Goal: Task Accomplishment & Management: Manage account settings

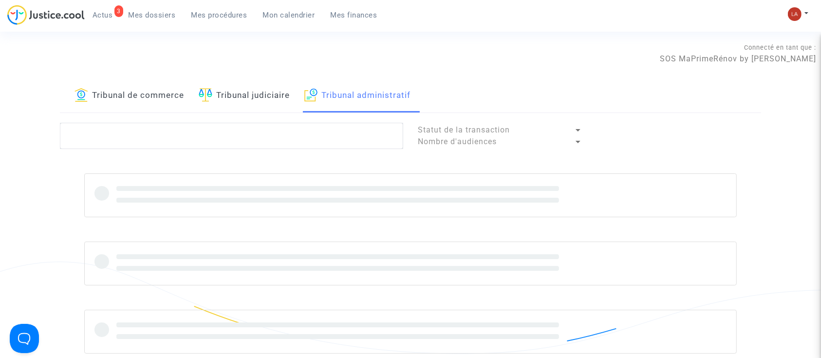
click at [185, 121] on div "Tribunal de commerce Tribunal judiciaire Tribunal administratif Statut de la tr…" at bounding box center [410, 228] width 701 height 299
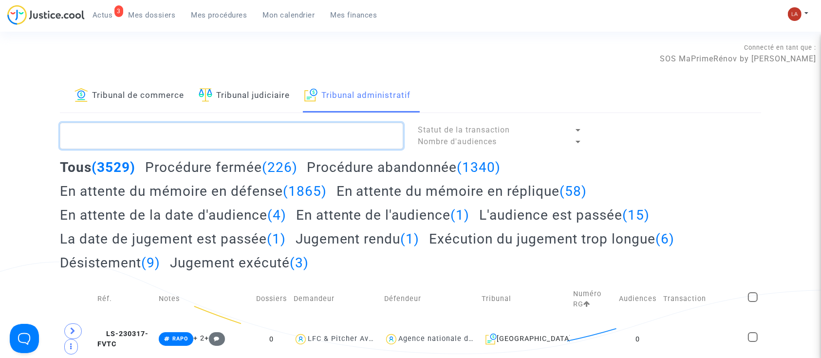
click at [177, 147] on textarea at bounding box center [231, 136] width 343 height 26
paste textarea "2500272"
click at [181, 149] on textarea at bounding box center [231, 136] width 343 height 26
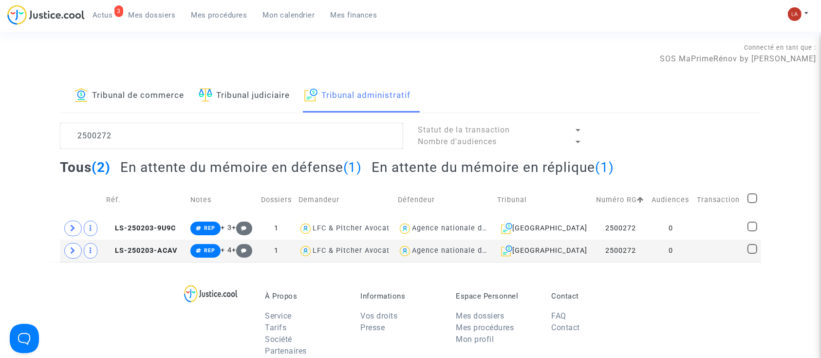
click at [267, 164] on h2 "En attente du mémoire en défense (1)" at bounding box center [241, 167] width 242 height 17
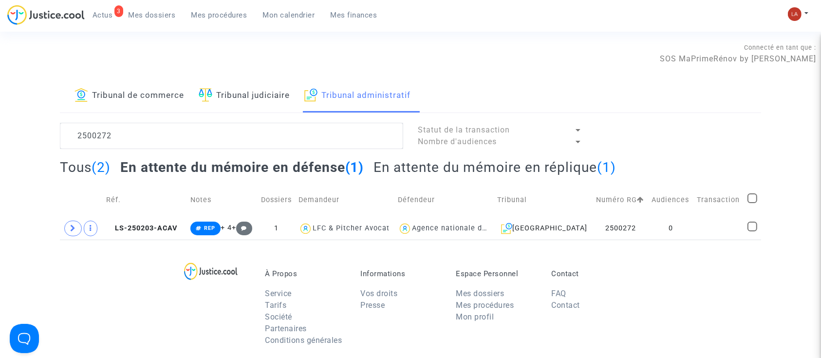
click at [421, 163] on h2 "En attente du mémoire en réplique (1)" at bounding box center [495, 167] width 243 height 17
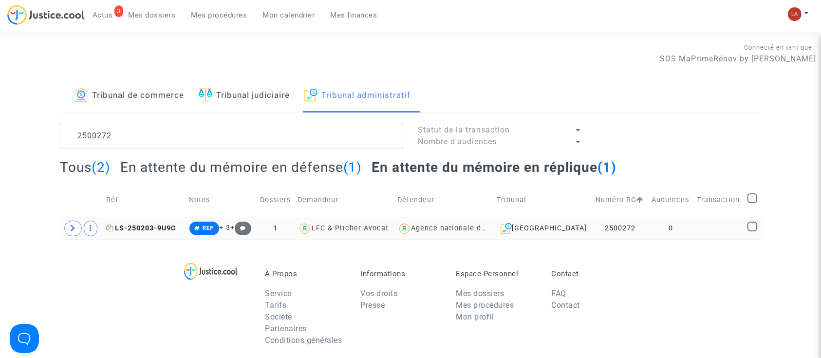
click at [166, 228] on span "LS-250203-9U9C" at bounding box center [141, 228] width 70 height 8
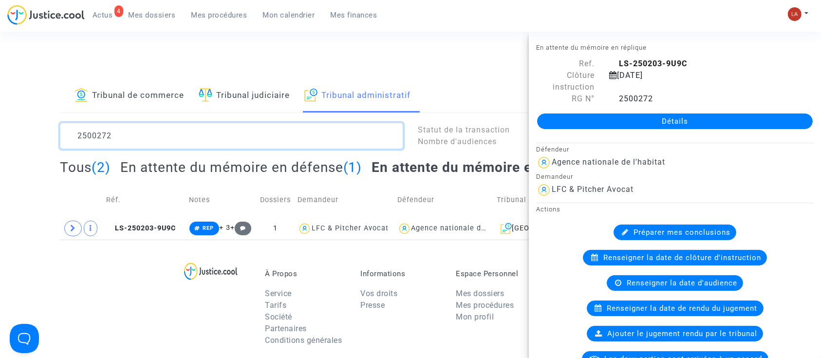
click at [101, 140] on textarea at bounding box center [231, 136] width 343 height 26
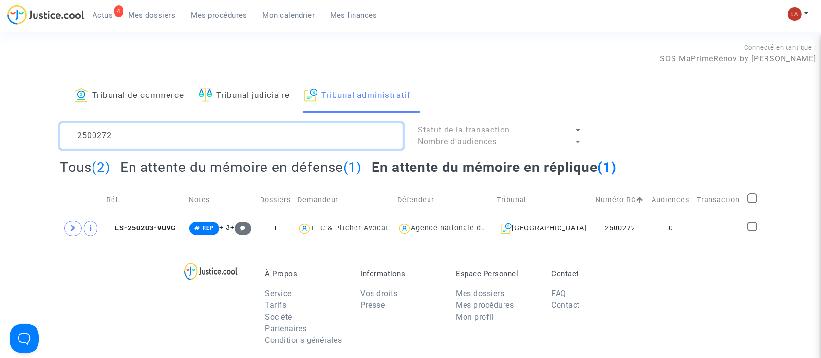
paste textarea "66"
click at [158, 134] on textarea at bounding box center [231, 136] width 343 height 26
click at [158, 135] on textarea at bounding box center [231, 136] width 343 height 26
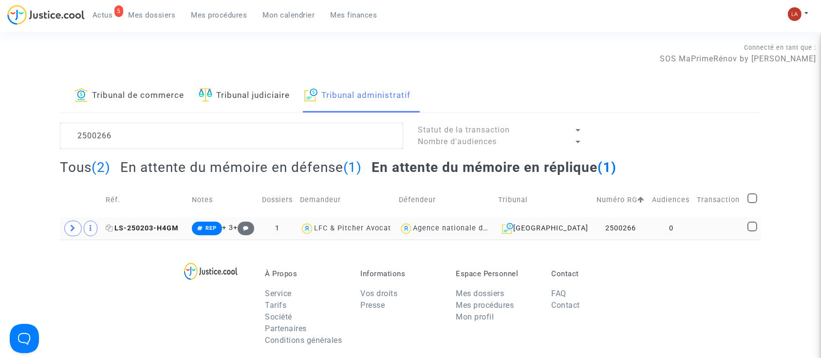
click at [139, 225] on span "LS-250203-H4GM" at bounding box center [142, 228] width 73 height 8
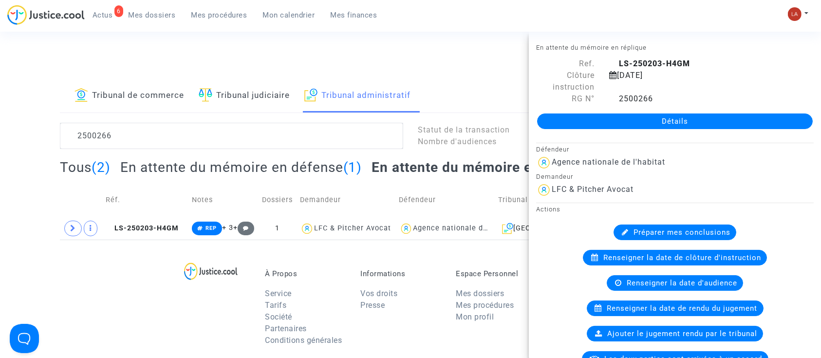
click at [98, 154] on lawsuits-list "2500266 Statut de la transaction Nombre d'audiences Tous (2) En attente du mémo…" at bounding box center [410, 181] width 701 height 117
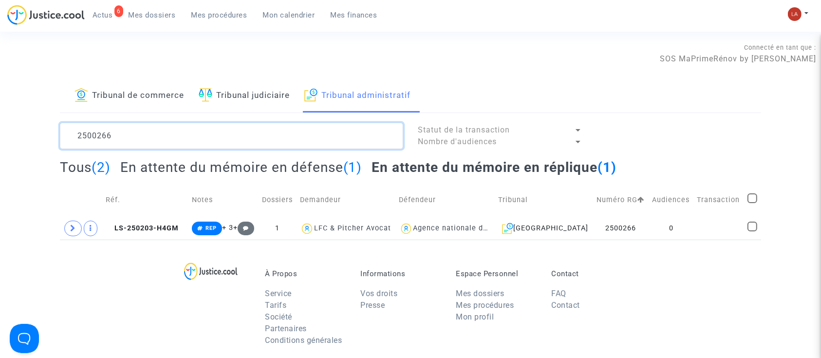
click at [95, 142] on textarea at bounding box center [231, 136] width 343 height 26
click at [94, 141] on textarea at bounding box center [231, 136] width 343 height 26
paste textarea "74"
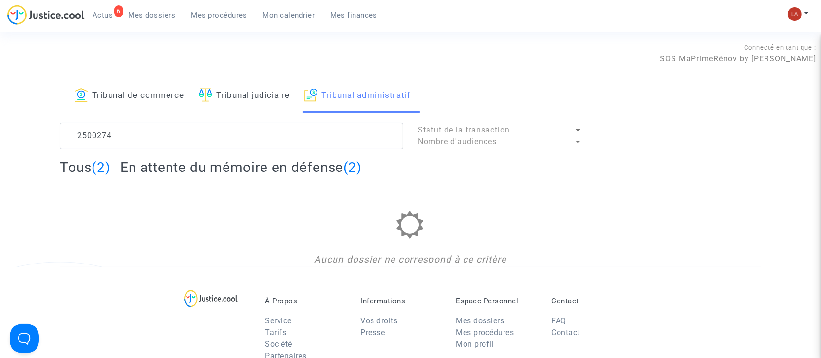
click at [280, 159] on h2 "En attente du mémoire en défense (2)" at bounding box center [241, 167] width 242 height 17
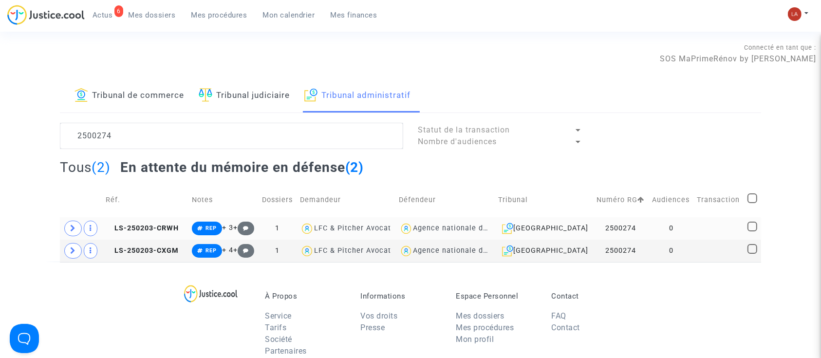
click at [175, 221] on td "LS-250203-CRWH" at bounding box center [145, 228] width 86 height 22
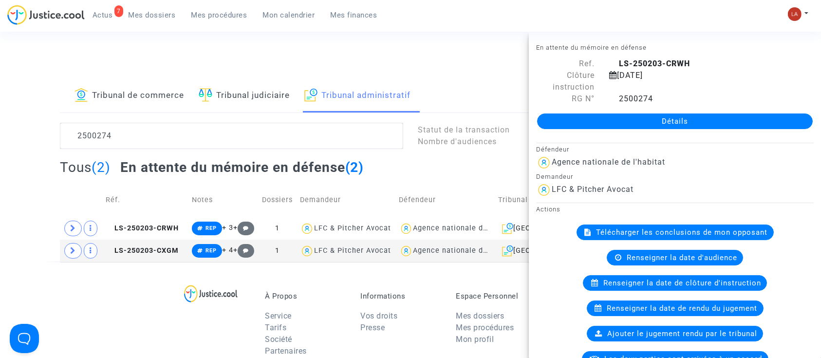
click at [812, 8] on div "Mon profil Changer de compte Paramètres Déconnexion" at bounding box center [801, 19] width 26 height 24
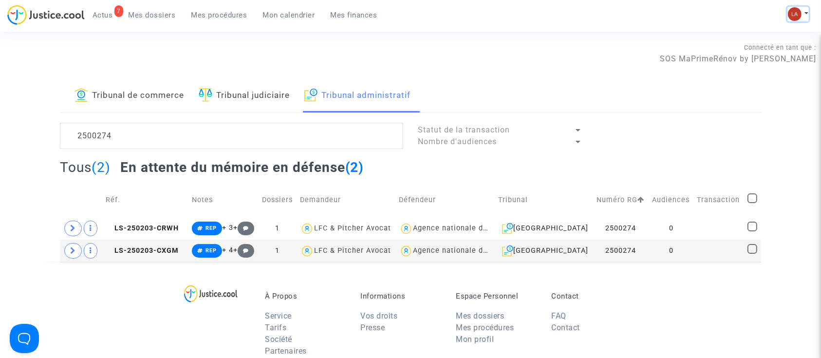
click at [798, 12] on img at bounding box center [795, 14] width 14 height 14
click at [771, 49] on link "Changer de compte" at bounding box center [759, 50] width 98 height 16
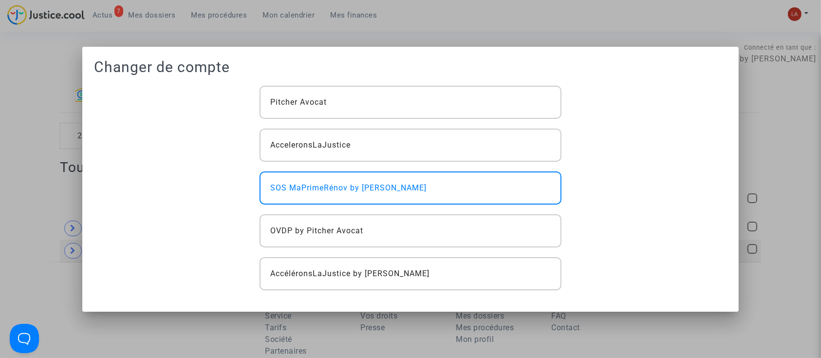
click at [27, 154] on div at bounding box center [410, 179] width 821 height 358
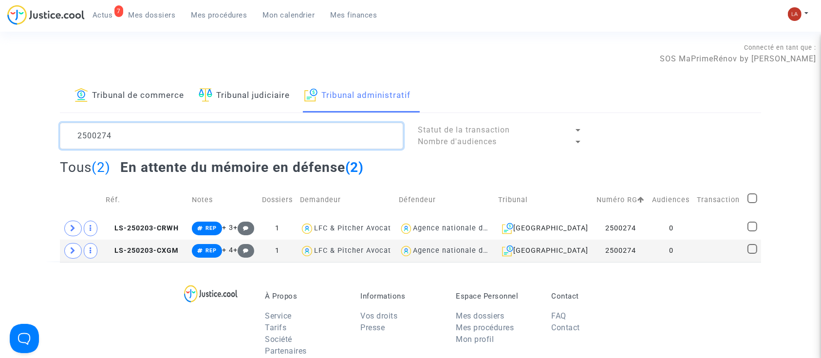
click at [97, 127] on textarea at bounding box center [231, 136] width 343 height 26
paste textarea "1509"
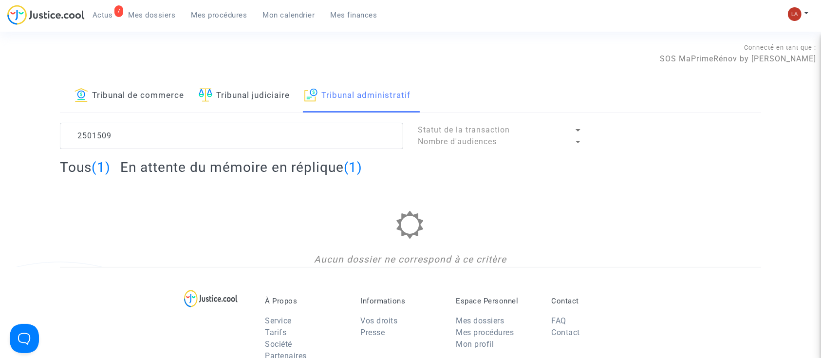
click at [175, 166] on h2 "En attente du mémoire en réplique (1)" at bounding box center [241, 167] width 243 height 17
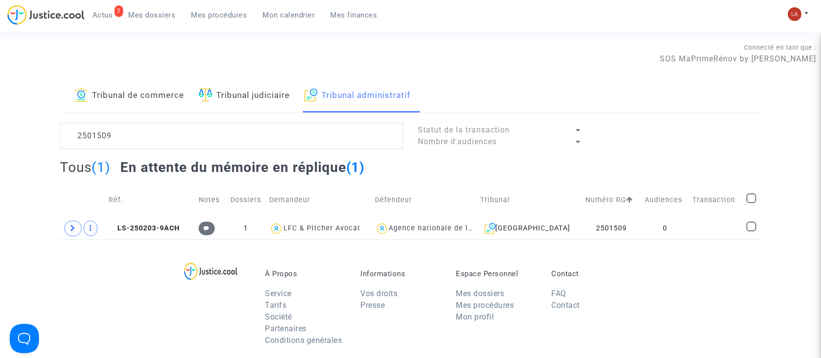
drag, startPoint x: 154, startPoint y: 228, endPoint x: 302, endPoint y: 211, distance: 148.1
click at [154, 228] on span "LS-250203-9ACH" at bounding box center [144, 228] width 71 height 8
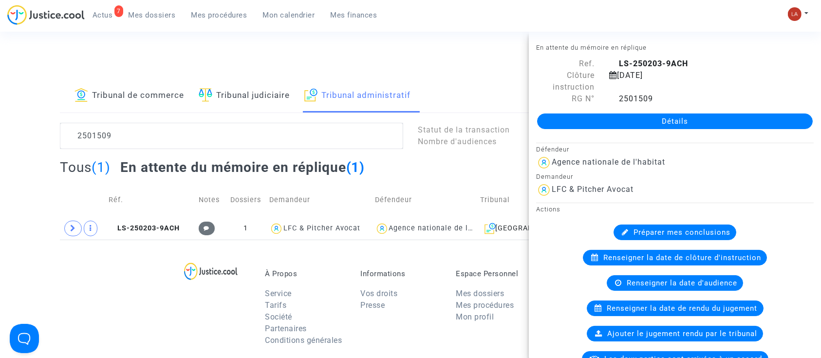
drag, startPoint x: 623, startPoint y: 123, endPoint x: 643, endPoint y: 143, distance: 28.3
click at [643, 143] on div "Défendeur" at bounding box center [675, 149] width 278 height 12
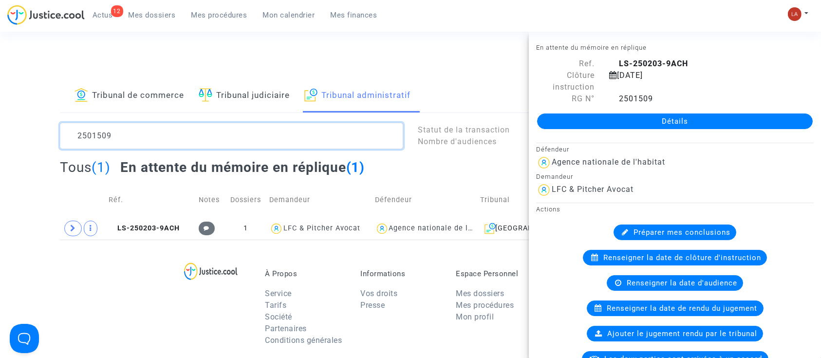
click at [188, 145] on textarea at bounding box center [231, 136] width 343 height 26
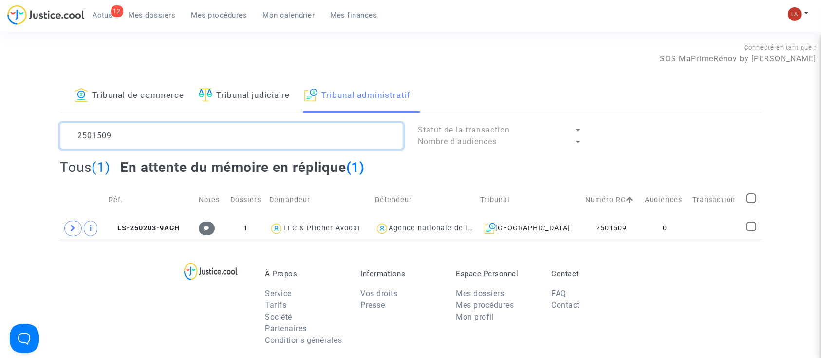
click at [188, 145] on textarea at bounding box center [231, 136] width 343 height 26
paste textarea "16 - SOCIETE DRAPO"
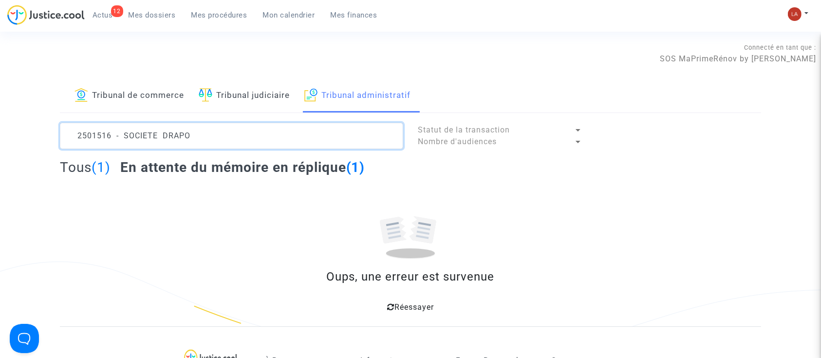
drag, startPoint x: 119, startPoint y: 132, endPoint x: 326, endPoint y: 149, distance: 207.7
click at [315, 149] on lawsuits-list "2501516 - SOCIETE DRAPO Statut de la transaction Nombre d'audiences Tous (1) En…" at bounding box center [410, 219] width 701 height 192
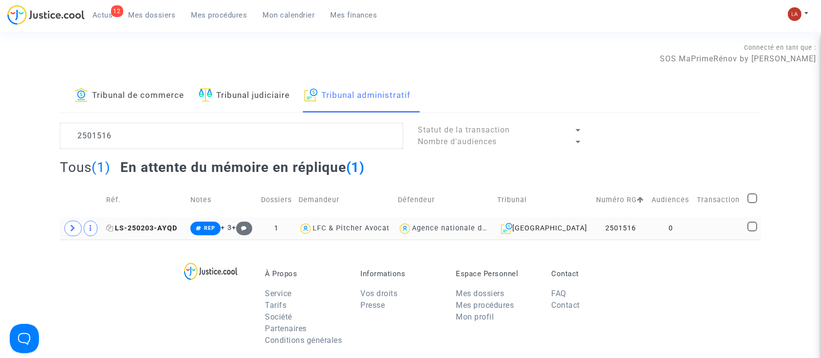
click at [149, 228] on span "LS-250203-AYQD" at bounding box center [141, 228] width 71 height 8
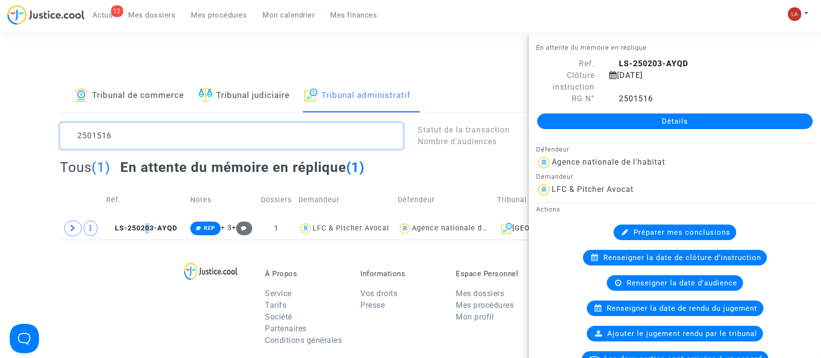
click at [164, 139] on textarea at bounding box center [231, 136] width 343 height 26
click at [163, 139] on textarea at bounding box center [231, 136] width 343 height 26
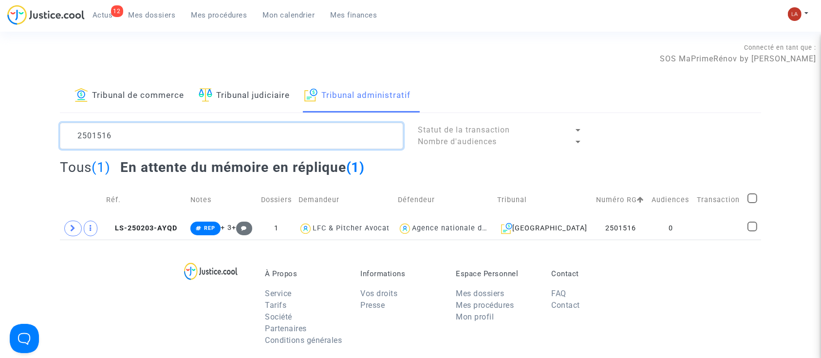
click at [163, 139] on textarea at bounding box center [231, 136] width 343 height 26
paste textarea "401667"
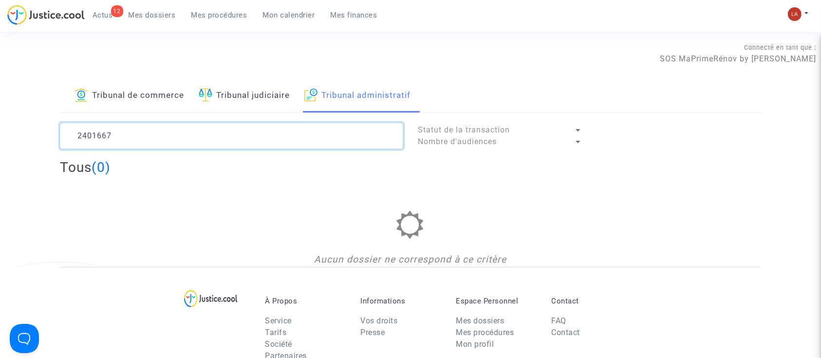
type textarea "2401667"
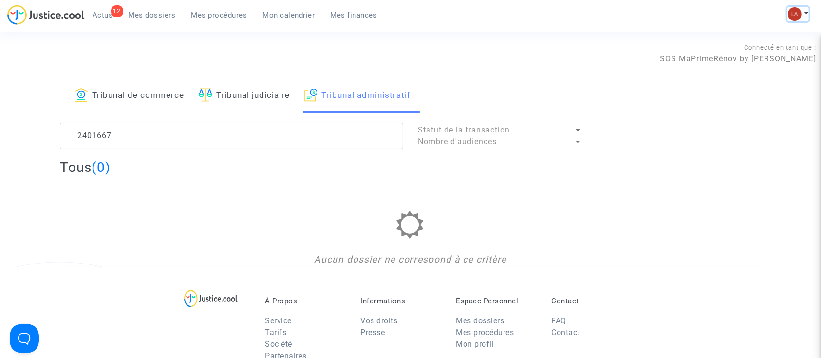
click at [791, 7] on button at bounding box center [798, 14] width 21 height 15
click at [152, 37] on section "Connecté en tant que : SOS MaPrimeRénov by Pitcher Avocat Tribunal de commerce …" at bounding box center [410, 314] width 821 height 628
click at [247, 97] on link "Tribunal judiciaire" at bounding box center [244, 95] width 91 height 33
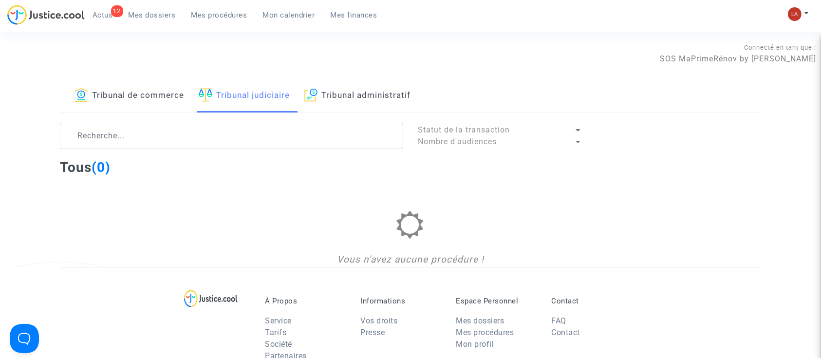
click at [365, 100] on link "Tribunal administratif" at bounding box center [357, 95] width 106 height 33
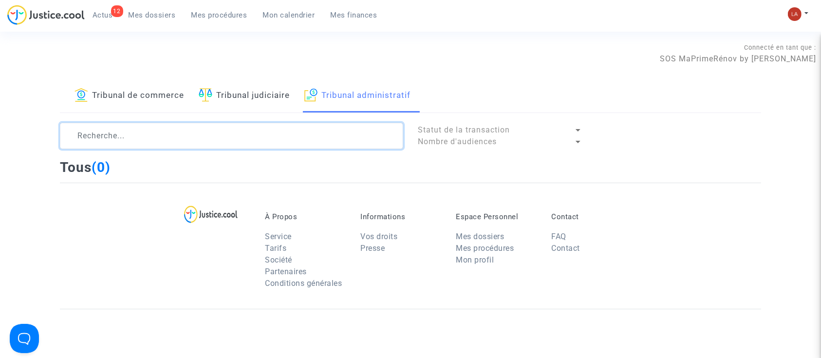
click at [339, 131] on textarea at bounding box center [231, 136] width 343 height 26
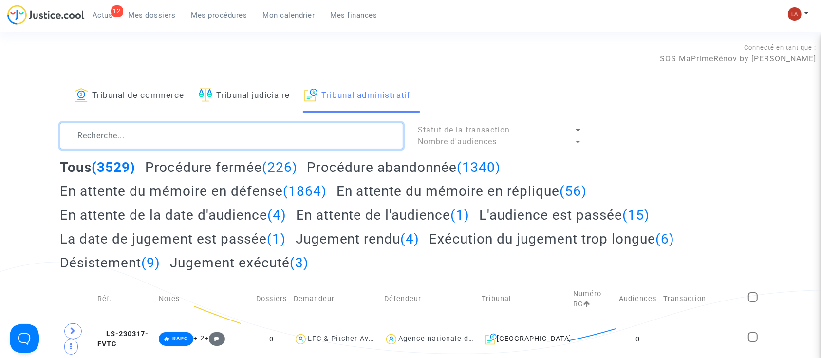
paste textarea "2401667"
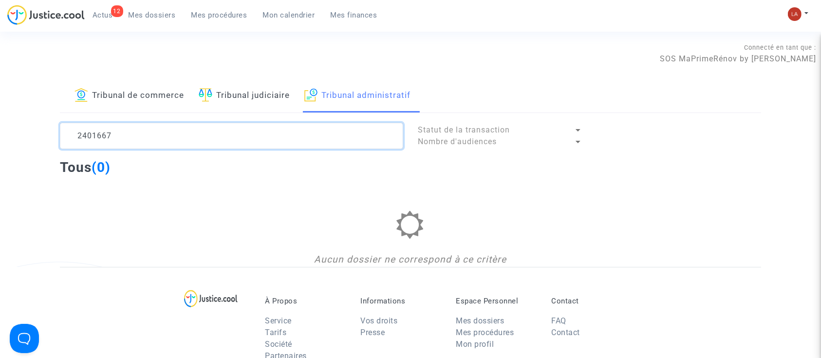
click at [332, 134] on textarea at bounding box center [231, 136] width 343 height 26
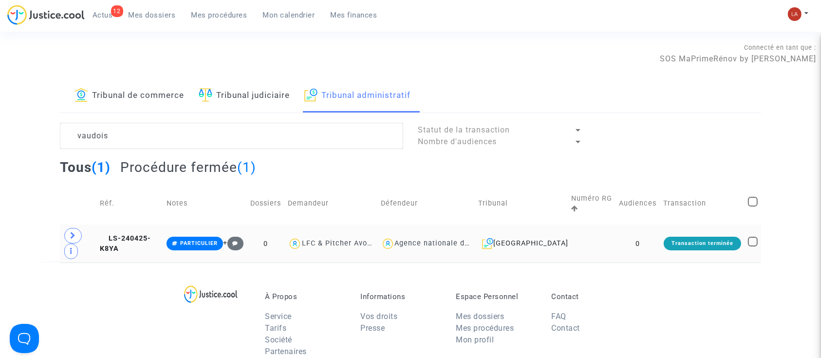
click at [143, 228] on td "LS-240425-K8YA" at bounding box center [129, 244] width 67 height 38
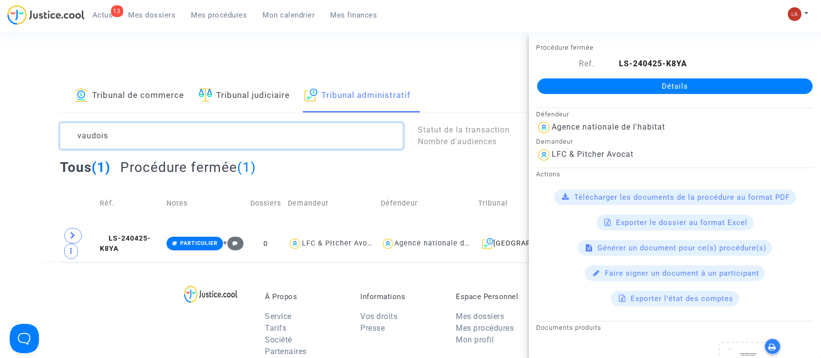
click at [157, 143] on textarea at bounding box center [231, 136] width 343 height 26
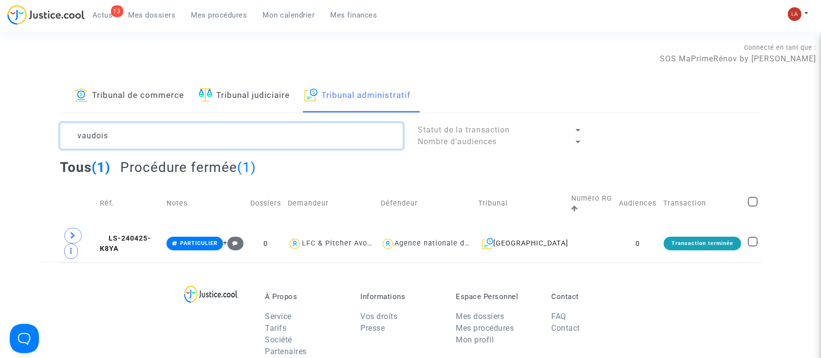
click at [156, 143] on textarea at bounding box center [231, 136] width 343 height 26
paste textarea "2403114"
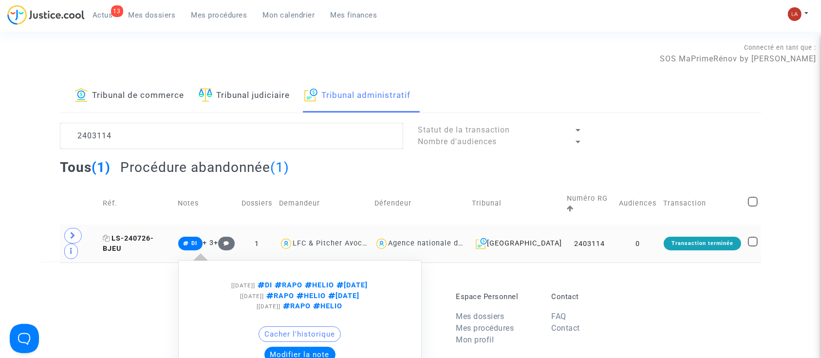
click at [154, 234] on span "LS-240726-BJEU" at bounding box center [128, 243] width 51 height 19
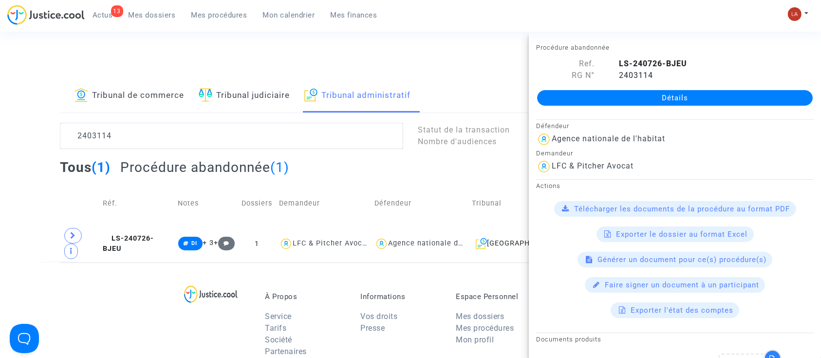
drag, startPoint x: 681, startPoint y: 107, endPoint x: 706, endPoint y: 100, distance: 25.3
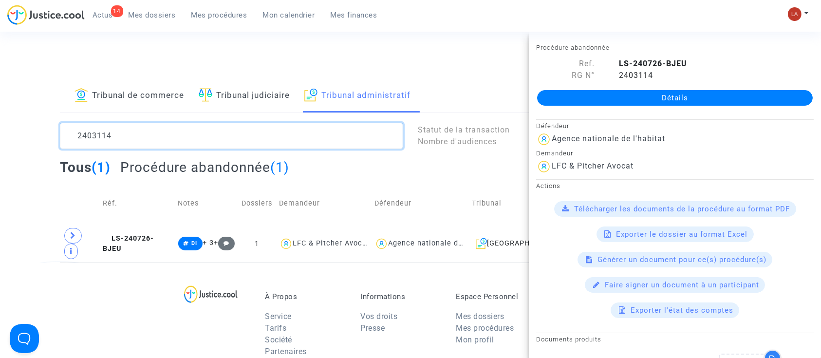
click at [103, 129] on textarea at bounding box center [231, 136] width 343 height 26
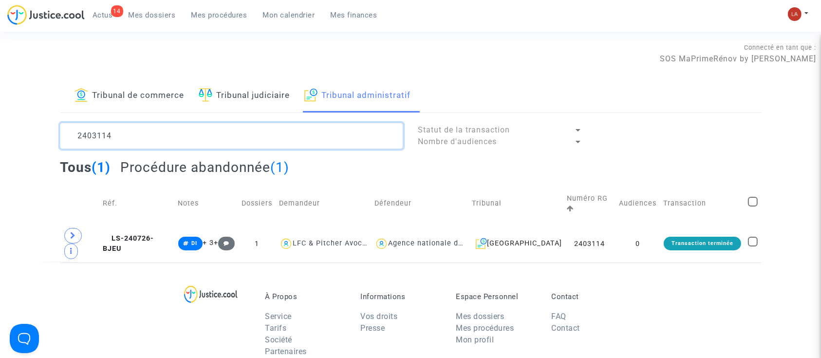
paste textarea "01"
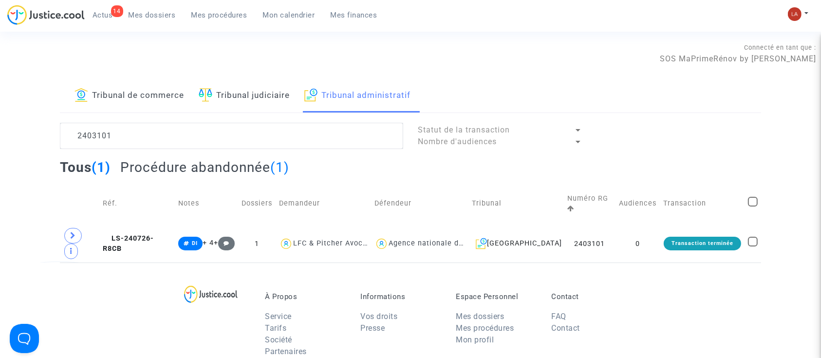
click at [128, 225] on td "LS-240726-R8CB" at bounding box center [136, 244] width 75 height 38
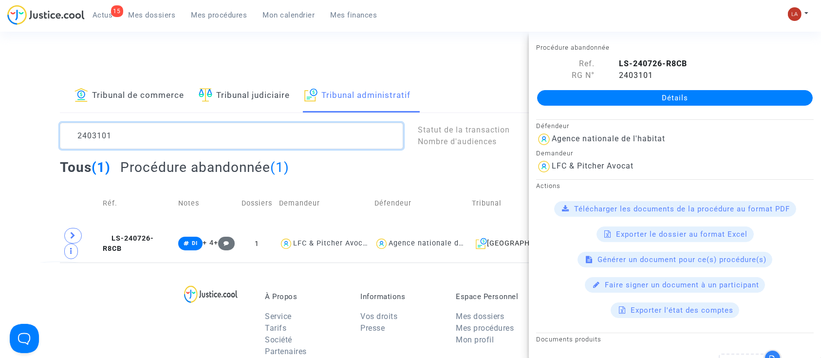
click at [105, 144] on textarea at bounding box center [231, 136] width 343 height 26
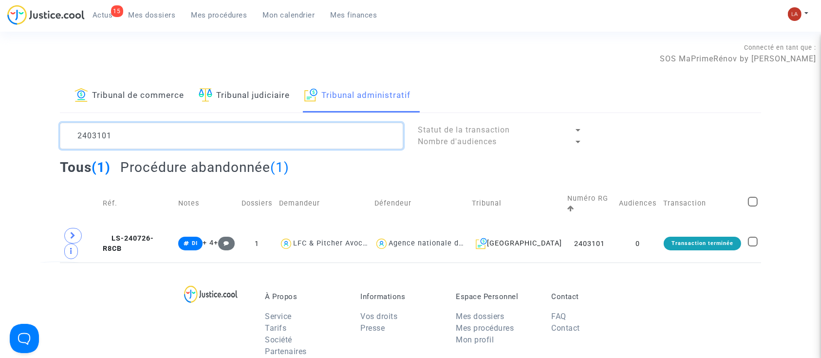
paste textarea "0"
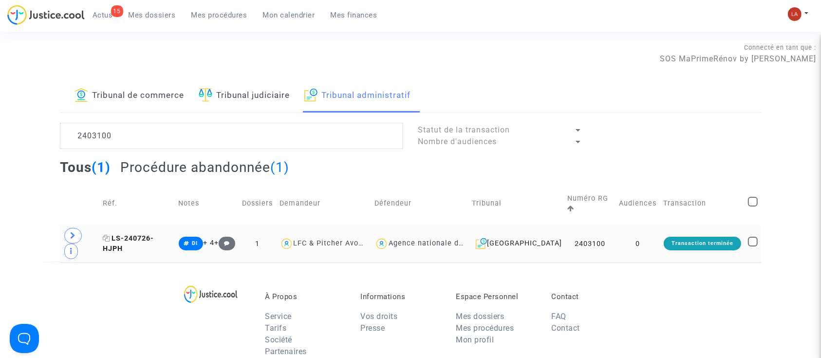
click at [139, 234] on span "LS-240726-HJPH" at bounding box center [128, 243] width 51 height 19
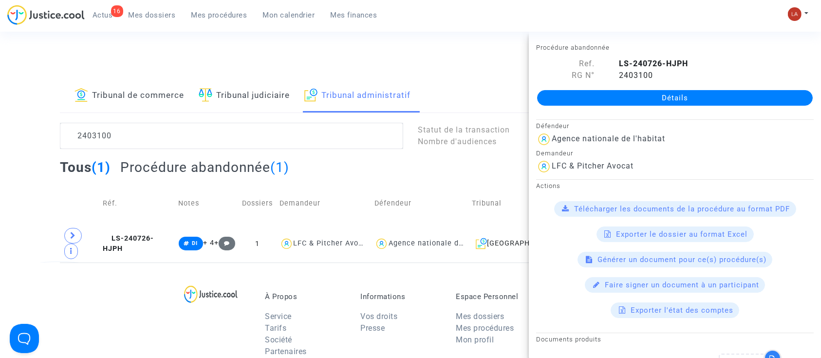
click at [124, 121] on div "Tribunal de commerce Tribunal judiciaire Tribunal administratif 2403100 Statut …" at bounding box center [410, 170] width 701 height 183
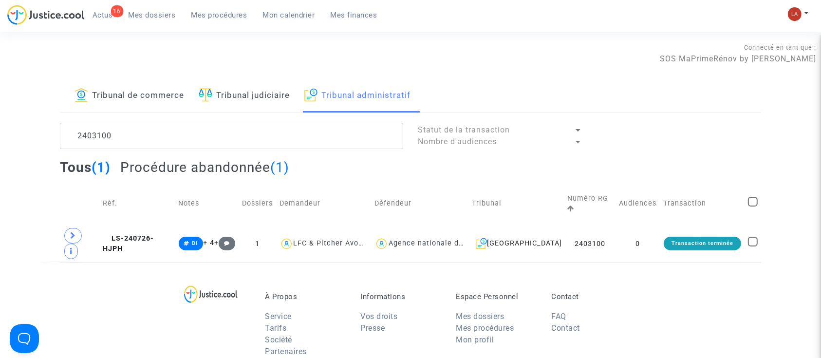
click at [124, 121] on div "Tribunal de commerce Tribunal judiciaire Tribunal administratif 2403100 Statut …" at bounding box center [410, 170] width 701 height 183
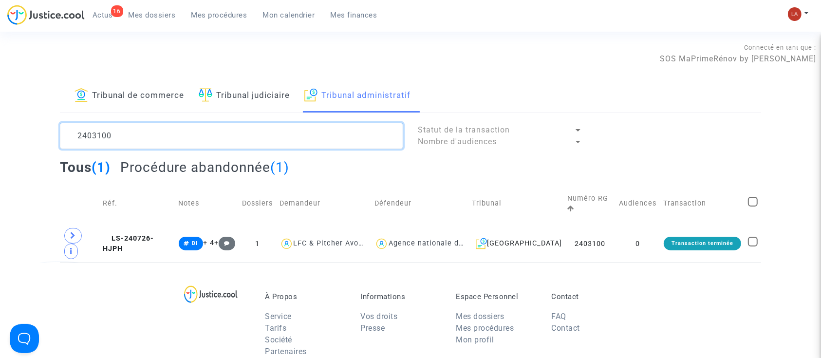
click at [115, 134] on textarea at bounding box center [231, 136] width 343 height 26
paste textarea "2403102"
click at [117, 132] on textarea at bounding box center [231, 136] width 343 height 26
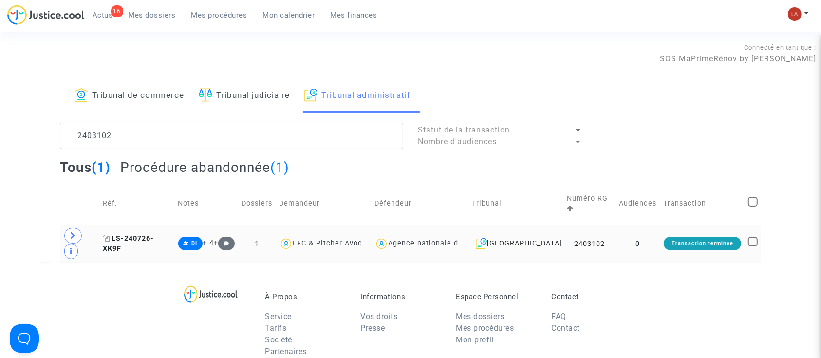
click at [148, 234] on span "LS-240726-XK9F" at bounding box center [128, 243] width 51 height 19
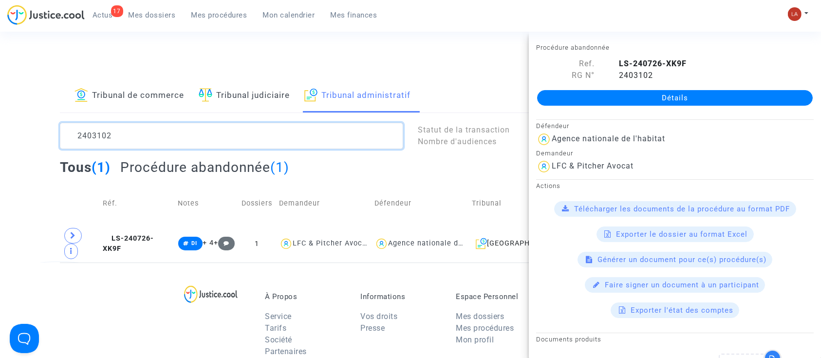
click at [188, 123] on textarea at bounding box center [231, 136] width 343 height 26
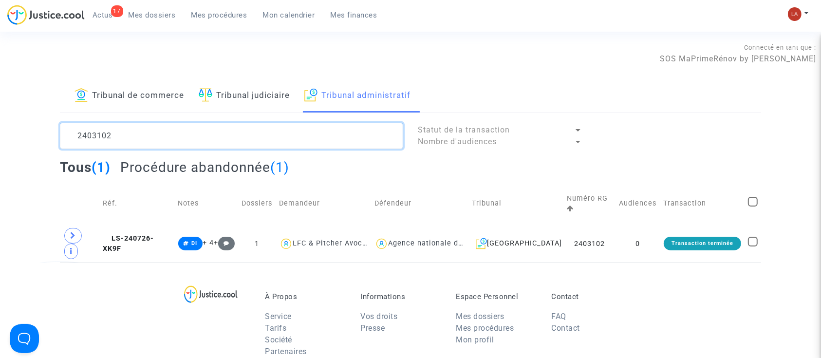
click at [185, 130] on textarea at bounding box center [231, 136] width 343 height 26
paste textarea "504686"
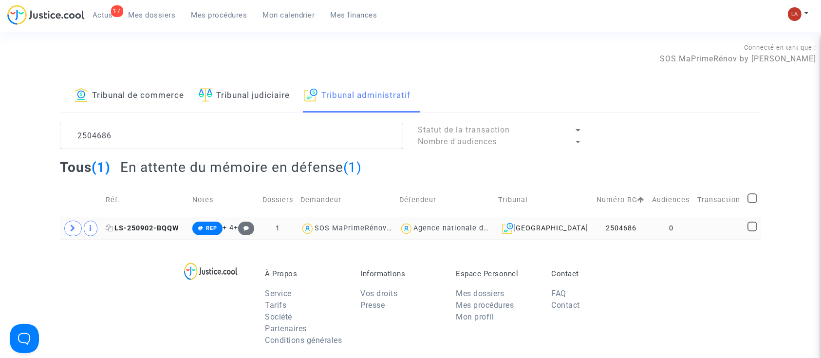
click at [154, 229] on span "LS-250902-BQQW" at bounding box center [143, 228] width 74 height 8
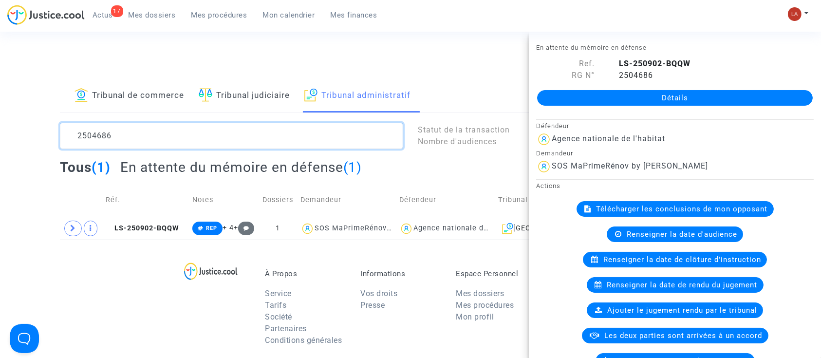
click at [139, 137] on textarea at bounding box center [231, 136] width 343 height 26
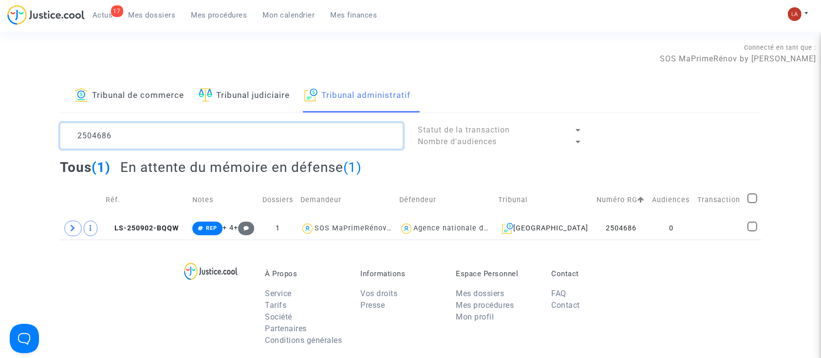
click at [139, 137] on textarea at bounding box center [231, 136] width 343 height 26
paste textarea "3621"
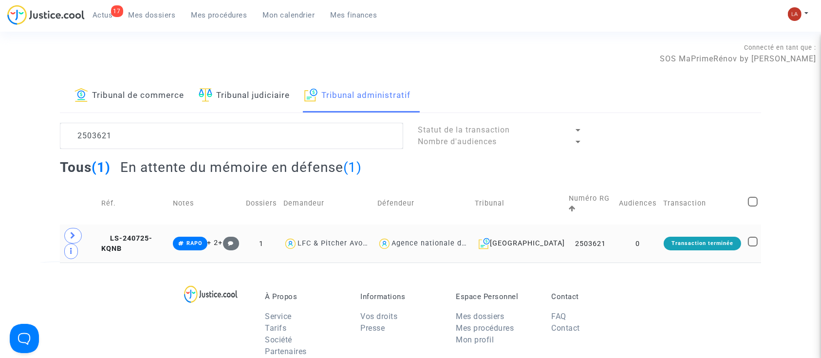
click at [110, 234] on td "LS-240725-KQNB" at bounding box center [134, 244] width 72 height 38
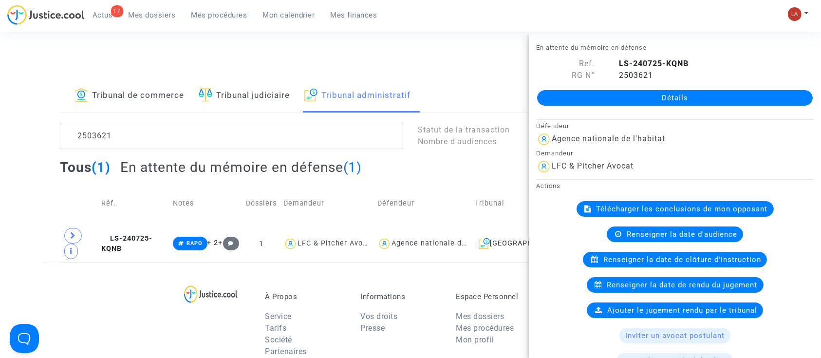
click at [113, 121] on div "Tribunal de commerce Tribunal judiciaire Tribunal administratif 2503621 Statut …" at bounding box center [410, 170] width 701 height 183
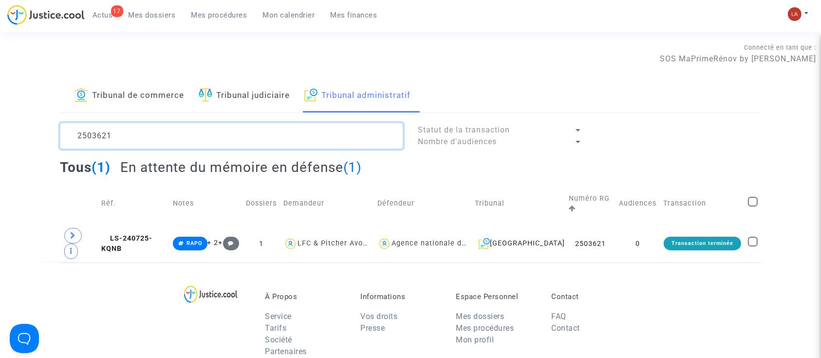
click at [107, 130] on textarea at bounding box center [231, 136] width 343 height 26
paste textarea "- DRAPO"
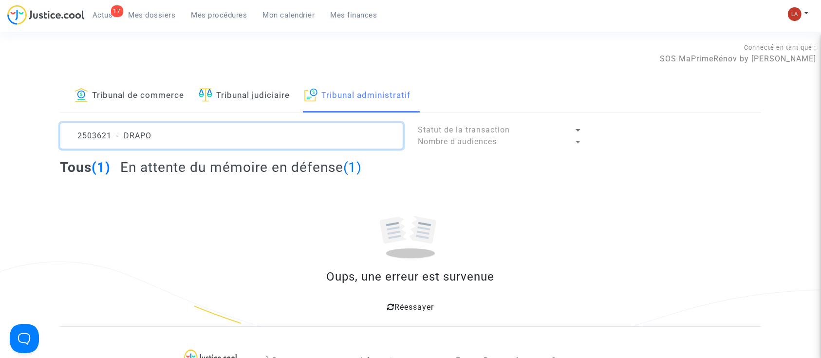
drag, startPoint x: 111, startPoint y: 140, endPoint x: 316, endPoint y: 116, distance: 206.9
click at [267, 138] on textarea at bounding box center [231, 136] width 343 height 26
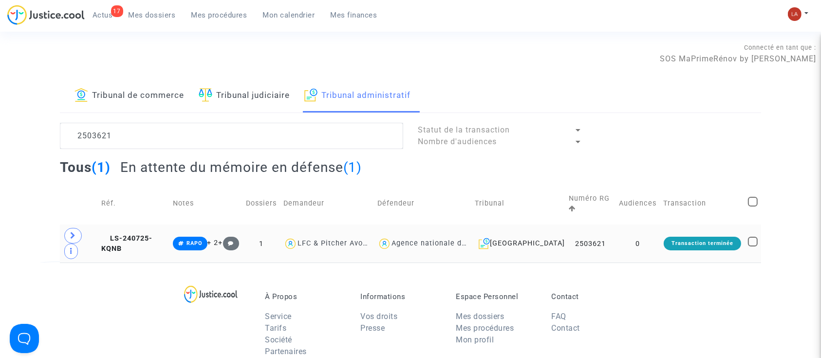
click at [166, 239] on td "LS-240725-KQNB" at bounding box center [134, 244] width 72 height 38
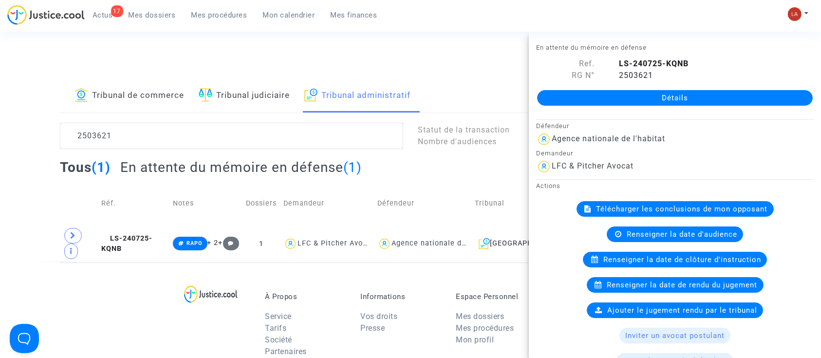
click at [73, 149] on lawsuits-list "2503621 Statut de la transaction Nombre d'audiences Tous (1) En attente du mémo…" at bounding box center [410, 193] width 701 height 140
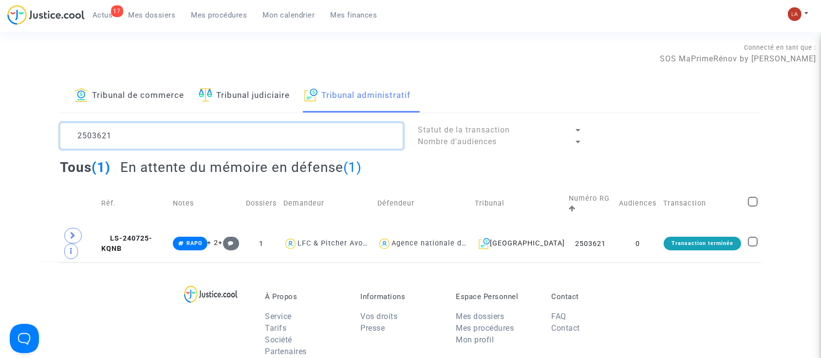
click at [88, 137] on textarea at bounding box center [231, 136] width 343 height 26
paste textarea "06"
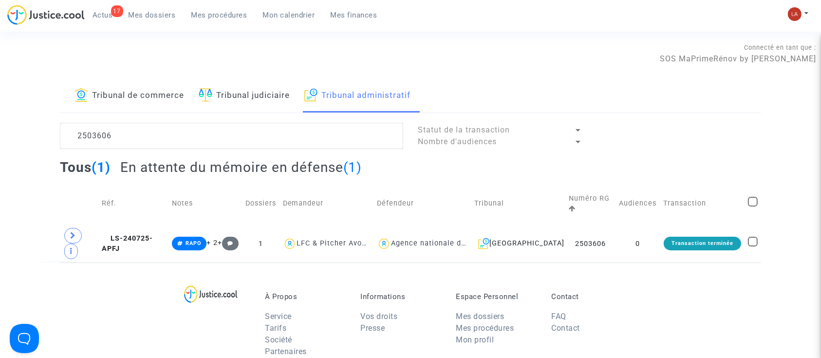
drag, startPoint x: 141, startPoint y: 228, endPoint x: 541, endPoint y: 162, distance: 404.9
click at [141, 234] on span "LS-240725-APFJ" at bounding box center [127, 243] width 51 height 19
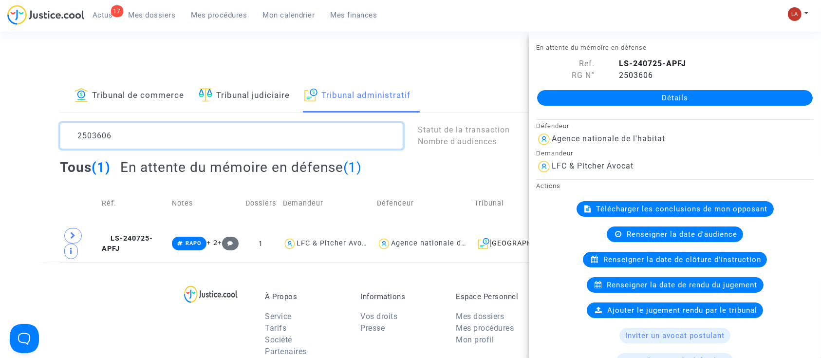
click at [144, 124] on textarea at bounding box center [231, 136] width 343 height 26
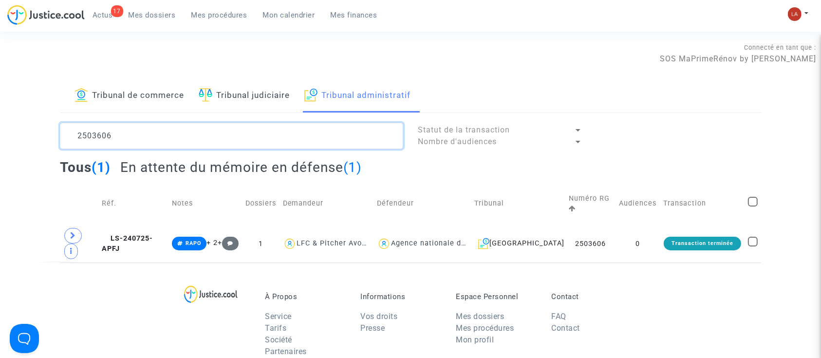
click at [144, 124] on textarea at bounding box center [231, 136] width 343 height 26
paste textarea "771"
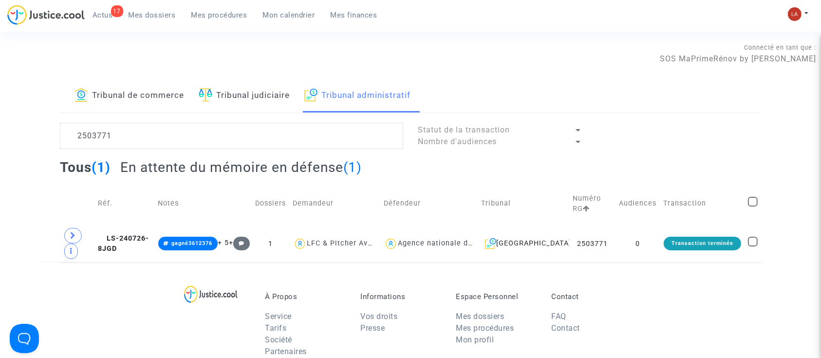
drag, startPoint x: 131, startPoint y: 240, endPoint x: 310, endPoint y: 205, distance: 182.2
click at [131, 240] on span "LS-240726-8JGD" at bounding box center [123, 243] width 51 height 19
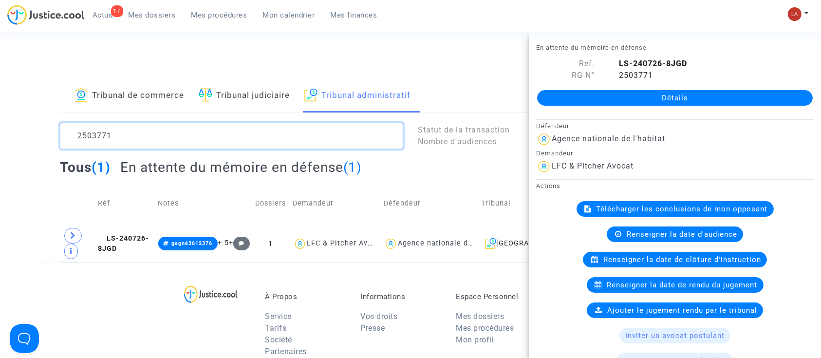
click at [99, 149] on textarea at bounding box center [231, 136] width 343 height 26
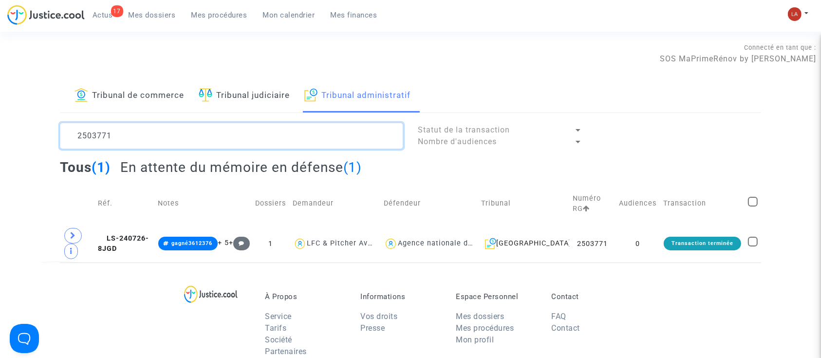
paste textarea "3"
type textarea "2503773"
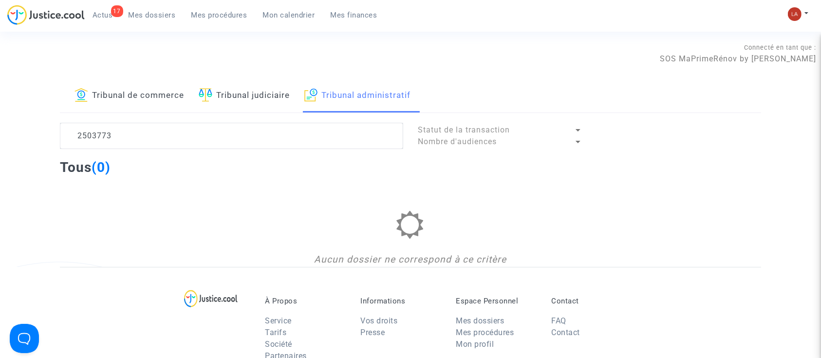
click at [232, 93] on link "Tribunal judiciaire" at bounding box center [244, 95] width 91 height 33
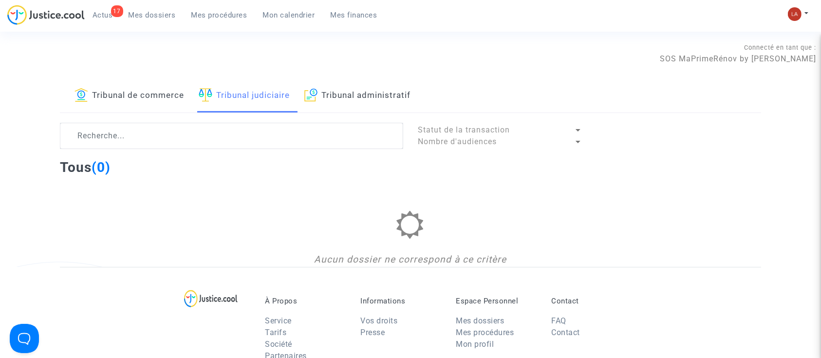
click at [380, 97] on link "Tribunal administratif" at bounding box center [357, 95] width 106 height 33
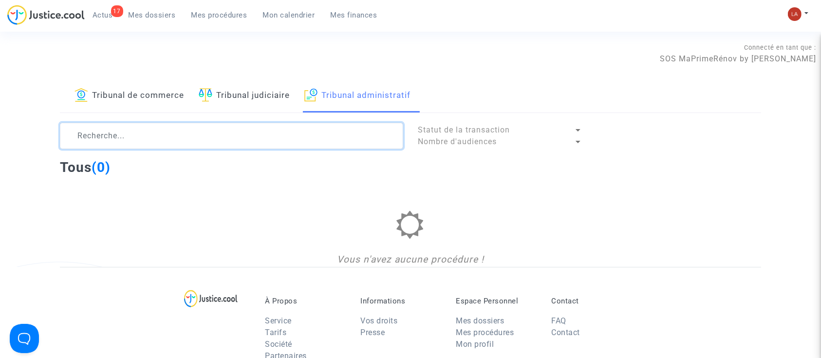
click at [264, 132] on textarea at bounding box center [231, 136] width 343 height 26
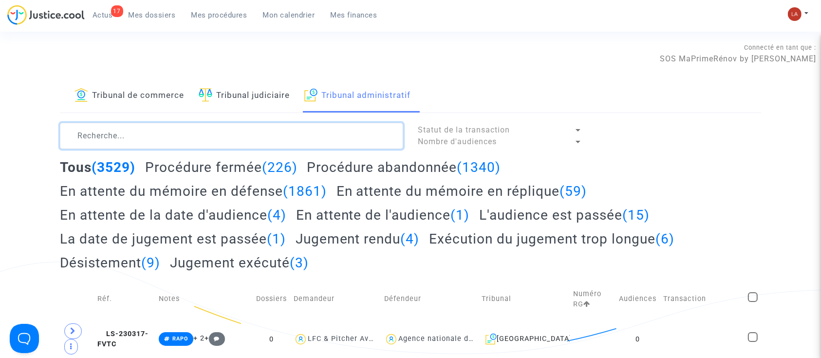
paste textarea "2503773"
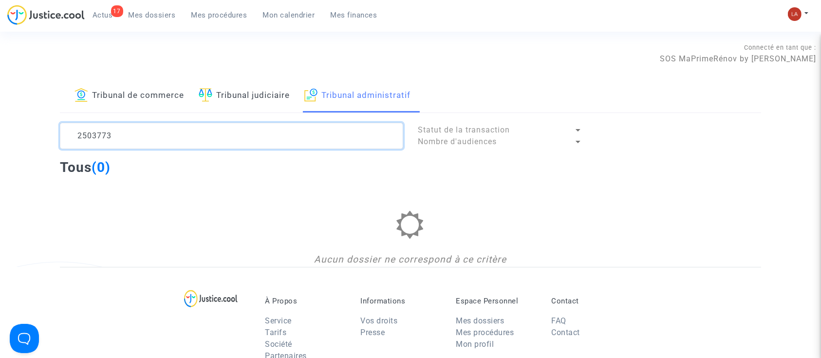
click at [297, 145] on textarea at bounding box center [231, 136] width 343 height 26
click at [299, 145] on textarea at bounding box center [231, 136] width 343 height 26
type textarea "2"
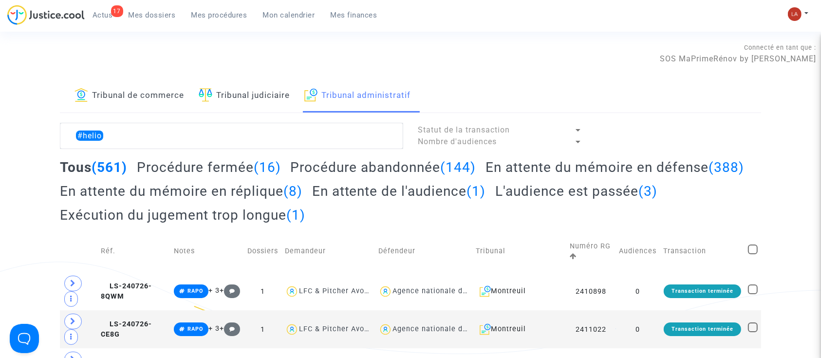
click at [486, 176] on h2 "En attente du mémoire en défense (388)" at bounding box center [615, 167] width 259 height 17
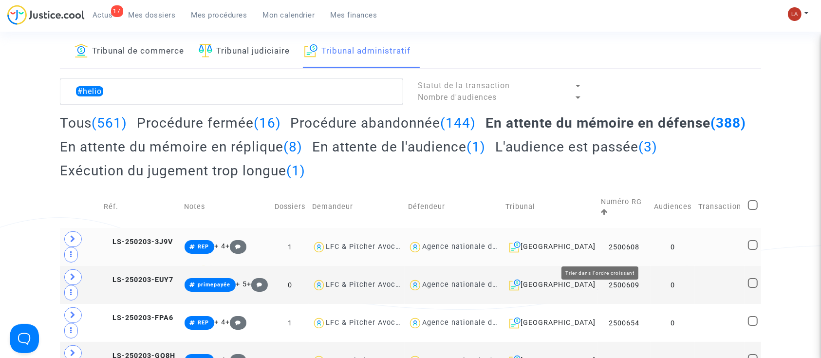
scroll to position [65, 0]
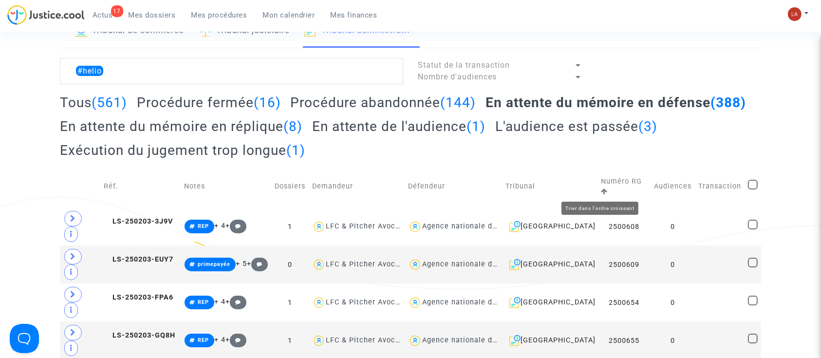
click at [602, 191] on icon at bounding box center [605, 191] width 7 height 7
click at [602, 189] on icon at bounding box center [605, 191] width 7 height 7
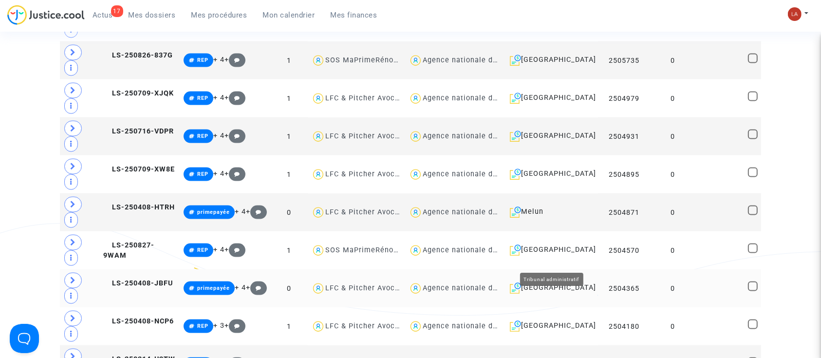
scroll to position [1429, 0]
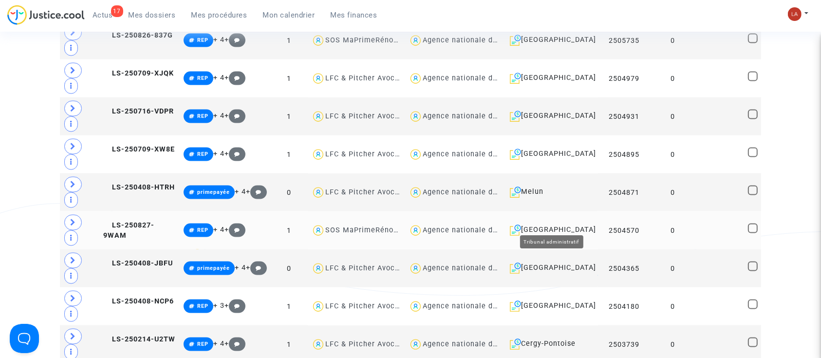
click at [554, 225] on div "Orléans" at bounding box center [550, 231] width 89 height 12
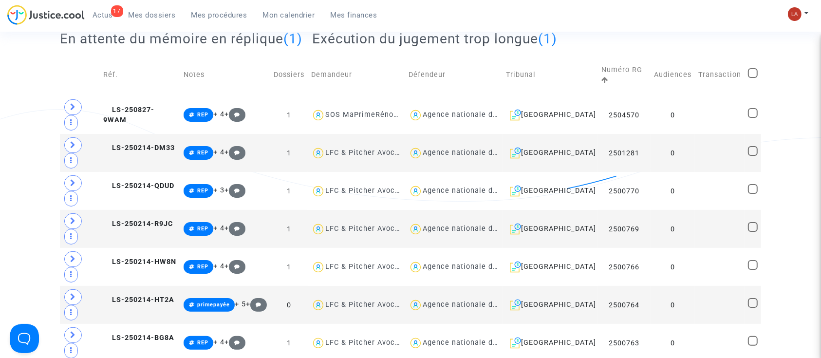
scroll to position [59, 0]
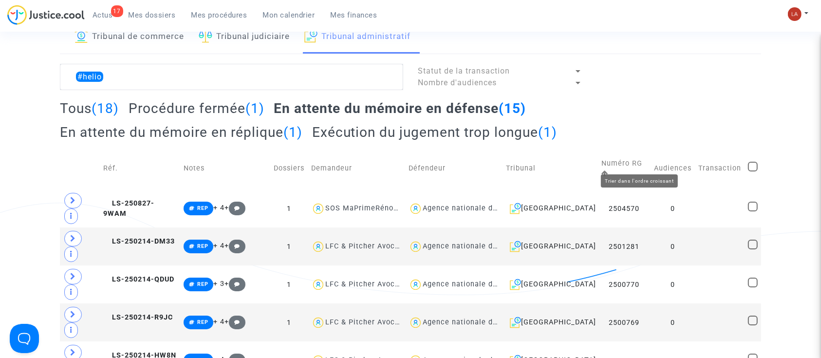
click at [608, 170] on icon at bounding box center [605, 173] width 7 height 7
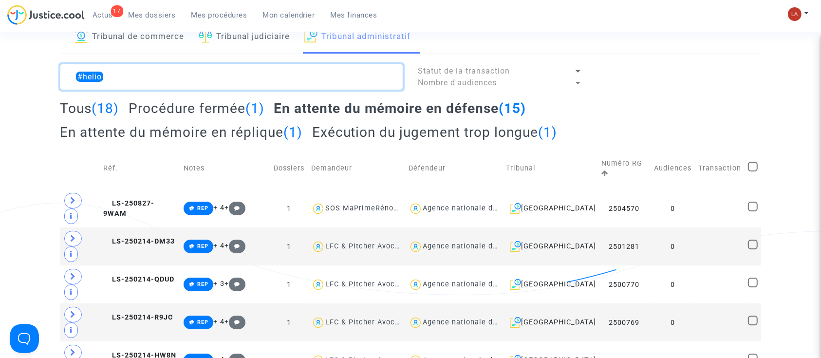
click at [113, 75] on textarea at bounding box center [231, 77] width 343 height 26
paste textarea "2503619"
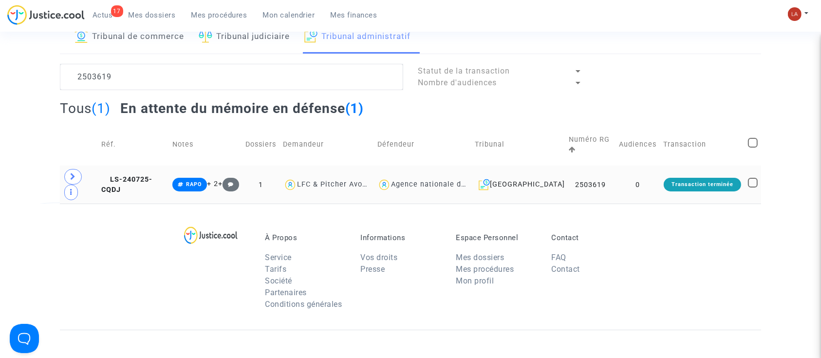
click at [156, 166] on td "LS-240725-CQDJ" at bounding box center [133, 185] width 71 height 38
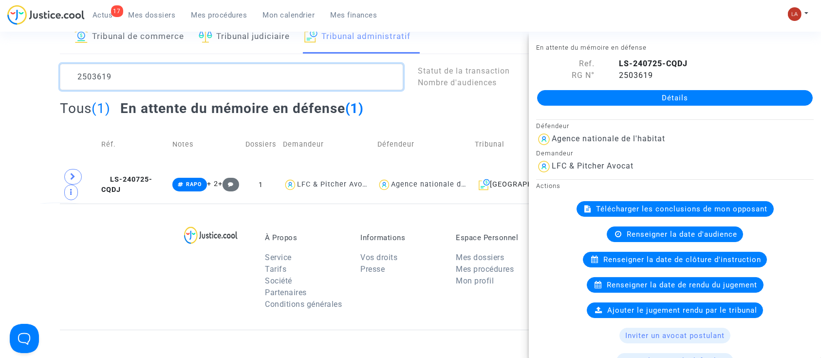
click at [213, 70] on textarea at bounding box center [231, 77] width 343 height 26
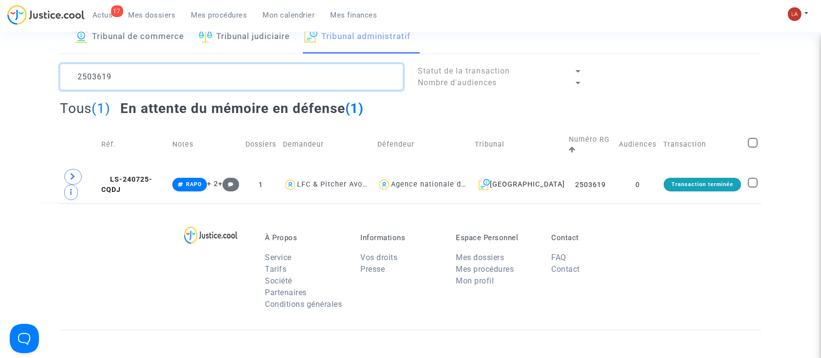
click at [213, 70] on textarea at bounding box center [231, 77] width 343 height 26
click at [212, 70] on textarea at bounding box center [231, 77] width 343 height 26
paste textarea "40836"
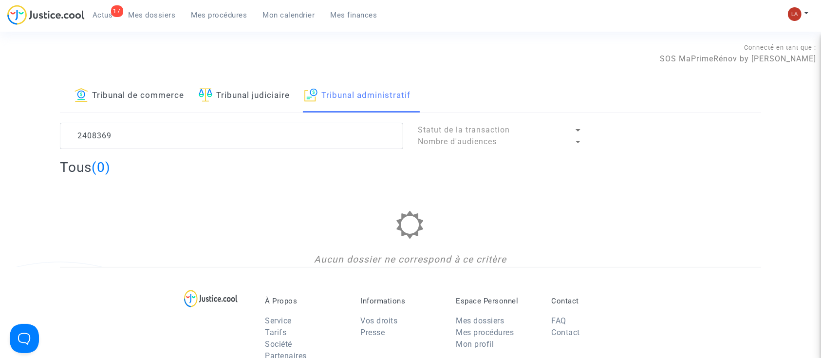
click at [232, 121] on div "Tribunal de commerce Tribunal judiciaire Tribunal administratif 2408369 Statut …" at bounding box center [410, 173] width 701 height 188
click at [211, 155] on lawsuits-list "2408369 Statut de la transaction Nombre d'audiences Tous (0) Aucun dossier ne c…" at bounding box center [410, 195] width 701 height 144
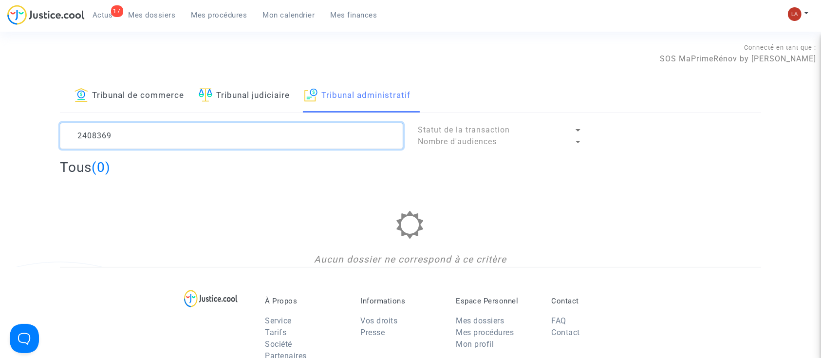
click at [217, 143] on textarea at bounding box center [231, 136] width 343 height 26
type textarea "TPJC"
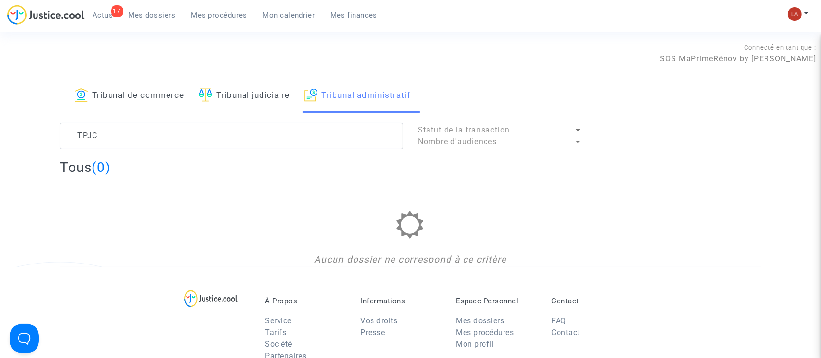
click at [195, 150] on lawsuits-list "TPJC Statut de la transaction Nombre d'audiences Tous (0) Aucun dossier ne corr…" at bounding box center [410, 195] width 701 height 144
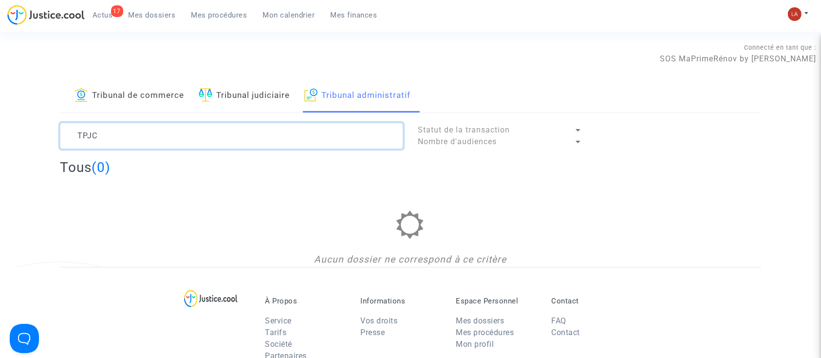
click at [195, 146] on textarea at bounding box center [231, 136] width 343 height 26
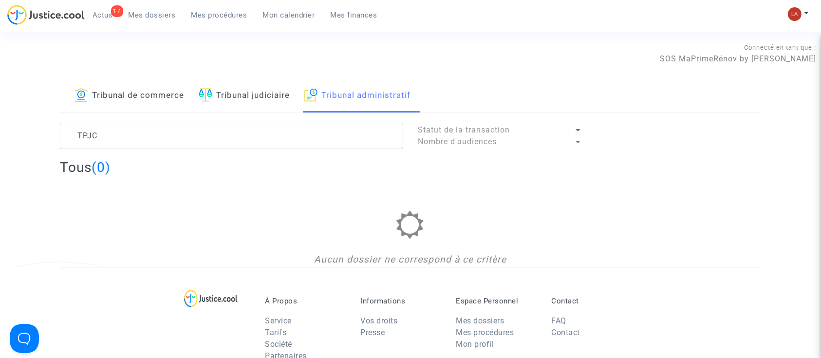
click at [224, 91] on link "Tribunal judiciaire" at bounding box center [244, 95] width 91 height 33
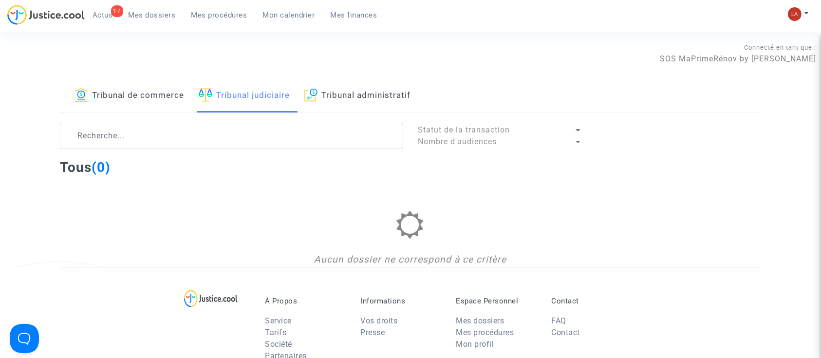
click at [365, 99] on link "Tribunal administratif" at bounding box center [357, 95] width 106 height 33
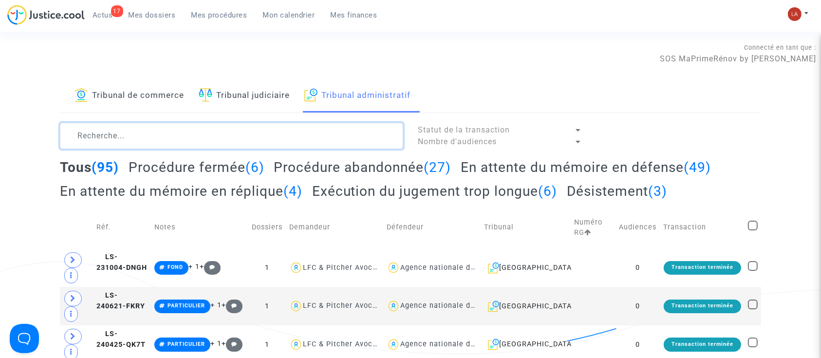
click at [288, 132] on textarea at bounding box center [231, 136] width 343 height 26
paste textarea "TPJC"
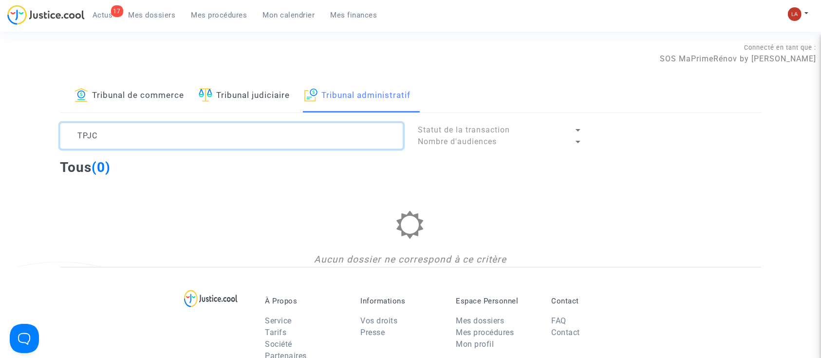
type textarea "TPJC"
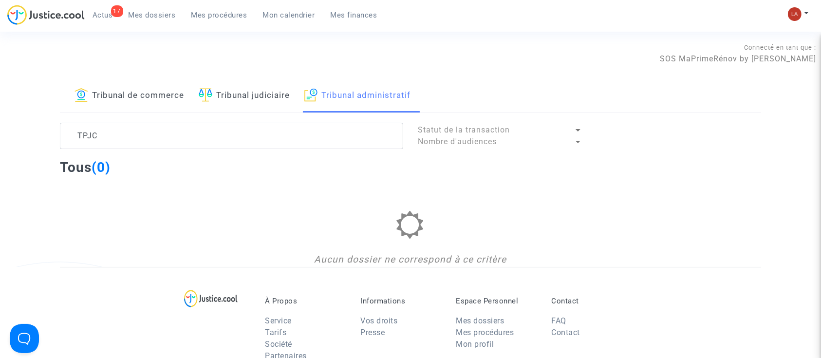
drag, startPoint x: 164, startPoint y: 14, endPoint x: 164, endPoint y: 38, distance: 23.4
click at [164, 14] on span "Mes dossiers" at bounding box center [152, 15] width 47 height 9
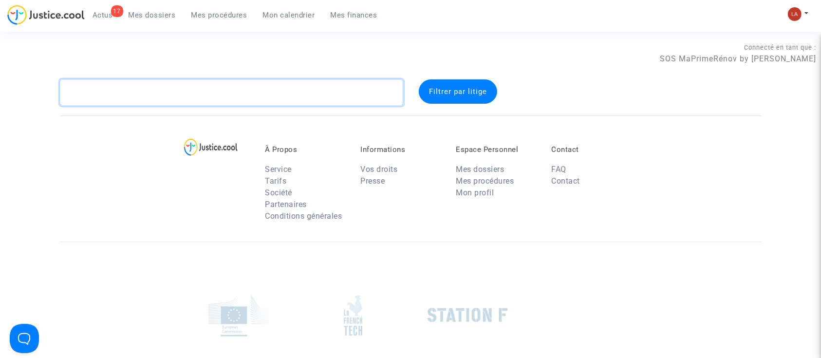
click at [141, 86] on textarea at bounding box center [231, 92] width 343 height 26
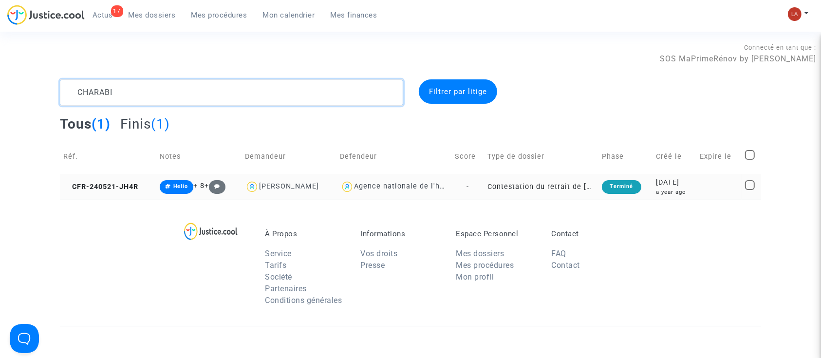
type textarea "CHARABI"
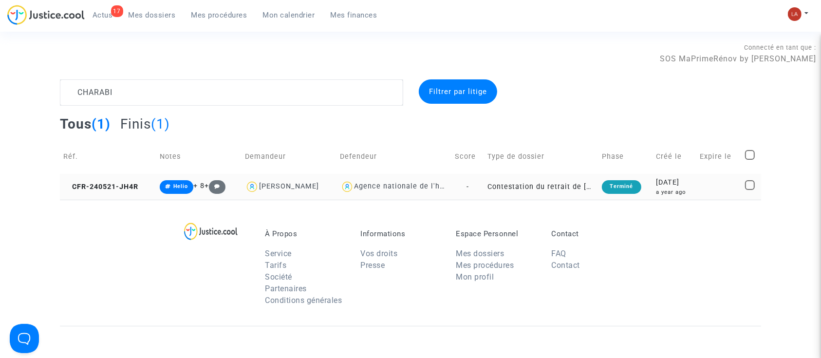
click at [101, 181] on td "CFR-240521-JH4R" at bounding box center [108, 187] width 96 height 26
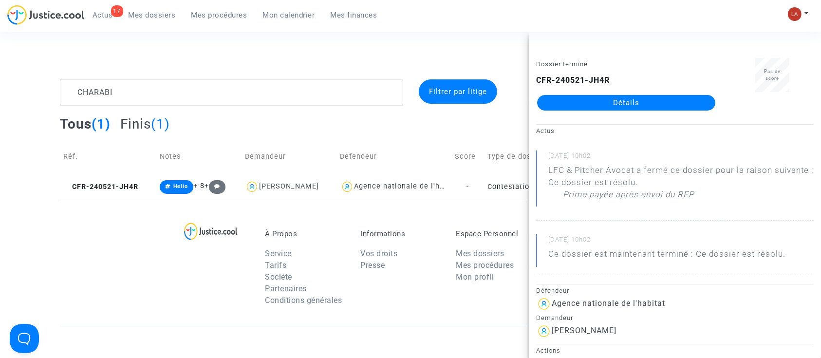
click at [318, 29] on div "17 Actus Mes dossiers Mes procédures Mon calendrier Mes finances" at bounding box center [196, 18] width 378 height 27
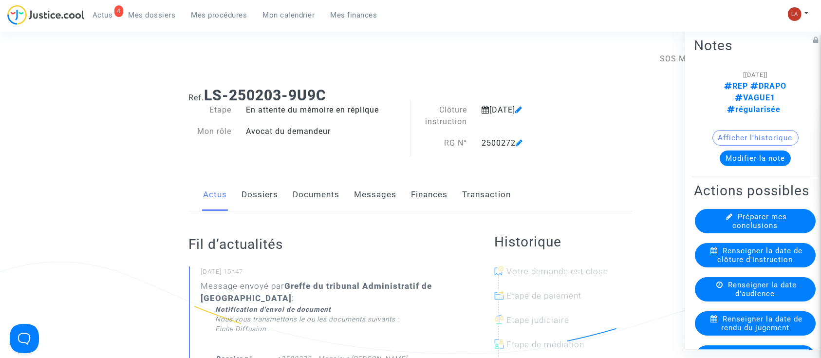
click at [328, 199] on link "Documents" at bounding box center [316, 195] width 47 height 32
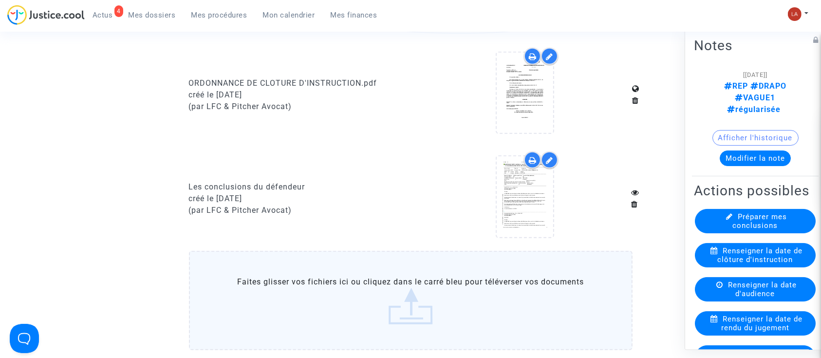
scroll to position [844, 0]
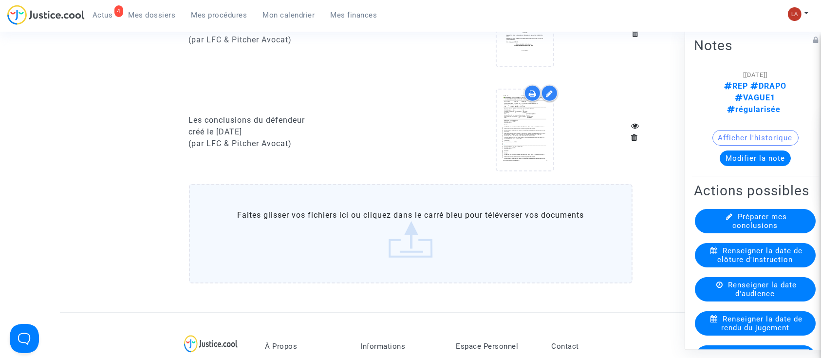
click at [416, 236] on label "Faites glisser vos fichiers ici ou cliquez dans le carré bleu pour téléverser v…" at bounding box center [411, 233] width 444 height 99
click at [0, 0] on input "Faites glisser vos fichiers ici ou cliquez dans le carré bleu pour téléverser v…" at bounding box center [0, 0] width 0 height 0
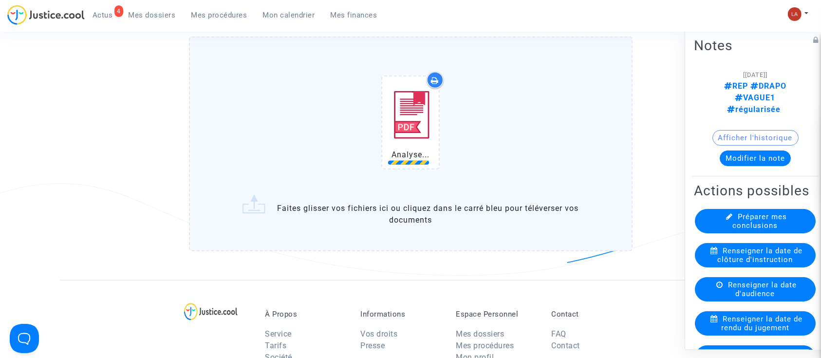
scroll to position [1039, 0]
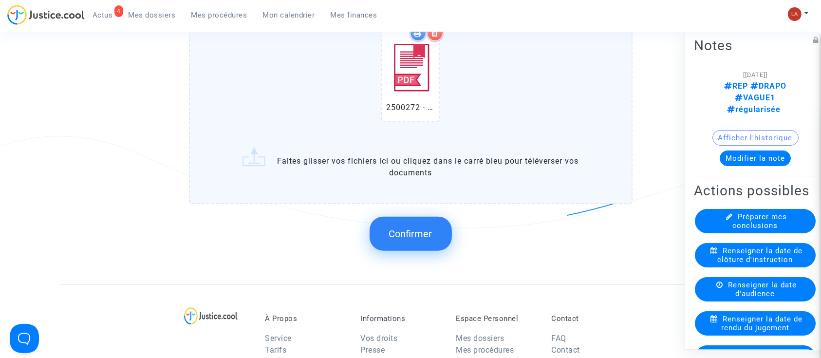
click at [416, 229] on span "Confirmer" at bounding box center [410, 234] width 43 height 12
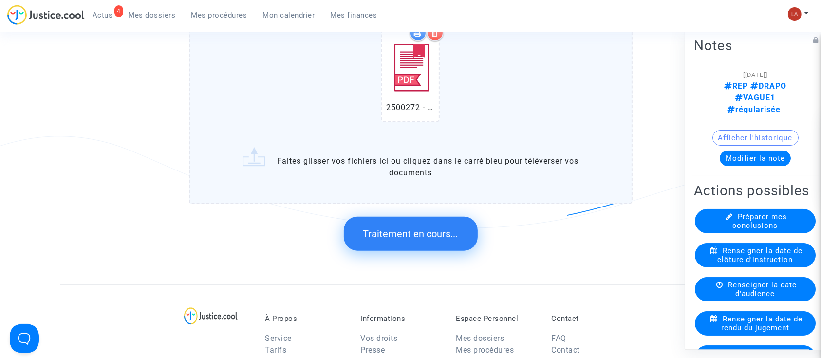
scroll to position [0, 0]
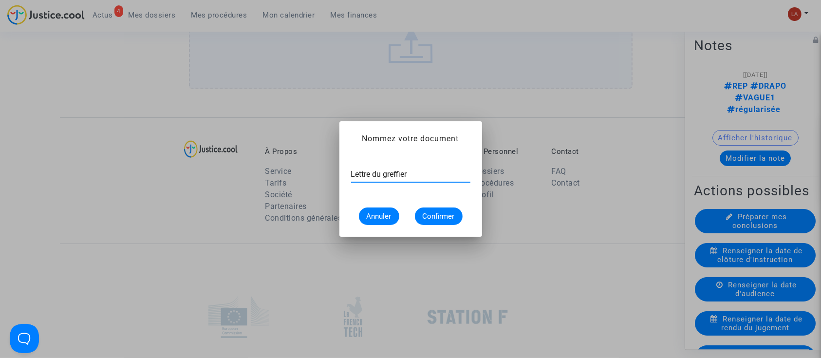
type input "Lettre du greffier"
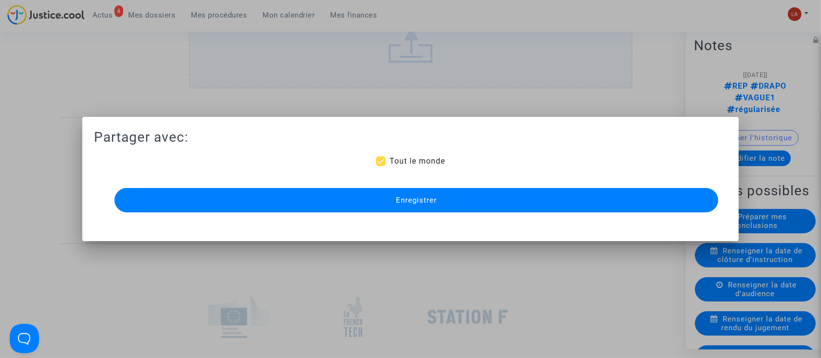
click at [418, 190] on button "Enregistrer" at bounding box center [416, 200] width 604 height 24
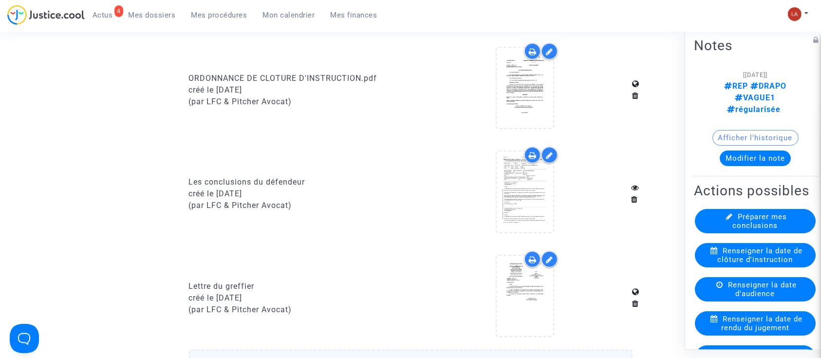
scroll to position [779, 0]
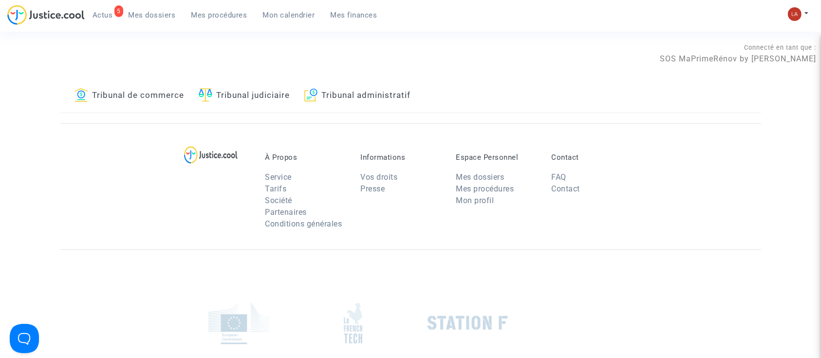
click at [339, 107] on link "Tribunal administratif" at bounding box center [357, 95] width 106 height 33
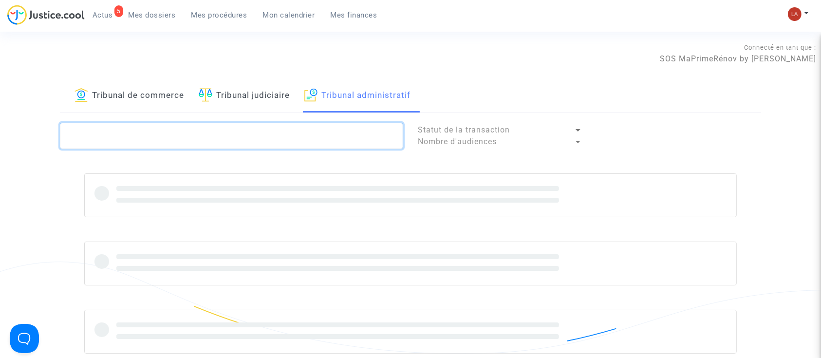
click at [277, 140] on textarea at bounding box center [231, 136] width 343 height 26
paste textarea "2500270"
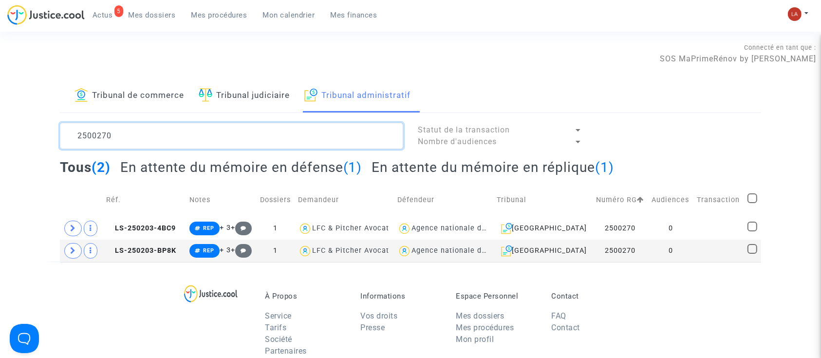
type textarea "2500270"
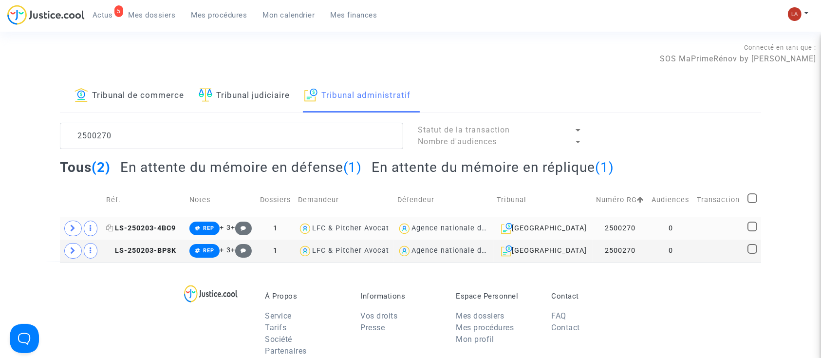
click at [137, 228] on span "LS-250203-4BC9" at bounding box center [141, 228] width 70 height 8
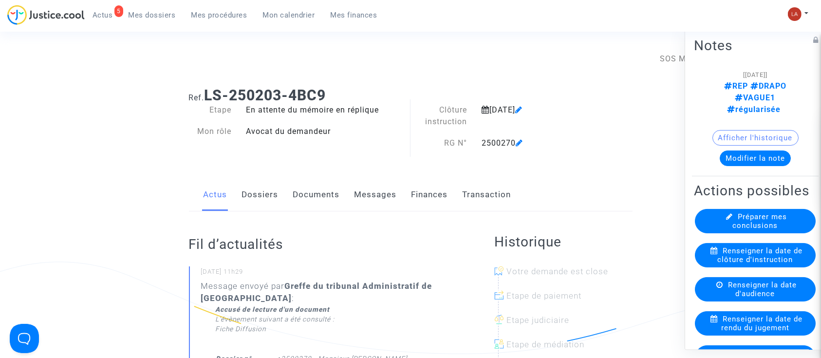
click at [320, 191] on link "Documents" at bounding box center [316, 195] width 47 height 32
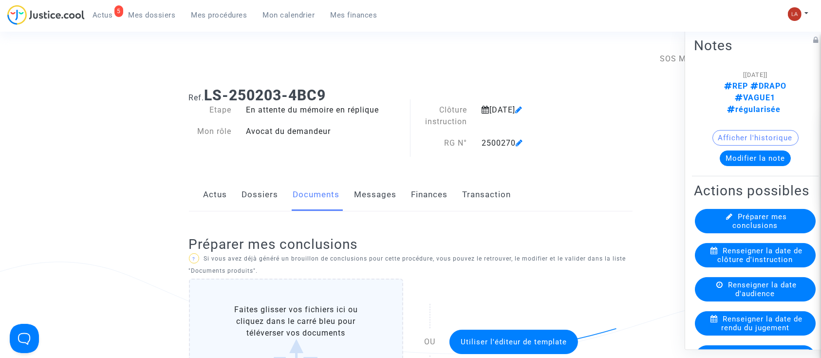
click at [255, 194] on link "Dossiers" at bounding box center [260, 195] width 37 height 32
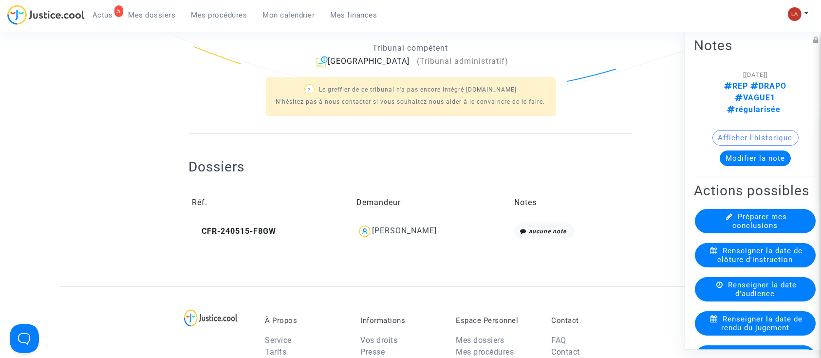
scroll to position [65, 0]
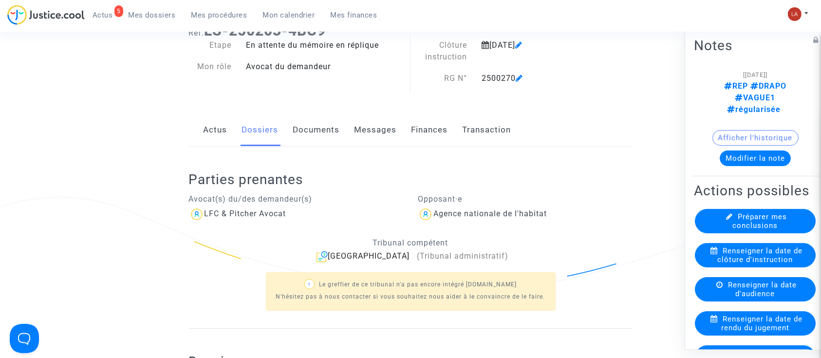
click at [306, 125] on link "Documents" at bounding box center [316, 130] width 47 height 32
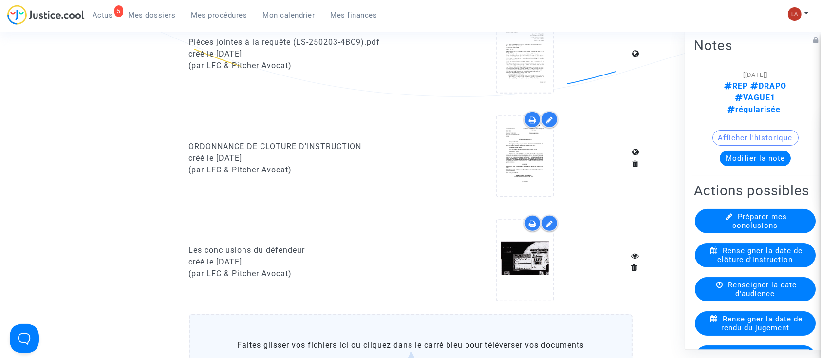
scroll to position [779, 0]
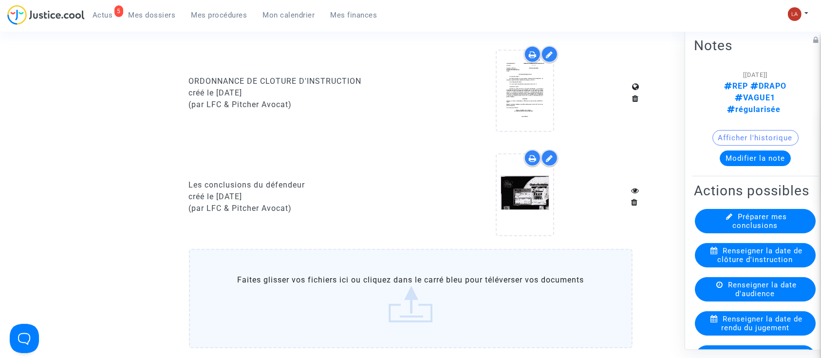
click at [373, 302] on label "Faites glisser vos fichiers ici ou cliquez dans le carré bleu pour téléverser v…" at bounding box center [411, 298] width 444 height 99
click at [0, 0] on input "Faites glisser vos fichiers ici ou cliquez dans le carré bleu pour téléverser v…" at bounding box center [0, 0] width 0 height 0
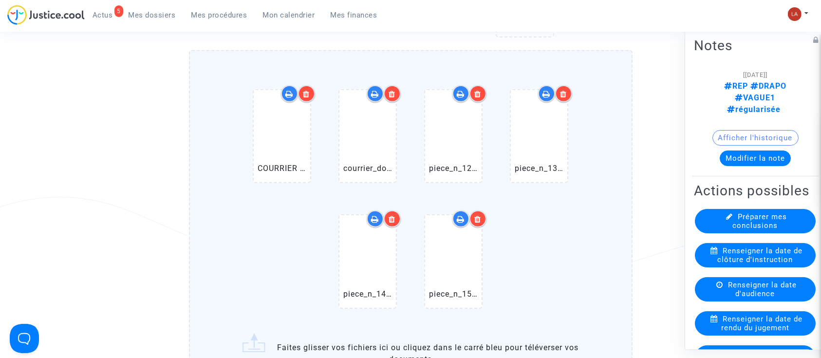
scroll to position [844, 0]
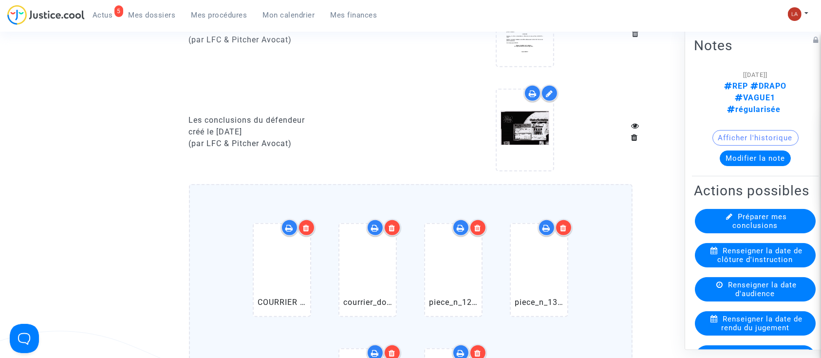
click at [299, 120] on div "Les conclusions du défendeur" at bounding box center [296, 120] width 215 height 12
copy div "Les conclusions du défendeur"
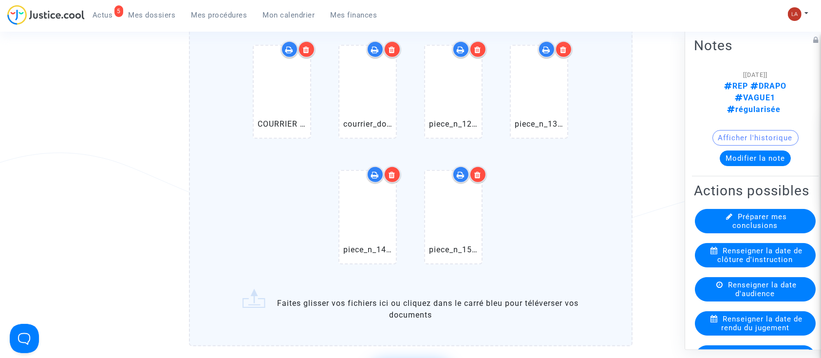
scroll to position [1104, 0]
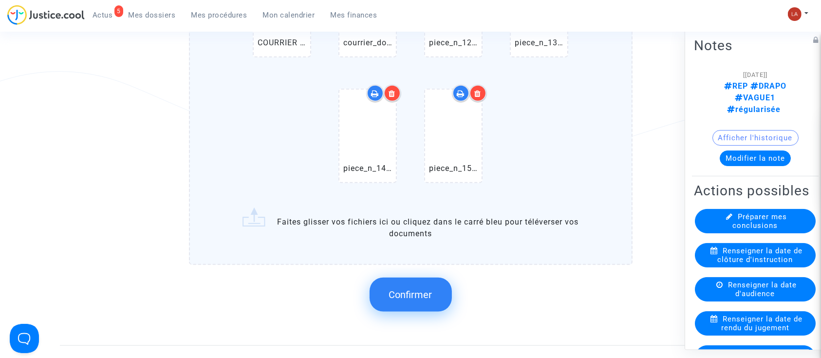
click at [407, 281] on button "Confirmer" at bounding box center [411, 295] width 82 height 34
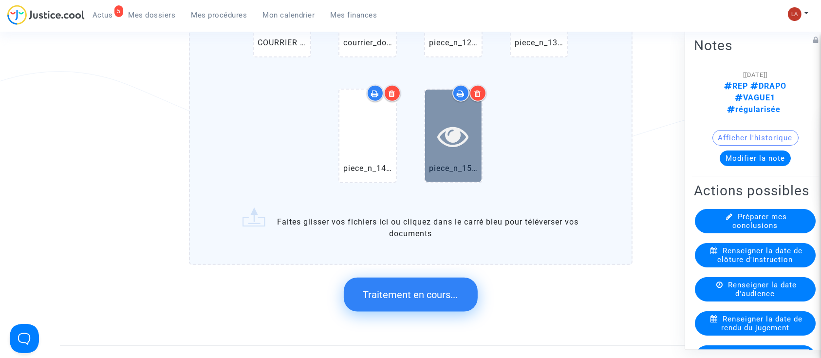
scroll to position [0, 0]
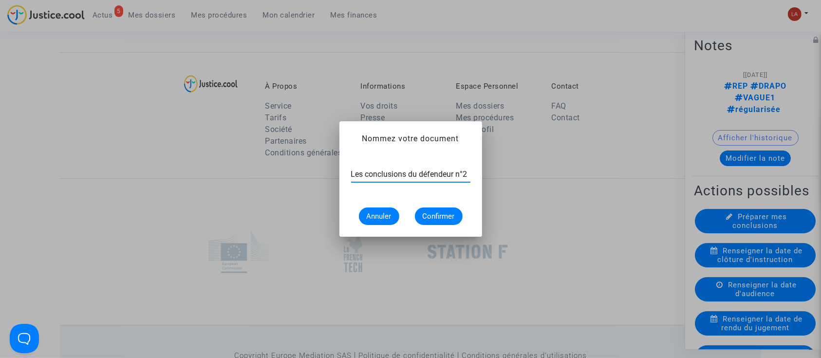
type input "Les conclusions du défendeur n°2"
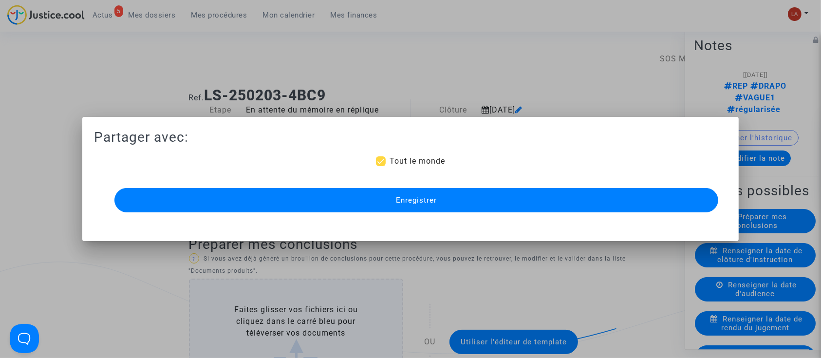
scroll to position [1104, 0]
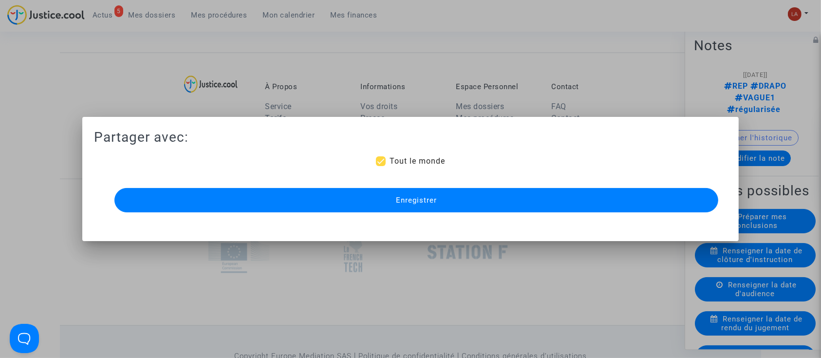
click at [425, 200] on span "Enregistrer" at bounding box center [416, 200] width 41 height 9
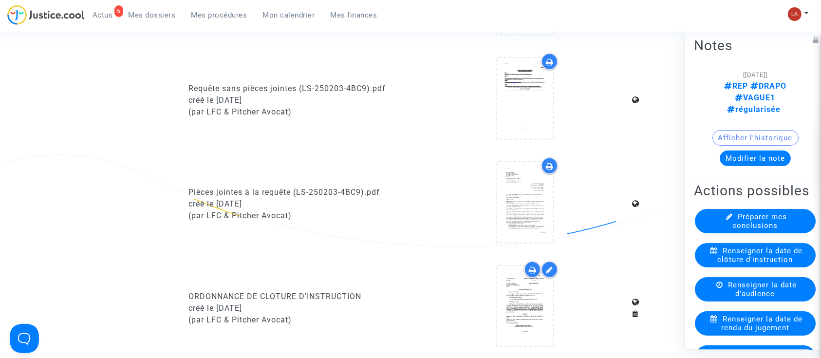
scroll to position [390, 0]
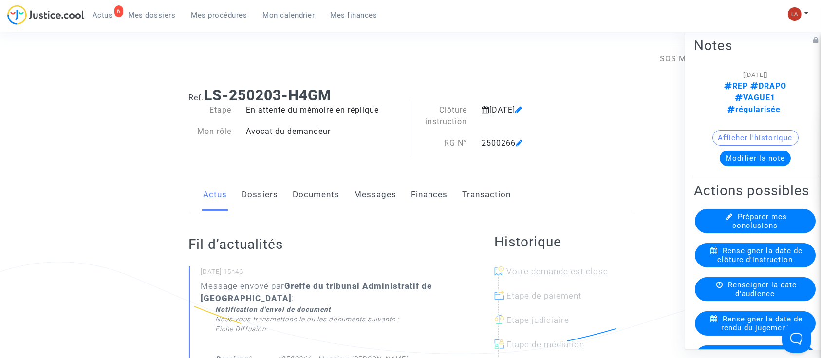
click at [308, 184] on link "Documents" at bounding box center [316, 195] width 47 height 32
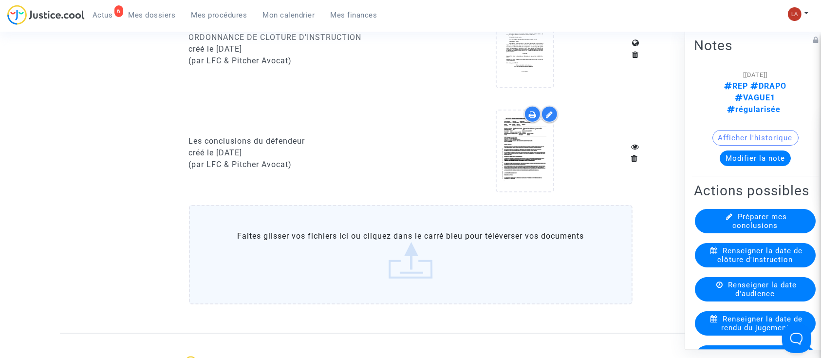
scroll to position [844, 0]
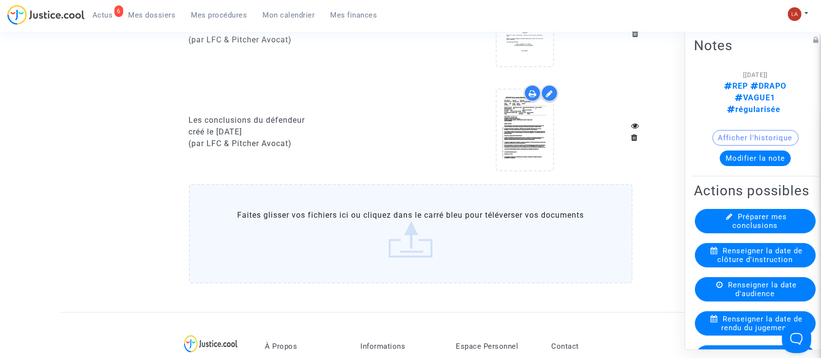
click at [358, 196] on label "Faites glisser vos fichiers ici ou cliquez dans le carré bleu pour téléverser v…" at bounding box center [411, 233] width 444 height 99
click at [0, 0] on input "Faites glisser vos fichiers ici ou cliquez dans le carré bleu pour téléverser v…" at bounding box center [0, 0] width 0 height 0
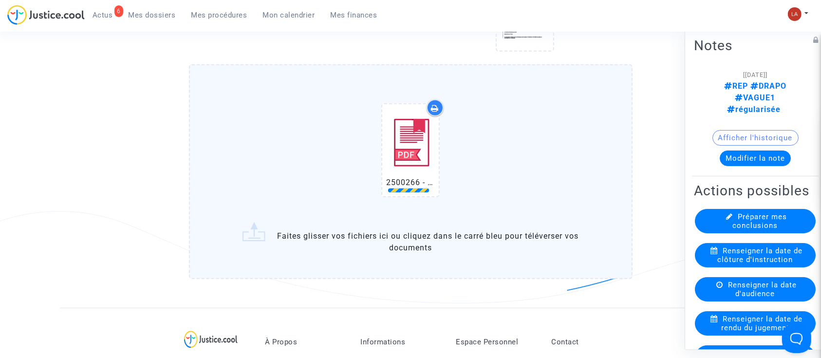
scroll to position [1039, 0]
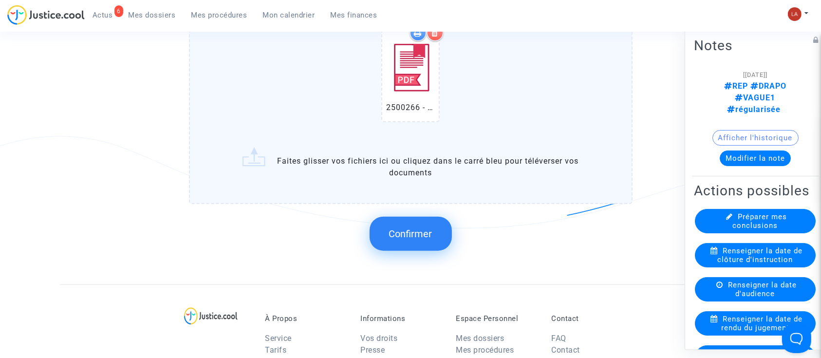
click at [410, 229] on span "Confirmer" at bounding box center [410, 234] width 43 height 12
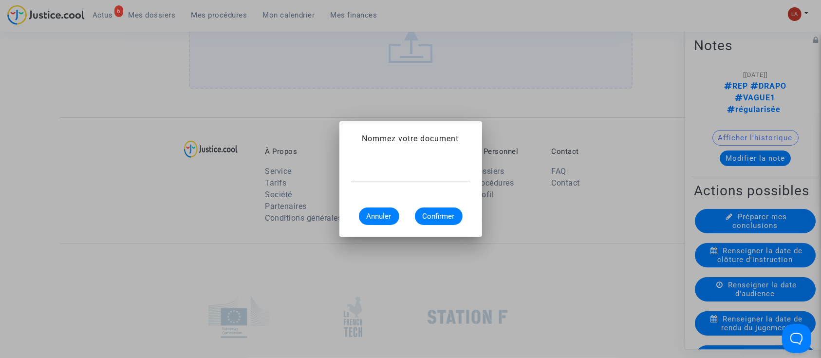
scroll to position [0, 0]
type input "Lettre du greffier"
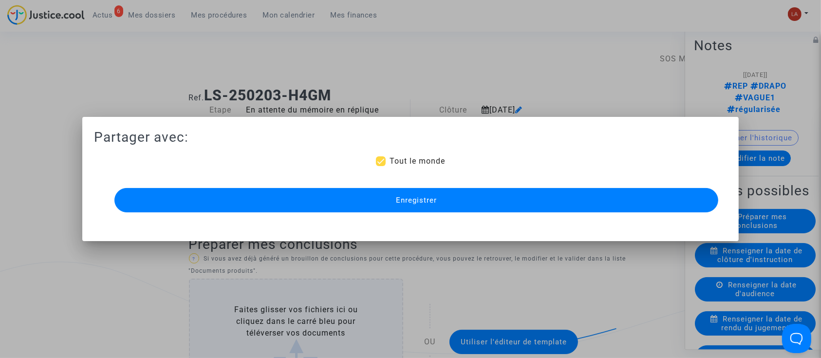
scroll to position [1039, 0]
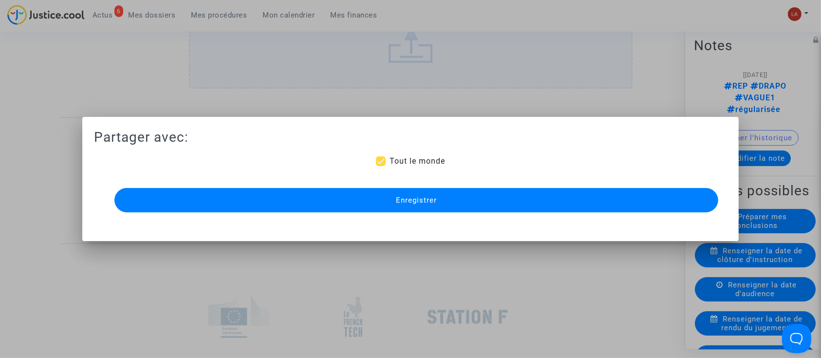
click at [428, 194] on button "Enregistrer" at bounding box center [416, 200] width 604 height 24
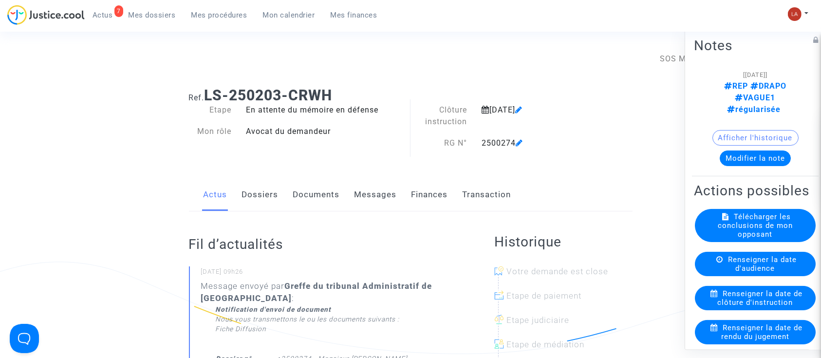
drag, startPoint x: 261, startPoint y: 181, endPoint x: 257, endPoint y: 185, distance: 5.2
click at [260, 181] on link "Dossiers" at bounding box center [260, 195] width 37 height 32
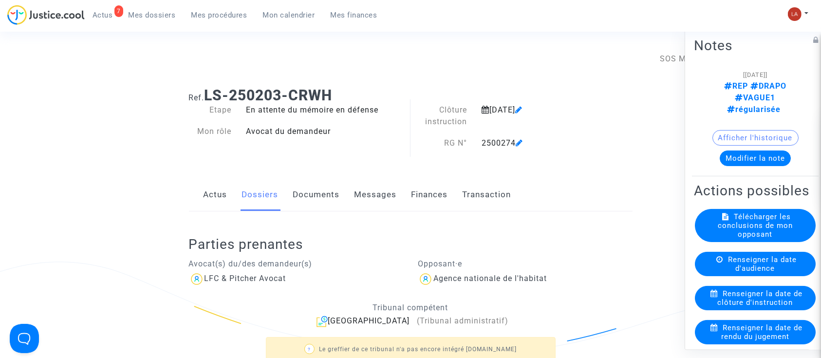
click at [340, 196] on div "Actus Dossiers Documents Messages Finances Transaction" at bounding box center [411, 195] width 444 height 33
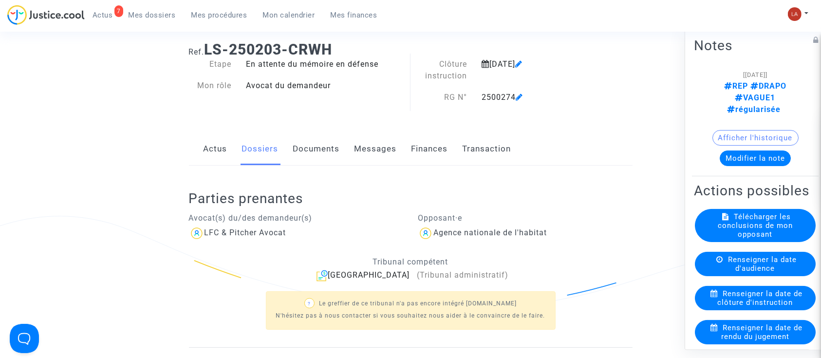
scroll to position [130, 0]
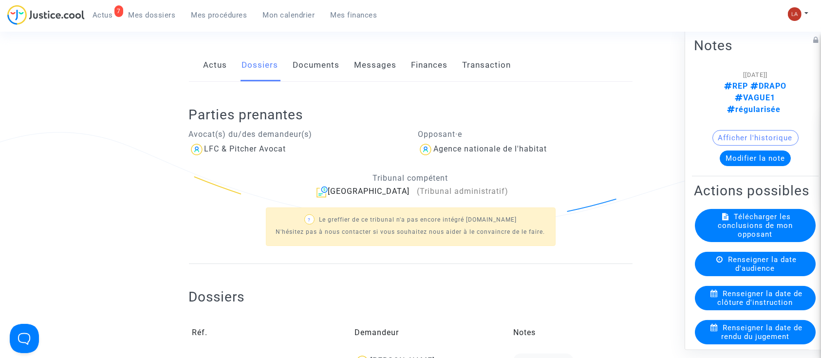
click at [322, 67] on link "Documents" at bounding box center [316, 65] width 47 height 32
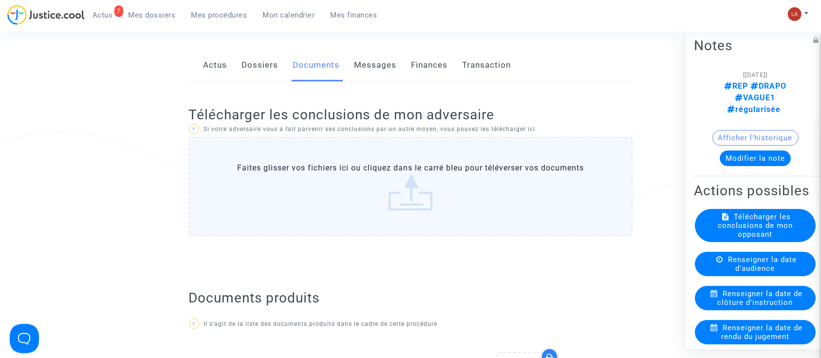
click at [382, 159] on label "Faites glisser vos fichiers ici ou cliquez dans le carré bleu pour téléverser v…" at bounding box center [411, 186] width 444 height 99
click at [0, 0] on input "Faites glisser vos fichiers ici ou cliquez dans le carré bleu pour téléverser v…" at bounding box center [0, 0] width 0 height 0
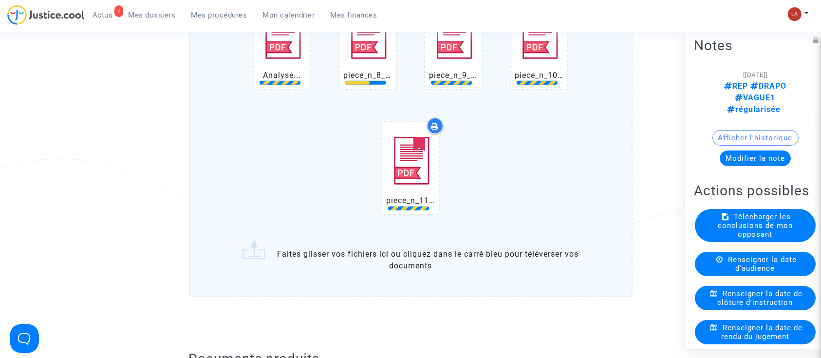
scroll to position [584, 0]
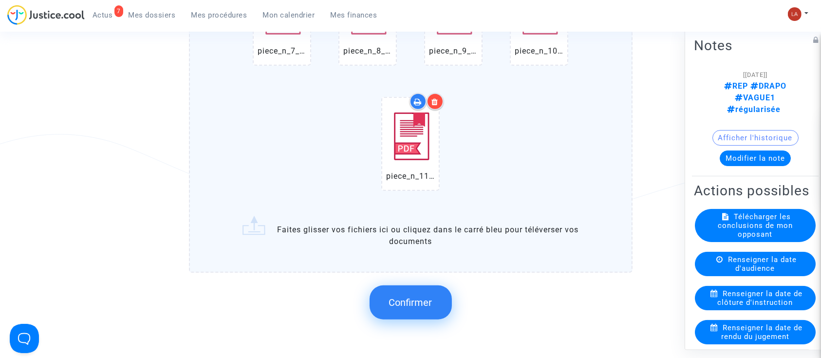
click at [375, 296] on button "Confirmer" at bounding box center [411, 302] width 82 height 34
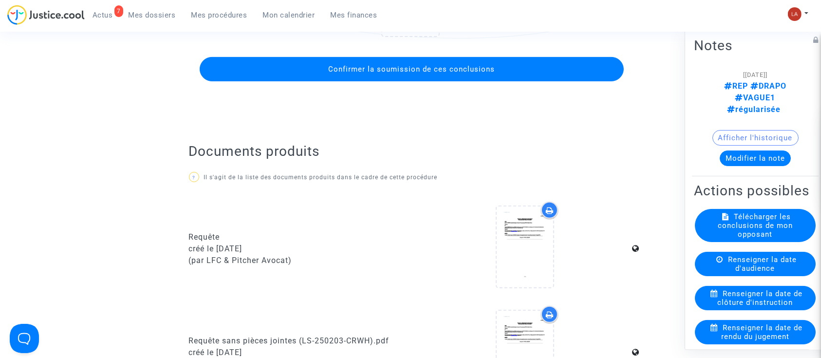
scroll to position [195, 0]
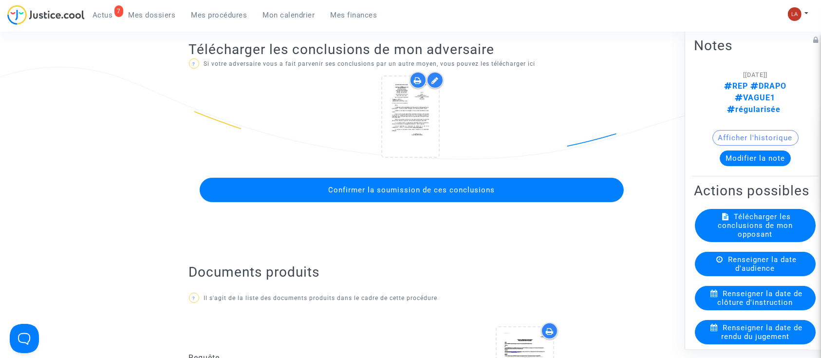
drag, startPoint x: 440, startPoint y: 190, endPoint x: 195, endPoint y: 188, distance: 245.5
click at [440, 190] on span "Confirmer la soumission de ces conclusions" at bounding box center [411, 190] width 167 height 9
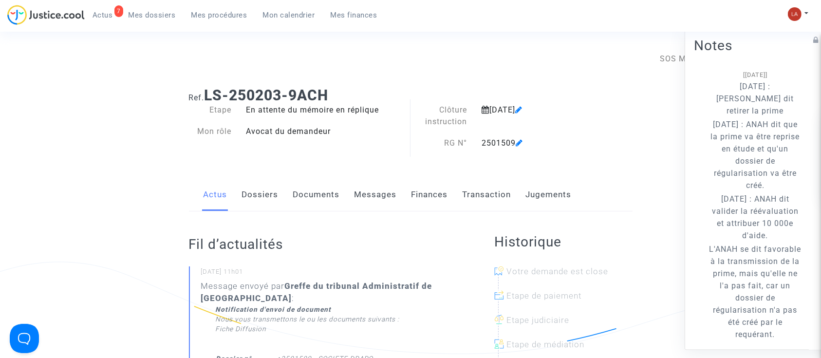
click at [312, 205] on link "Documents" at bounding box center [316, 195] width 47 height 32
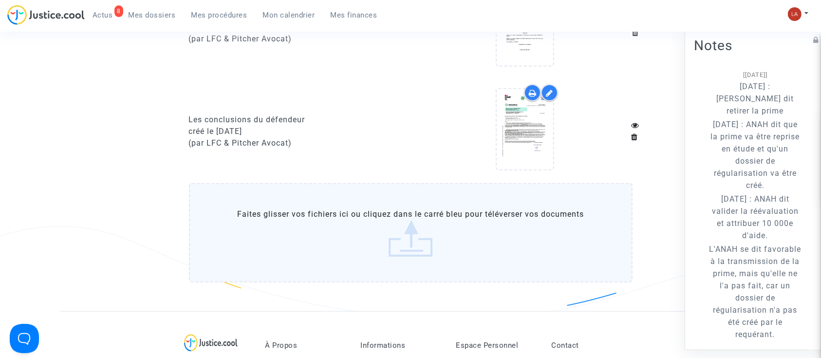
scroll to position [1039, 0]
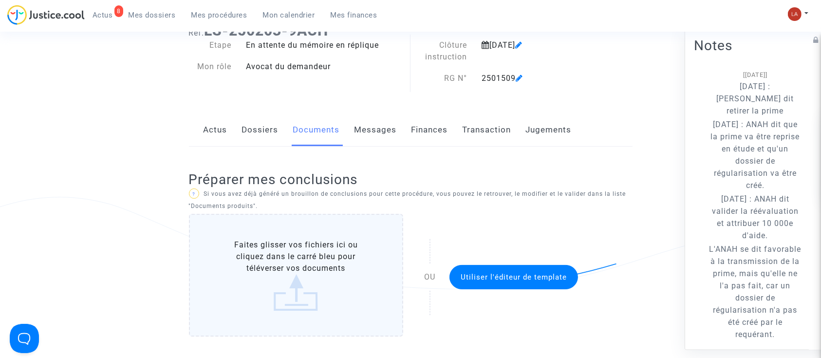
click at [268, 117] on link "Dossiers" at bounding box center [260, 130] width 37 height 32
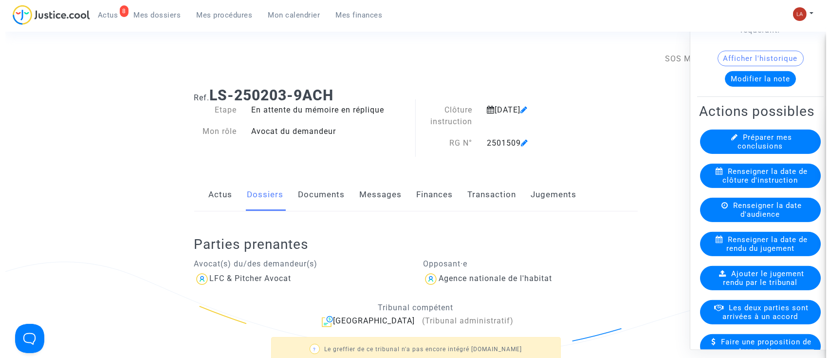
scroll to position [324, 0]
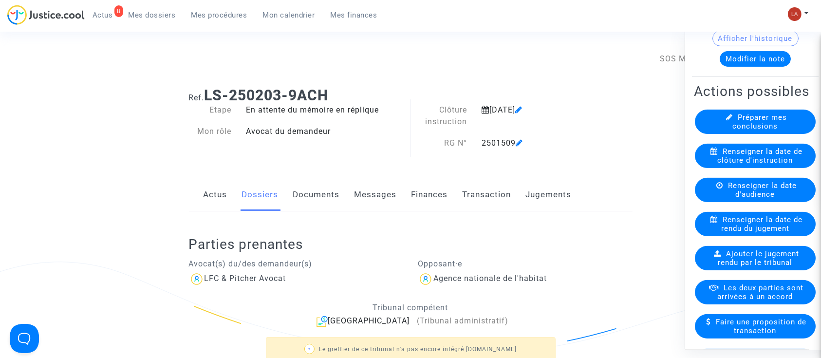
click at [775, 267] on span "Ajouter le jugement rendu par le tribunal" at bounding box center [758, 258] width 81 height 18
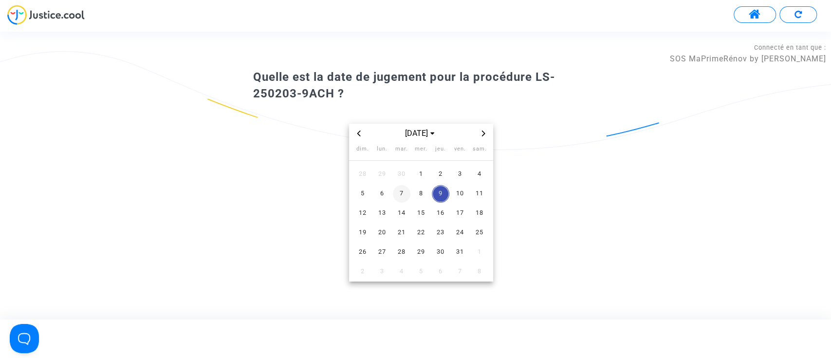
click at [401, 194] on span "7" at bounding box center [402, 194] width 18 height 18
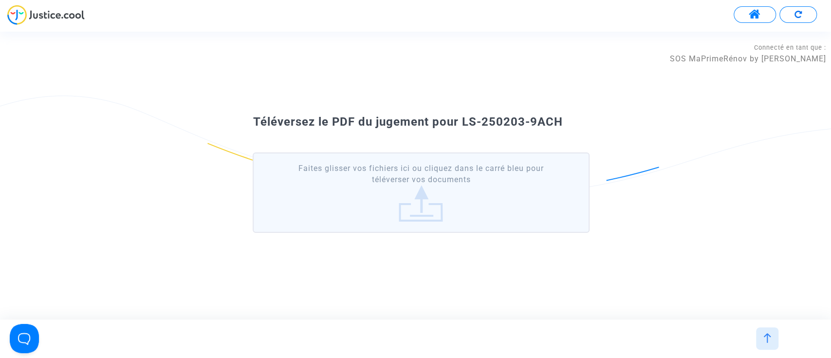
click at [452, 188] on label "Faites glisser vos fichiers ici ou cliquez dans le carré bleu pour téléverser v…" at bounding box center [421, 192] width 337 height 80
click at [0, 0] on input "Faites glisser vos fichiers ici ou cliquez dans le carré bleu pour téléverser v…" at bounding box center [0, 0] width 0 height 0
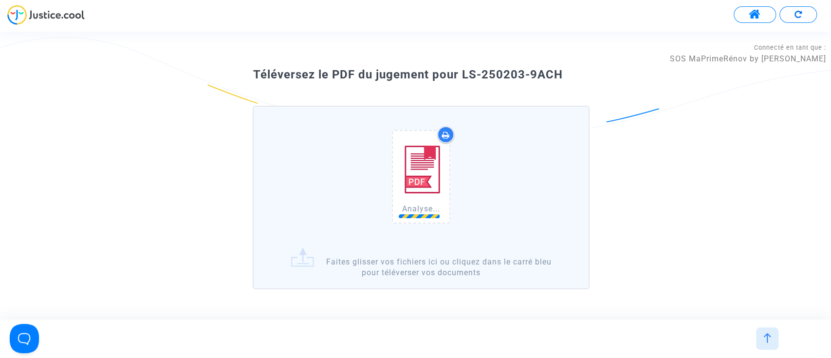
scroll to position [51, 0]
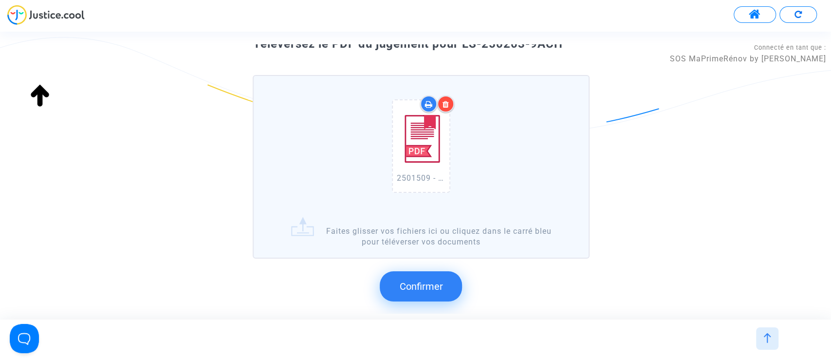
click at [417, 291] on span "Confirmer" at bounding box center [420, 287] width 43 height 12
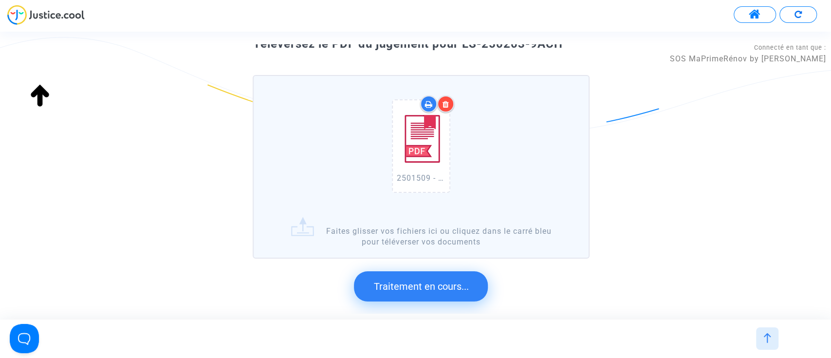
scroll to position [0, 0]
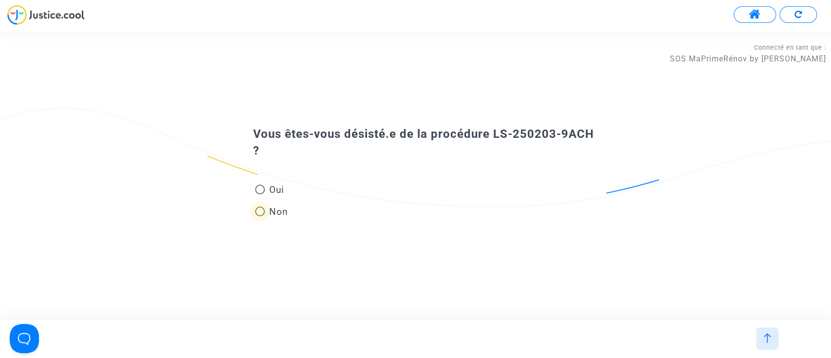
click at [267, 205] on span "Non" at bounding box center [276, 211] width 23 height 13
click at [260, 216] on input "Non" at bounding box center [260, 216] width 0 height 0
radio input "true"
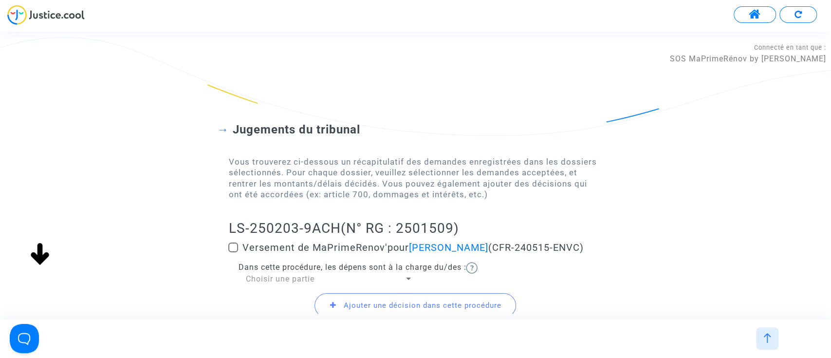
click at [298, 284] on div "Ajouter une décision dans cette procédure" at bounding box center [415, 305] width 374 height 42
click at [298, 279] on span "Choisir une partie" at bounding box center [279, 278] width 69 height 9
click at [287, 276] on span "Demandeur(s)" at bounding box center [329, 278] width 168 height 23
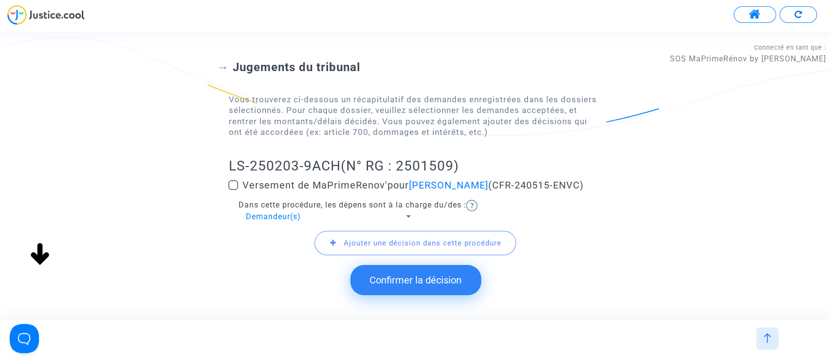
scroll to position [81, 0]
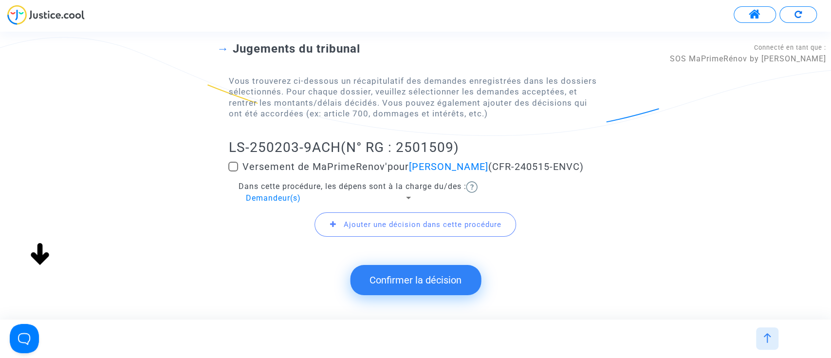
click at [430, 282] on button "Confirmer la décision" at bounding box center [415, 280] width 131 height 30
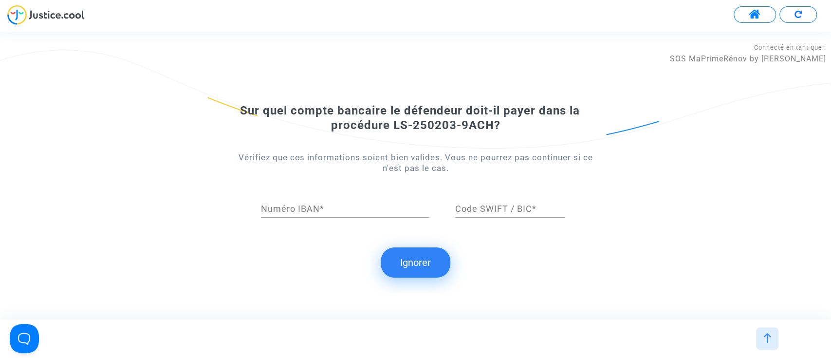
click at [413, 274] on button "Ignorer" at bounding box center [416, 262] width 70 height 30
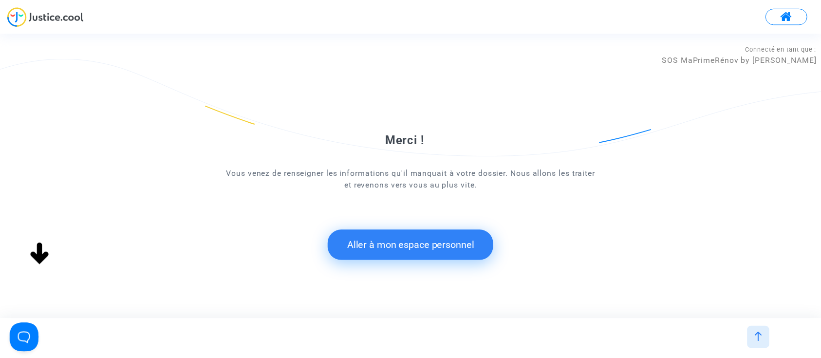
scroll to position [0, 0]
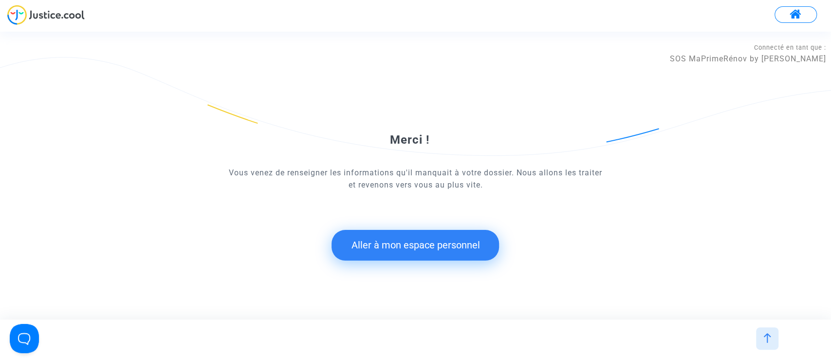
click at [453, 241] on button "Aller à mon espace personnel" at bounding box center [416, 245] width 168 height 30
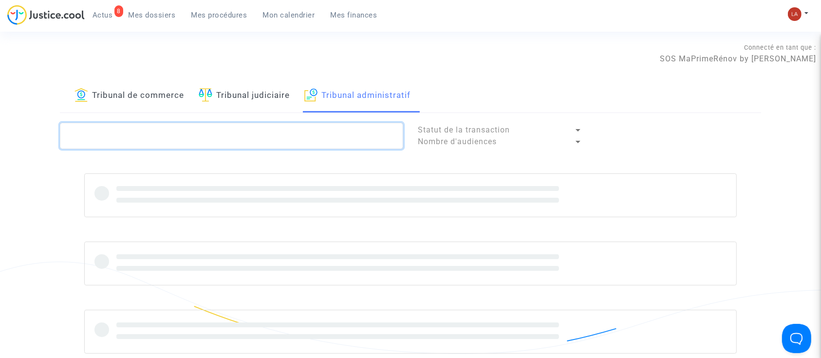
click at [196, 140] on textarea at bounding box center [231, 136] width 343 height 26
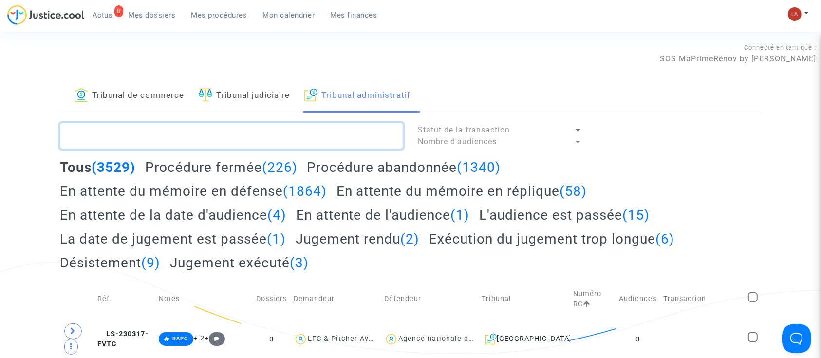
paste textarea "2501514"
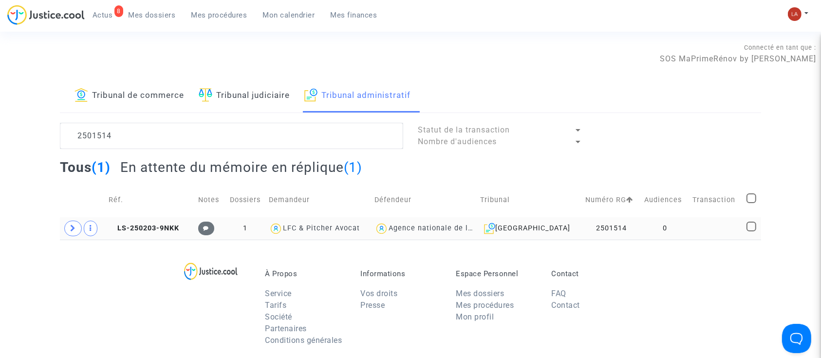
click at [155, 234] on td "LS-250203-9NKK" at bounding box center [149, 228] width 89 height 22
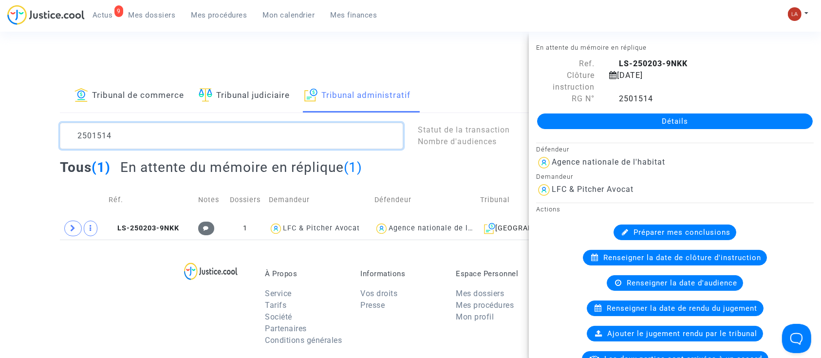
click at [142, 142] on textarea at bounding box center [231, 136] width 343 height 26
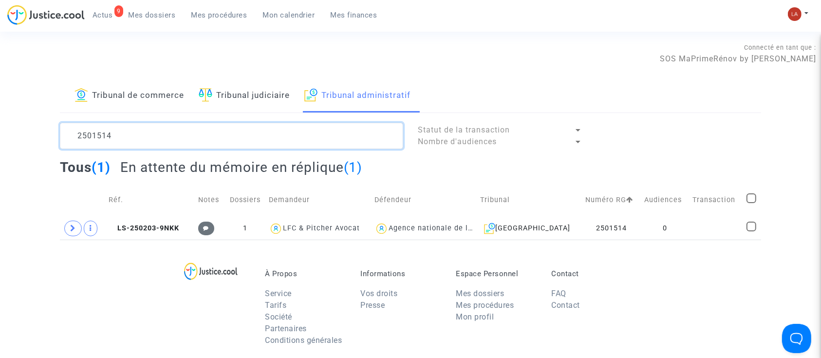
click at [142, 142] on textarea at bounding box center [231, 136] width 343 height 26
paste textarea "1"
type textarea "2501511"
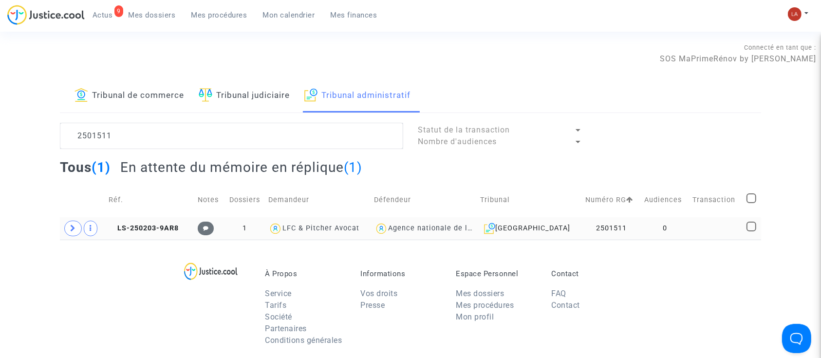
drag, startPoint x: 152, startPoint y: 227, endPoint x: 251, endPoint y: 217, distance: 99.9
click at [152, 227] on span "LS-250203-9AR8" at bounding box center [144, 228] width 70 height 8
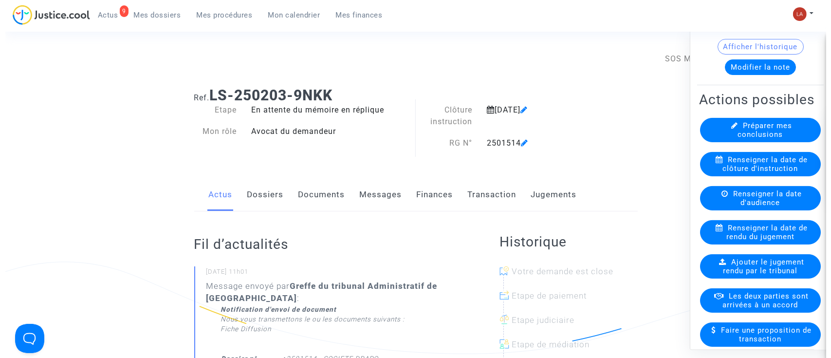
scroll to position [130, 0]
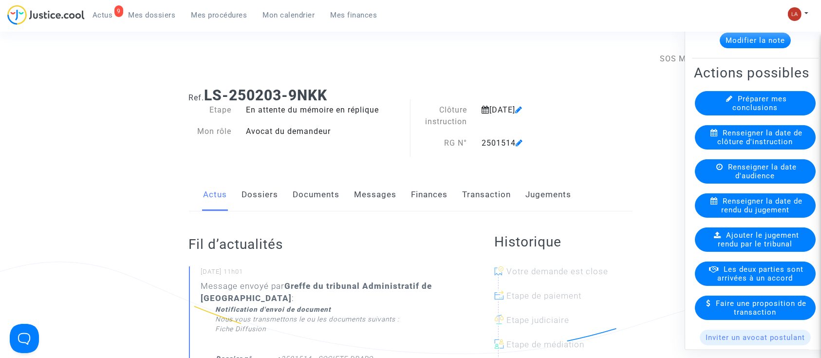
click at [766, 252] on div "Ajouter le jugement rendu par le tribunal" at bounding box center [755, 239] width 121 height 24
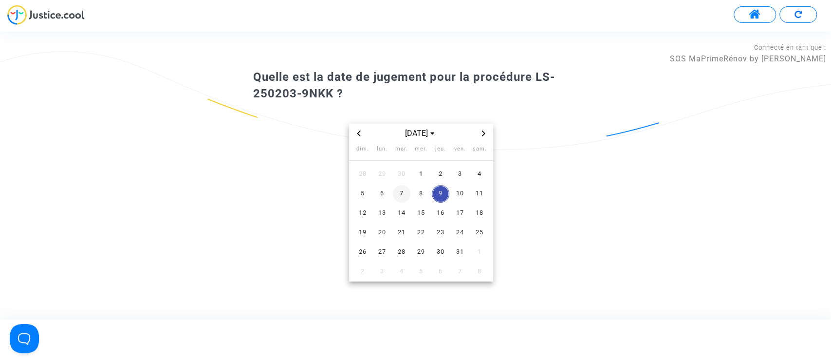
click at [403, 197] on span "7" at bounding box center [402, 194] width 18 height 18
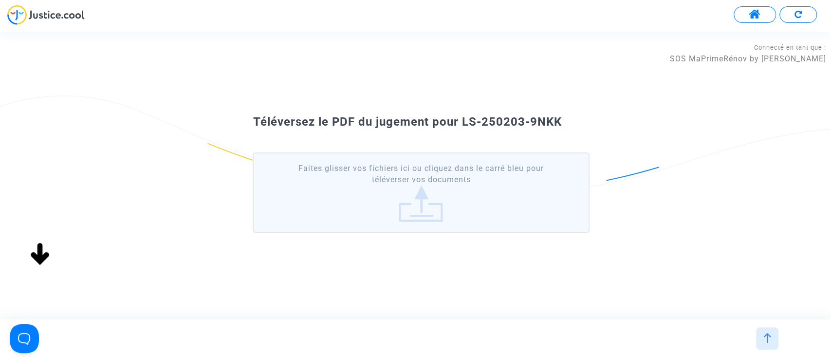
click at [525, 173] on label "Faites glisser vos fichiers ici ou cliquez dans le carré bleu pour téléverser v…" at bounding box center [421, 192] width 337 height 80
click at [0, 0] on input "Faites glisser vos fichiers ici ou cliquez dans le carré bleu pour téléverser v…" at bounding box center [0, 0] width 0 height 0
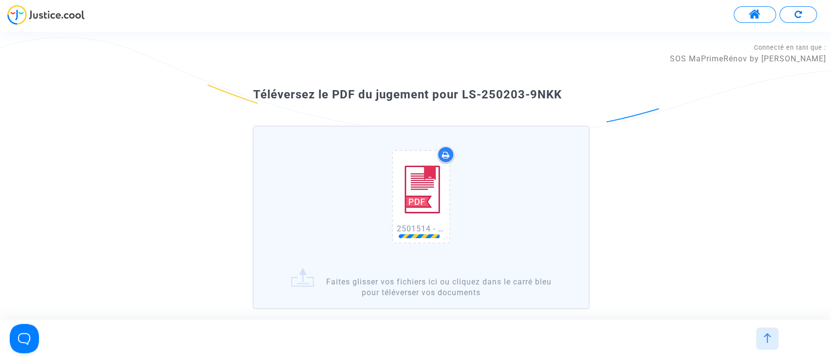
scroll to position [51, 0]
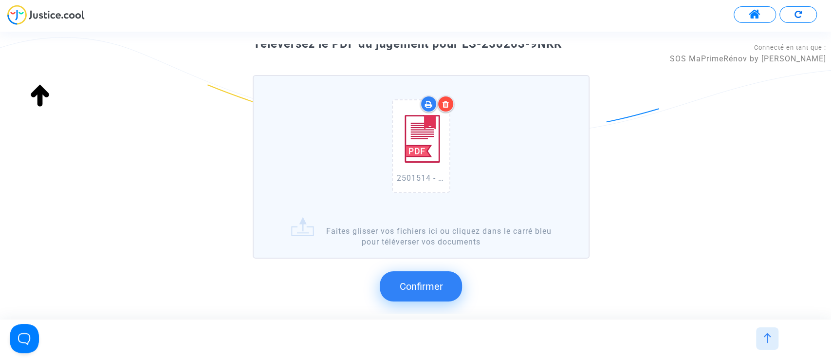
click at [436, 271] on button "Confirmer" at bounding box center [421, 286] width 82 height 30
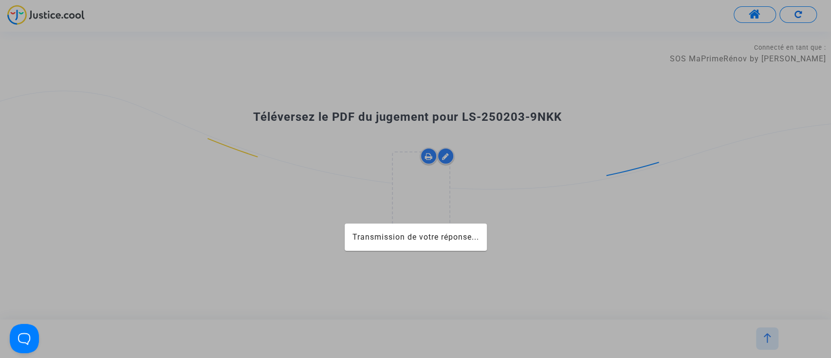
scroll to position [0, 0]
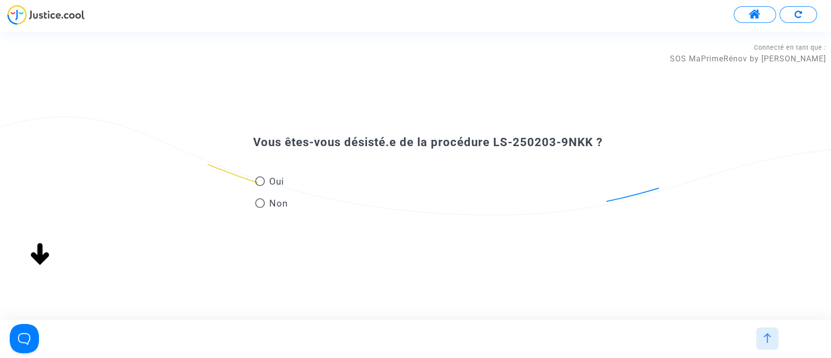
click at [267, 203] on span "Non" at bounding box center [276, 203] width 23 height 13
click at [260, 208] on input "Non" at bounding box center [260, 208] width 0 height 0
radio input "true"
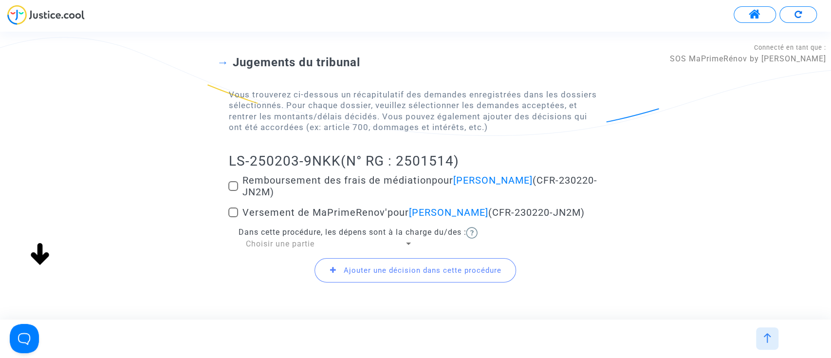
scroll to position [125, 0]
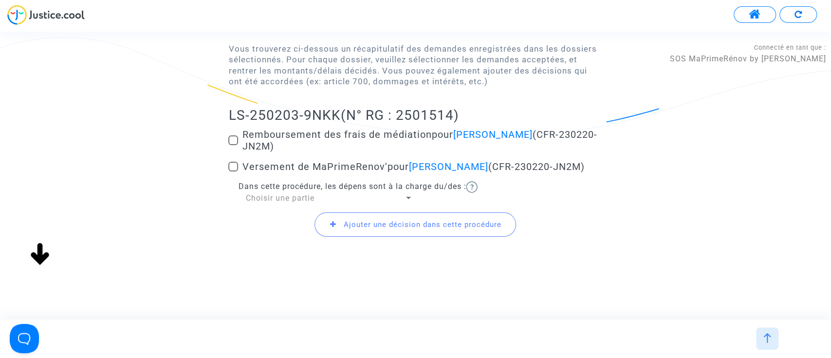
click at [252, 196] on span "Choisir une partie" at bounding box center [279, 197] width 69 height 9
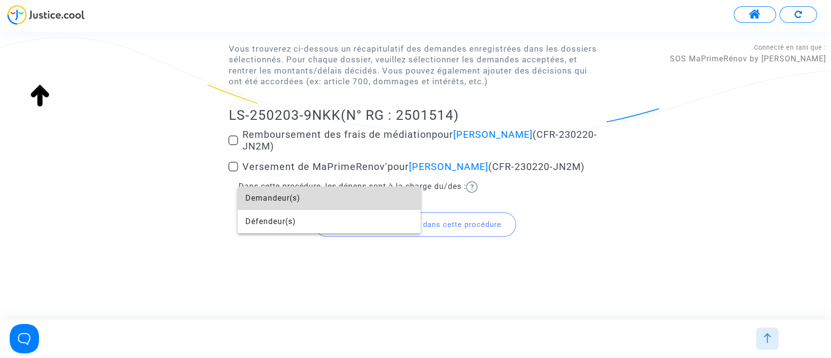
click at [265, 201] on span "Demandeur(s)" at bounding box center [329, 198] width 168 height 23
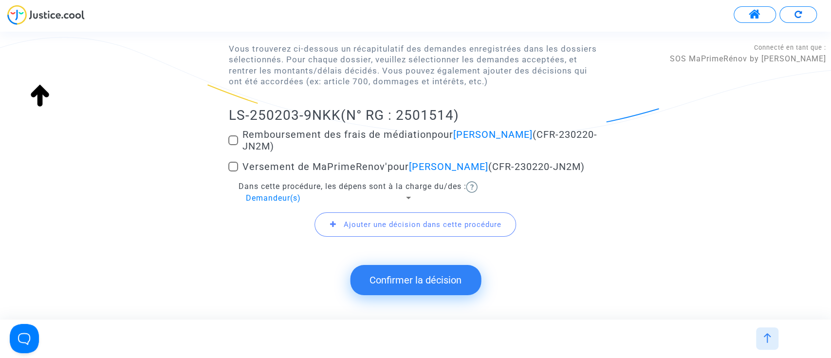
click at [459, 283] on button "Confirmer la décision" at bounding box center [415, 280] width 131 height 30
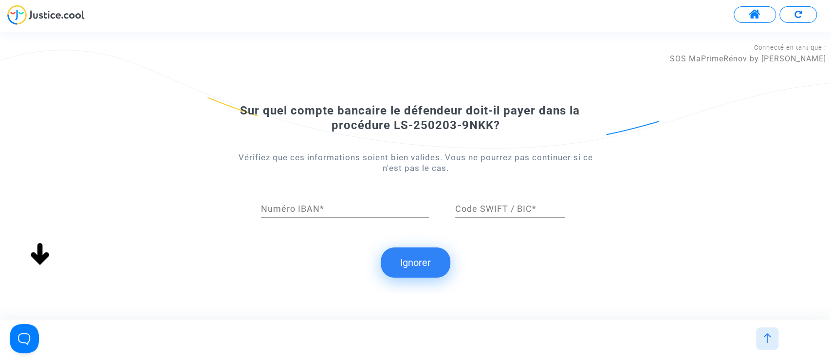
click at [395, 261] on button "Ignorer" at bounding box center [416, 262] width 70 height 30
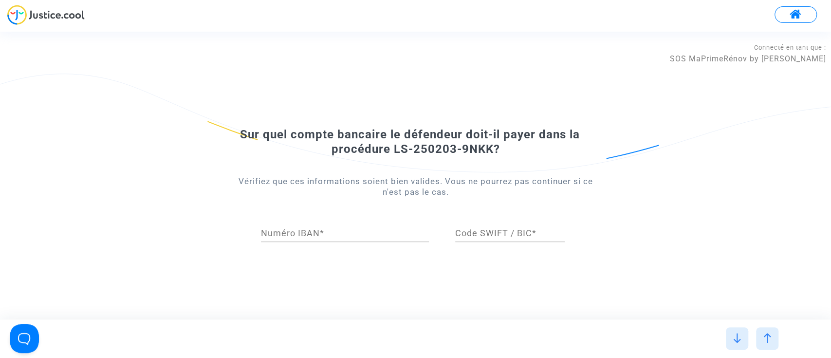
scroll to position [0, 0]
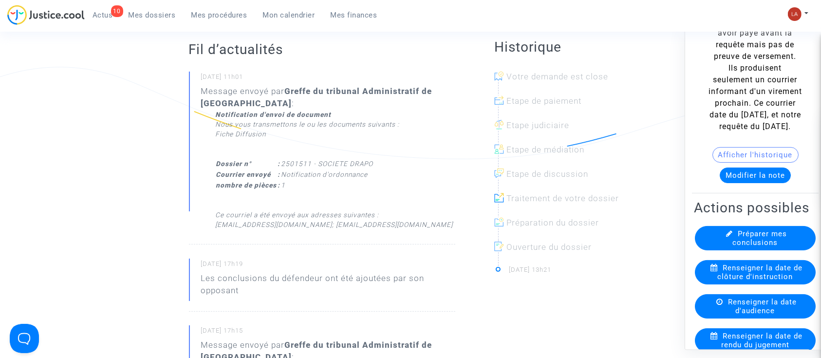
scroll to position [195, 0]
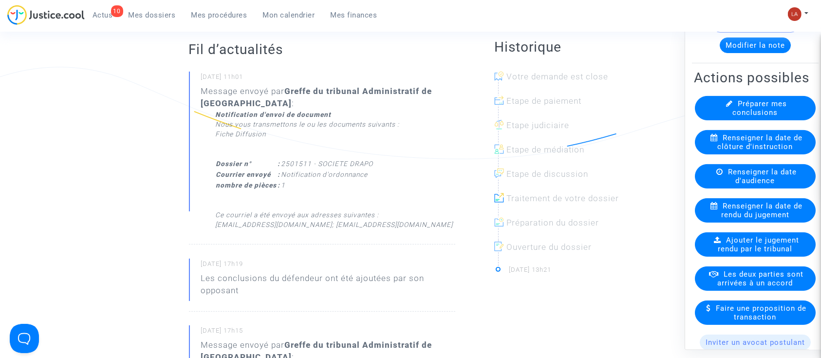
click at [763, 257] on div "Ajouter le jugement rendu par le tribunal" at bounding box center [755, 244] width 121 height 24
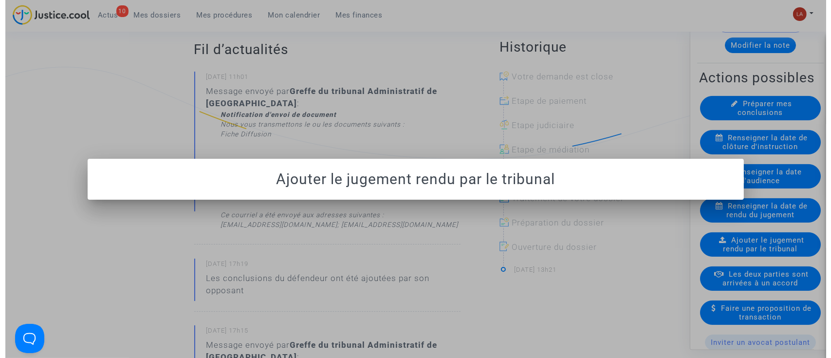
scroll to position [0, 0]
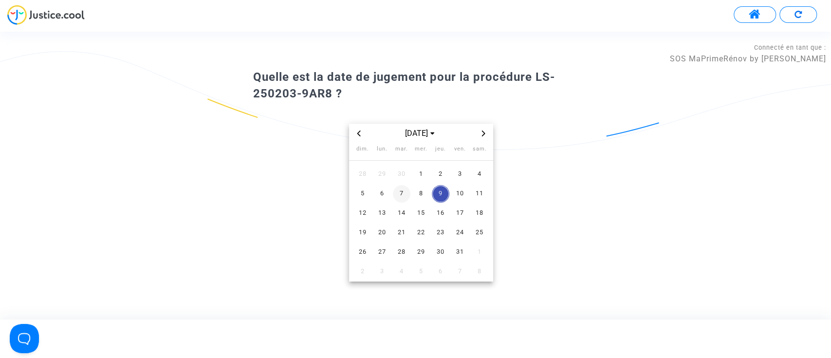
click at [398, 191] on span "7" at bounding box center [402, 194] width 18 height 18
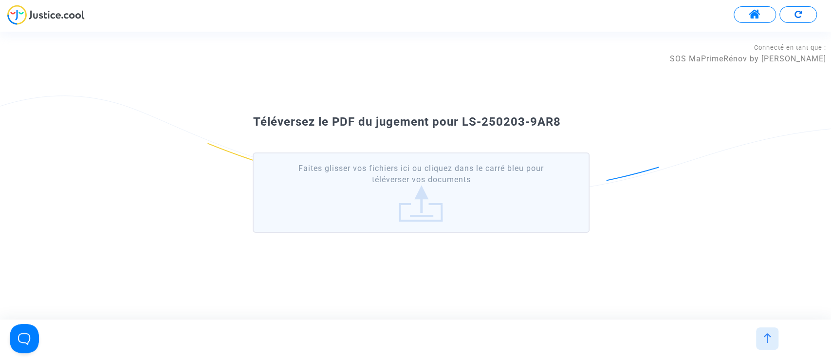
click at [424, 213] on label "Faites glisser vos fichiers ici ou cliquez dans le carré bleu pour téléverser v…" at bounding box center [421, 192] width 337 height 80
click at [0, 0] on input "Faites glisser vos fichiers ici ou cliquez dans le carré bleu pour téléverser v…" at bounding box center [0, 0] width 0 height 0
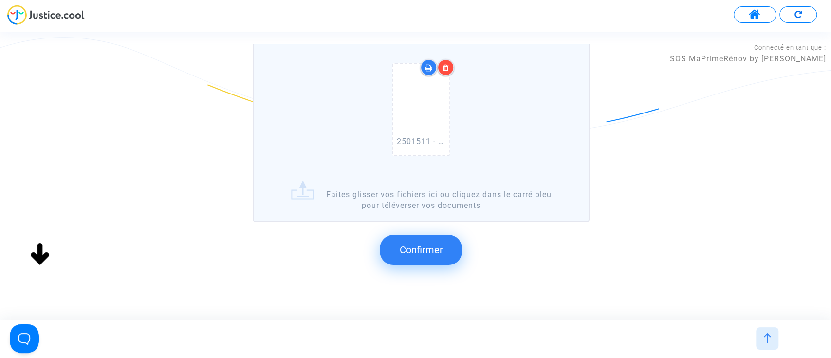
scroll to position [99, 0]
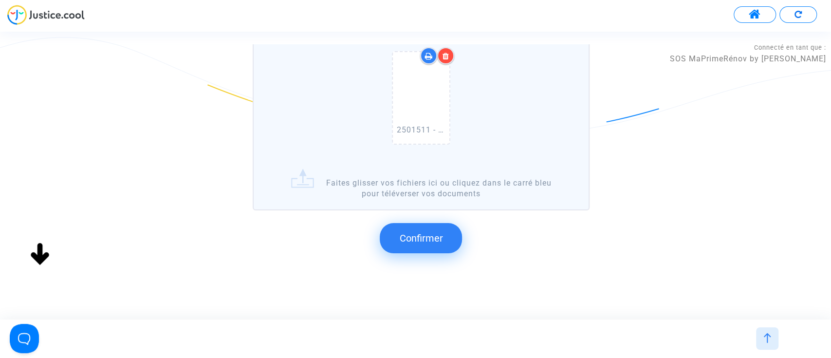
click at [419, 227] on button "Confirmer" at bounding box center [421, 238] width 82 height 30
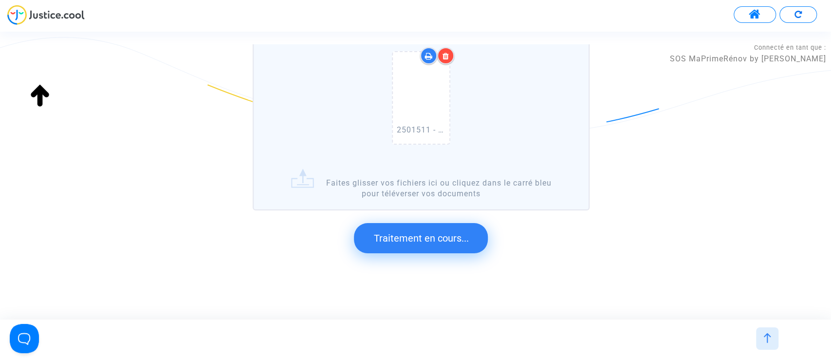
scroll to position [0, 0]
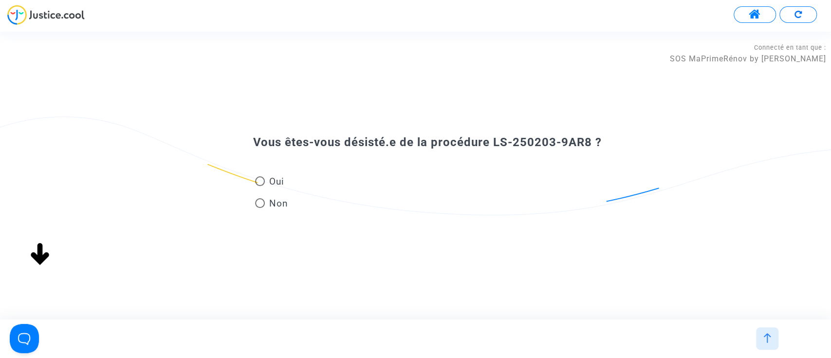
click at [267, 203] on span "Non" at bounding box center [276, 203] width 23 height 13
click at [260, 208] on input "Non" at bounding box center [260, 208] width 0 height 0
radio input "true"
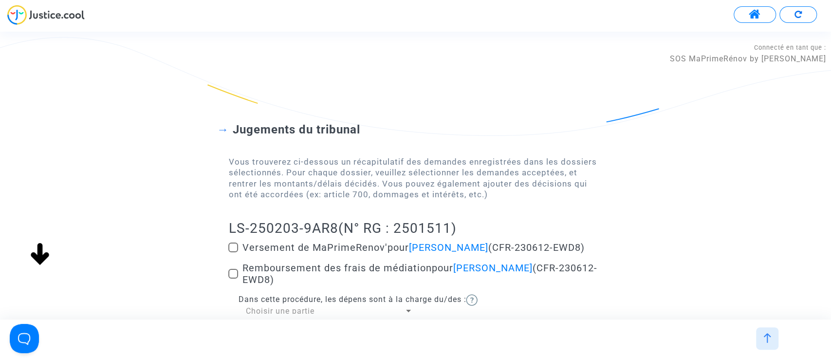
click at [271, 298] on span "Dans cette procédure, les dépens sont à la charge du/des :" at bounding box center [352, 299] width 228 height 9
click at [272, 304] on div "Dans cette procédure, les dépens sont à la charge du/des : Choisir une partie" at bounding box center [415, 305] width 374 height 22
click at [273, 304] on div "Dans cette procédure, les dépens sont à la charge du/des : Choisir une partie" at bounding box center [415, 305] width 374 height 22
click at [272, 309] on span "Choisir une partie" at bounding box center [279, 310] width 69 height 9
click at [271, 317] on span "Demandeur(s)" at bounding box center [329, 311] width 168 height 23
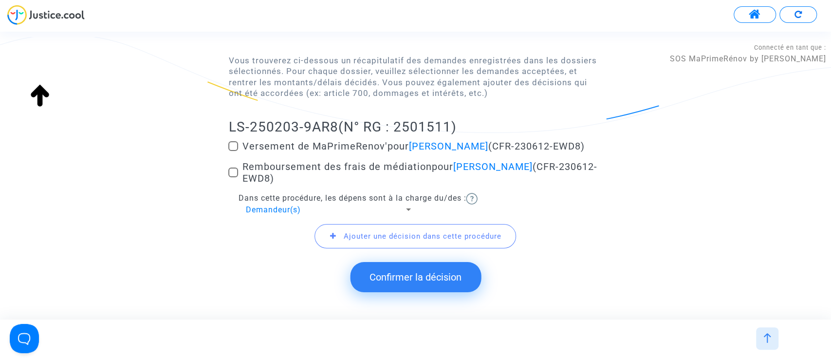
scroll to position [113, 0]
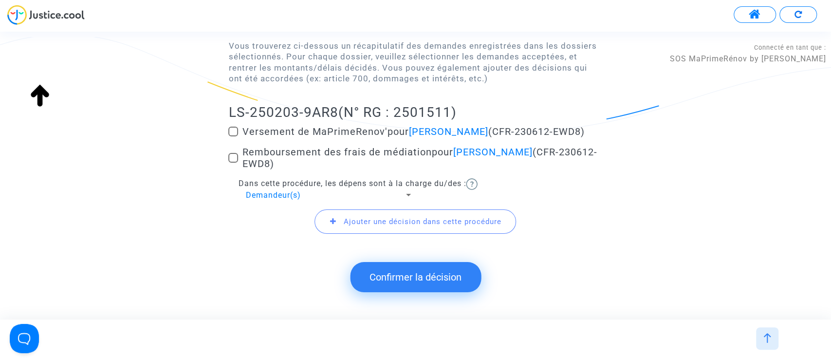
drag, startPoint x: 401, startPoint y: 282, endPoint x: 263, endPoint y: 271, distance: 138.8
click at [401, 282] on button "Confirmer la décision" at bounding box center [415, 277] width 131 height 30
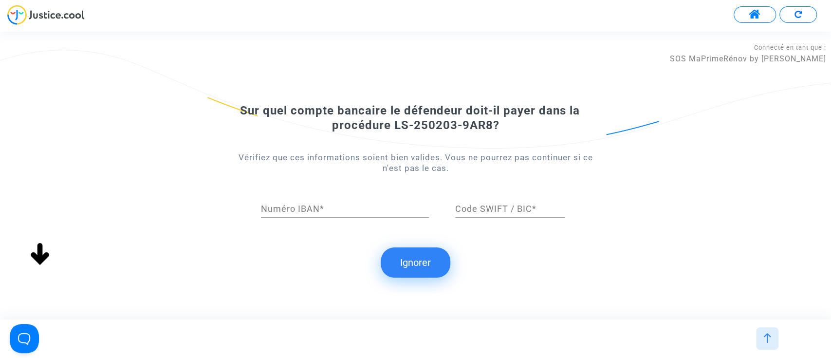
click at [424, 253] on button "Ignorer" at bounding box center [416, 262] width 70 height 30
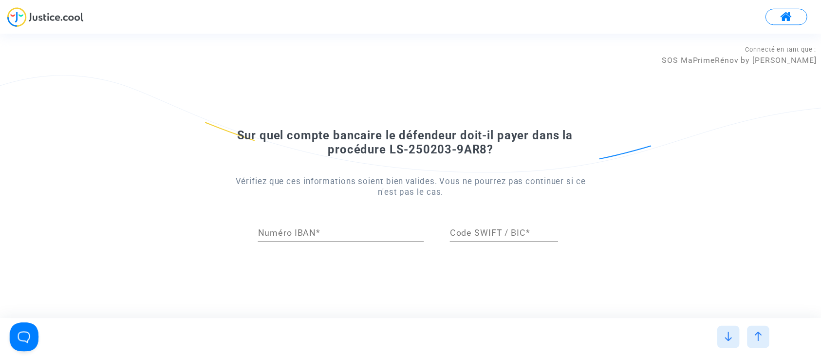
scroll to position [0, 0]
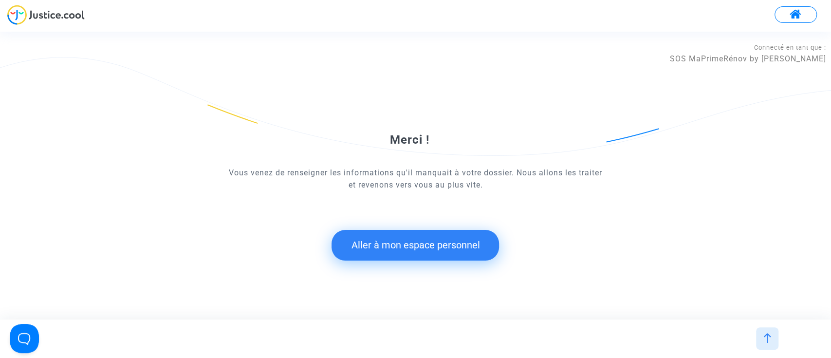
click at [393, 252] on button "Aller à mon espace personnel" at bounding box center [416, 245] width 168 height 30
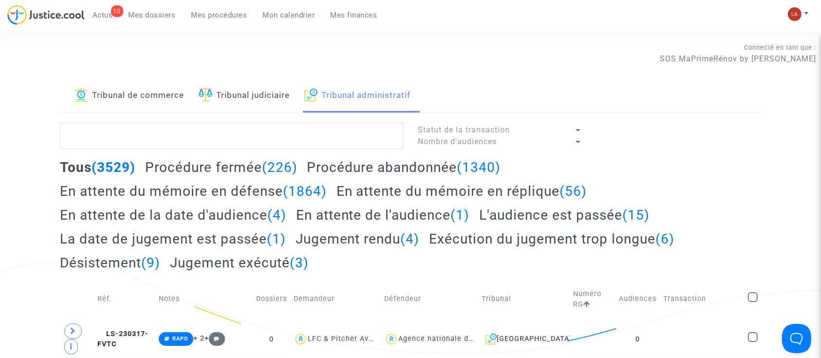
click at [62, 96] on div "Tribunal de commerce Tribunal judiciaire Tribunal administratif" at bounding box center [410, 96] width 701 height 34
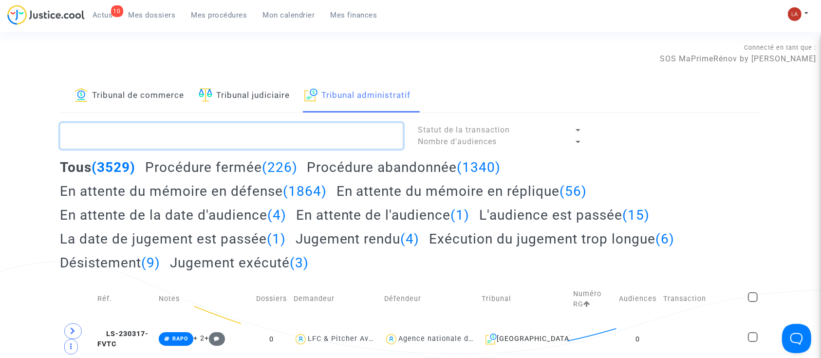
click at [211, 138] on textarea at bounding box center [231, 136] width 343 height 26
paste textarea "2501521"
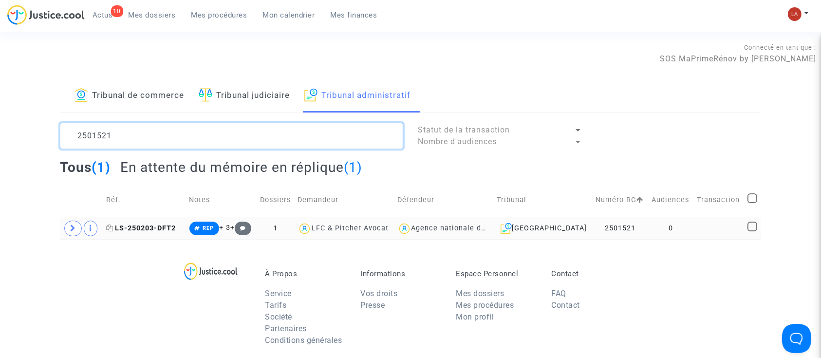
type textarea "2501521"
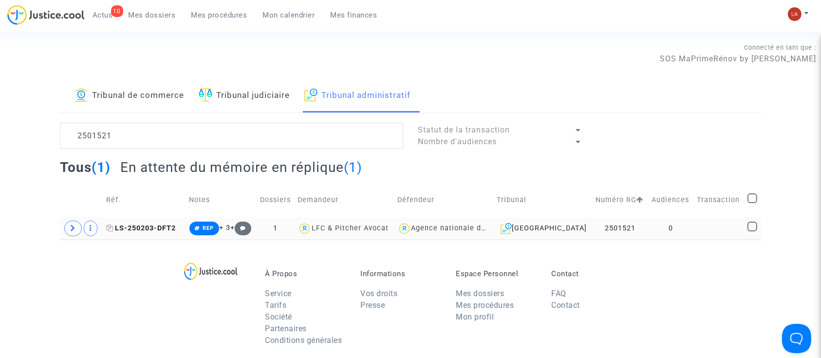
click at [175, 228] on span "LS-250203-DFT2" at bounding box center [141, 228] width 70 height 8
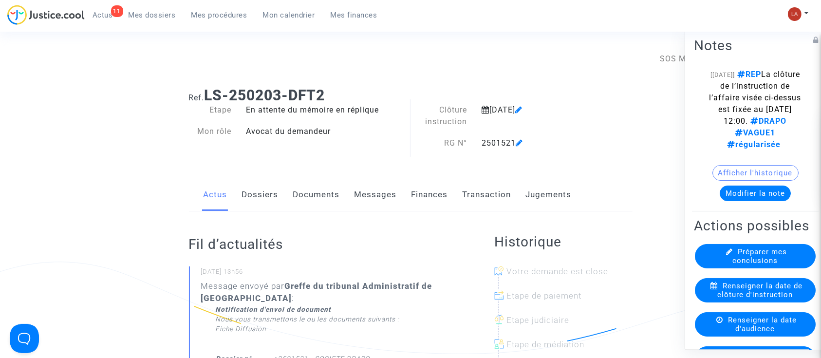
click at [326, 193] on link "Documents" at bounding box center [316, 195] width 47 height 32
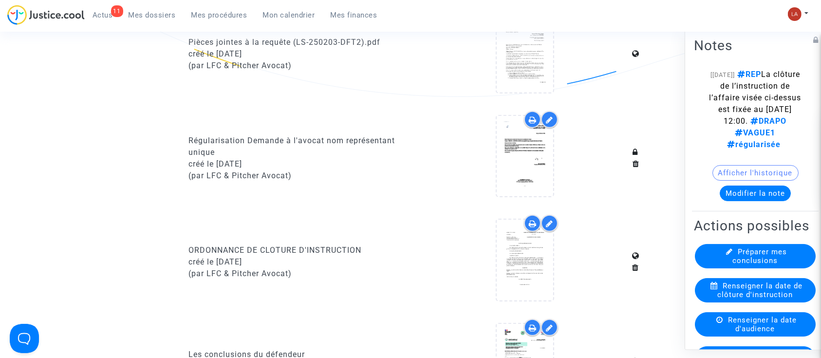
scroll to position [974, 0]
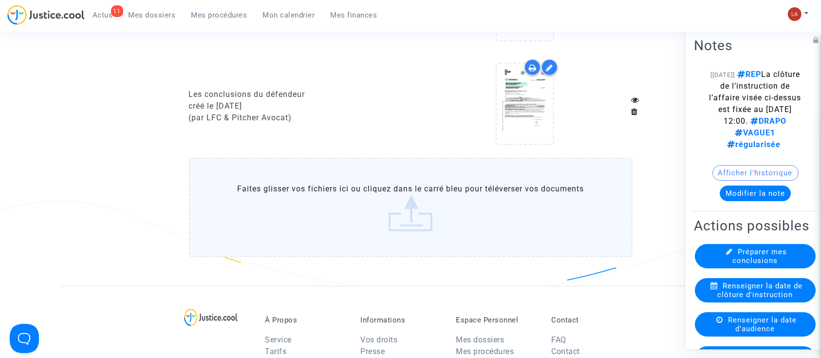
click at [366, 225] on label "Faites glisser vos fichiers ici ou cliquez dans le carré bleu pour téléverser v…" at bounding box center [411, 207] width 444 height 99
click at [0, 0] on input "Faites glisser vos fichiers ici ou cliquez dans le carré bleu pour téléverser v…" at bounding box center [0, 0] width 0 height 0
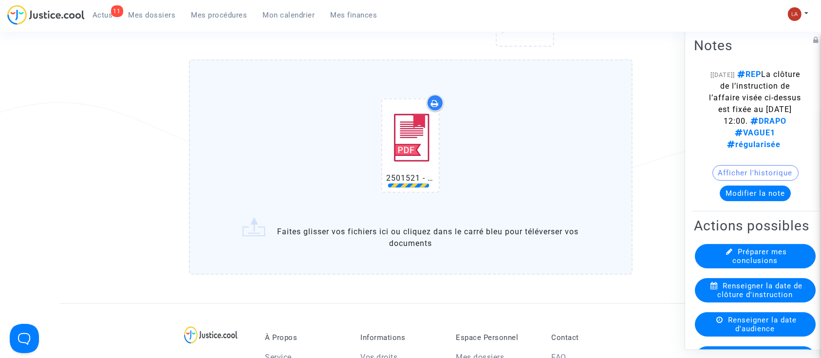
scroll to position [1169, 0]
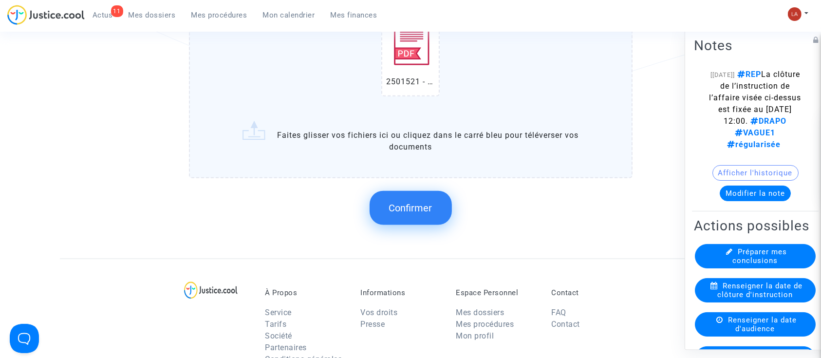
click at [414, 208] on span "Confirmer" at bounding box center [410, 208] width 43 height 12
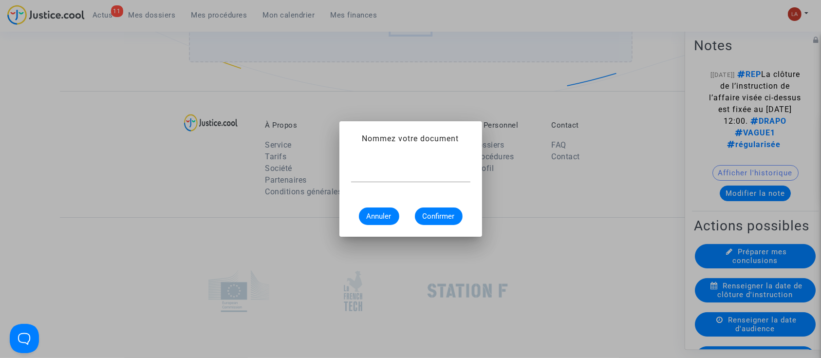
scroll to position [0, 0]
type input "Lettre du greffier"
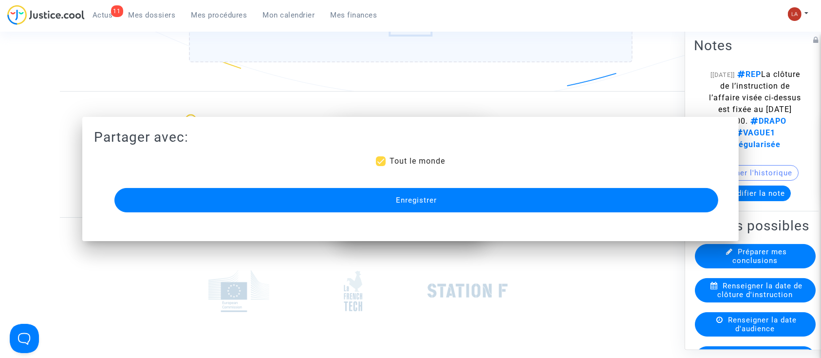
scroll to position [1169, 0]
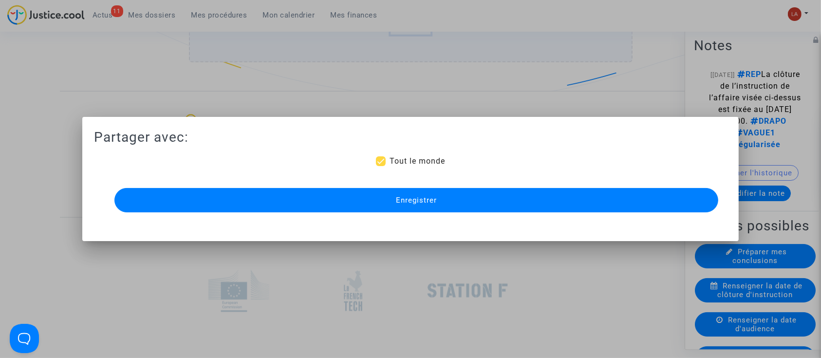
click at [414, 220] on mat-dialog-container "Partager avec: Tout le monde Enregistrer" at bounding box center [410, 179] width 657 height 124
click at [404, 205] on button "Enregistrer" at bounding box center [416, 200] width 604 height 24
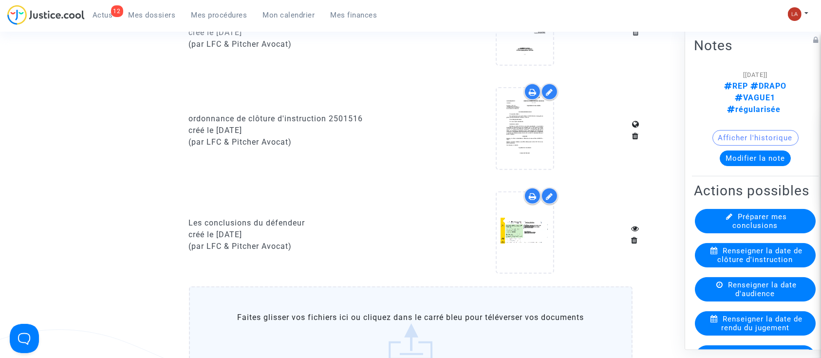
scroll to position [974, 0]
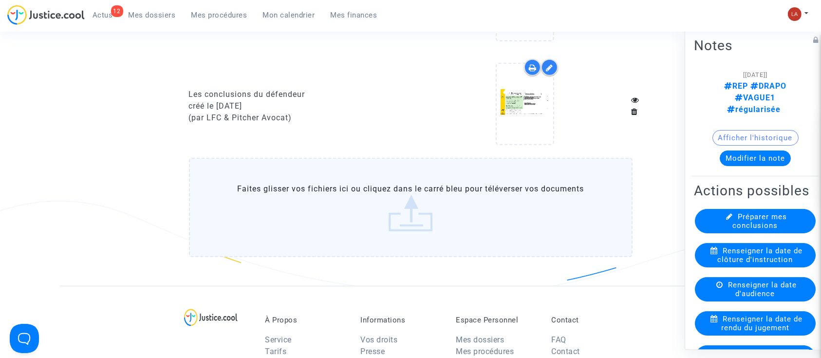
click at [459, 216] on label "Faites glisser vos fichiers ici ou cliquez dans le carré bleu pour téléverser v…" at bounding box center [411, 207] width 444 height 99
click at [0, 0] on input "Faites glisser vos fichiers ici ou cliquez dans le carré bleu pour téléverser v…" at bounding box center [0, 0] width 0 height 0
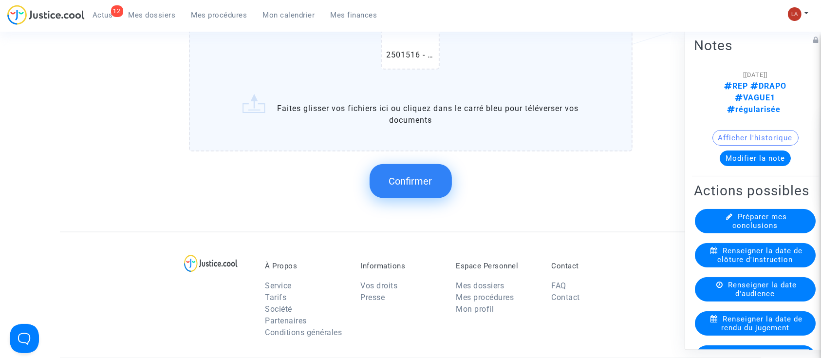
scroll to position [1169, 0]
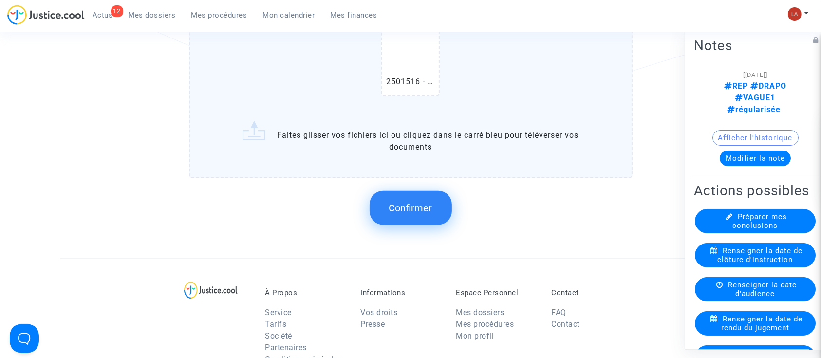
click at [408, 214] on button "Confirmer" at bounding box center [411, 208] width 82 height 34
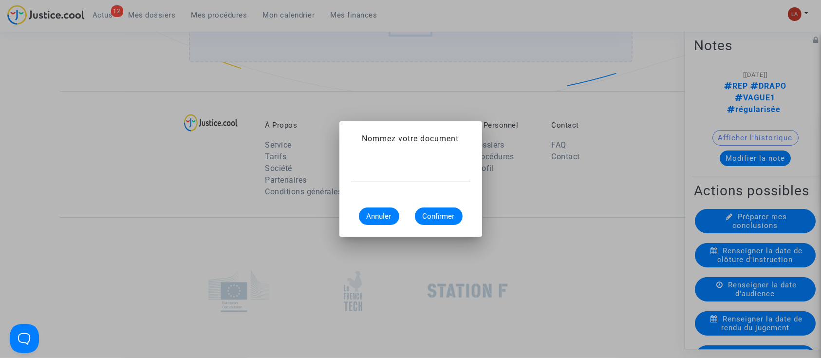
scroll to position [0, 0]
type input "Lettre du greffier"
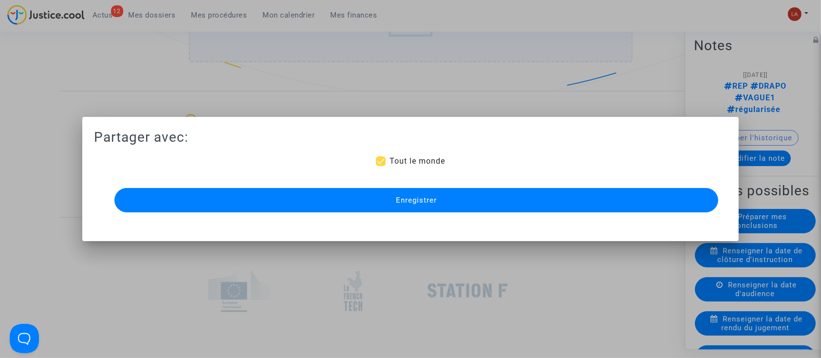
drag, startPoint x: 408, startPoint y: 208, endPoint x: 412, endPoint y: 205, distance: 5.9
click at [408, 208] on button "Enregistrer" at bounding box center [416, 200] width 604 height 24
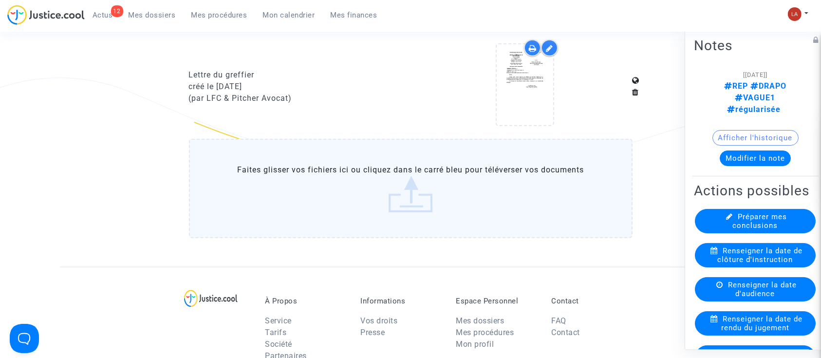
scroll to position [974, 0]
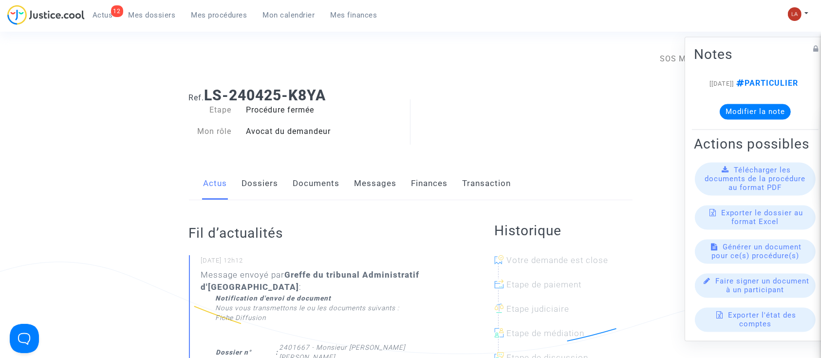
click at [316, 189] on link "Documents" at bounding box center [316, 184] width 47 height 32
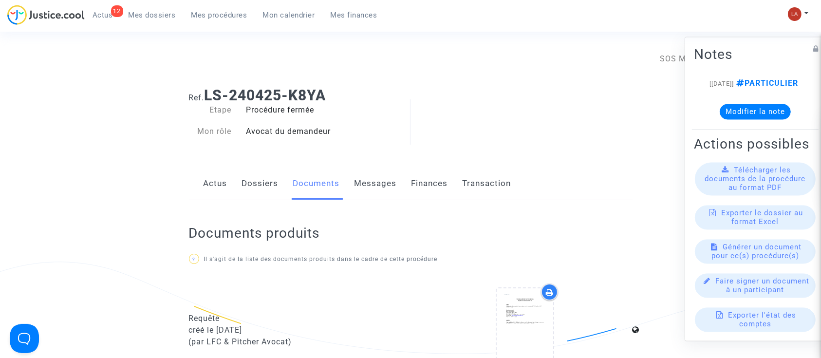
click at [215, 182] on link "Actus" at bounding box center [216, 184] width 24 height 32
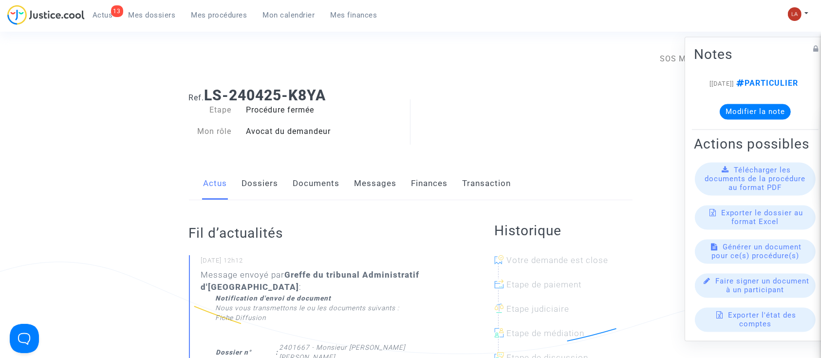
click at [312, 188] on link "Documents" at bounding box center [316, 184] width 47 height 32
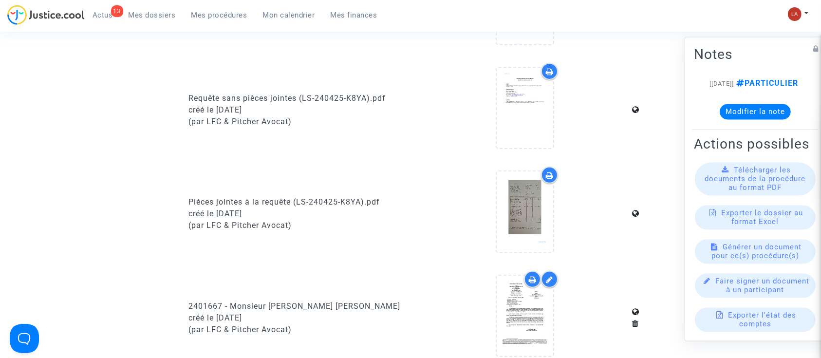
scroll to position [714, 0]
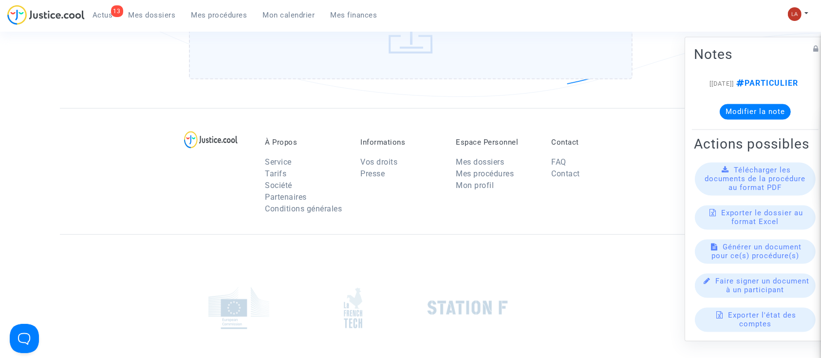
click at [452, 78] on div "Faites glisser vos fichiers ici ou cliquez dans le carré bleu pour téléverser v…" at bounding box center [411, 31] width 444 height 103
click at [449, 75] on label "Faites glisser vos fichiers ici ou cliquez dans le carré bleu pour téléverser v…" at bounding box center [411, 29] width 444 height 99
click at [0, 0] on input "Faites glisser vos fichiers ici ou cliquez dans le carré bleu pour téléverser v…" at bounding box center [0, 0] width 0 height 0
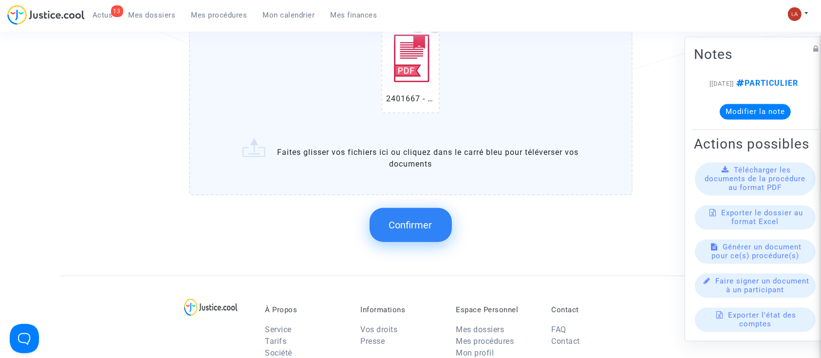
click at [416, 241] on div "Confirmer" at bounding box center [411, 225] width 444 height 52
click at [419, 227] on span "Confirmer" at bounding box center [410, 225] width 43 height 12
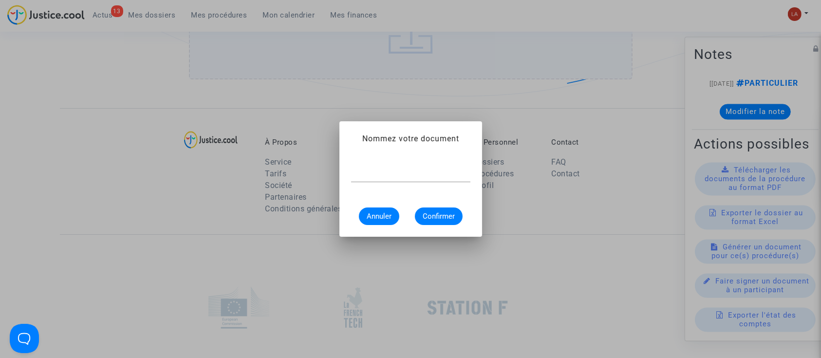
scroll to position [0, 0]
type input "d"
type input "Décision"
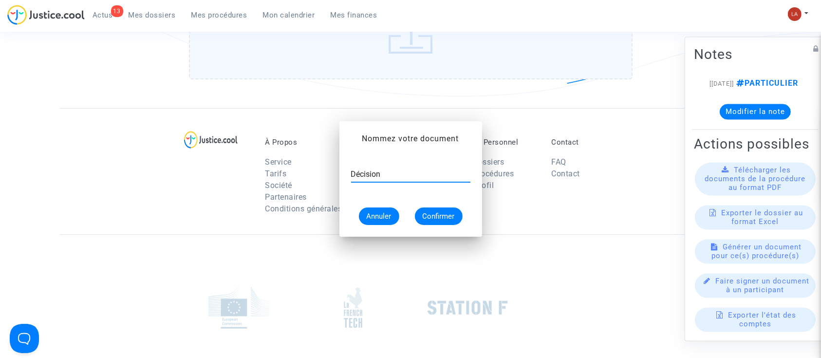
scroll to position [714, 0]
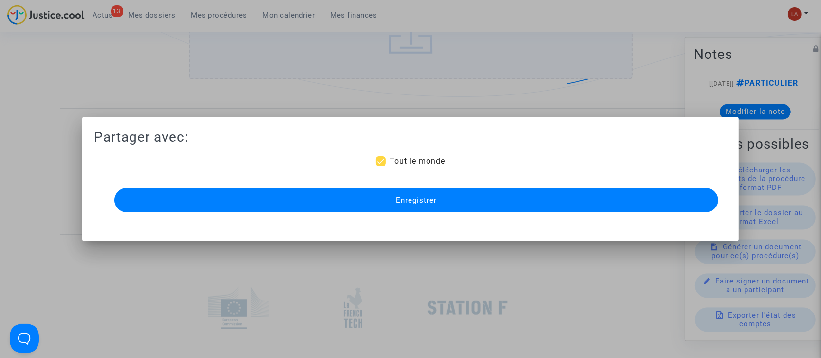
click at [452, 173] on div "Partager avec: Tout le monde Enregistrer" at bounding box center [411, 172] width 634 height 86
click at [451, 201] on button "Enregistrer" at bounding box center [416, 200] width 604 height 24
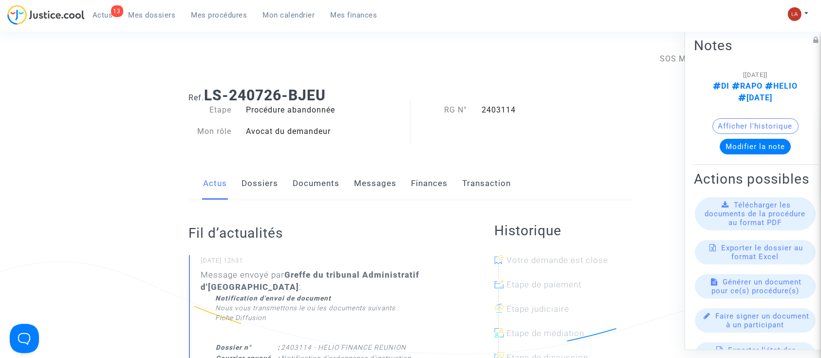
click at [308, 178] on link "Documents" at bounding box center [316, 184] width 47 height 32
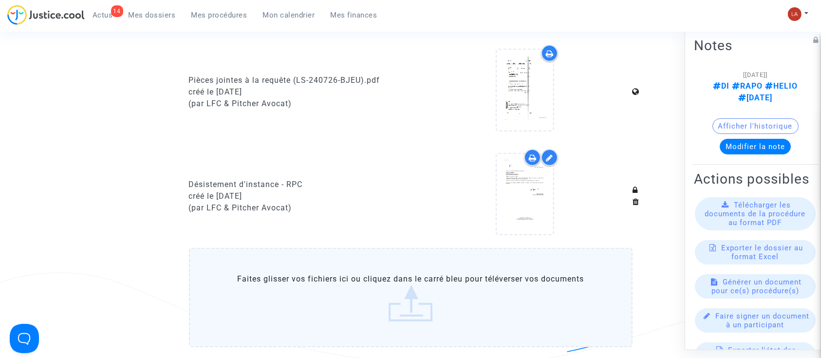
scroll to position [454, 0]
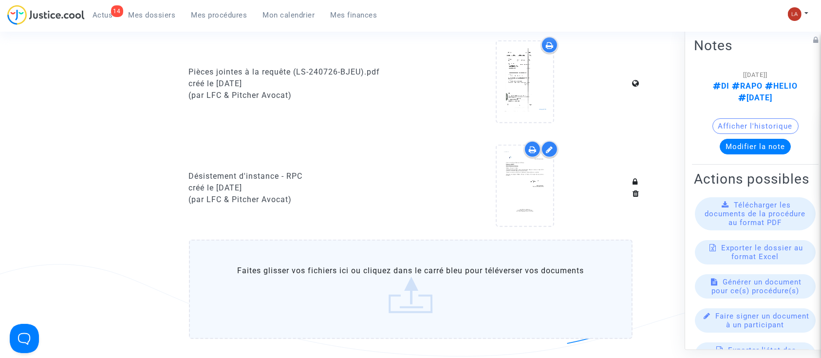
click at [425, 275] on label "Faites glisser vos fichiers ici ou cliquez dans le carré bleu pour téléverser v…" at bounding box center [411, 289] width 444 height 99
click at [0, 0] on input "Faites glisser vos fichiers ici ou cliquez dans le carré bleu pour téléverser v…" at bounding box center [0, 0] width 0 height 0
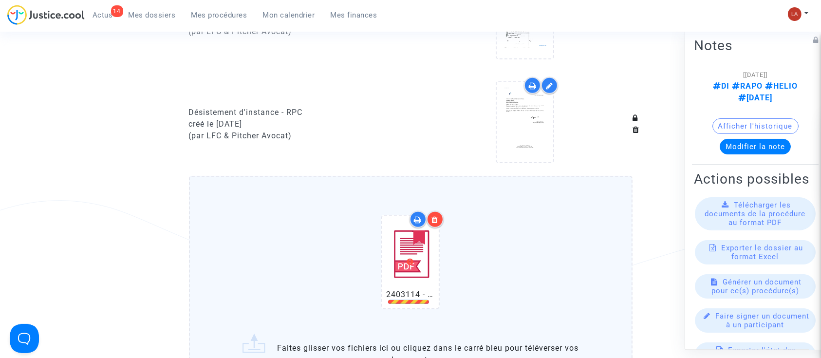
scroll to position [550, 0]
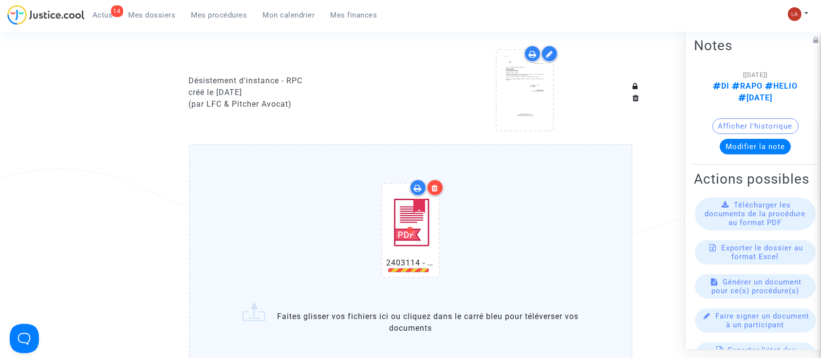
click at [444, 181] on div at bounding box center [427, 187] width 34 height 17
click at [433, 187] on icon at bounding box center [435, 188] width 7 height 8
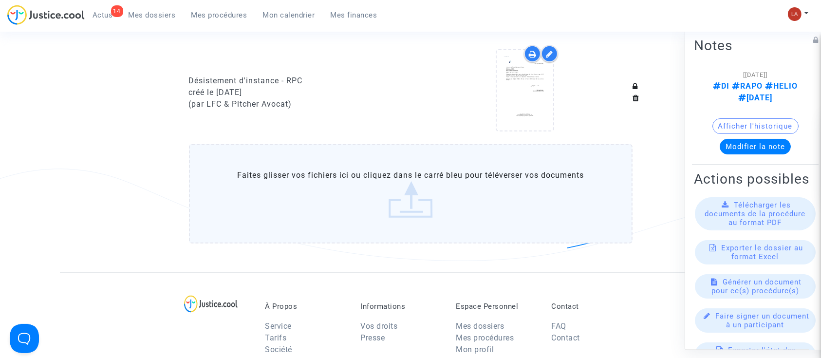
click at [362, 177] on label "Faites glisser vos fichiers ici ou cliquez dans le carré bleu pour téléverser v…" at bounding box center [411, 193] width 444 height 99
click at [0, 0] on input "Faites glisser vos fichiers ici ou cliquez dans le carré bleu pour téléverser v…" at bounding box center [0, 0] width 0 height 0
click at [376, 201] on label "Faites glisser vos fichiers ici ou cliquez dans le carré bleu pour téléverser v…" at bounding box center [411, 193] width 444 height 99
click at [0, 0] on input "Faites glisser vos fichiers ici ou cliquez dans le carré bleu pour téléverser v…" at bounding box center [0, 0] width 0 height 0
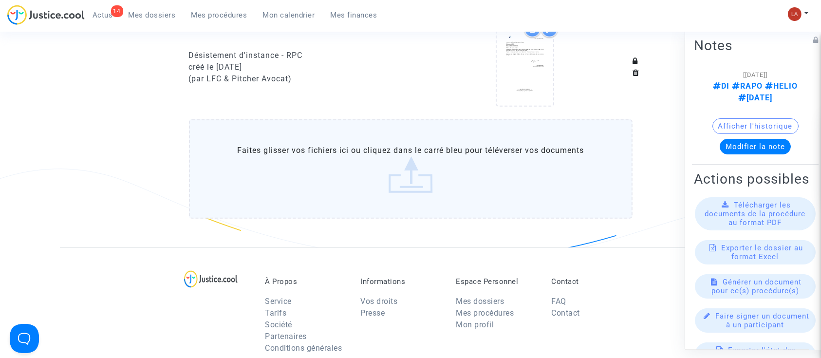
click at [406, 173] on label "Faites glisser vos fichiers ici ou cliquez dans le carré bleu pour téléverser v…" at bounding box center [411, 168] width 444 height 99
click at [0, 0] on input "Faites glisser vos fichiers ici ou cliquez dans le carré bleu pour téléverser v…" at bounding box center [0, 0] width 0 height 0
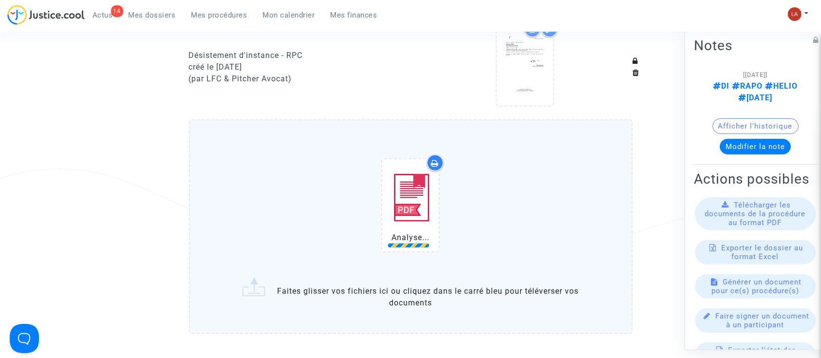
scroll to position [615, 0]
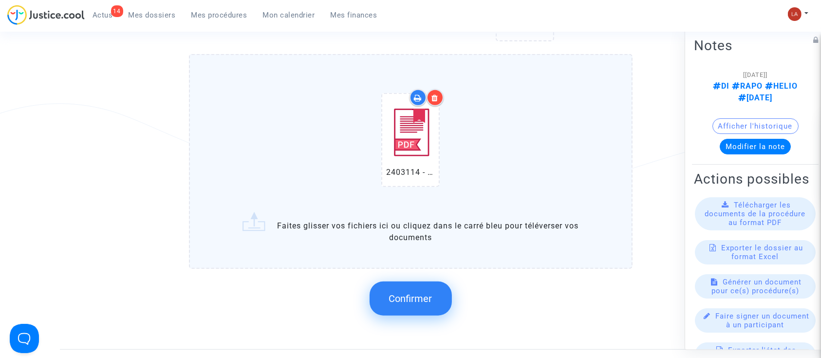
click at [400, 304] on span "Confirmer" at bounding box center [410, 299] width 43 height 12
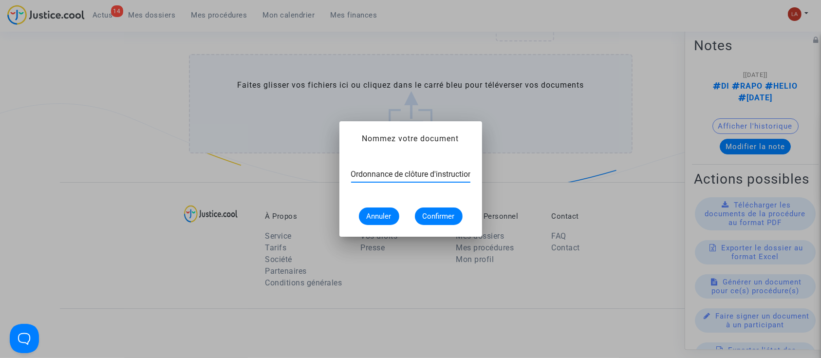
scroll to position [0, 3]
type input "Ordonnance de clôture d'instruction"
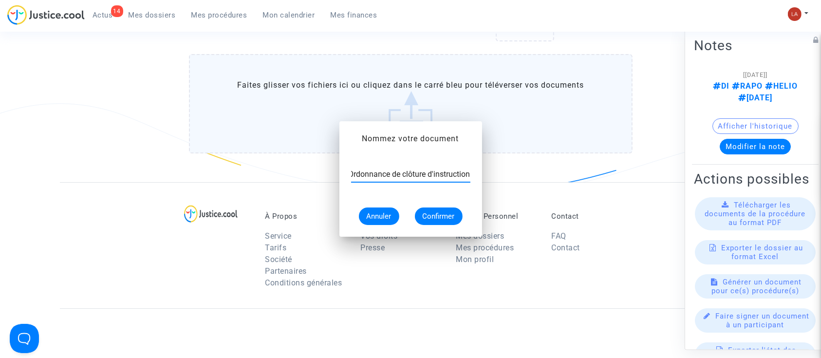
scroll to position [615, 0]
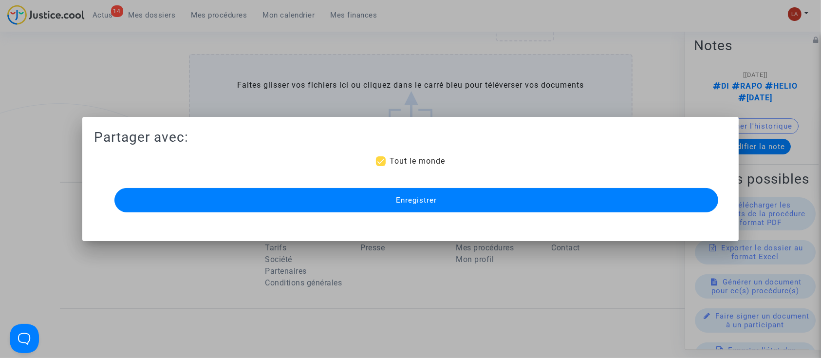
click at [403, 211] on button "Enregistrer" at bounding box center [416, 200] width 604 height 24
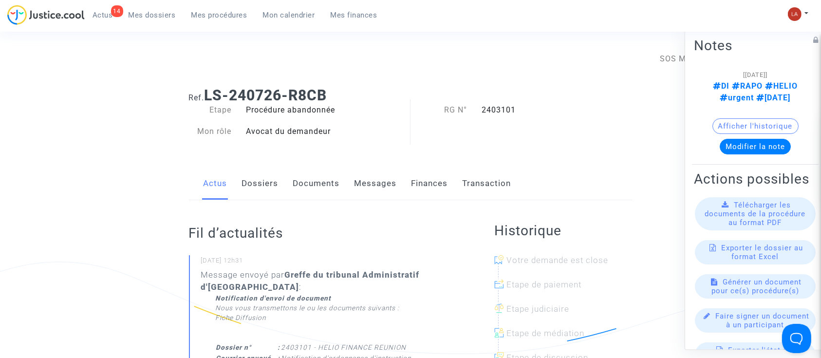
click at [326, 192] on link "Documents" at bounding box center [316, 184] width 47 height 32
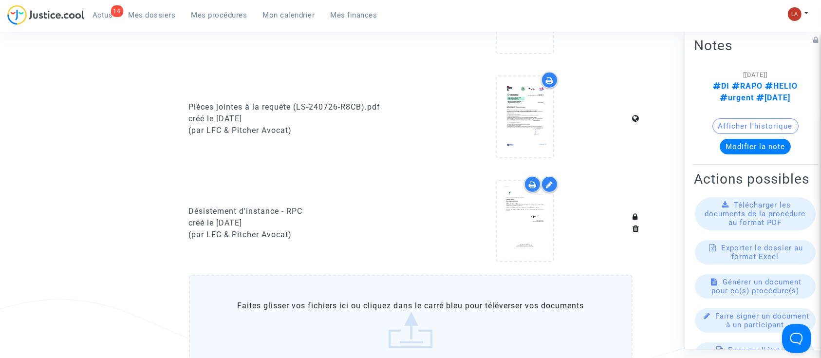
scroll to position [519, 0]
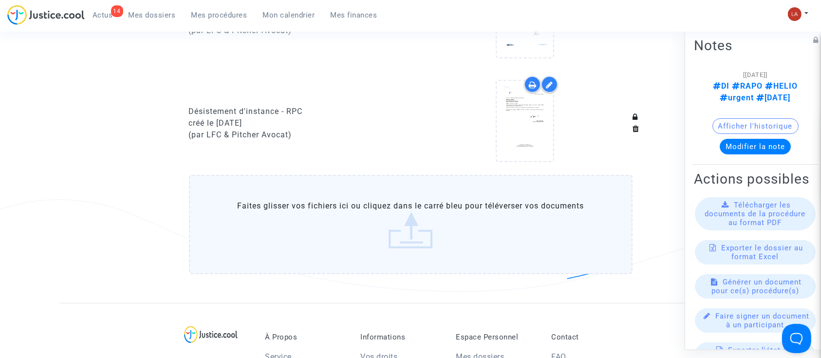
click at [414, 232] on label "Faites glisser vos fichiers ici ou cliquez dans le carré bleu pour téléverser v…" at bounding box center [411, 224] width 444 height 99
click at [0, 0] on input "Faites glisser vos fichiers ici ou cliquez dans le carré bleu pour téléverser v…" at bounding box center [0, 0] width 0 height 0
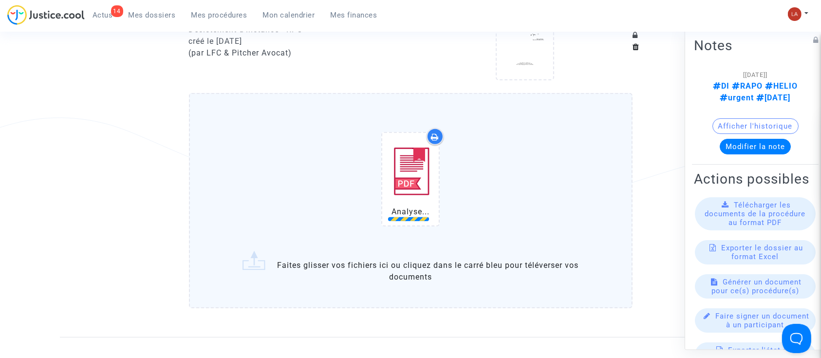
scroll to position [649, 0]
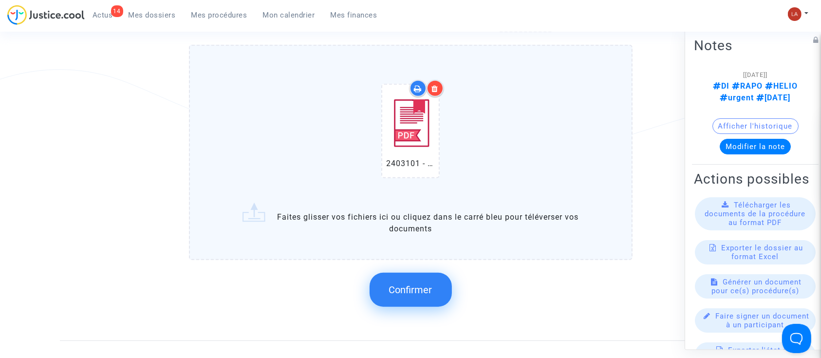
click at [415, 280] on button "Confirmer" at bounding box center [411, 290] width 82 height 34
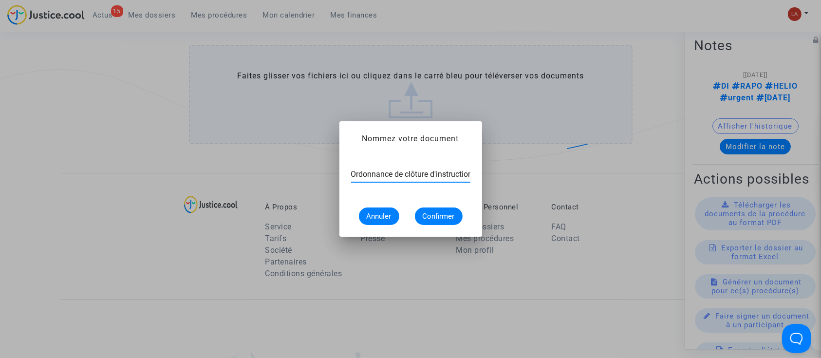
scroll to position [0, 3]
type input "Ordonnance de clôture d'instruction"
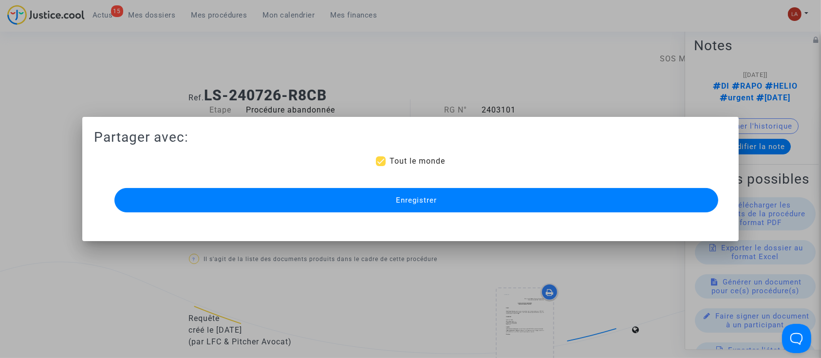
scroll to position [649, 0]
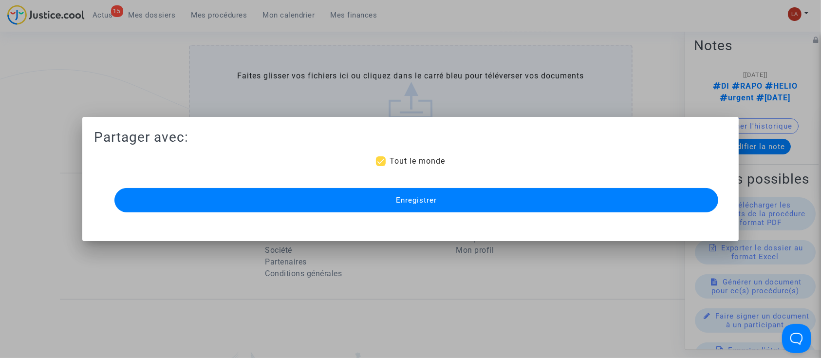
drag, startPoint x: 394, startPoint y: 197, endPoint x: 552, endPoint y: 282, distance: 179.8
click at [394, 196] on button "Enregistrer" at bounding box center [416, 200] width 604 height 24
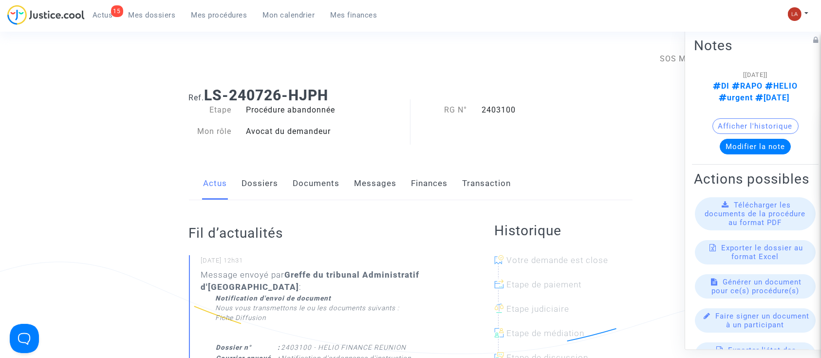
click at [327, 189] on link "Documents" at bounding box center [316, 184] width 47 height 32
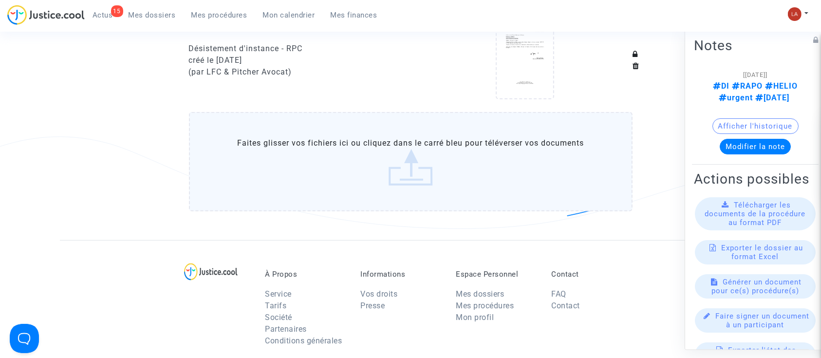
scroll to position [649, 0]
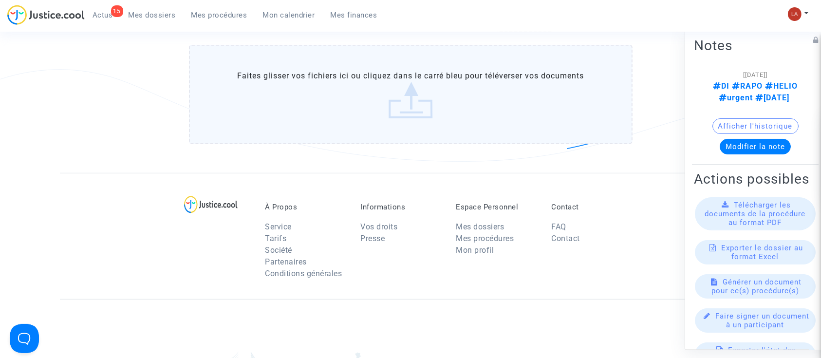
click at [339, 139] on label "Faites glisser vos fichiers ici ou cliquez dans le carré bleu pour téléverser v…" at bounding box center [411, 94] width 444 height 99
click at [0, 0] on input "Faites glisser vos fichiers ici ou cliquez dans le carré bleu pour téléverser v…" at bounding box center [0, 0] width 0 height 0
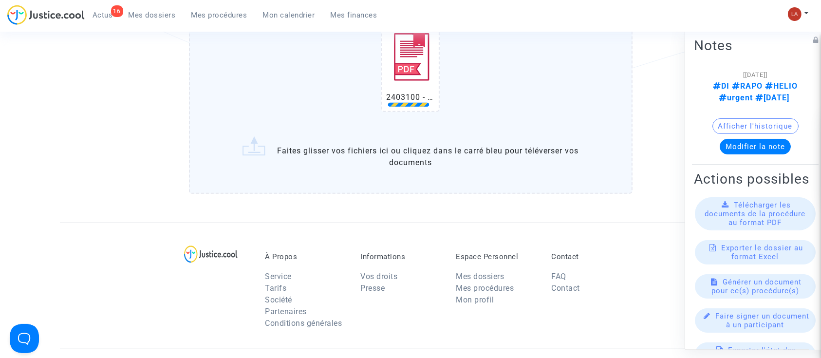
scroll to position [779, 0]
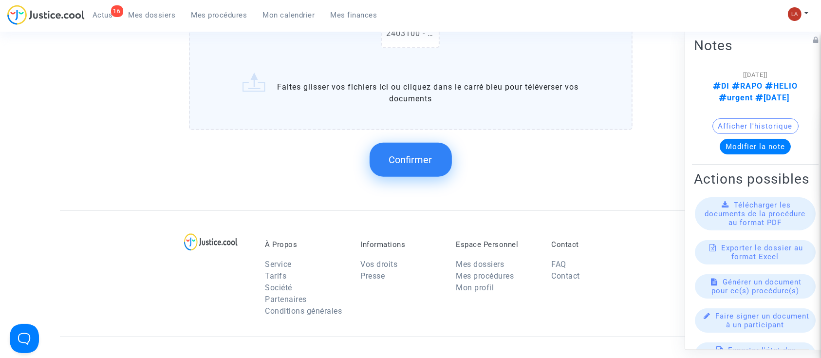
click at [410, 155] on span "Confirmer" at bounding box center [410, 160] width 43 height 12
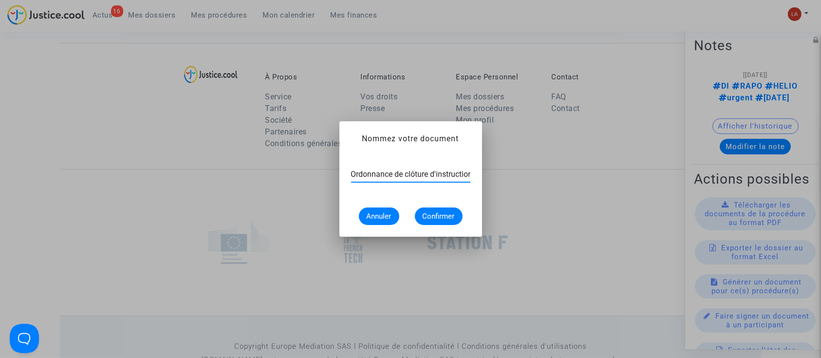
scroll to position [0, 3]
type input "Ordonnance de clôture d'instruction"
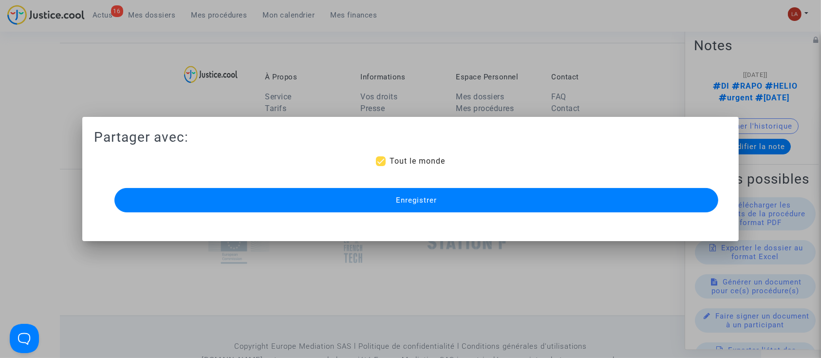
click at [395, 197] on button "Enregistrer" at bounding box center [416, 200] width 604 height 24
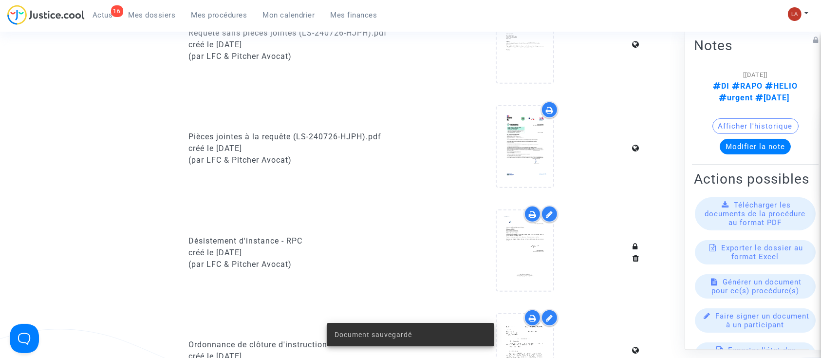
scroll to position [649, 0]
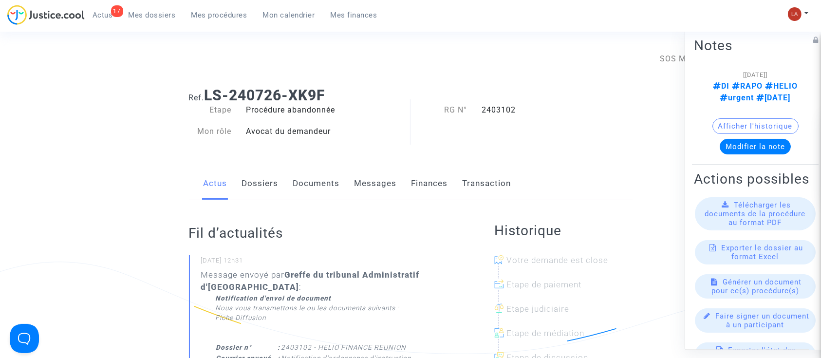
drag, startPoint x: 321, startPoint y: 175, endPoint x: 403, endPoint y: 177, distance: 82.3
click at [321, 175] on link "Documents" at bounding box center [316, 184] width 47 height 32
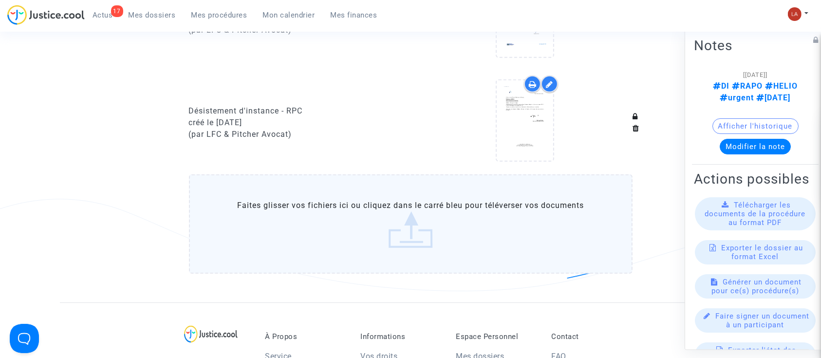
scroll to position [584, 0]
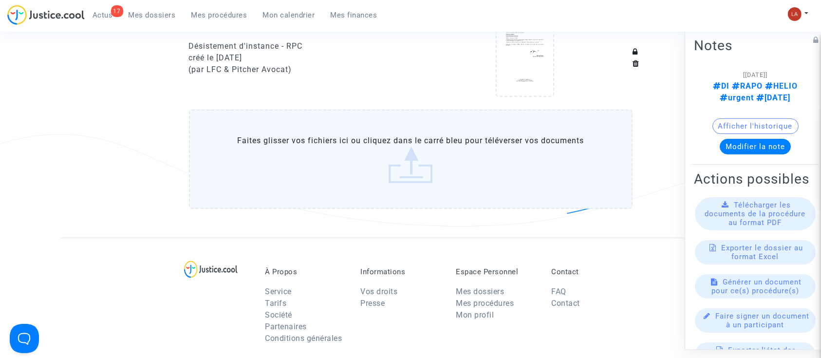
click at [455, 185] on label "Faites glisser vos fichiers ici ou cliquez dans le carré bleu pour téléverser v…" at bounding box center [411, 159] width 444 height 99
click at [0, 0] on input "Faites glisser vos fichiers ici ou cliquez dans le carré bleu pour téléverser v…" at bounding box center [0, 0] width 0 height 0
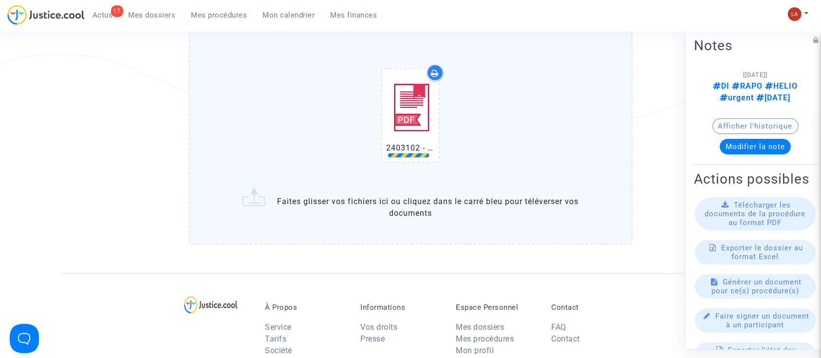
scroll to position [714, 0]
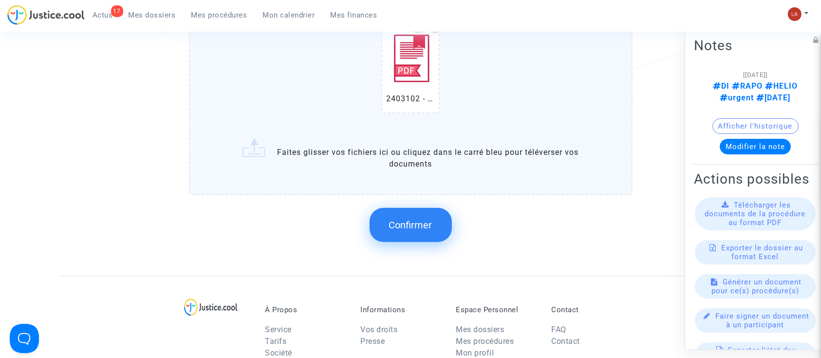
click at [412, 223] on span "Confirmer" at bounding box center [410, 225] width 43 height 12
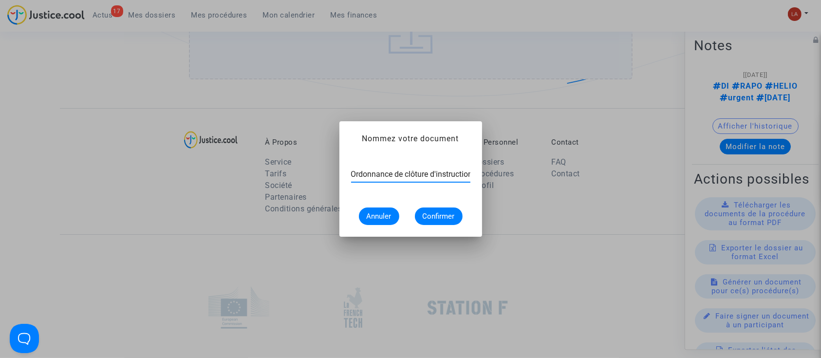
scroll to position [0, 3]
type input "Ordonnance de clôture d'instruction"
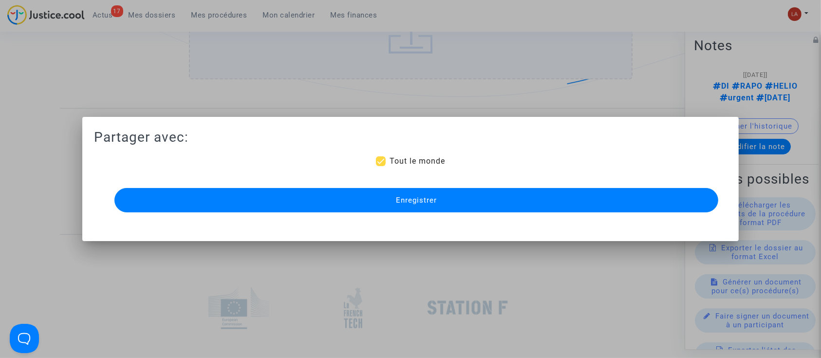
click at [418, 207] on button "Enregistrer" at bounding box center [416, 200] width 604 height 24
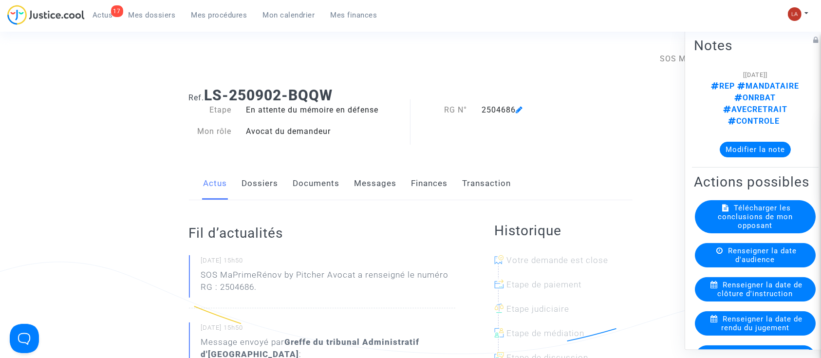
click at [300, 171] on link "Documents" at bounding box center [316, 184] width 47 height 32
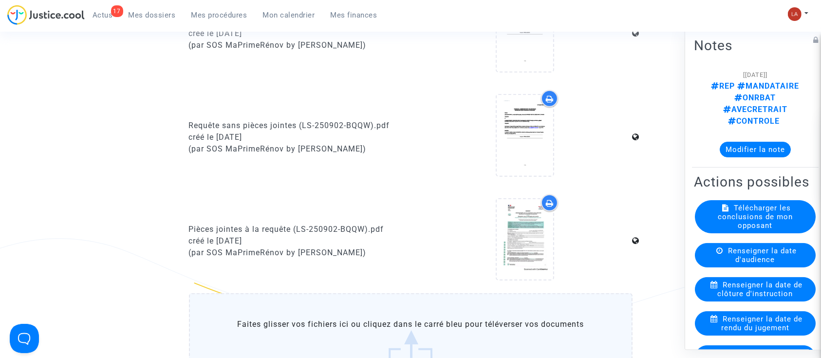
scroll to position [519, 0]
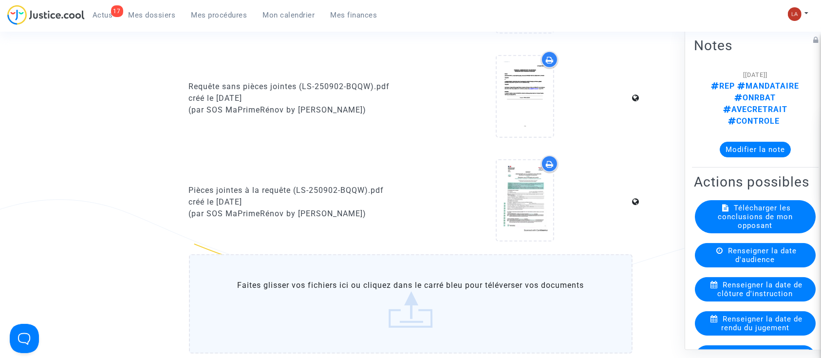
click at [432, 312] on label "Faites glisser vos fichiers ici ou cliquez dans le carré bleu pour téléverser v…" at bounding box center [411, 303] width 444 height 99
click at [0, 0] on input "Faites glisser vos fichiers ici ou cliquez dans le carré bleu pour téléverser v…" at bounding box center [0, 0] width 0 height 0
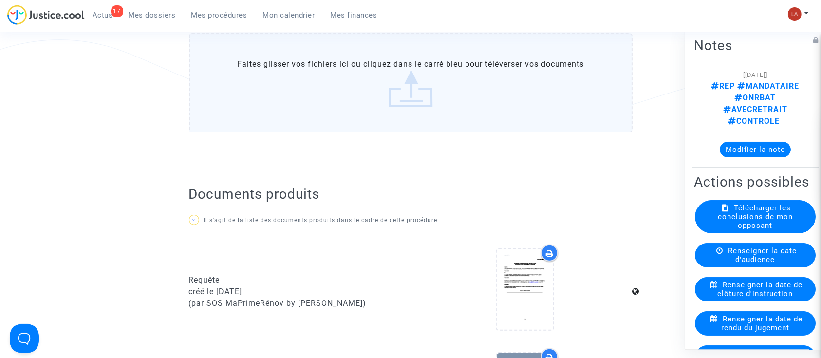
scroll to position [324, 0]
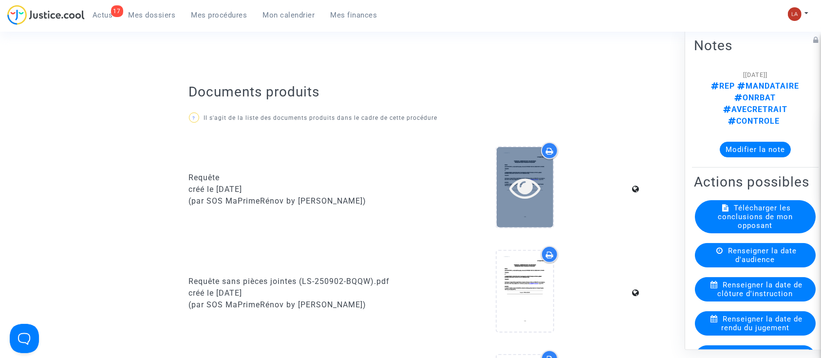
click at [528, 202] on icon at bounding box center [525, 187] width 32 height 31
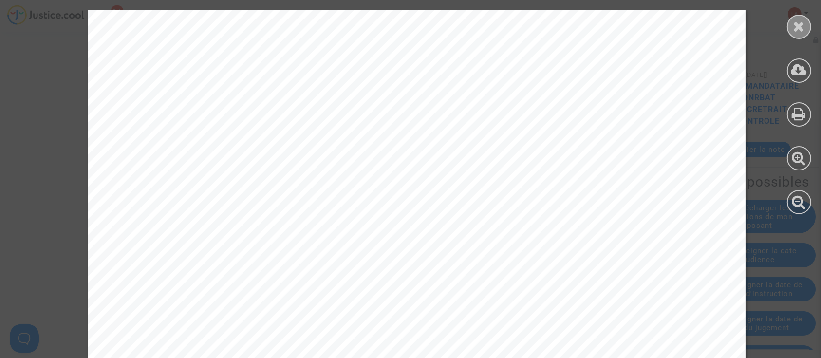
click at [805, 21] on icon at bounding box center [799, 26] width 12 height 15
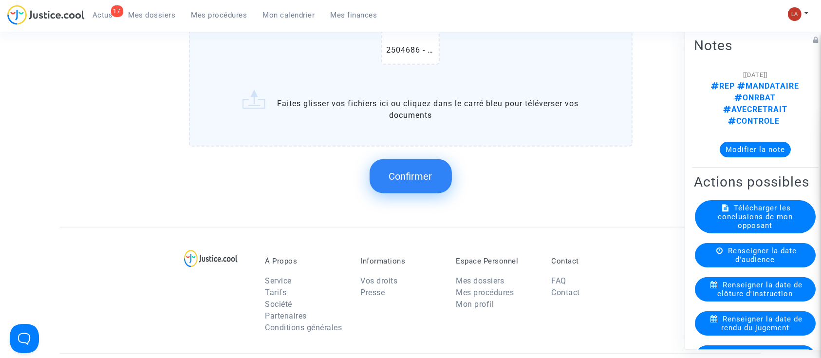
scroll to position [779, 0]
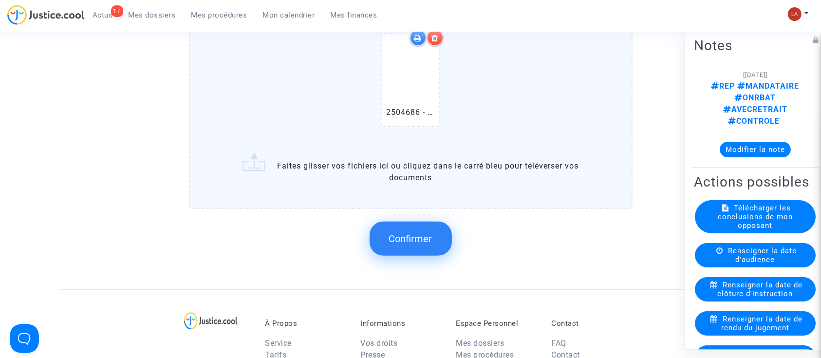
click at [426, 238] on span "Confirmer" at bounding box center [410, 239] width 43 height 12
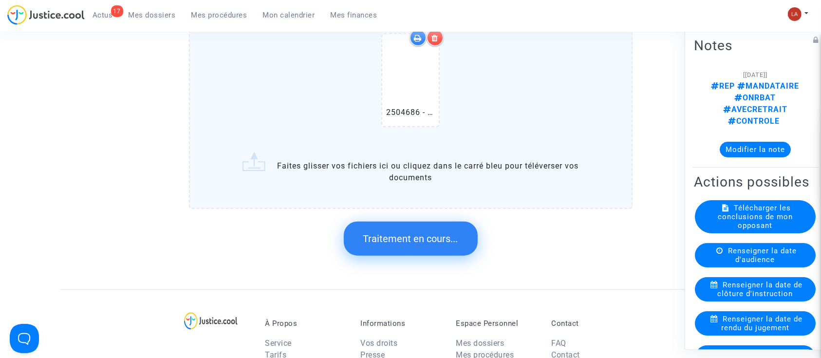
scroll to position [0, 0]
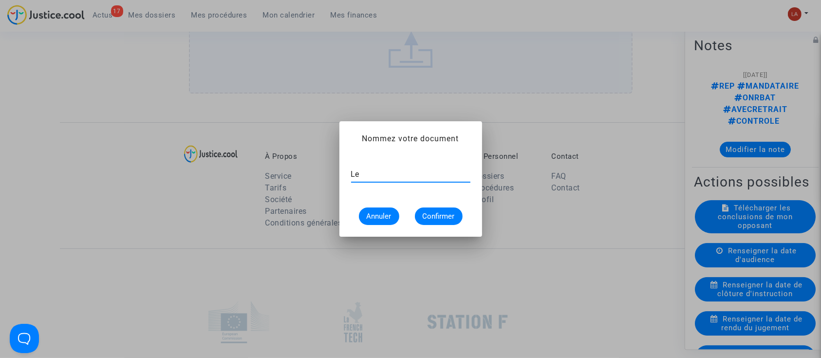
type input "L"
type input "Demande de régularisation de la requête"
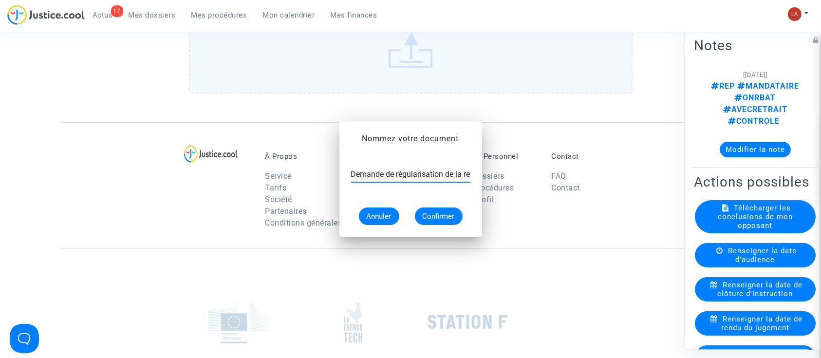
scroll to position [779, 0]
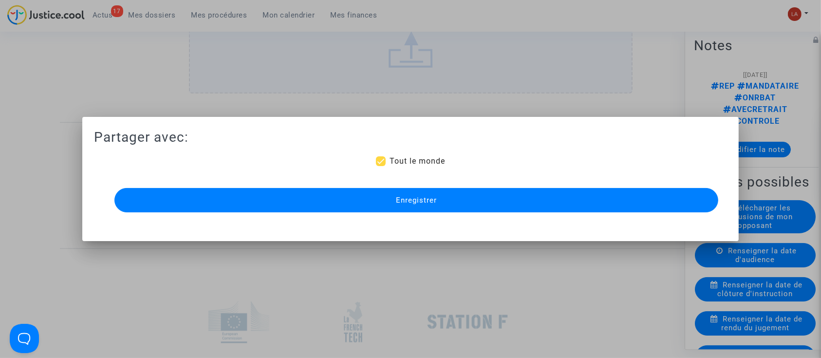
click at [431, 185] on div "Partager avec: Tout le monde Enregistrer" at bounding box center [411, 172] width 634 height 86
click at [425, 193] on button "Enregistrer" at bounding box center [416, 200] width 604 height 24
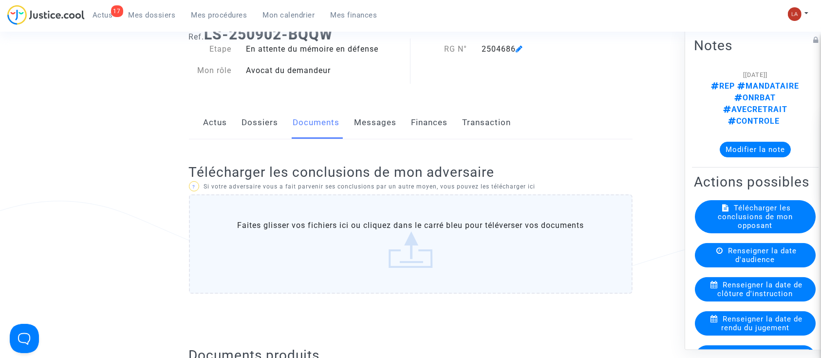
scroll to position [0, 0]
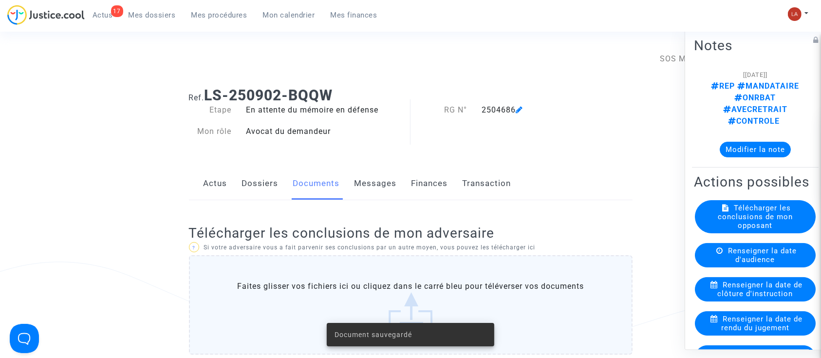
click at [261, 178] on link "Dossiers" at bounding box center [260, 184] width 37 height 32
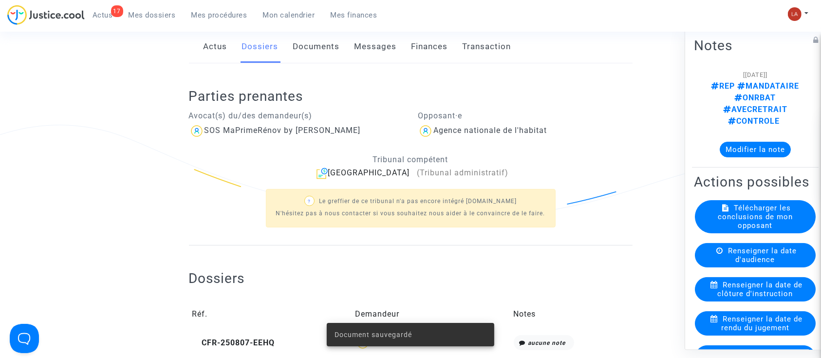
scroll to position [195, 0]
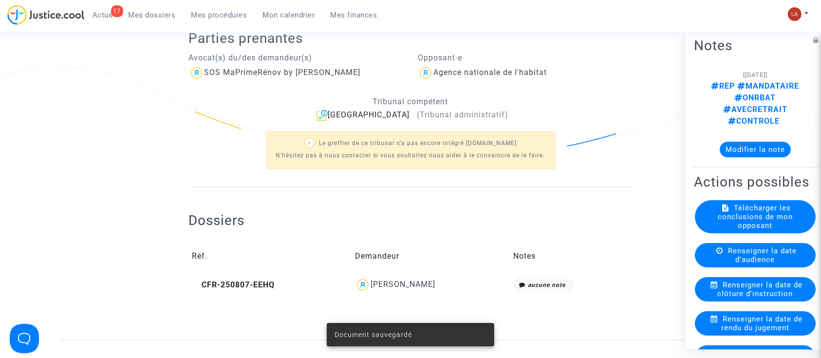
click at [234, 292] on td "CFR-250807-EEHQ" at bounding box center [270, 285] width 163 height 22
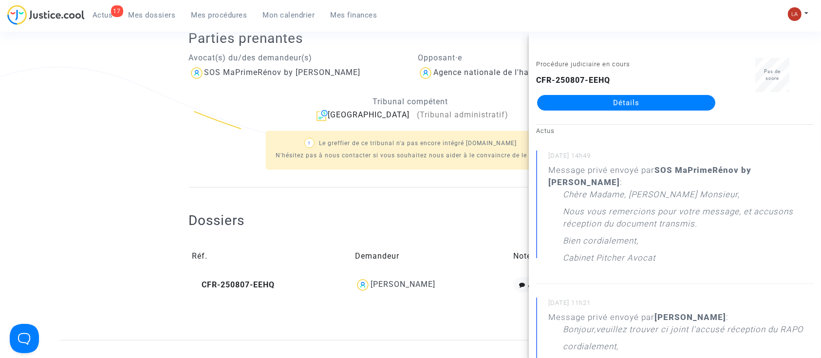
drag, startPoint x: 596, startPoint y: 111, endPoint x: 608, endPoint y: 99, distance: 16.2
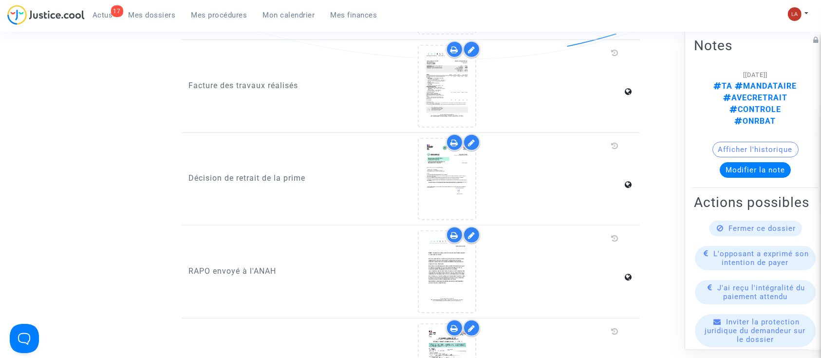
scroll to position [779, 0]
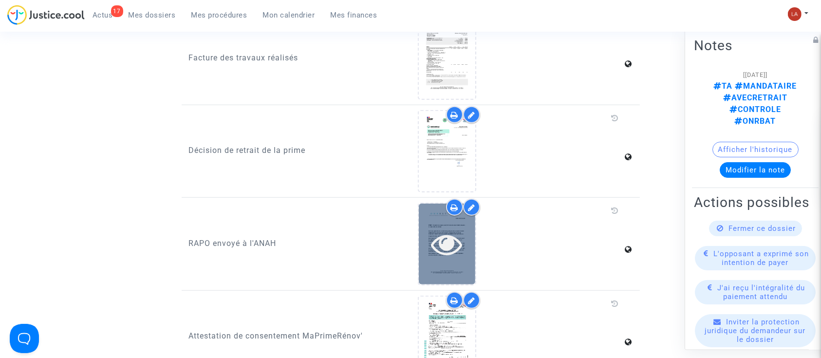
click at [447, 234] on icon at bounding box center [448, 243] width 32 height 31
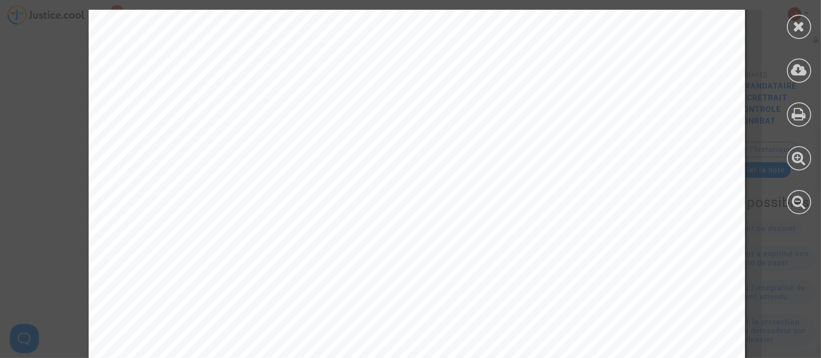
scroll to position [596, 0]
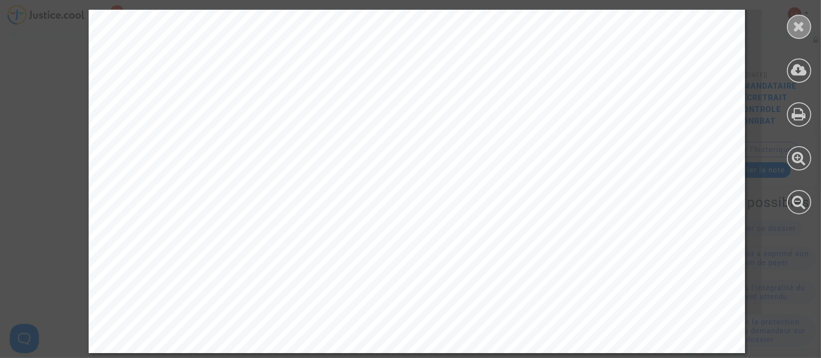
click at [803, 19] on icon at bounding box center [799, 26] width 12 height 15
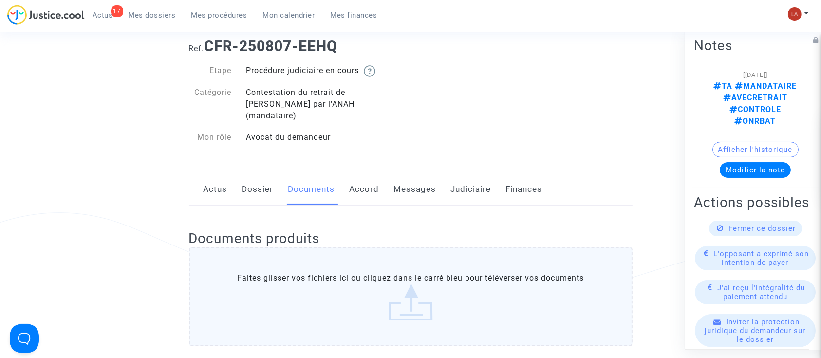
scroll to position [0, 0]
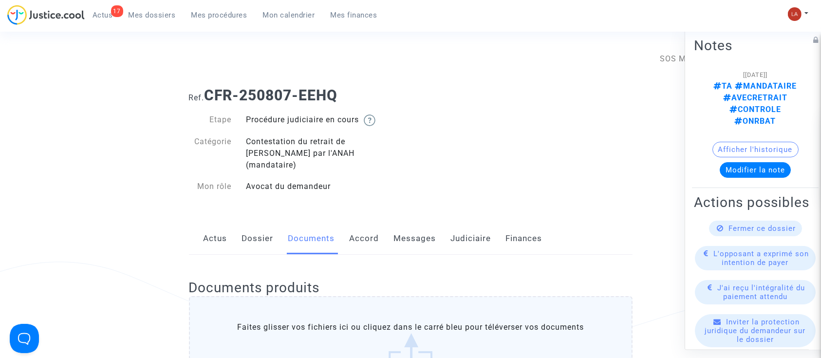
click at [430, 223] on link "Messages" at bounding box center [415, 239] width 42 height 32
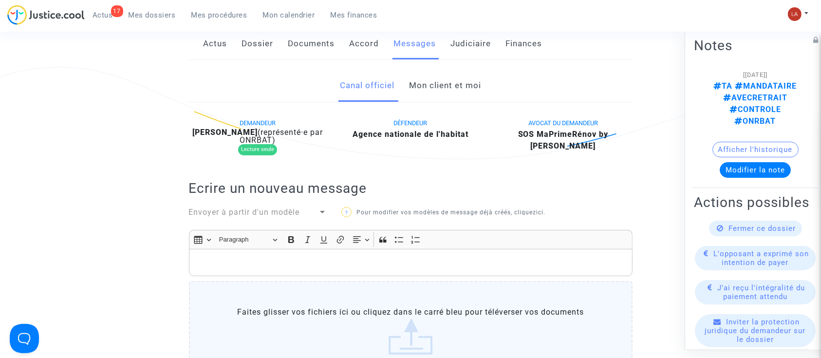
click at [462, 74] on link "Mon client et moi" at bounding box center [445, 86] width 72 height 32
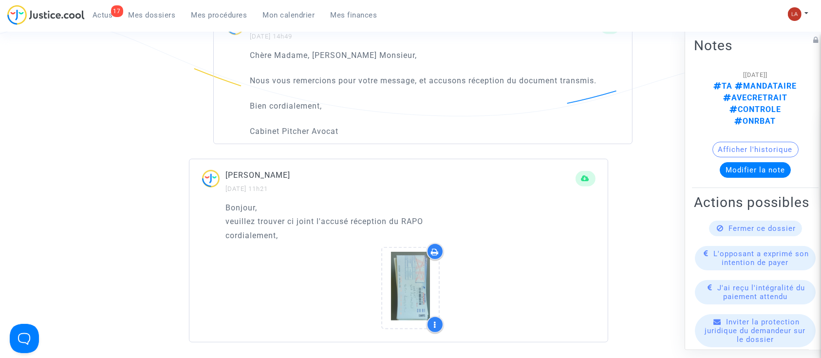
scroll to position [649, 0]
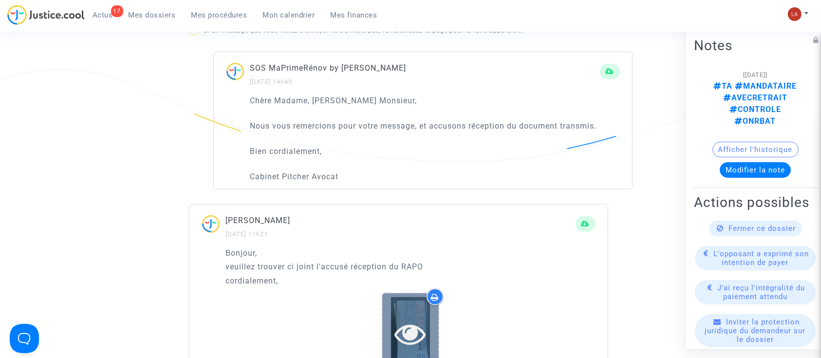
click at [396, 299] on div at bounding box center [410, 333] width 57 height 80
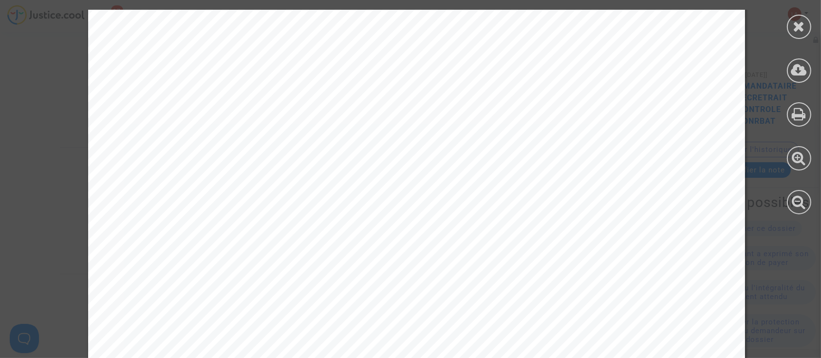
scroll to position [596, 0]
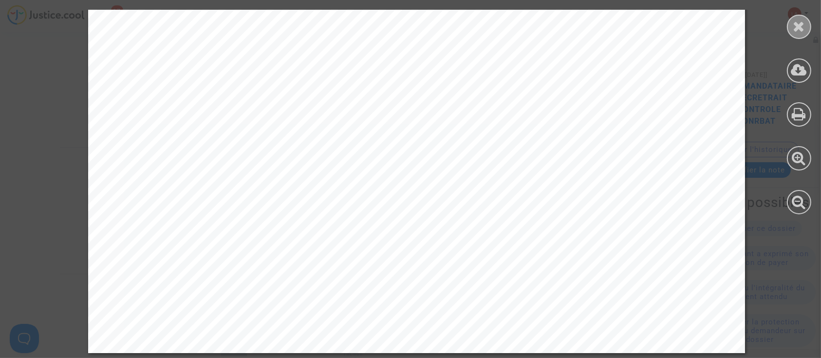
click at [799, 28] on icon at bounding box center [799, 26] width 12 height 15
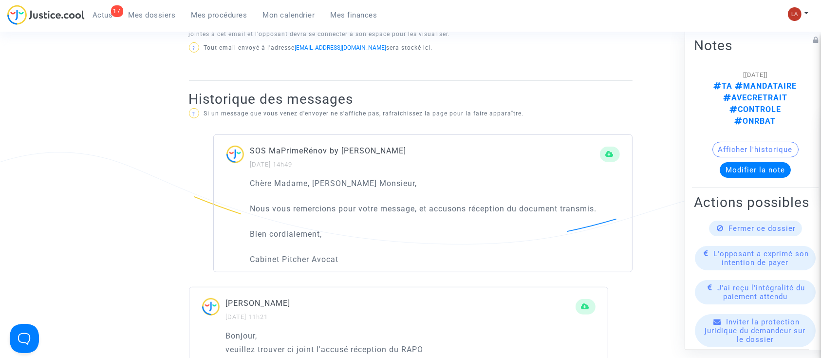
scroll to position [779, 0]
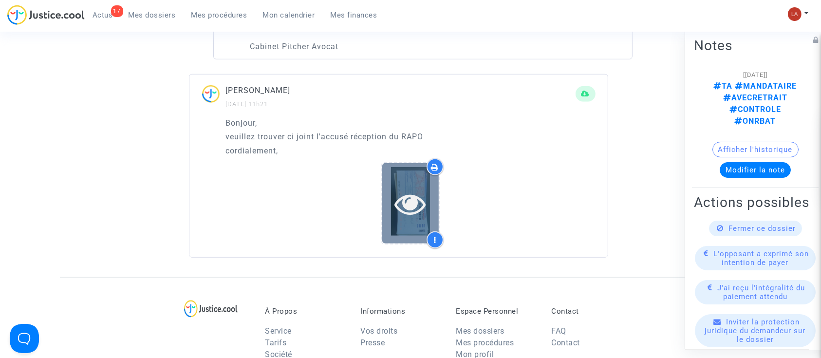
click at [430, 201] on div at bounding box center [410, 203] width 57 height 31
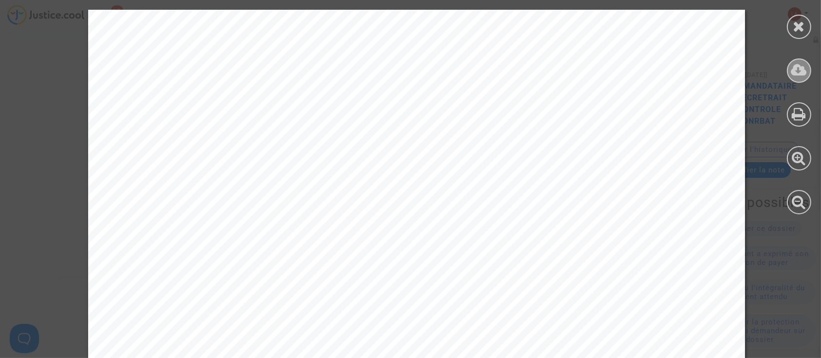
click at [809, 73] on div at bounding box center [799, 70] width 24 height 24
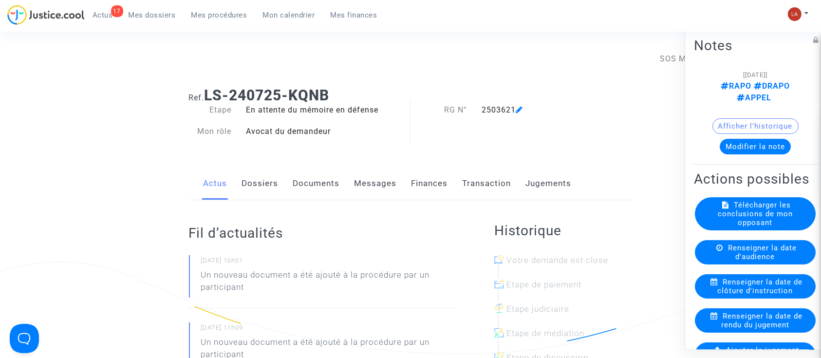
click at [312, 185] on link "Documents" at bounding box center [316, 184] width 47 height 32
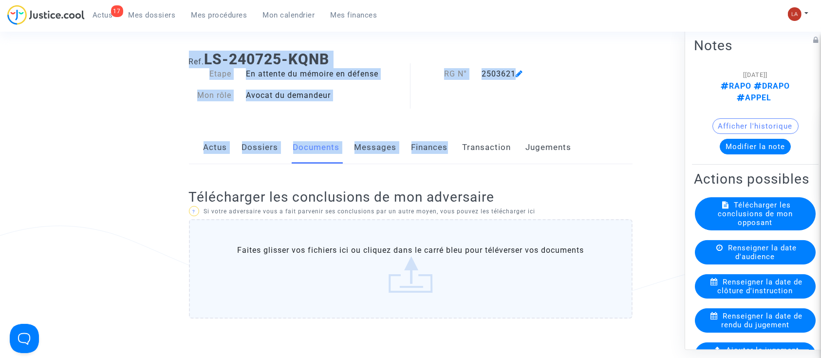
drag, startPoint x: 404, startPoint y: 41, endPoint x: 458, endPoint y: 133, distance: 107.4
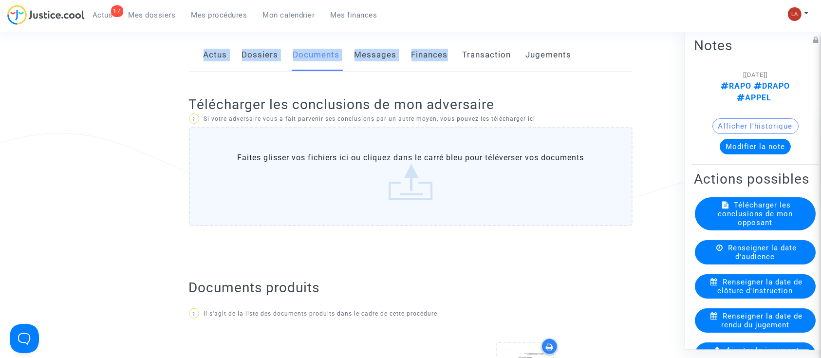
scroll to position [130, 0]
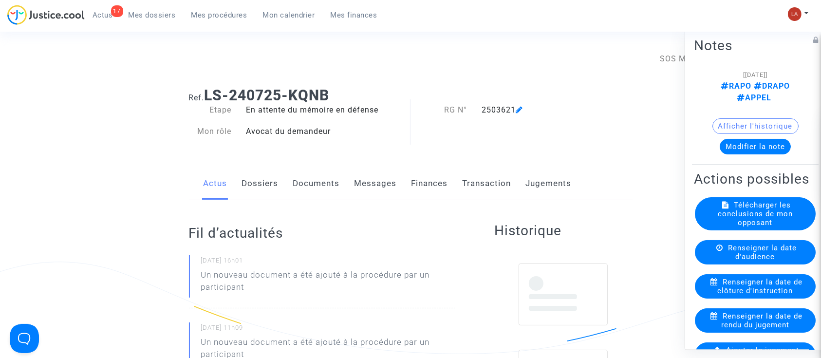
click at [323, 191] on link "Documents" at bounding box center [316, 184] width 47 height 32
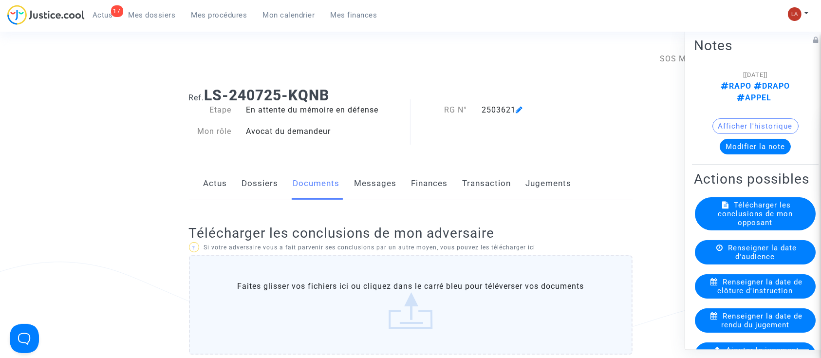
scroll to position [130, 0]
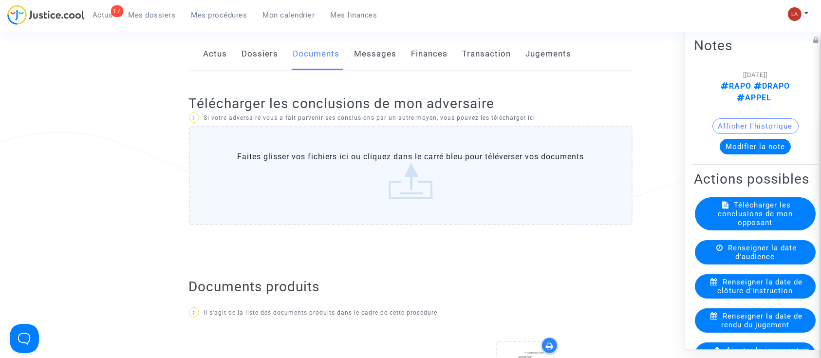
click at [376, 188] on label "Faites glisser vos fichiers ici ou cliquez dans le carré bleu pour téléverser v…" at bounding box center [411, 175] width 444 height 99
click at [0, 0] on input "Faites glisser vos fichiers ici ou cliquez dans le carré bleu pour téléverser v…" at bounding box center [0, 0] width 0 height 0
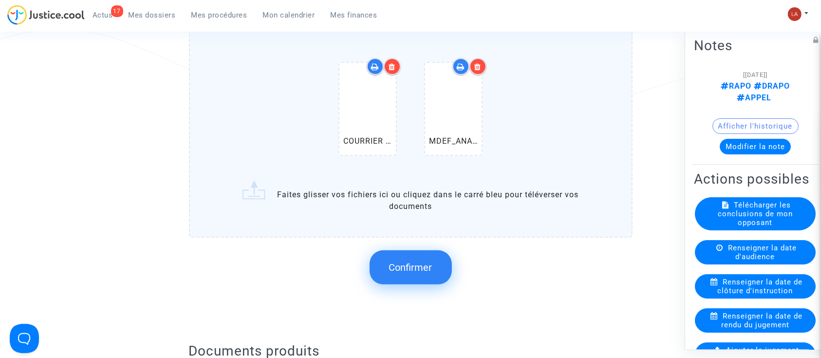
scroll to position [260, 0]
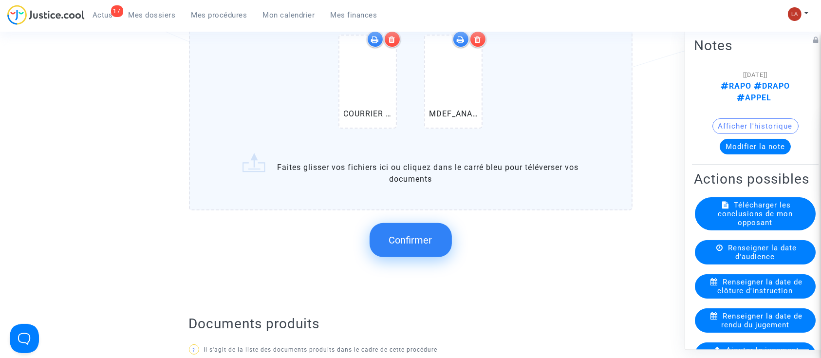
click at [427, 242] on span "Confirmer" at bounding box center [410, 240] width 43 height 12
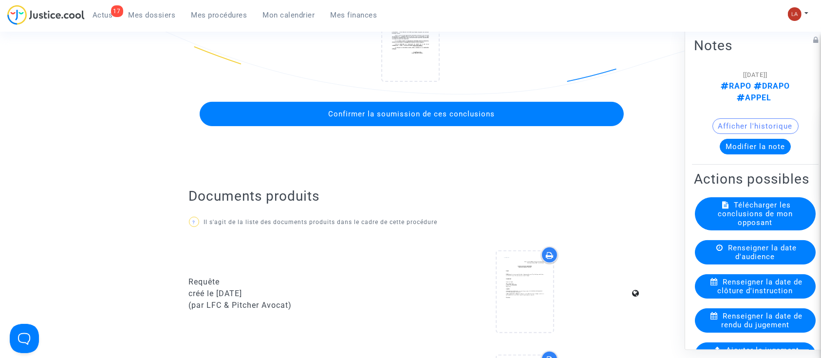
click at [377, 104] on button "Confirmer la soumission de ces conclusions" at bounding box center [412, 114] width 424 height 24
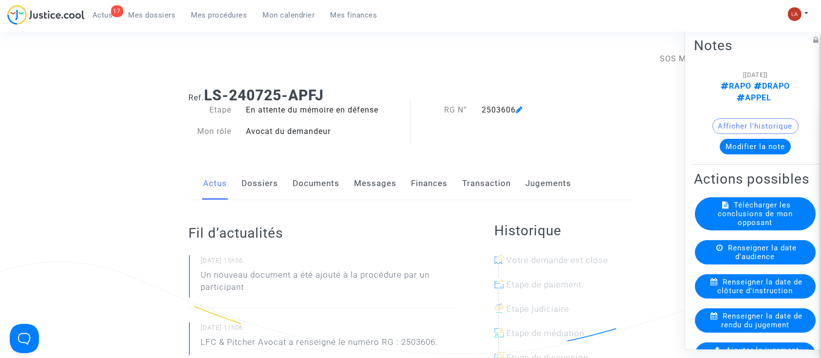
click at [320, 177] on link "Documents" at bounding box center [316, 184] width 47 height 32
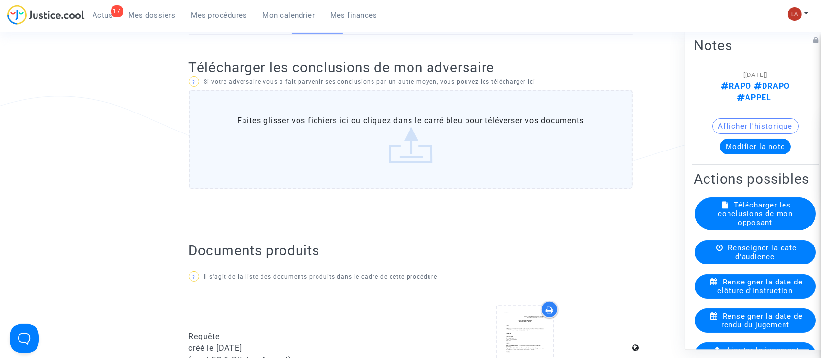
scroll to position [195, 0]
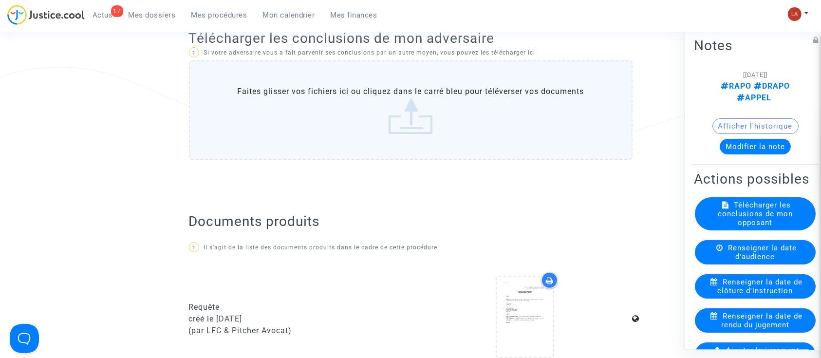
click at [434, 130] on label "Faites glisser vos fichiers ici ou cliquez dans le carré bleu pour téléverser v…" at bounding box center [411, 109] width 444 height 99
click at [0, 0] on input "Faites glisser vos fichiers ici ou cliquez dans le carré bleu pour téléverser v…" at bounding box center [0, 0] width 0 height 0
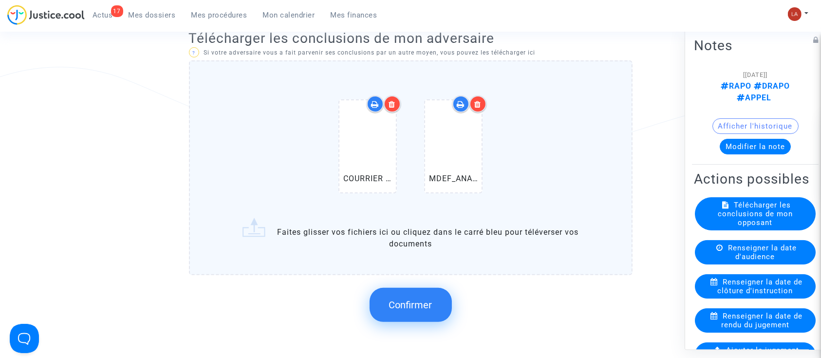
click at [399, 294] on button "Confirmer" at bounding box center [411, 305] width 82 height 34
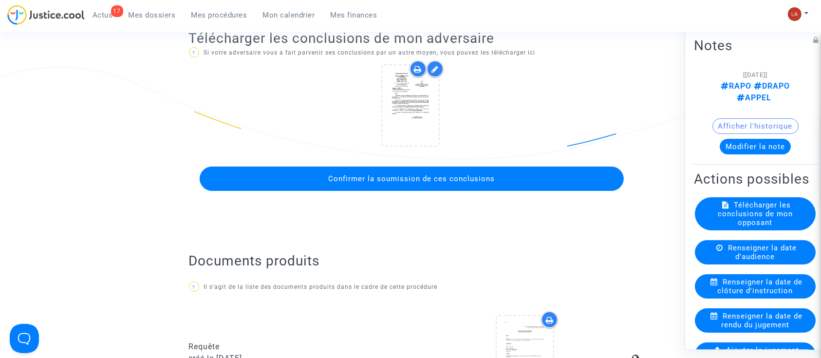
click at [373, 168] on button "Confirmer la soumission de ces conclusions" at bounding box center [412, 179] width 424 height 24
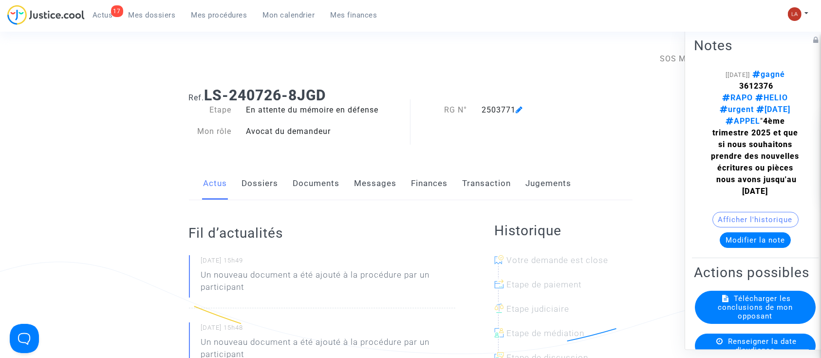
drag, startPoint x: 357, startPoint y: 191, endPoint x: 315, endPoint y: 186, distance: 41.7
click at [356, 191] on link "Messages" at bounding box center [376, 184] width 42 height 32
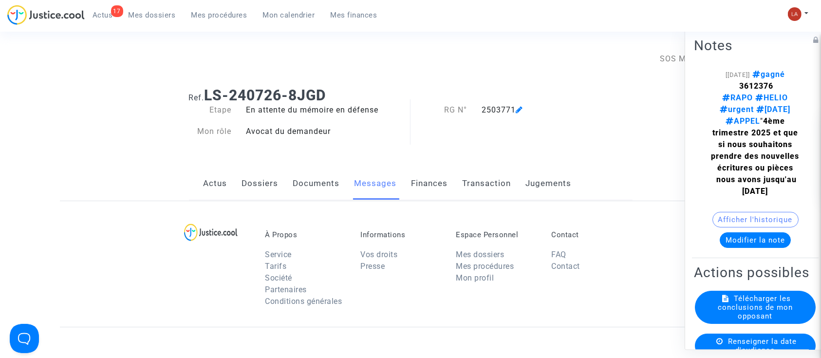
click at [314, 185] on link "Documents" at bounding box center [316, 184] width 47 height 32
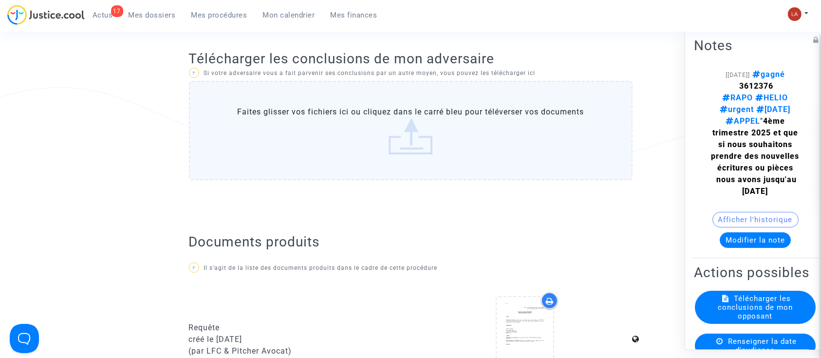
scroll to position [260, 0]
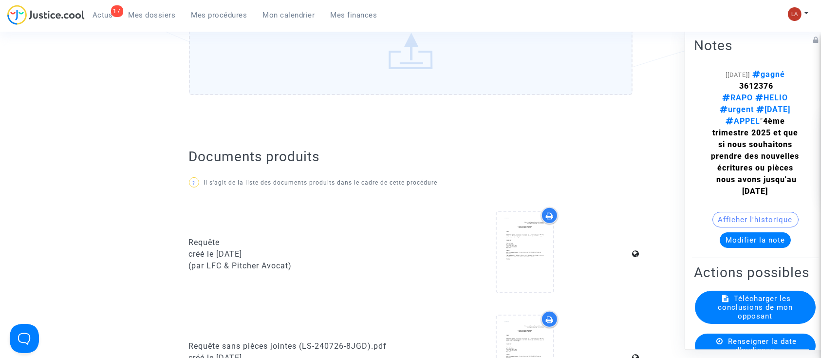
click at [389, 41] on label "Faites glisser vos fichiers ici ou cliquez dans le carré bleu pour téléverser v…" at bounding box center [411, 45] width 444 height 99
click at [0, 0] on input "Faites glisser vos fichiers ici ou cliquez dans le carré bleu pour téléverser v…" at bounding box center [0, 0] width 0 height 0
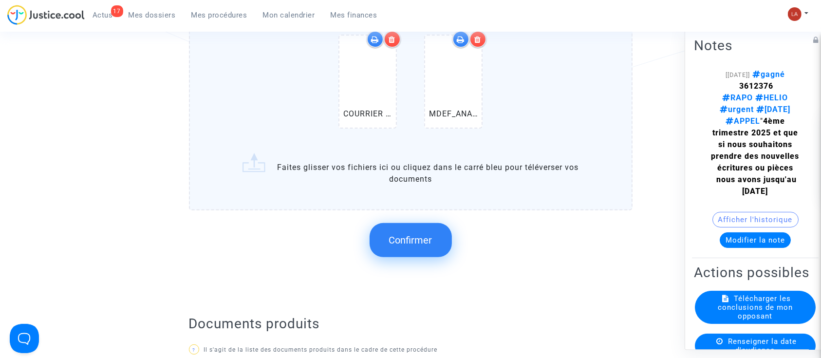
drag, startPoint x: 427, startPoint y: 247, endPoint x: 221, endPoint y: 208, distance: 210.3
click at [427, 247] on button "Confirmer" at bounding box center [411, 240] width 82 height 34
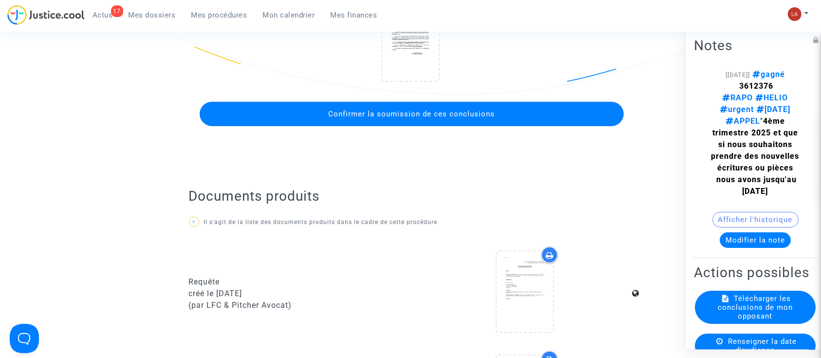
click at [309, 112] on button "Confirmer la soumission de ces conclusions" at bounding box center [412, 114] width 424 height 24
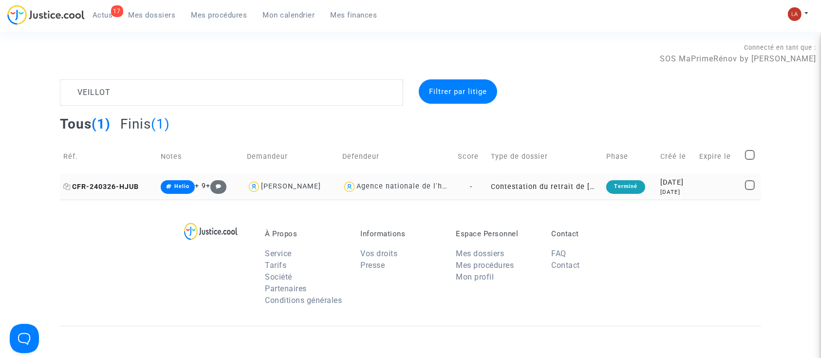
type textarea "VEILLOT"
click at [112, 185] on span "CFR-240326-HJUB" at bounding box center [100, 187] width 75 height 8
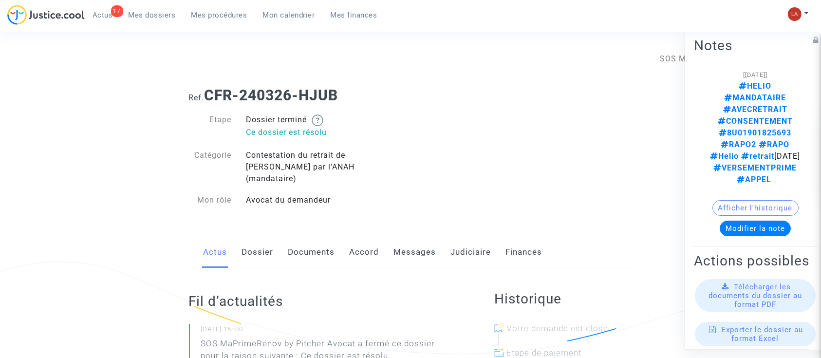
click at [453, 236] on link "Judiciaire" at bounding box center [471, 252] width 40 height 32
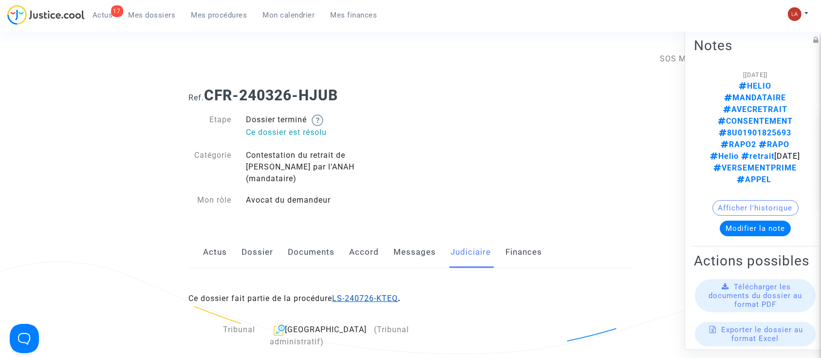
click at [351, 294] on link "LS-240726-KTEQ" at bounding box center [366, 298] width 66 height 9
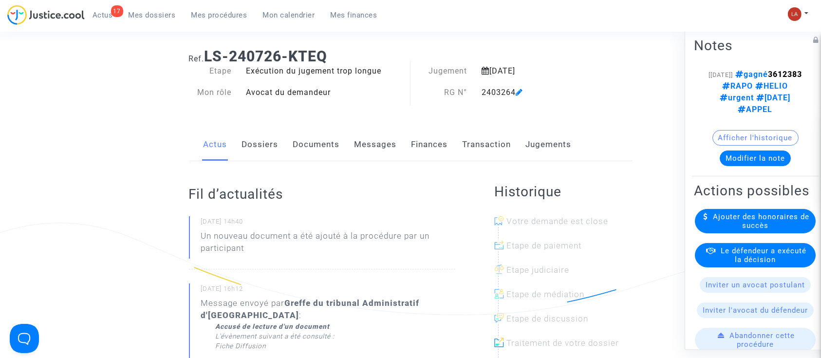
scroll to position [65, 0]
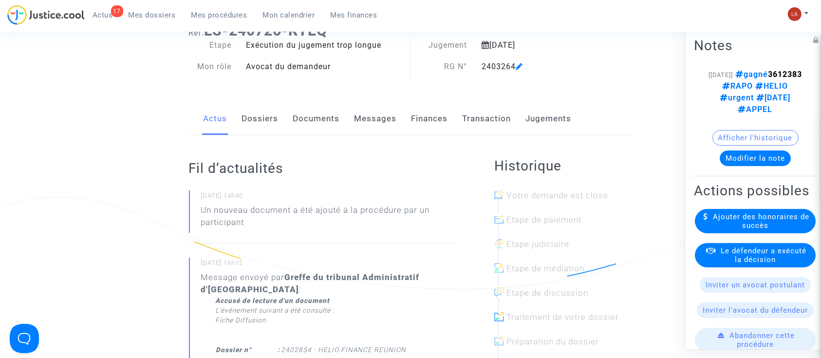
click at [771, 131] on button "Afficher l'historique" at bounding box center [756, 138] width 86 height 16
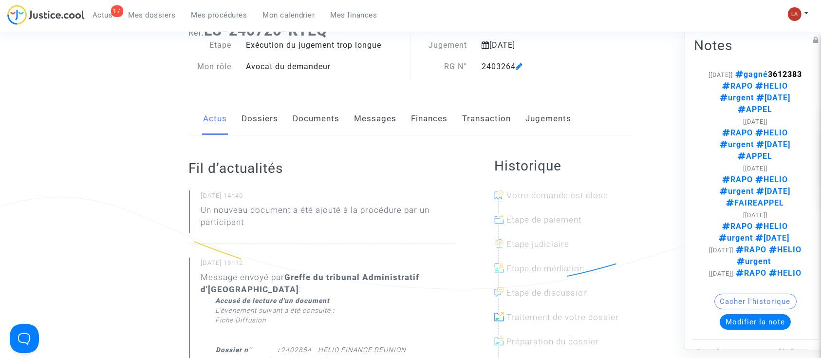
click at [325, 115] on link "Documents" at bounding box center [316, 119] width 47 height 32
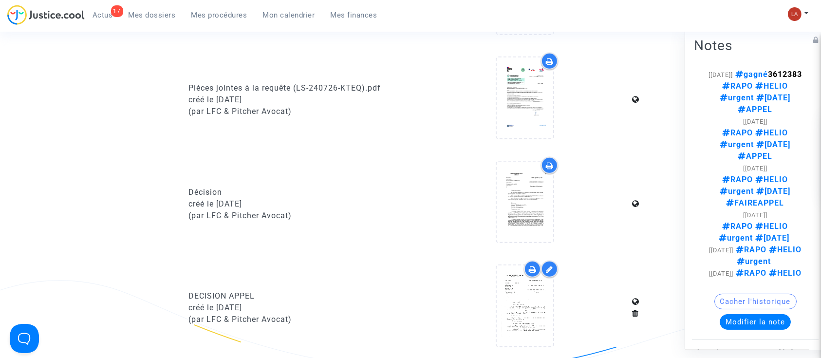
scroll to position [519, 0]
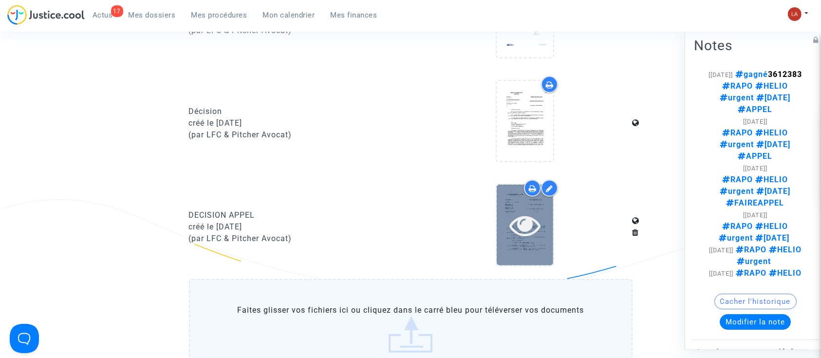
click at [508, 211] on div at bounding box center [525, 224] width 57 height 31
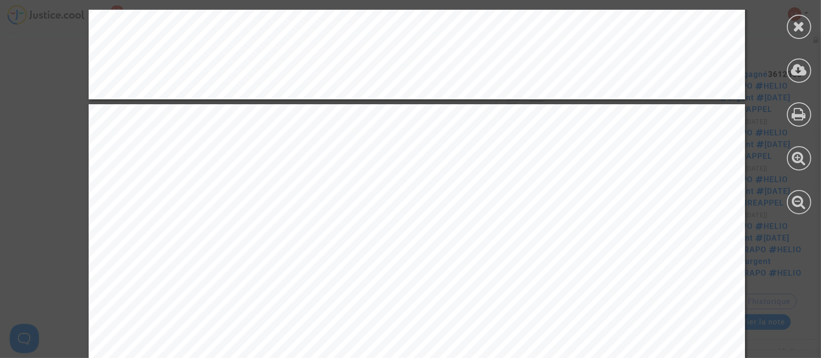
scroll to position [2728, 0]
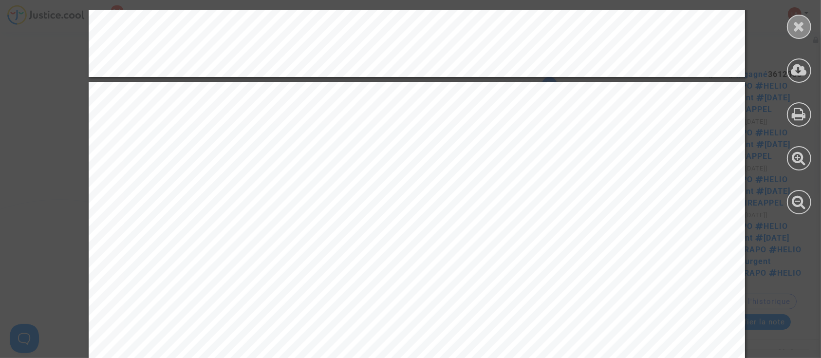
click at [796, 27] on icon at bounding box center [799, 26] width 12 height 15
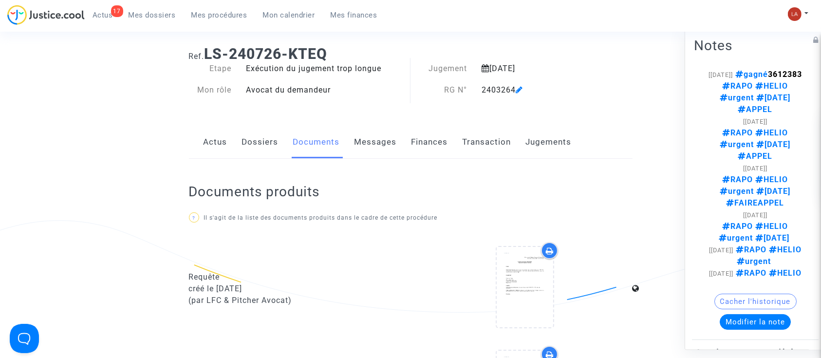
scroll to position [0, 0]
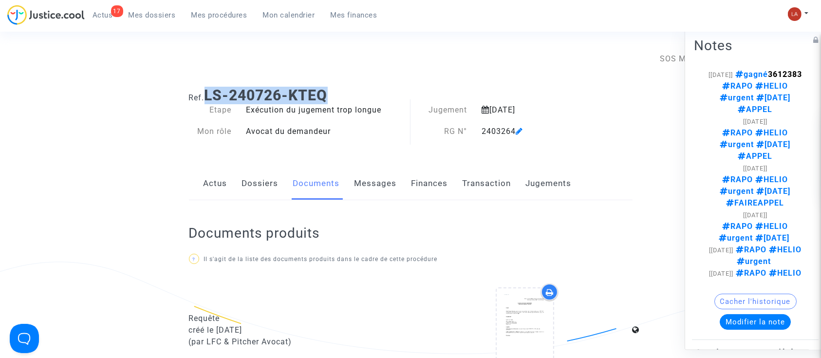
drag, startPoint x: 284, startPoint y: 94, endPoint x: 208, endPoint y: 91, distance: 76.1
click at [208, 91] on h1 "Ref. LS-240726-KTEQ" at bounding box center [411, 96] width 444 height 18
copy b "LS-240726-KTEQ"
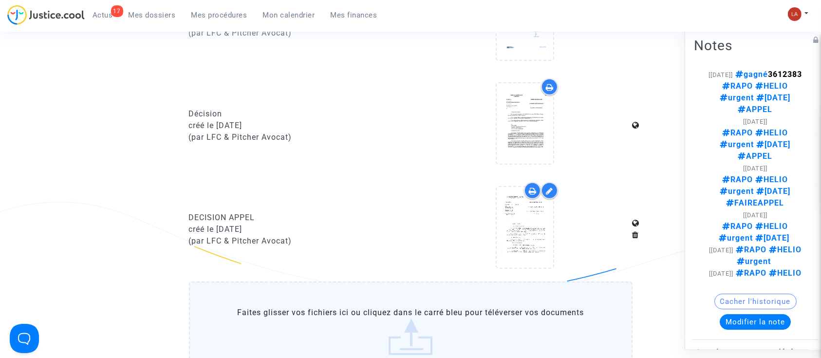
scroll to position [584, 0]
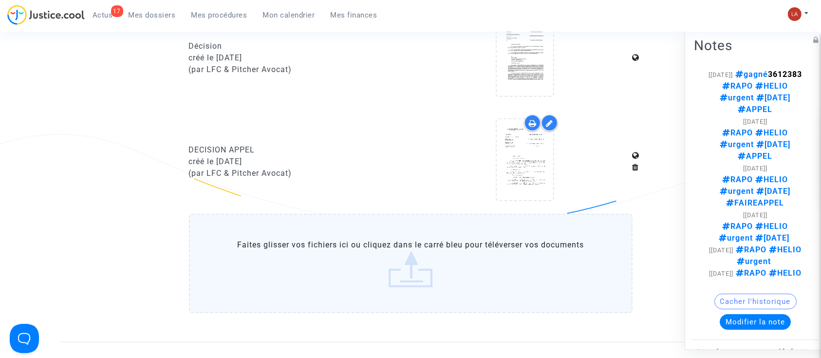
click at [361, 250] on label "Faites glisser vos fichiers ici ou cliquez dans le carré bleu pour téléverser v…" at bounding box center [411, 263] width 444 height 99
click at [0, 0] on input "Faites glisser vos fichiers ici ou cliquez dans le carré bleu pour téléverser v…" at bounding box center [0, 0] width 0 height 0
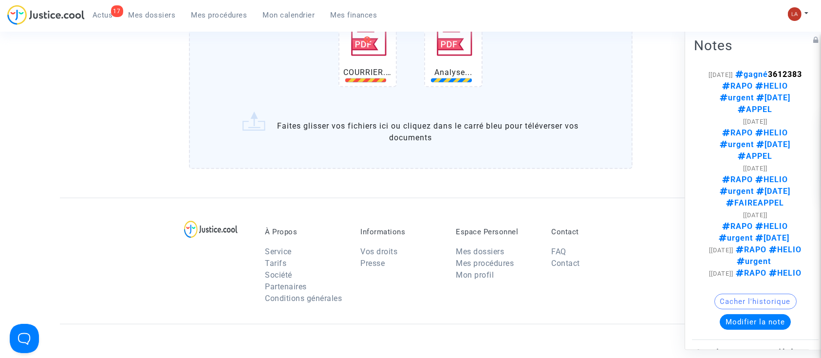
scroll to position [714, 0]
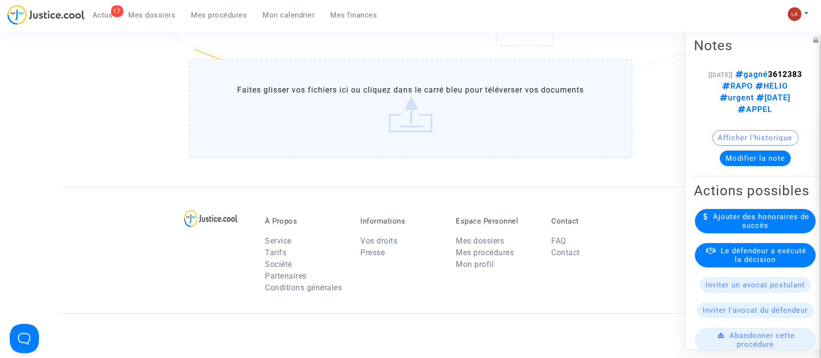
click at [358, 153] on label "Faites glisser vos fichiers ici ou cliquez dans le carré bleu pour téléverser v…" at bounding box center [411, 108] width 444 height 99
click at [0, 0] on input "Faites glisser vos fichiers ici ou cliquez dans le carré bleu pour téléverser v…" at bounding box center [0, 0] width 0 height 0
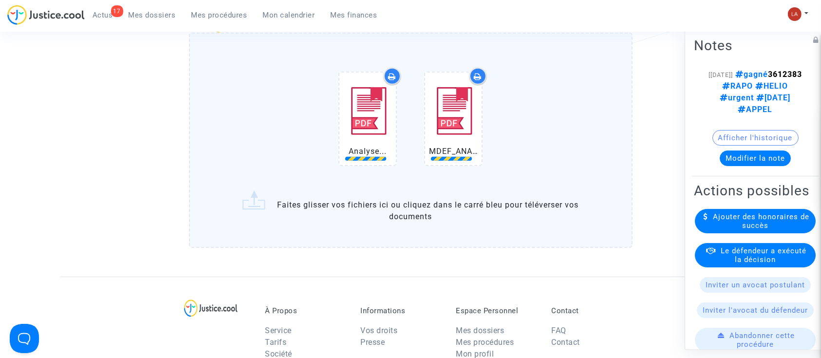
scroll to position [779, 0]
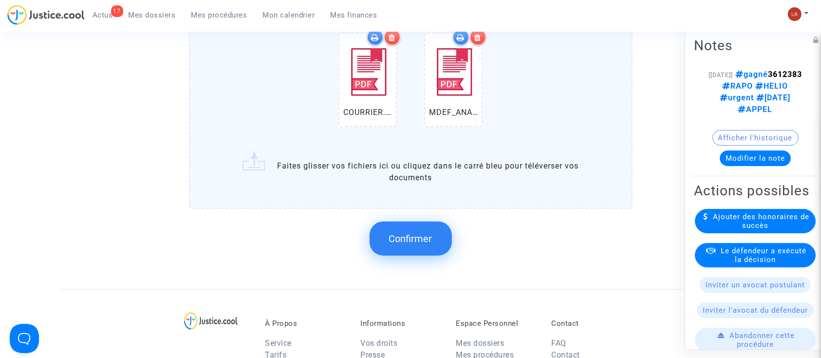
click at [417, 252] on button "Confirmer" at bounding box center [411, 239] width 82 height 34
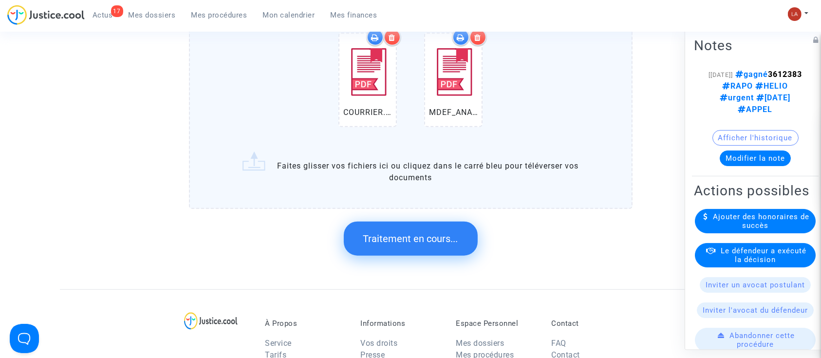
scroll to position [0, 0]
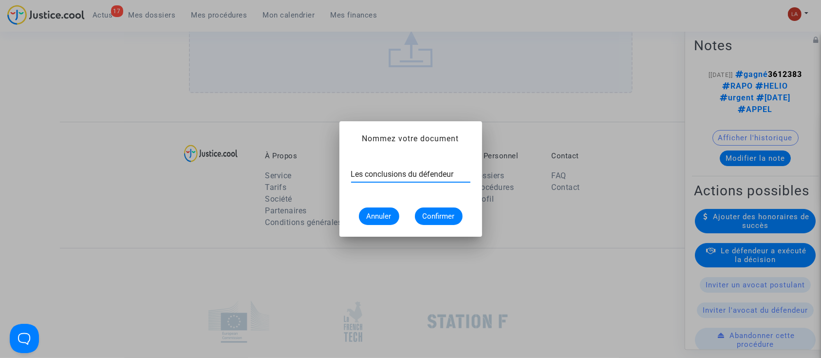
type input "Les conclusions du défendeur"
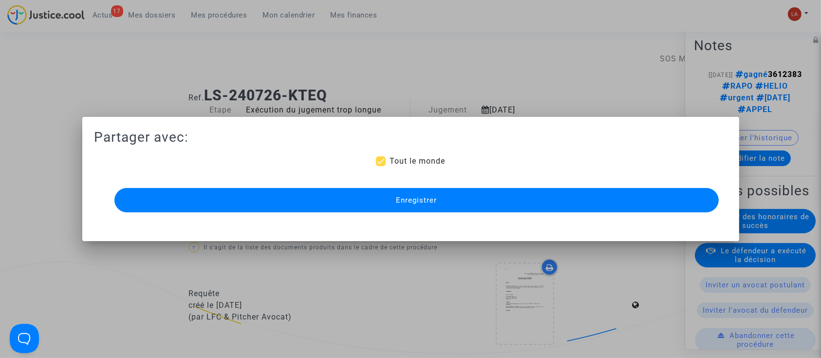
scroll to position [779, 0]
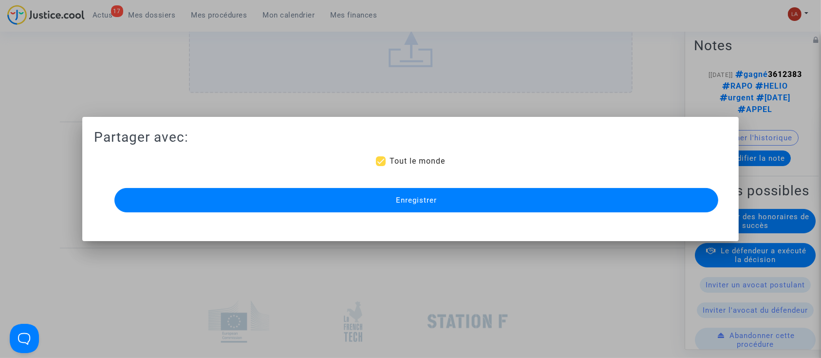
click at [517, 203] on button "Enregistrer" at bounding box center [416, 200] width 604 height 24
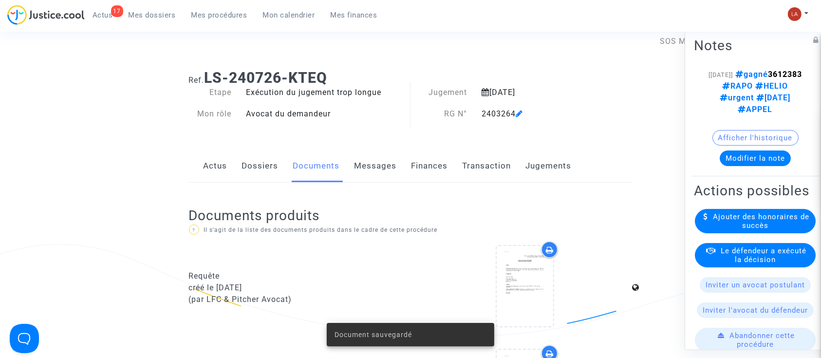
scroll to position [0, 0]
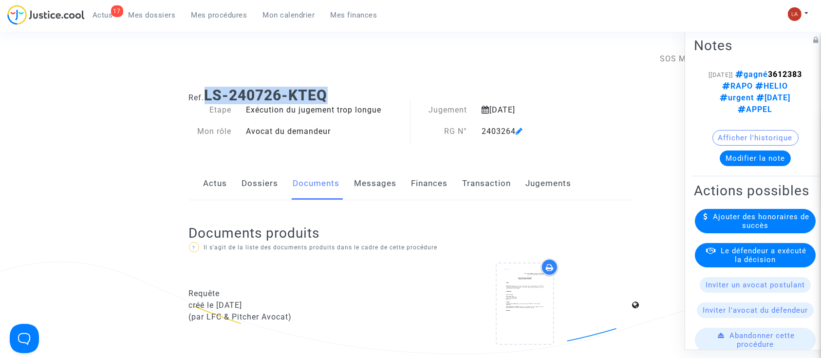
drag, startPoint x: 292, startPoint y: 95, endPoint x: 210, endPoint y: 87, distance: 82.2
click at [210, 87] on h1 "Ref. LS-240726-KTEQ" at bounding box center [411, 96] width 444 height 18
copy b "LS-240726-KTEQ"
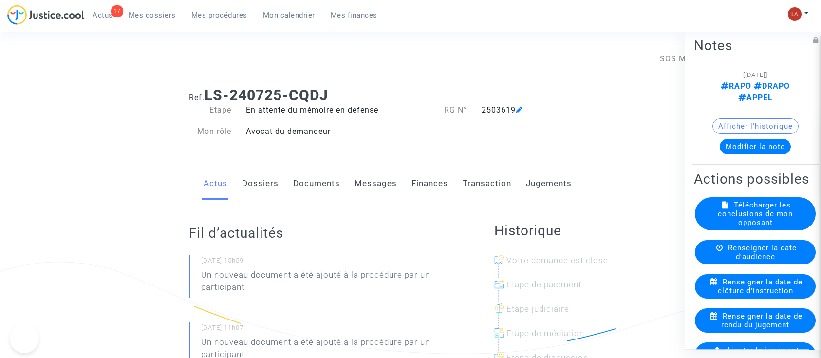
click at [310, 181] on link "Documents" at bounding box center [316, 184] width 47 height 32
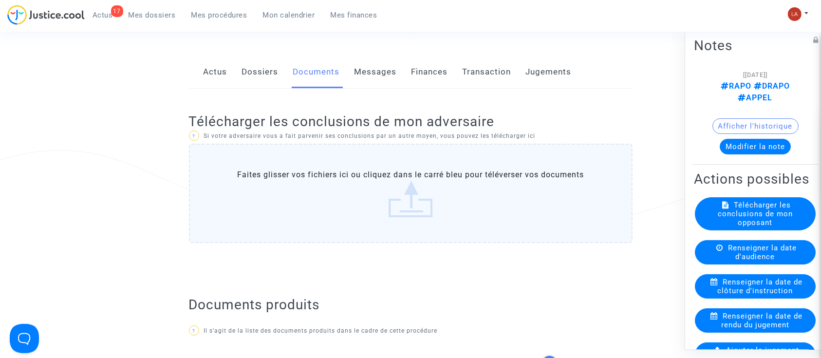
scroll to position [65, 0]
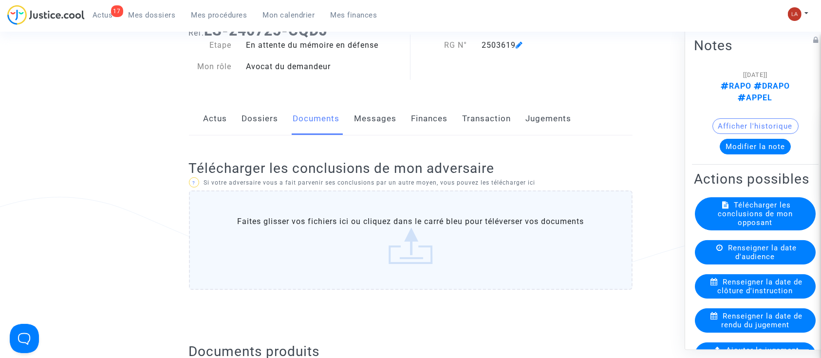
click at [401, 254] on label "Faites glisser vos fichiers ici ou cliquez dans le carré bleu pour téléverser v…" at bounding box center [411, 239] width 444 height 99
click at [0, 0] on input "Faites glisser vos fichiers ici ou cliquez dans le carré bleu pour téléverser v…" at bounding box center [0, 0] width 0 height 0
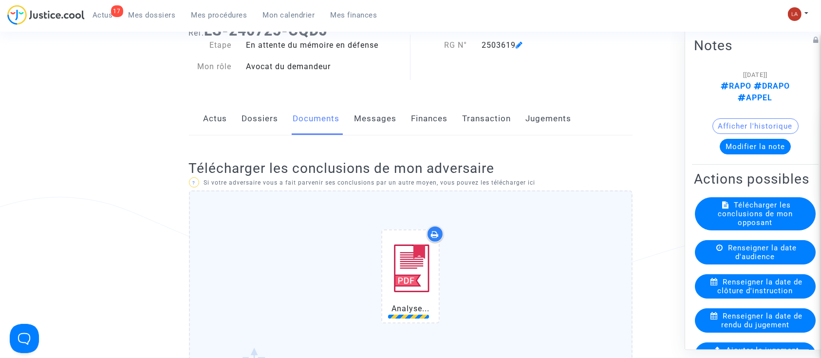
click at [513, 240] on div "Analyse..." at bounding box center [410, 278] width 403 height 125
click at [0, 0] on input "Analyse... Faites glisser vos fichiers ici ou cliquez dans le carré bleu pour t…" at bounding box center [0, 0] width 0 height 0
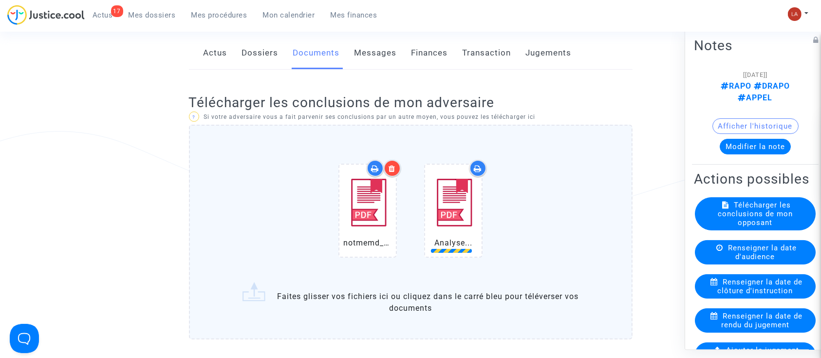
scroll to position [195, 0]
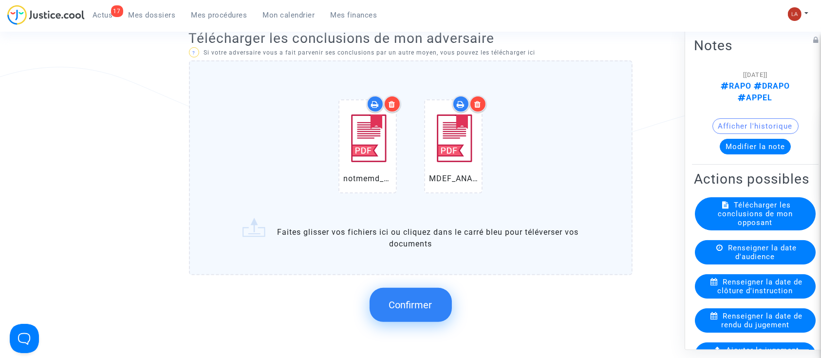
click at [433, 302] on button "Confirmer" at bounding box center [411, 305] width 82 height 34
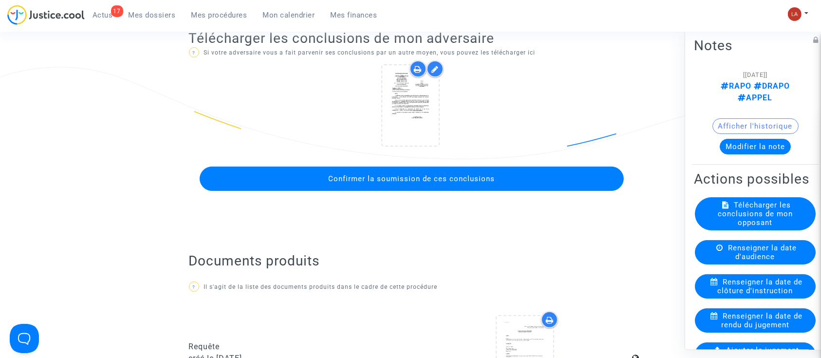
click at [493, 185] on button "Confirmer la soumission de ces conclusions" at bounding box center [412, 179] width 424 height 24
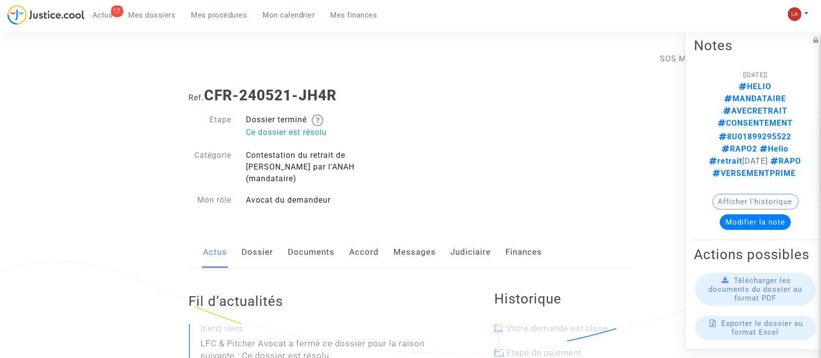
click at [451, 236] on link "Judiciaire" at bounding box center [471, 252] width 40 height 32
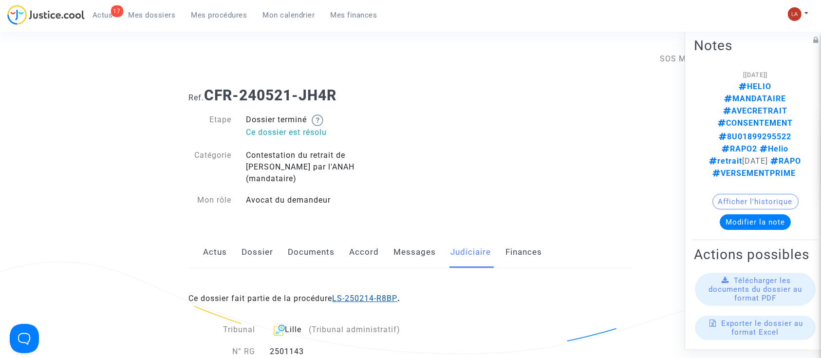
click at [376, 294] on link "LS-250214-R8BP" at bounding box center [365, 298] width 65 height 9
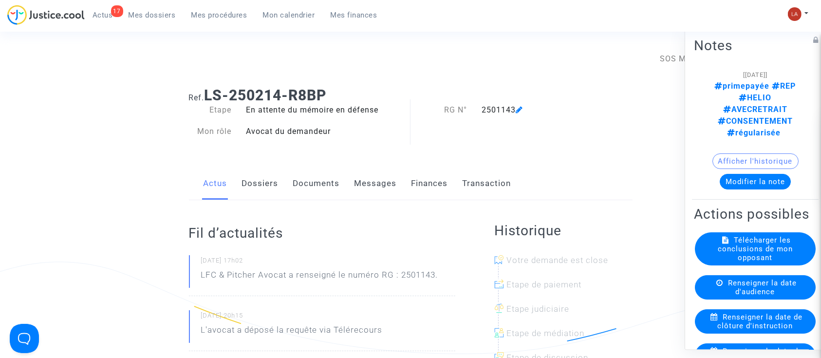
click at [322, 185] on link "Documents" at bounding box center [316, 184] width 47 height 32
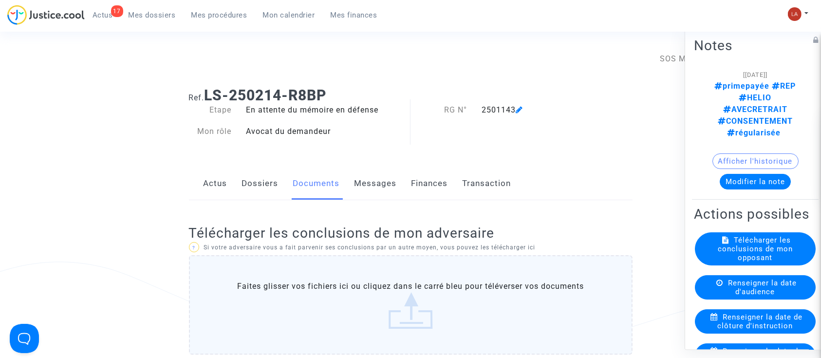
click at [261, 180] on link "Dossiers" at bounding box center [260, 184] width 37 height 32
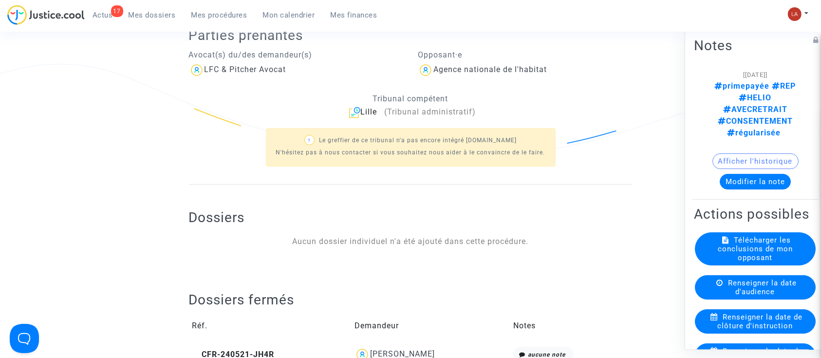
scroll to position [324, 0]
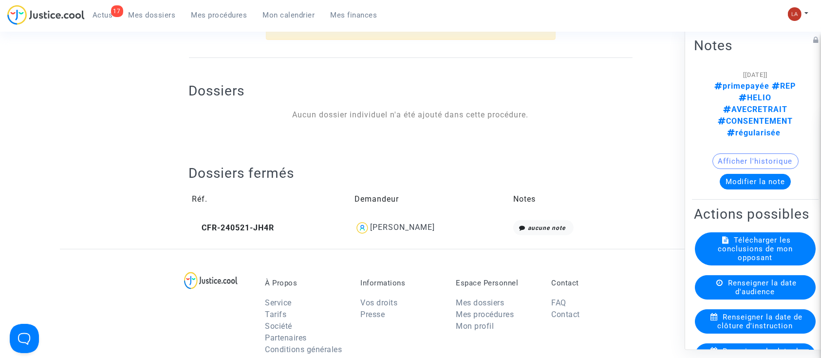
drag, startPoint x: 449, startPoint y: 231, endPoint x: 406, endPoint y: 228, distance: 42.9
click at [406, 228] on div "KHELTOUM CHARABI" at bounding box center [431, 228] width 152 height 16
copy div "CHARABI"
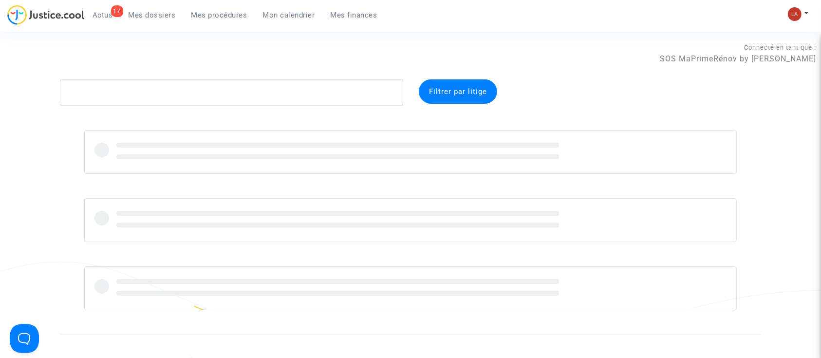
click at [222, 19] on span "Mes procédures" at bounding box center [219, 15] width 56 height 9
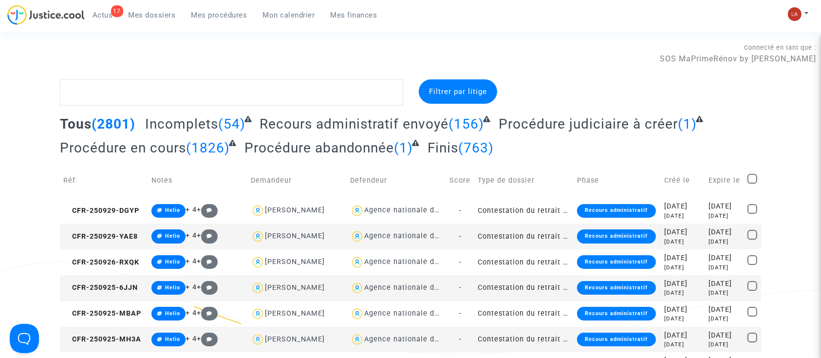
click at [217, 15] on span "Mes procédures" at bounding box center [219, 15] width 56 height 9
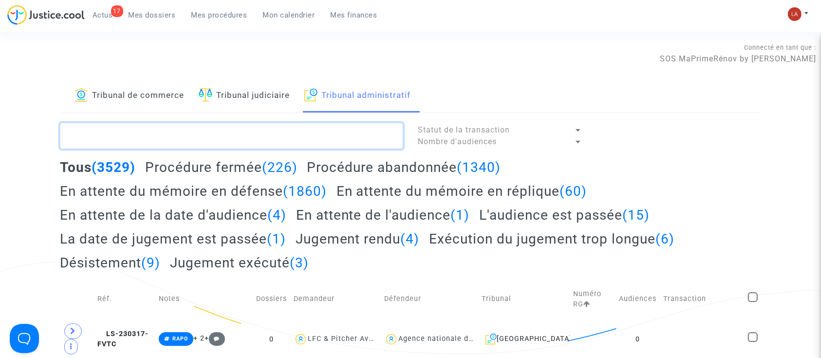
click at [256, 131] on textarea at bounding box center [231, 136] width 343 height 26
paste textarea "CHARABI"
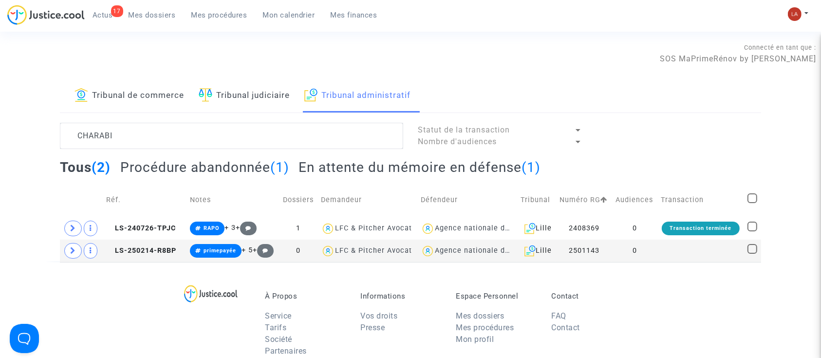
click at [200, 171] on h2 "Procédure abandonnée (1)" at bounding box center [204, 167] width 169 height 17
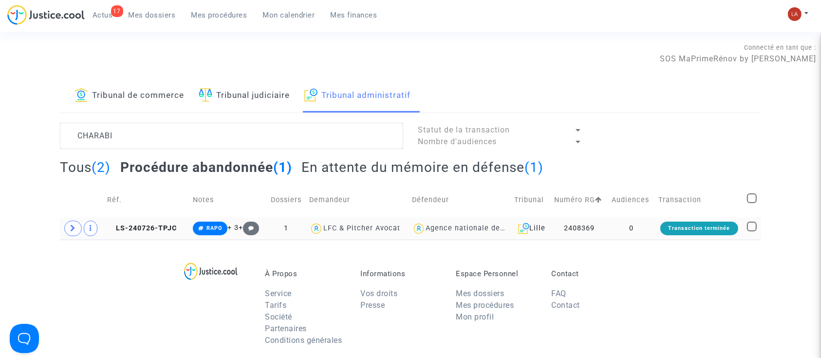
click at [152, 219] on td "LS-240726-TPJC" at bounding box center [147, 228] width 86 height 22
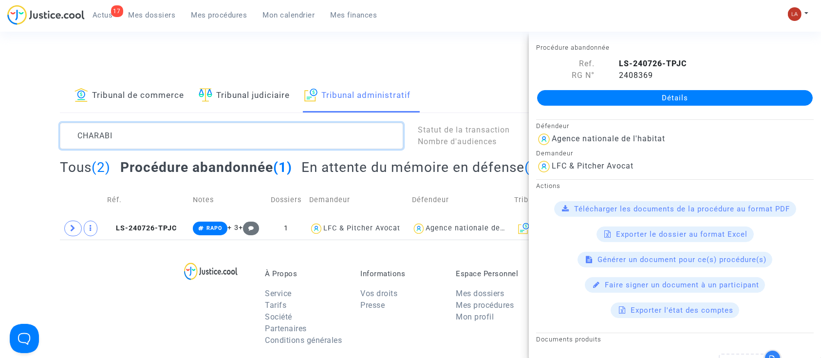
click at [111, 134] on textarea at bounding box center [231, 136] width 343 height 26
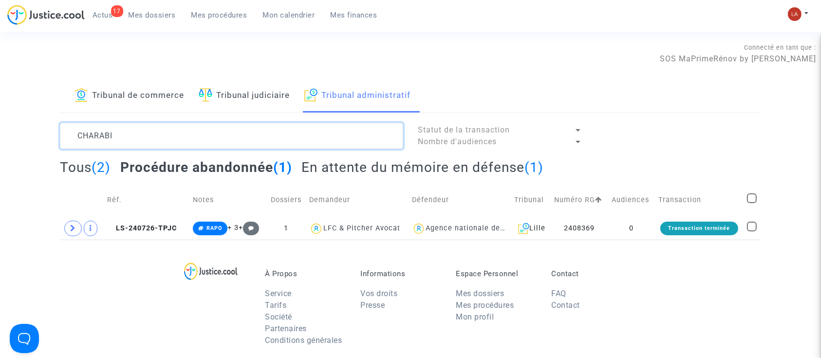
click at [111, 134] on textarea at bounding box center [231, 136] width 343 height 26
paste textarea "2408033"
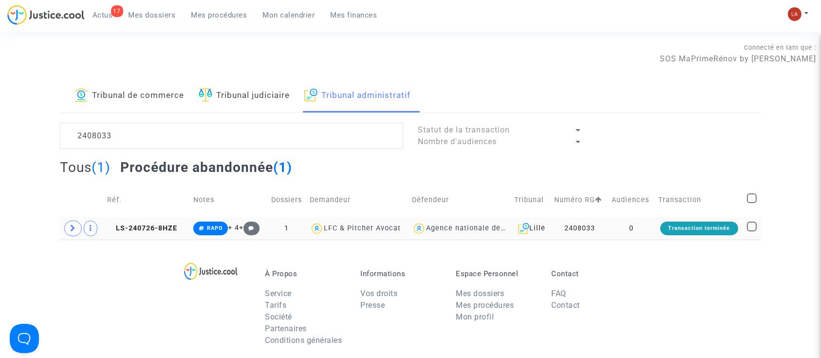
click at [140, 234] on td "LS-240726-8HZE" at bounding box center [147, 228] width 86 height 22
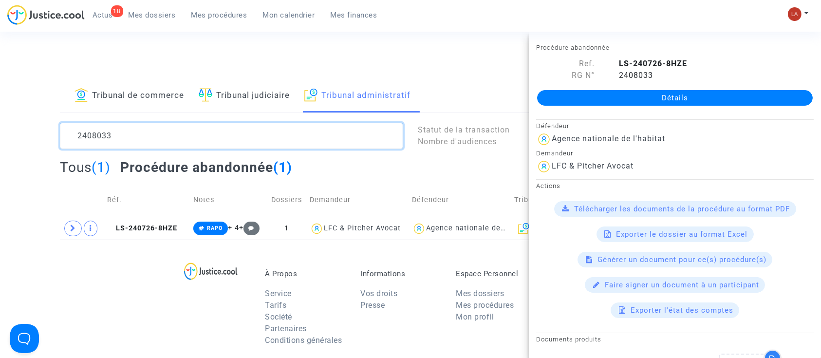
click at [121, 130] on textarea at bounding box center [231, 136] width 343 height 26
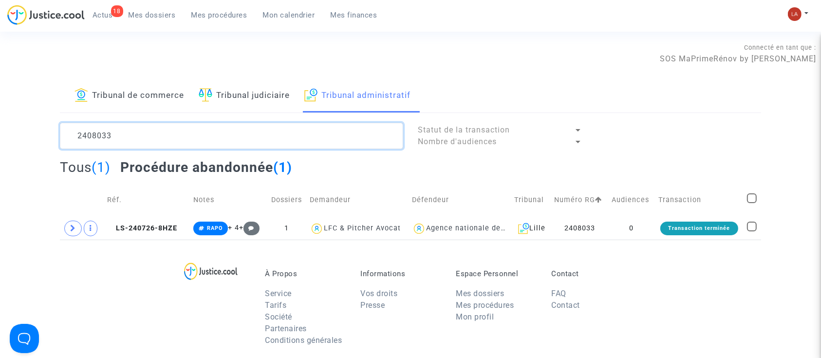
click at [121, 130] on textarea at bounding box center [231, 136] width 343 height 26
paste textarea "4"
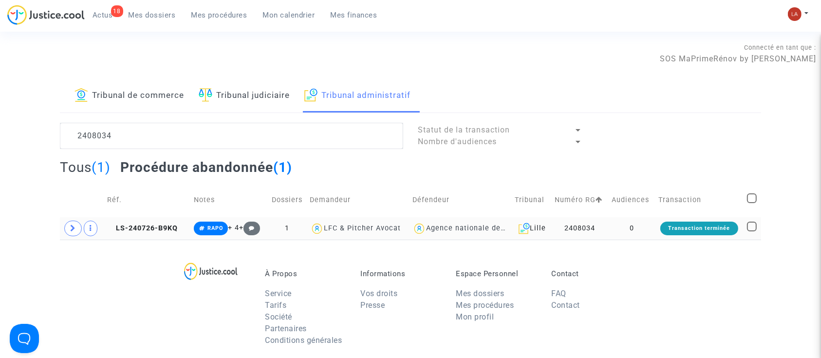
click at [137, 219] on td "LS-240726-B9KQ" at bounding box center [147, 228] width 87 height 22
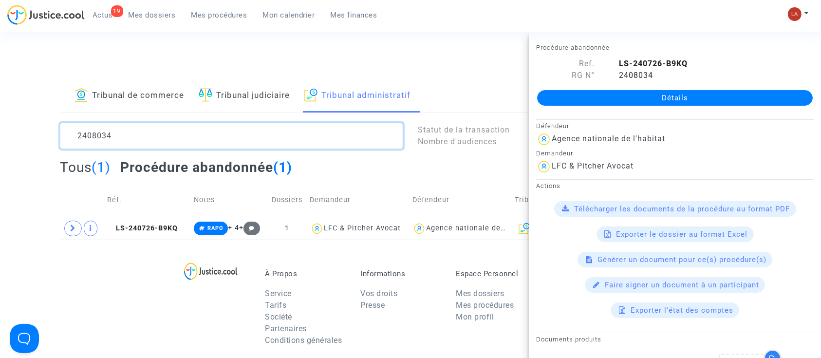
click at [151, 132] on textarea at bounding box center [231, 136] width 343 height 26
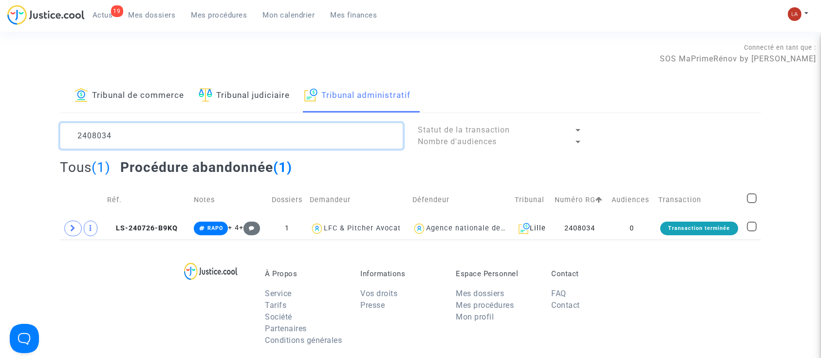
click at [151, 132] on textarea at bounding box center [231, 136] width 343 height 26
paste textarea "5"
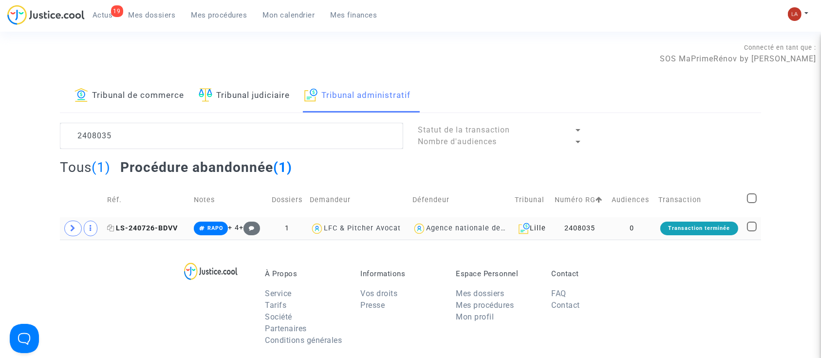
click at [133, 227] on span "LS-240726-BDVV" at bounding box center [142, 228] width 71 height 8
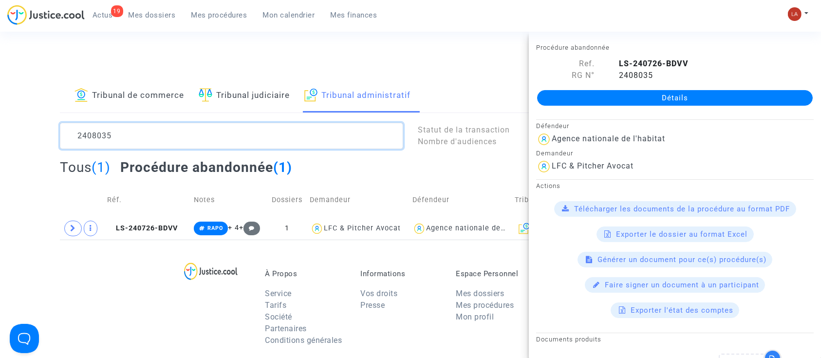
click at [169, 144] on textarea at bounding box center [231, 136] width 343 height 26
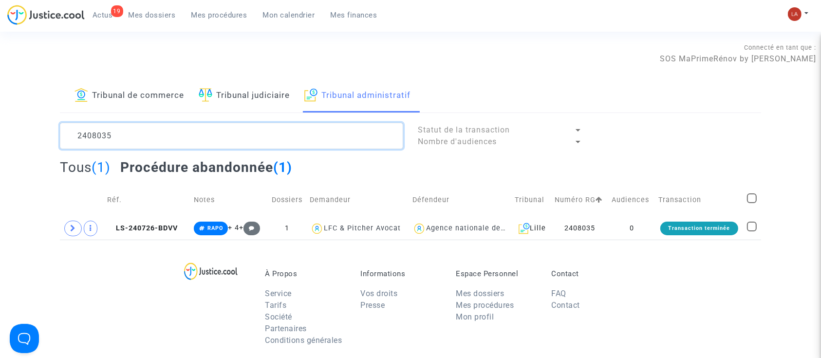
click at [170, 144] on textarea at bounding box center [231, 136] width 343 height 26
paste textarea "7"
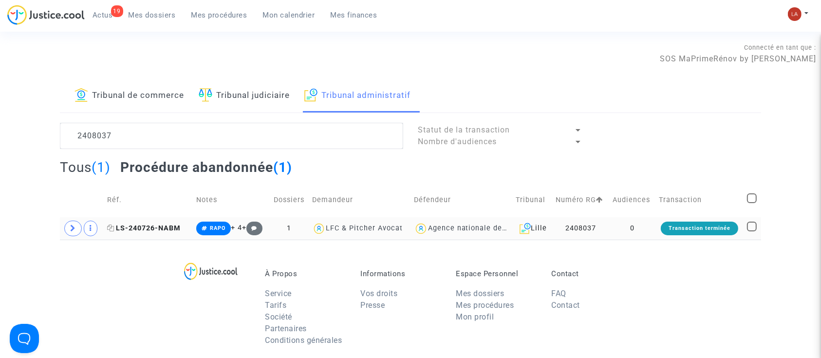
click at [151, 228] on span "LS-240726-NABM" at bounding box center [144, 228] width 74 height 8
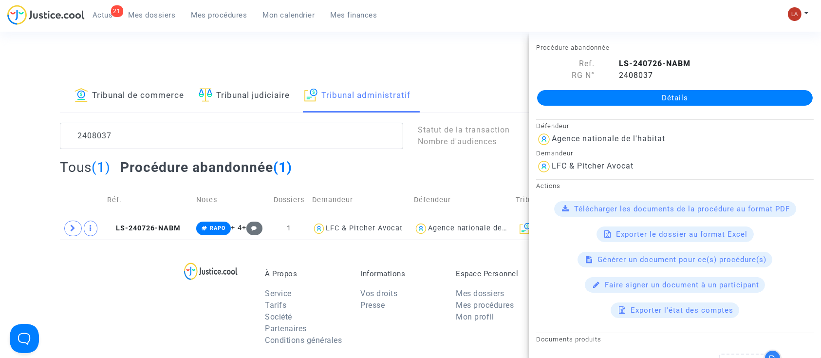
click at [187, 119] on div "Tribunal de commerce Tribunal judiciaire Tribunal administratif 2408037 Statut …" at bounding box center [410, 159] width 701 height 160
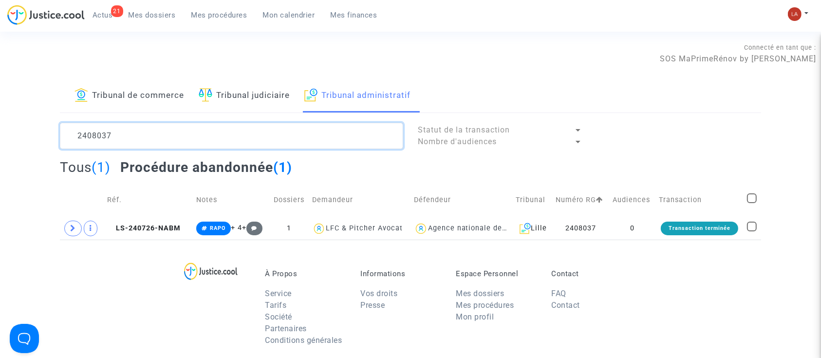
click at [181, 133] on textarea at bounding box center [231, 136] width 343 height 26
paste textarea "40"
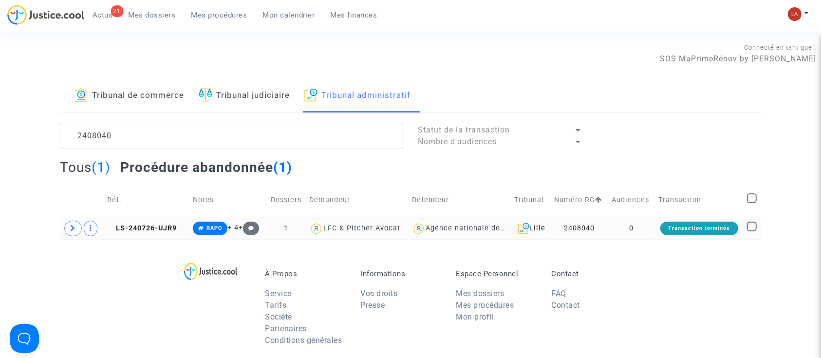
click at [156, 226] on span "LS-240726-UJR9" at bounding box center [142, 228] width 70 height 8
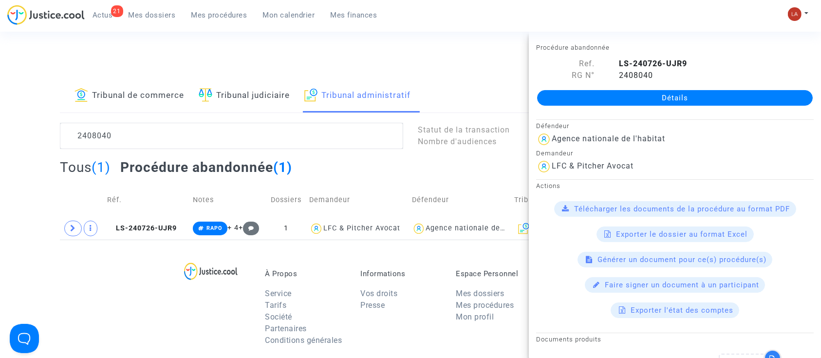
drag, startPoint x: 679, startPoint y: 86, endPoint x: 715, endPoint y: 94, distance: 36.5
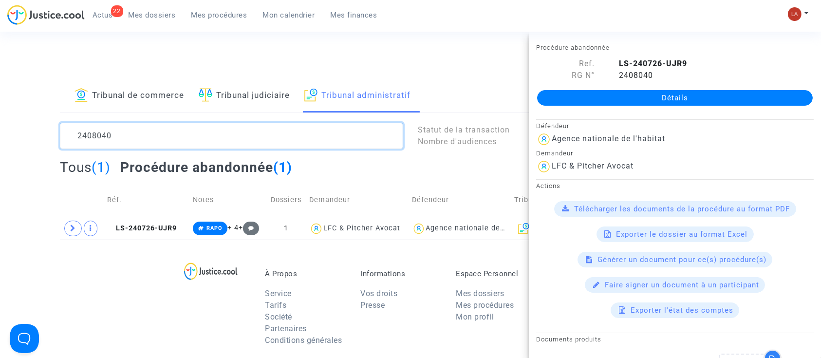
click at [125, 142] on textarea at bounding box center [231, 136] width 343 height 26
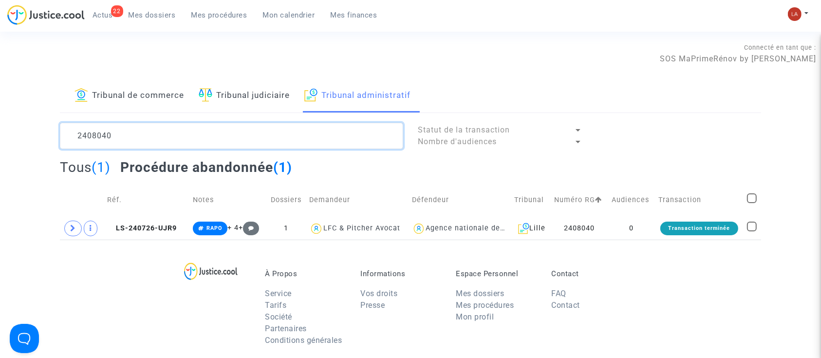
click at [125, 142] on textarea at bounding box center [231, 136] width 343 height 26
paste textarea "39"
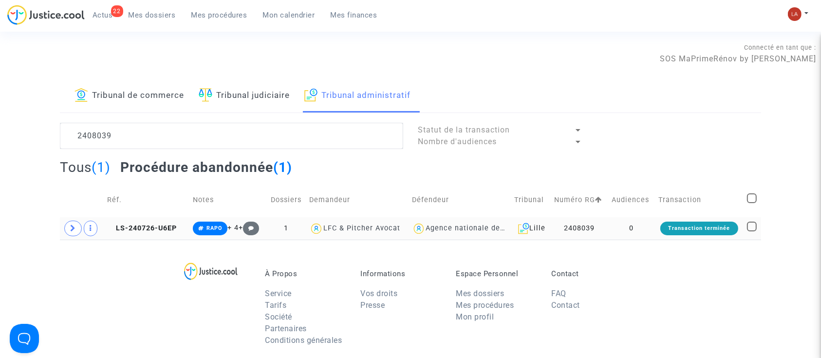
click at [136, 218] on td "LS-240726-U6EP" at bounding box center [147, 228] width 86 height 22
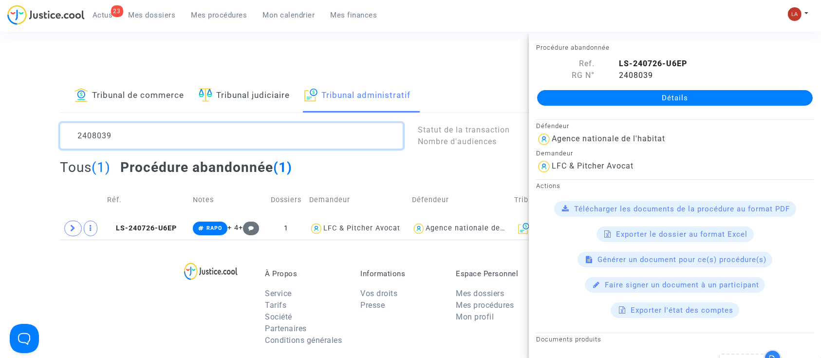
click at [151, 125] on textarea at bounding box center [231, 136] width 343 height 26
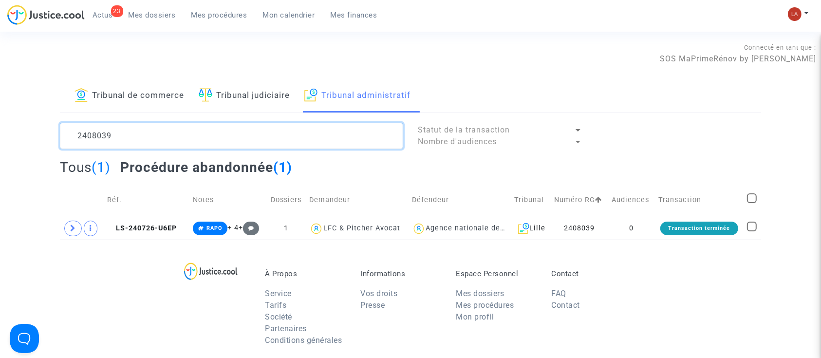
click at [148, 127] on textarea at bounding box center [231, 136] width 343 height 26
paste textarea "6"
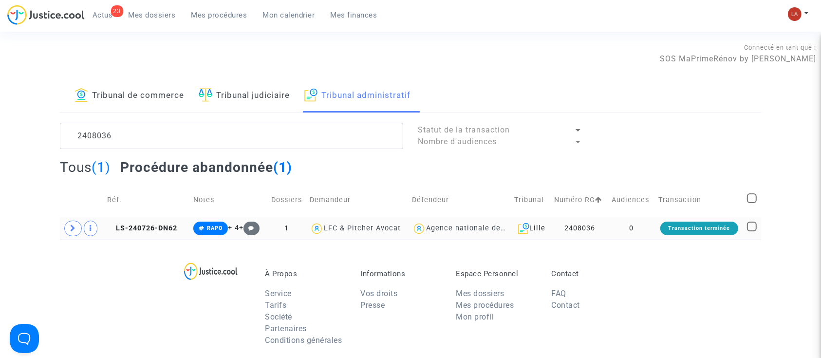
click at [162, 233] on td "LS-240726-DN62" at bounding box center [147, 228] width 86 height 22
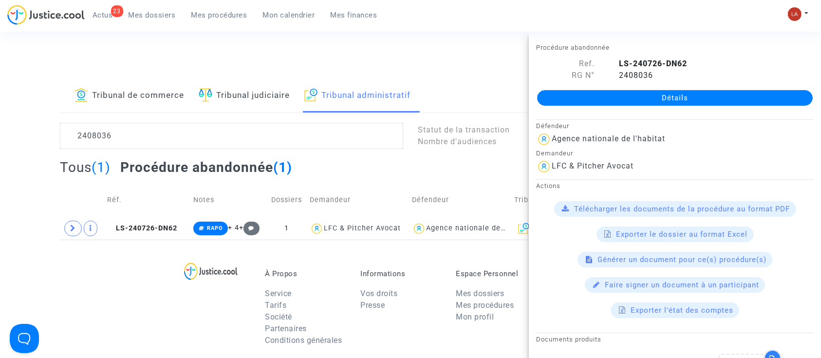
drag, startPoint x: 725, startPoint y: 88, endPoint x: 716, endPoint y: 95, distance: 11.8
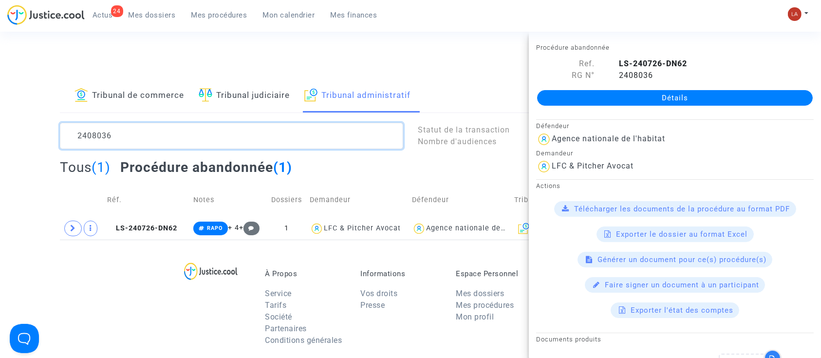
click at [173, 144] on textarea at bounding box center [231, 136] width 343 height 26
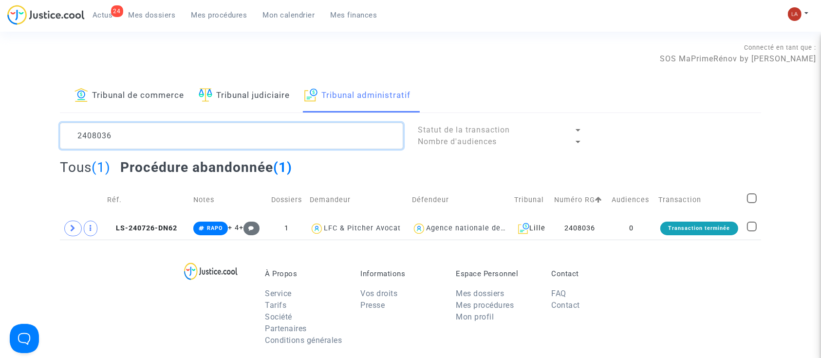
click at [173, 144] on textarea at bounding box center [231, 136] width 343 height 26
click at [173, 145] on textarea at bounding box center [231, 136] width 343 height 26
paste textarea "8"
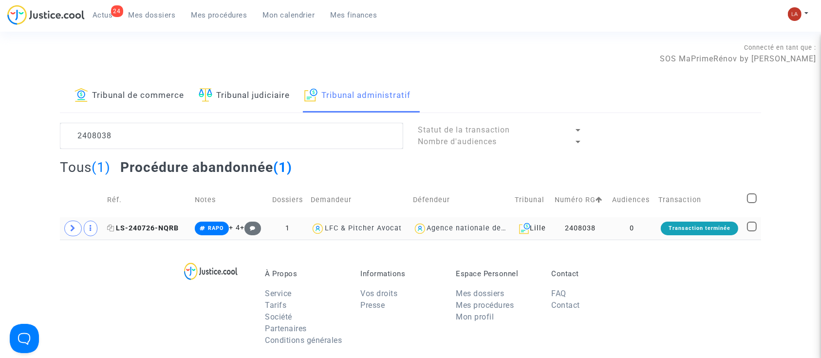
click at [168, 224] on span "LS-240726-NQRB" at bounding box center [143, 228] width 72 height 8
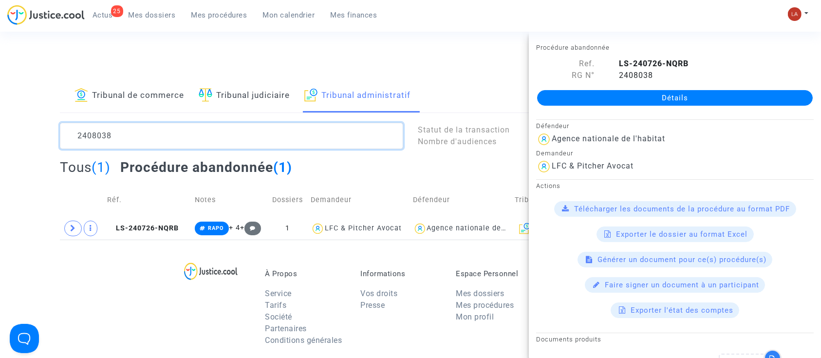
click at [105, 136] on textarea at bounding box center [231, 136] width 343 height 26
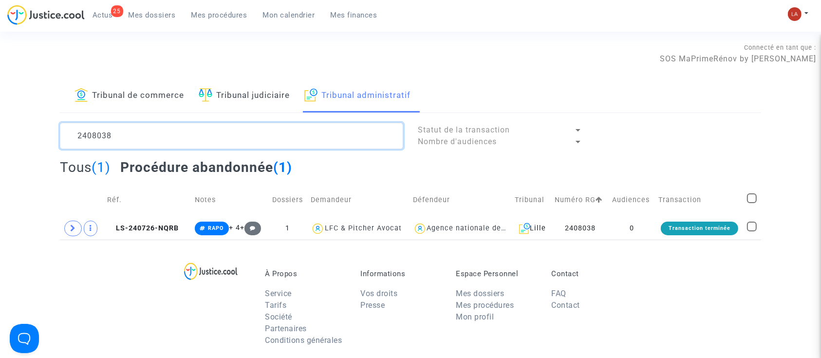
click at [105, 136] on textarea at bounding box center [231, 136] width 343 height 26
paste textarea "44"
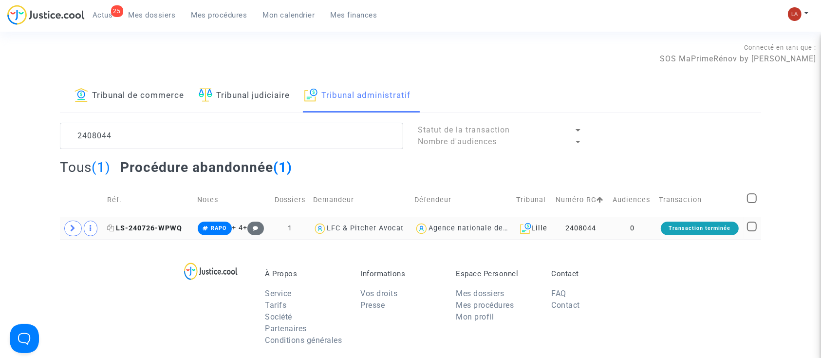
click at [148, 225] on span "LS-240726-WPWQ" at bounding box center [144, 228] width 75 height 8
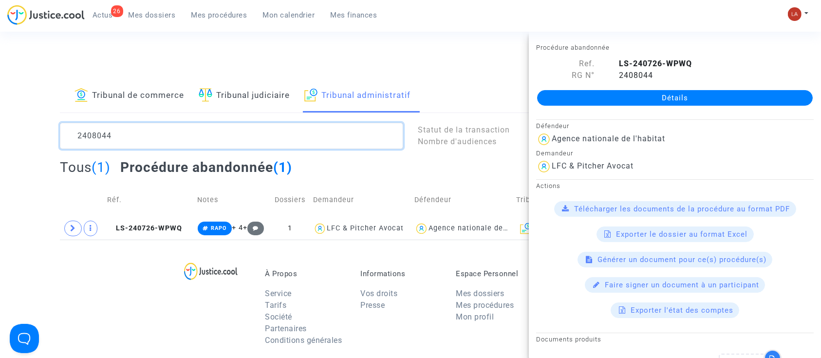
click at [152, 134] on textarea at bounding box center [231, 136] width 343 height 26
click at [151, 134] on textarea at bounding box center [231, 136] width 343 height 26
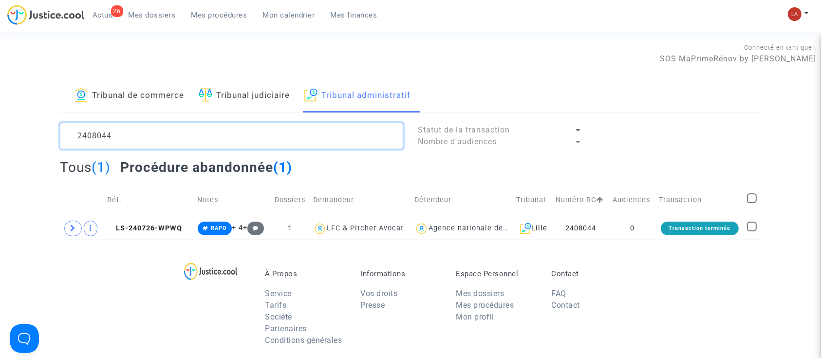
click at [151, 134] on textarea at bounding box center [231, 136] width 343 height 26
paste textarea "2"
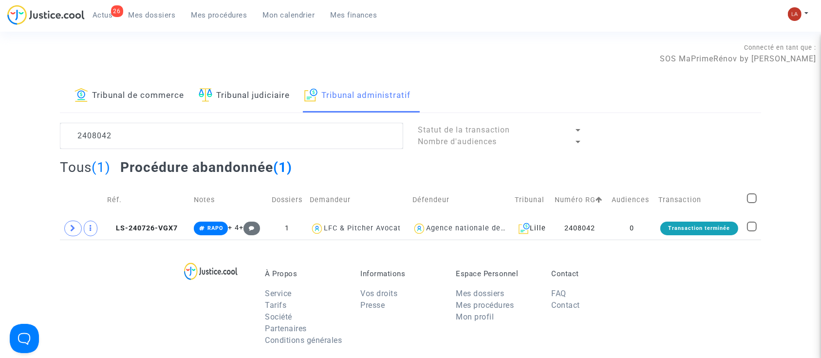
drag, startPoint x: 123, startPoint y: 235, endPoint x: 200, endPoint y: 195, distance: 86.5
click at [123, 235] on td "LS-240726-VGX7" at bounding box center [147, 228] width 87 height 22
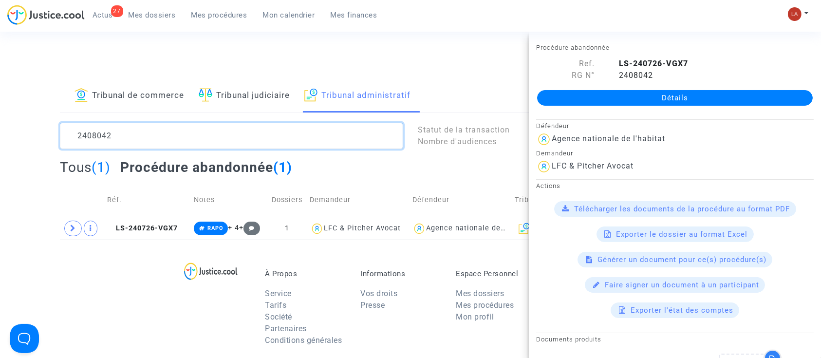
click at [109, 137] on textarea at bounding box center [231, 136] width 343 height 26
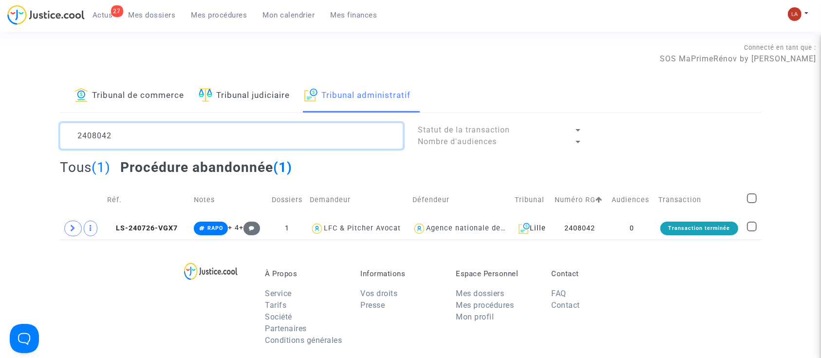
click at [109, 137] on textarea at bounding box center [231, 136] width 343 height 26
paste textarea "1"
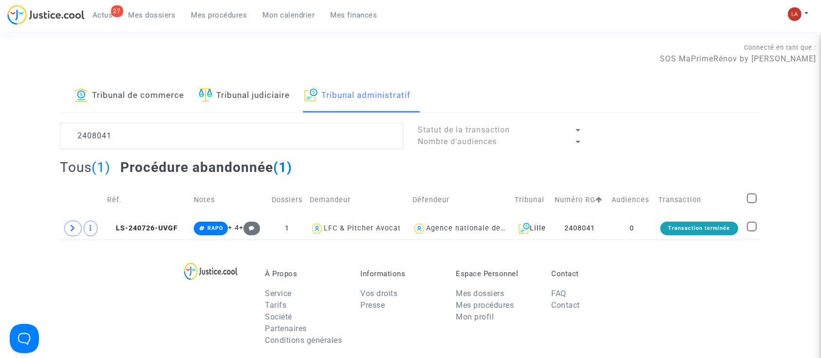
drag, startPoint x: 147, startPoint y: 231, endPoint x: 356, endPoint y: 182, distance: 215.3
click at [148, 231] on span "LS-240726-UVGF" at bounding box center [142, 228] width 71 height 8
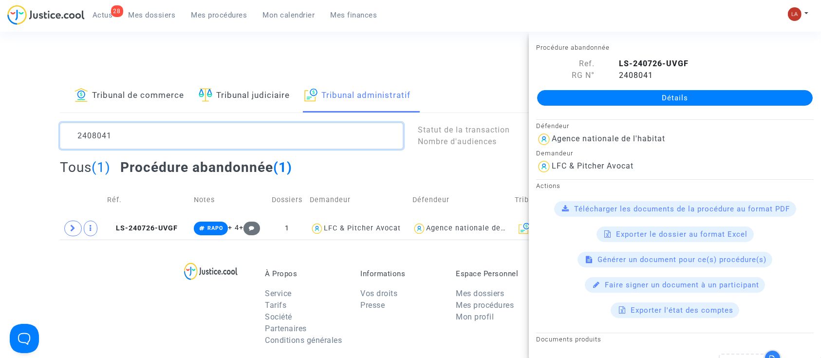
click at [185, 134] on textarea at bounding box center [231, 136] width 343 height 26
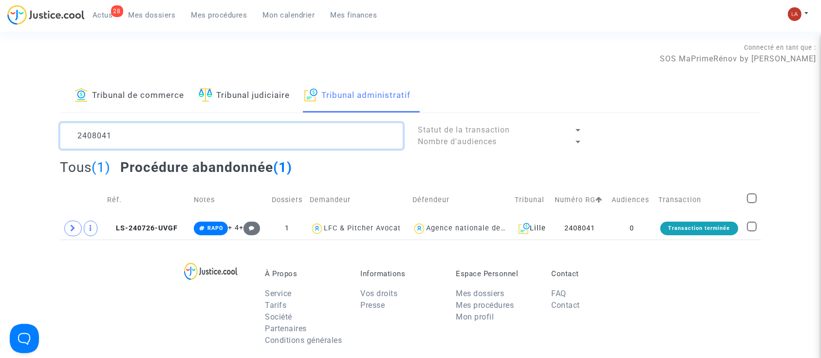
click at [185, 135] on textarea at bounding box center [231, 136] width 343 height 26
paste textarea "55"
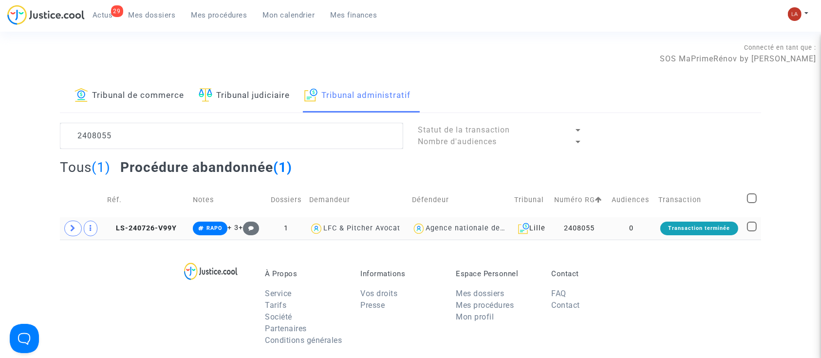
click at [132, 222] on td "LS-240726-V99Y" at bounding box center [147, 228] width 86 height 22
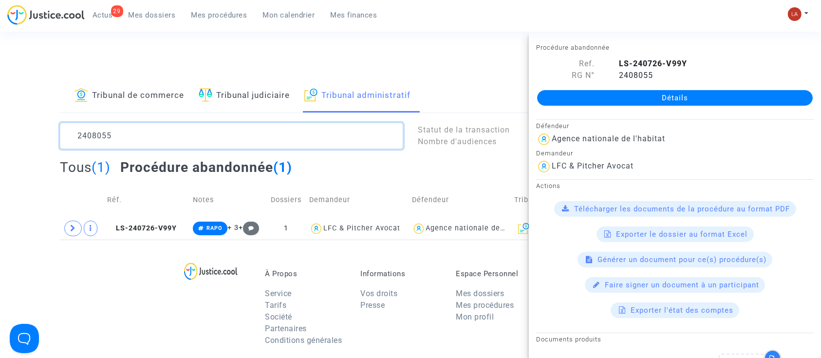
click at [175, 133] on textarea at bounding box center [231, 136] width 343 height 26
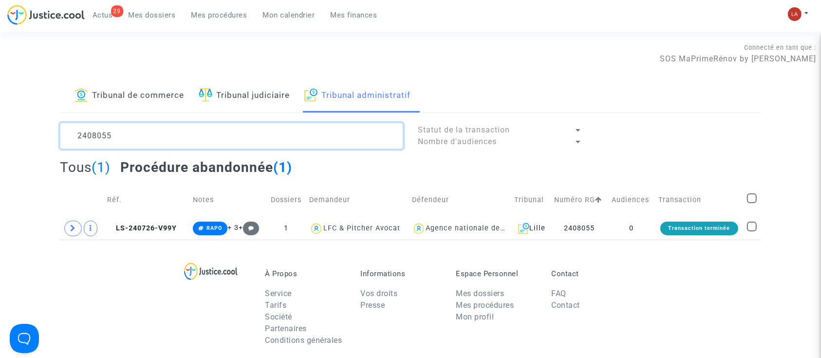
click at [175, 133] on textarea at bounding box center [231, 136] width 343 height 26
paste textarea "3"
type textarea "2408053"
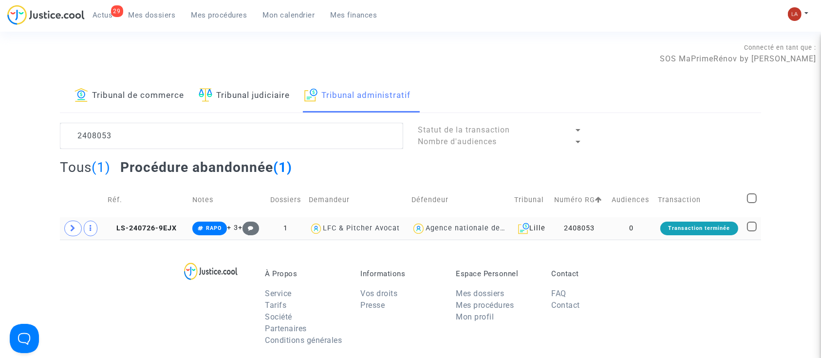
click at [145, 234] on td "LS-240726-9EJX" at bounding box center [146, 228] width 85 height 22
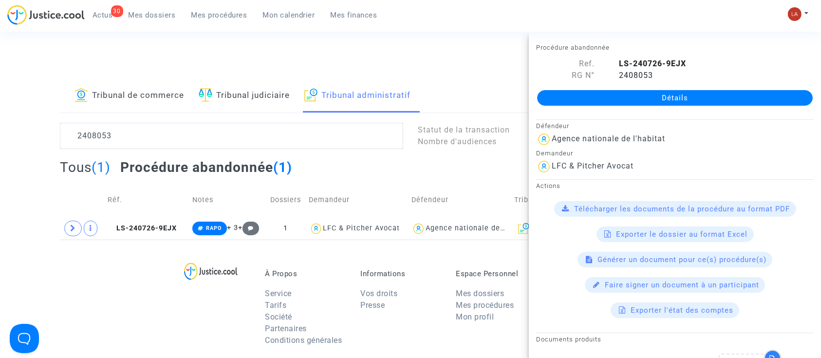
click at [113, 20] on link "30 Actus" at bounding box center [103, 15] width 36 height 15
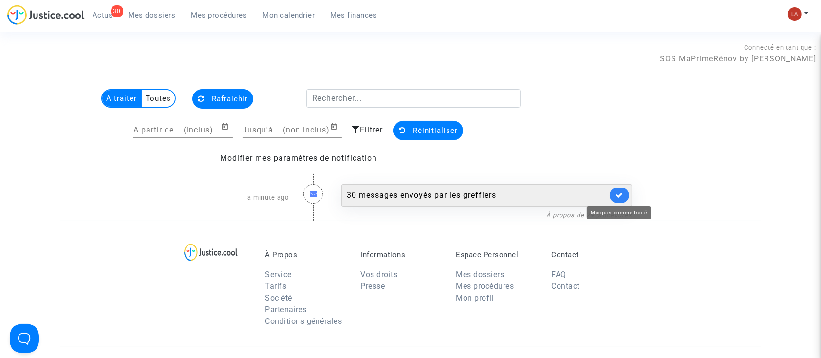
click at [620, 194] on icon at bounding box center [620, 194] width 8 height 7
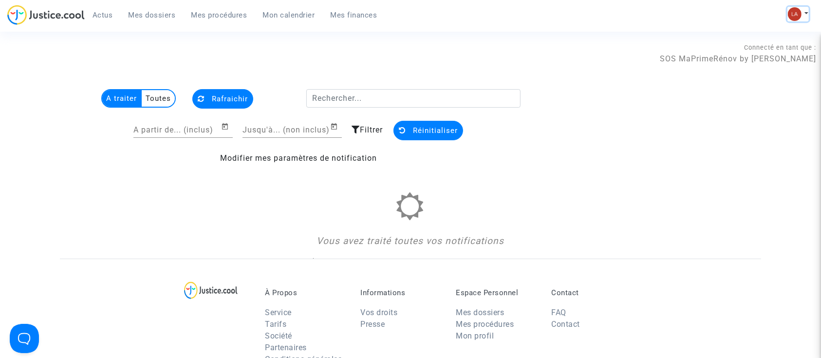
click at [797, 15] on img at bounding box center [795, 14] width 14 height 14
click at [759, 45] on link "Changer de compte" at bounding box center [759, 50] width 98 height 16
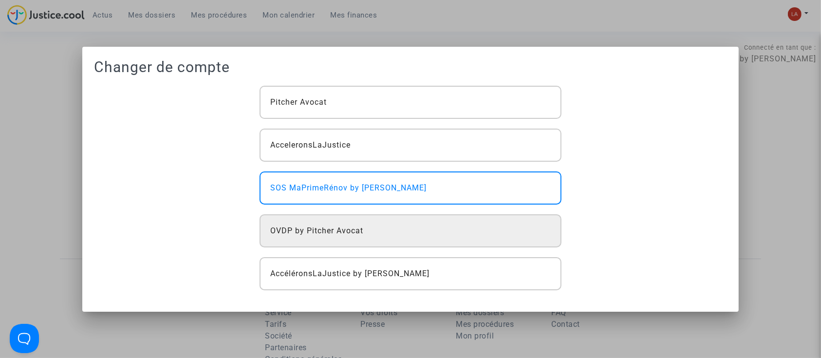
click at [461, 231] on div "OVDP by Pitcher Avocat" at bounding box center [411, 230] width 302 height 33
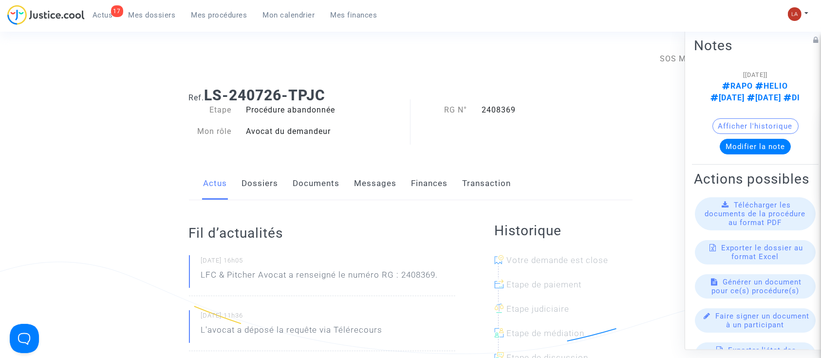
click at [319, 182] on link "Documents" at bounding box center [316, 184] width 47 height 32
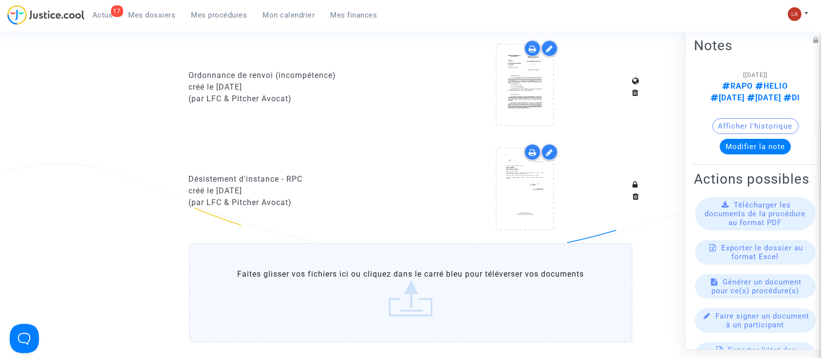
scroll to position [714, 0]
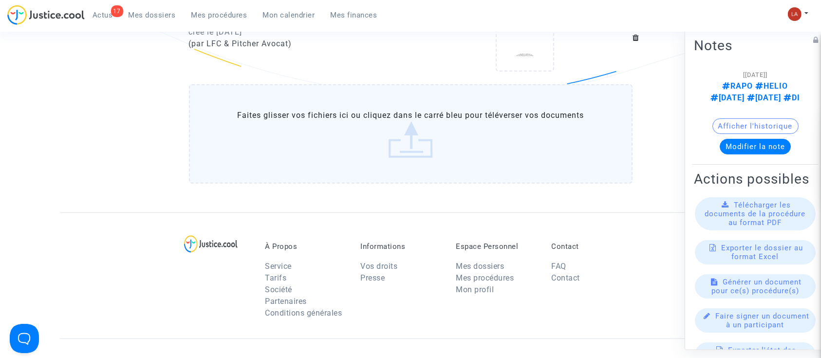
click at [390, 119] on label "Faites glisser vos fichiers ici ou cliquez dans le carré bleu pour téléverser v…" at bounding box center [411, 133] width 444 height 99
click at [0, 0] on input "Faites glisser vos fichiers ici ou cliquez dans le carré bleu pour téléverser v…" at bounding box center [0, 0] width 0 height 0
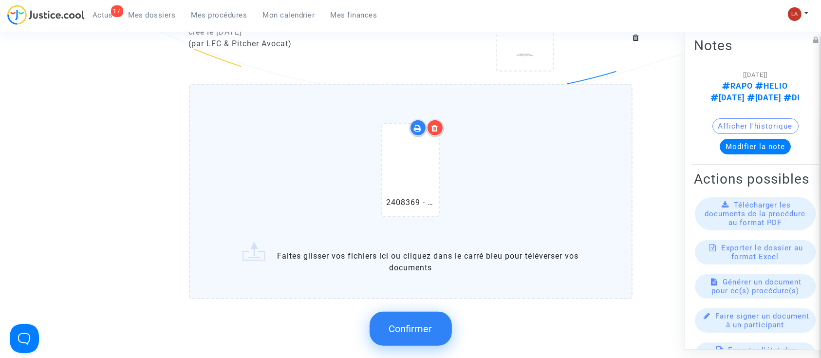
drag, startPoint x: 419, startPoint y: 320, endPoint x: 452, endPoint y: 350, distance: 44.1
click at [418, 320] on button "Confirmer" at bounding box center [411, 329] width 82 height 34
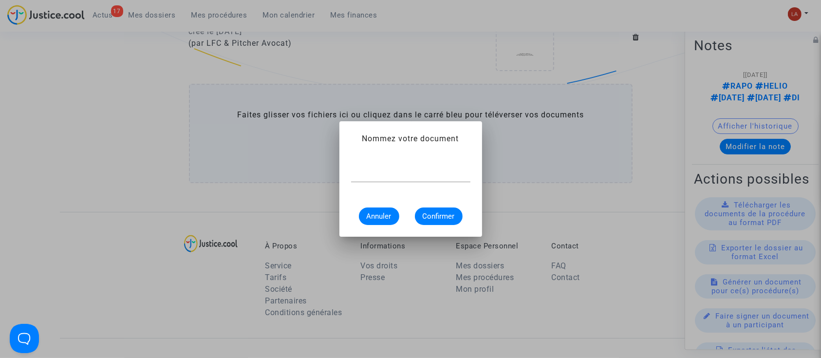
scroll to position [0, 0]
click at [437, 170] on input "text" at bounding box center [410, 174] width 119 height 9
type input "Décision"
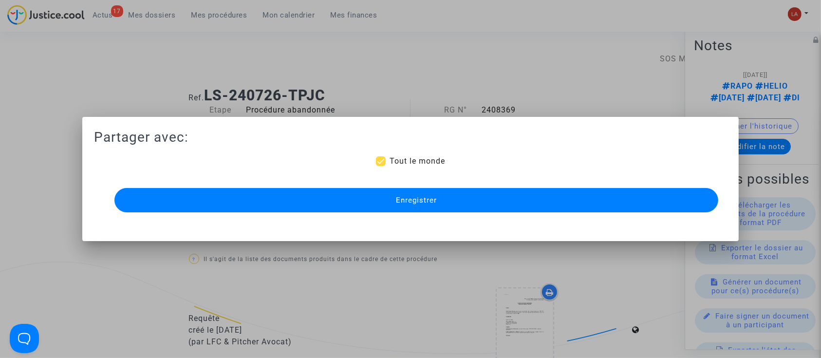
scroll to position [714, 0]
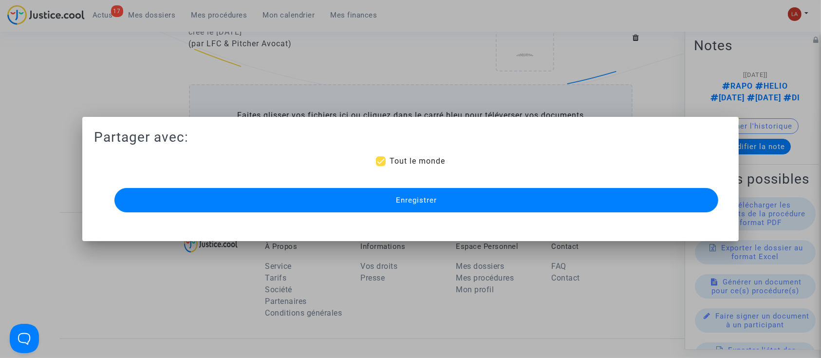
click at [585, 207] on button "Enregistrer" at bounding box center [416, 200] width 604 height 24
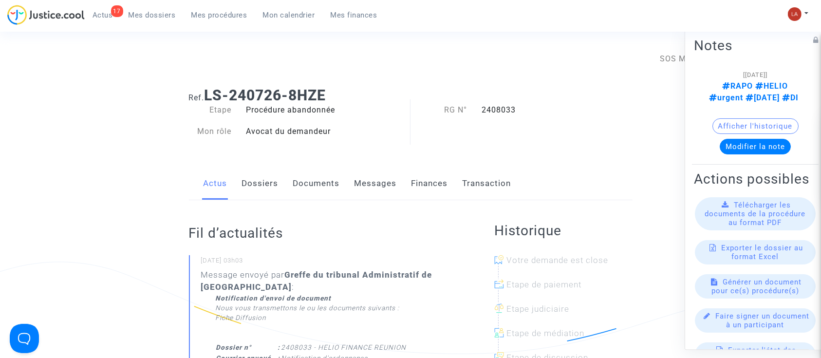
click at [323, 185] on link "Documents" at bounding box center [316, 184] width 47 height 32
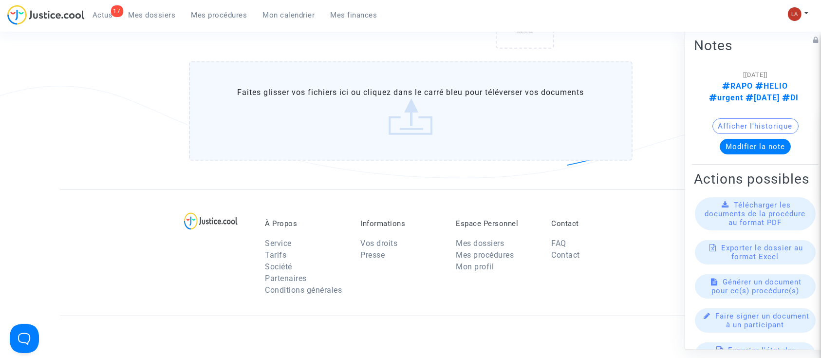
scroll to position [714, 0]
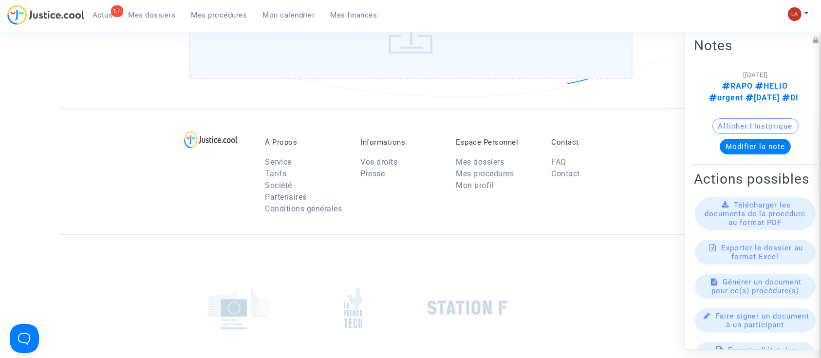
click at [429, 56] on label "Faites glisser vos fichiers ici ou cliquez dans le carré bleu pour téléverser v…" at bounding box center [411, 29] width 444 height 99
click at [0, 0] on input "Faites glisser vos fichiers ici ou cliquez dans le carré bleu pour téléverser v…" at bounding box center [0, 0] width 0 height 0
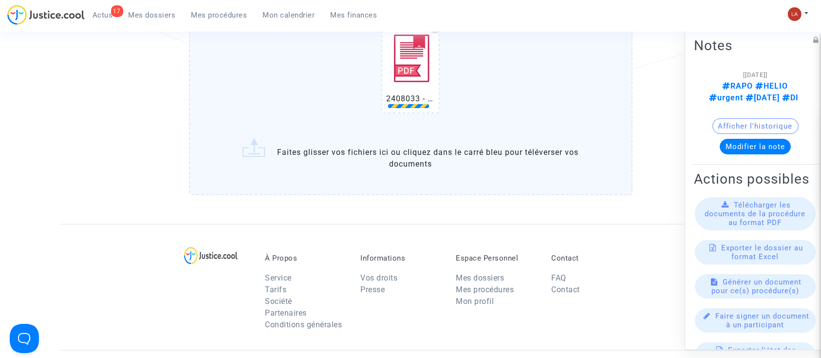
click at [289, 43] on div "2408033 - HELIO FINANCE REUNION.pdf" at bounding box center [410, 67] width 403 height 125
click at [0, 0] on input "2408033 - HELIO FINANCE REUNION.pdf Faites glisser vos fichiers ici ou cliquez …" at bounding box center [0, 0] width 0 height 0
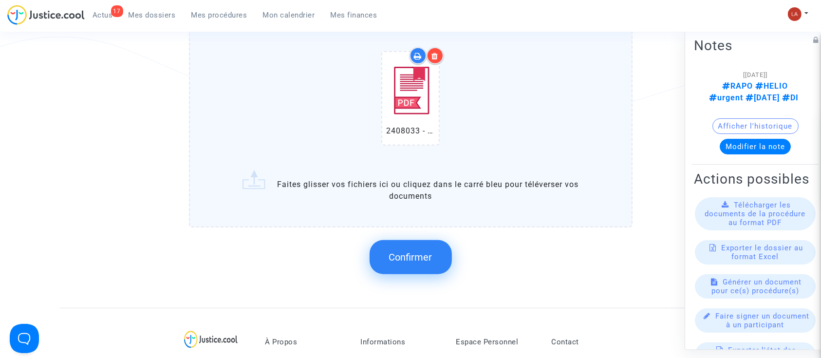
scroll to position [584, 0]
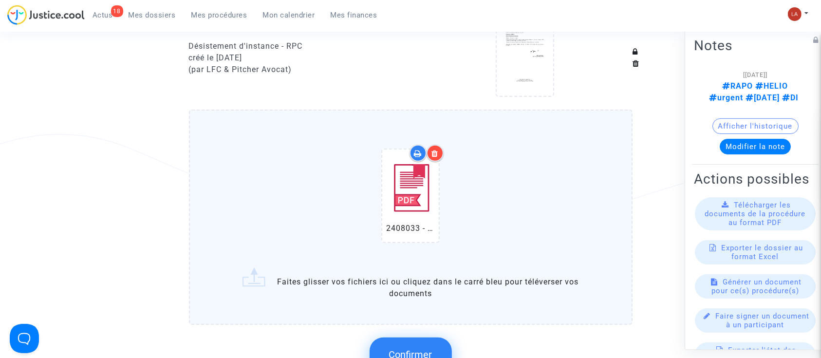
click at [419, 343] on button "Confirmer" at bounding box center [411, 355] width 82 height 34
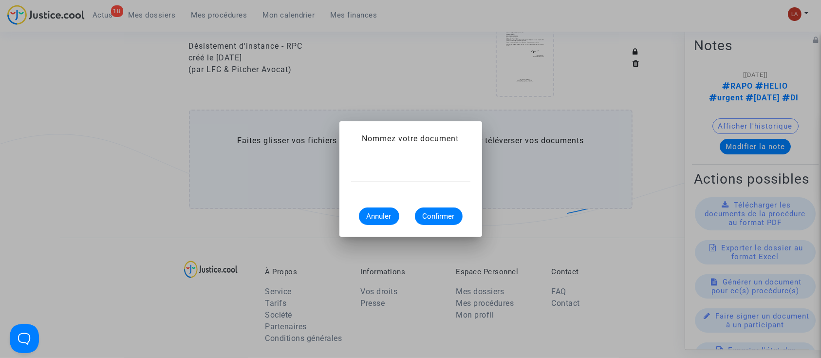
scroll to position [0, 0]
type input "Décision"
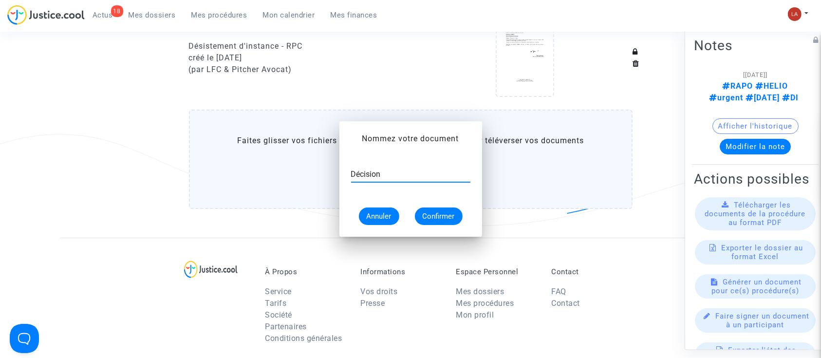
scroll to position [584, 0]
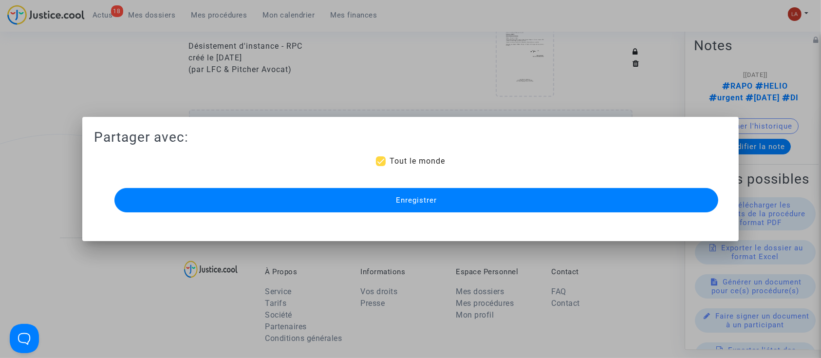
click at [405, 206] on button "Enregistrer" at bounding box center [416, 200] width 604 height 24
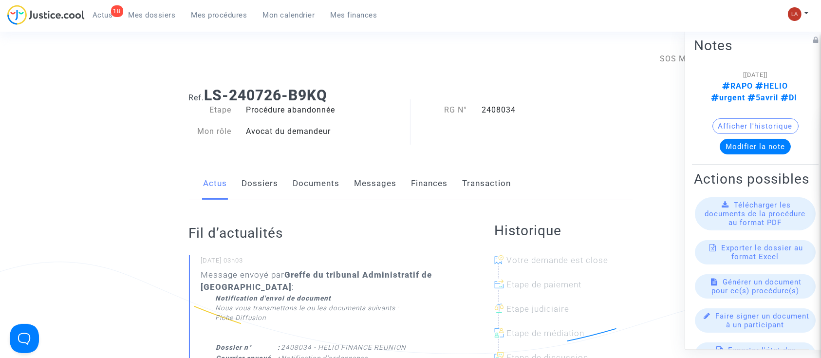
click at [326, 183] on link "Documents" at bounding box center [316, 184] width 47 height 32
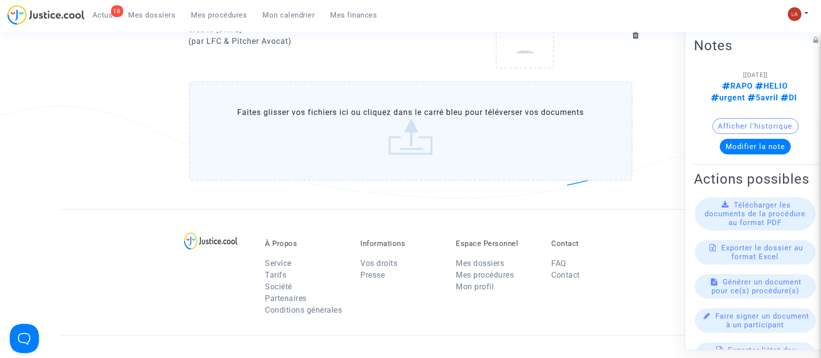
scroll to position [649, 0]
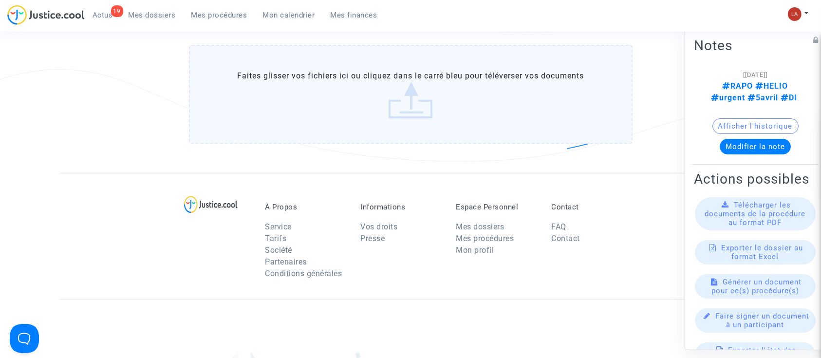
click at [335, 111] on label "Faites glisser vos fichiers ici ou cliquez dans le carré bleu pour téléverser v…" at bounding box center [411, 94] width 444 height 99
click at [0, 0] on input "Faites glisser vos fichiers ici ou cliquez dans le carré bleu pour téléverser v…" at bounding box center [0, 0] width 0 height 0
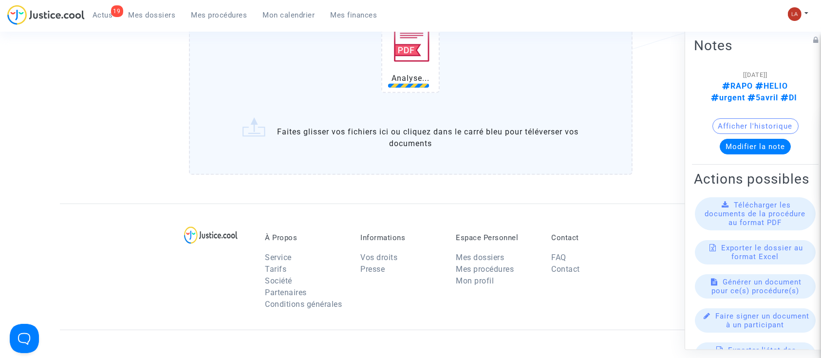
scroll to position [714, 0]
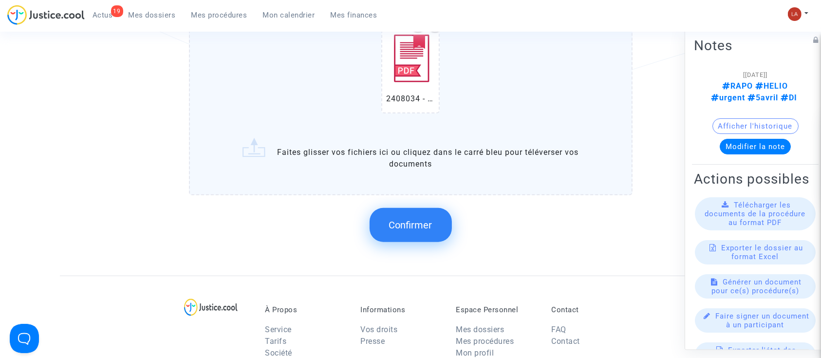
click at [420, 213] on button "Confirmer" at bounding box center [411, 225] width 82 height 34
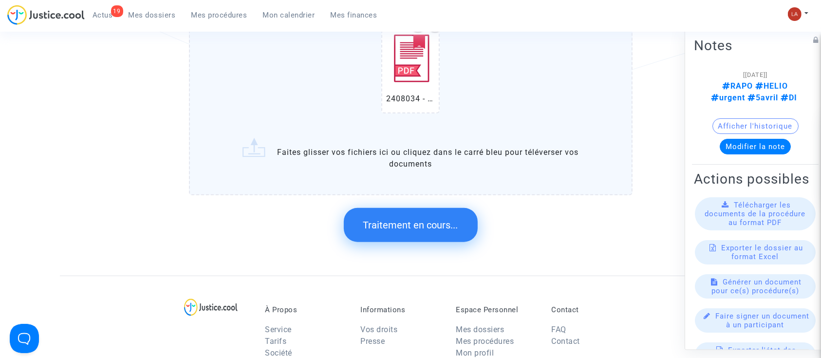
scroll to position [0, 0]
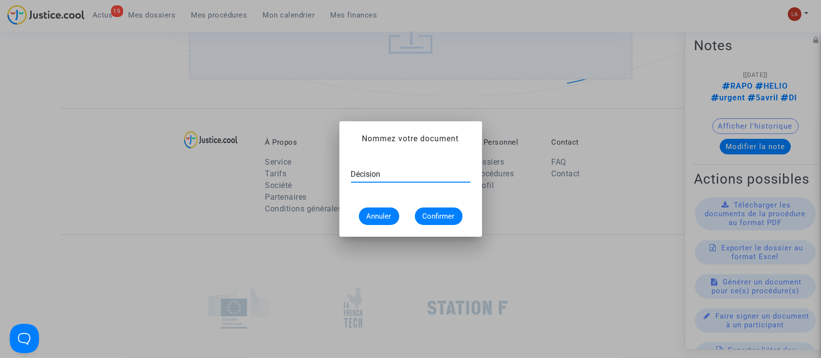
type input "Décision"
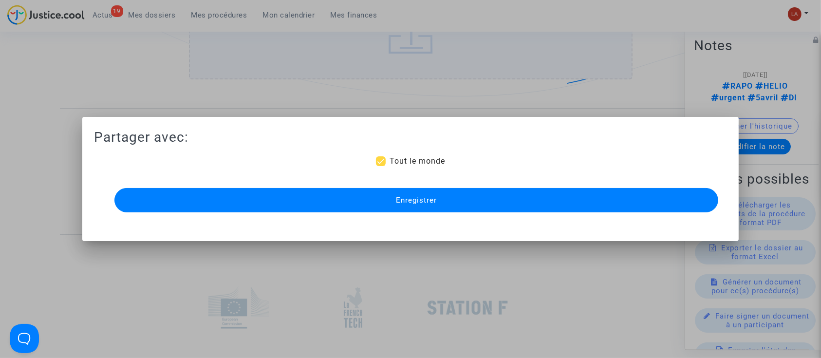
click at [420, 205] on button "Enregistrer" at bounding box center [416, 200] width 604 height 24
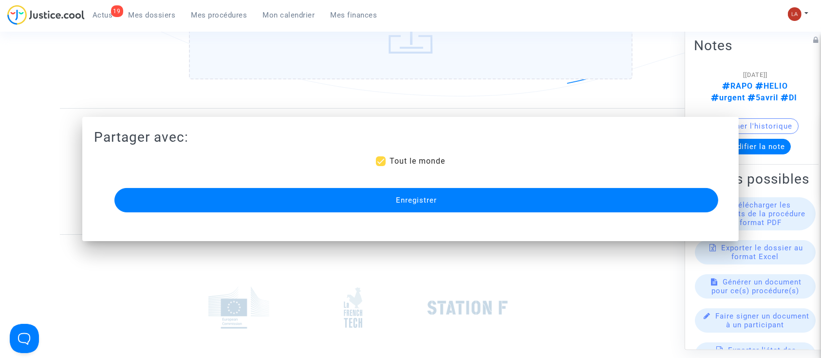
scroll to position [714, 0]
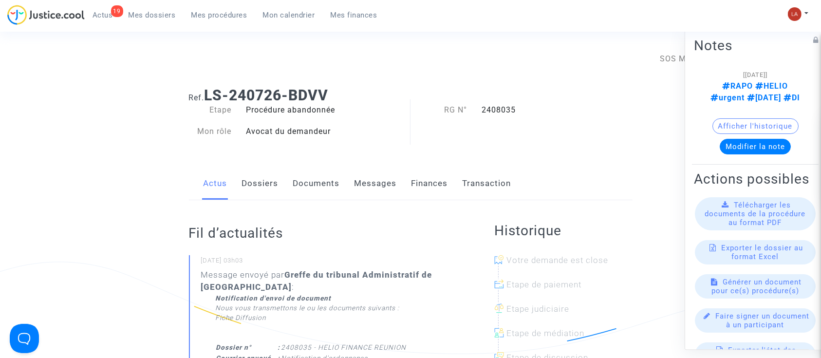
drag, startPoint x: 306, startPoint y: 190, endPoint x: 334, endPoint y: 190, distance: 27.8
click at [306, 190] on link "Documents" at bounding box center [316, 184] width 47 height 32
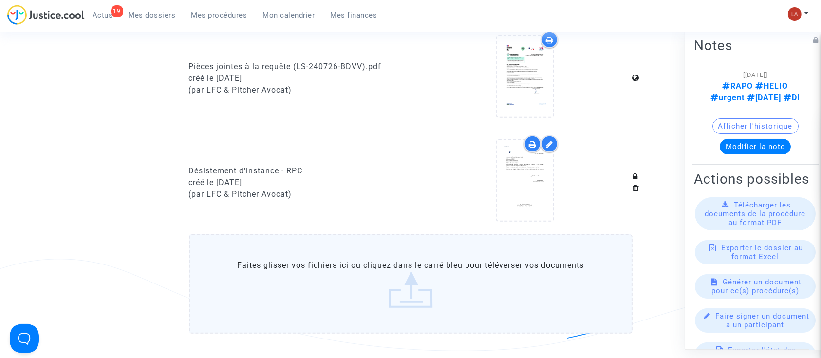
scroll to position [519, 0]
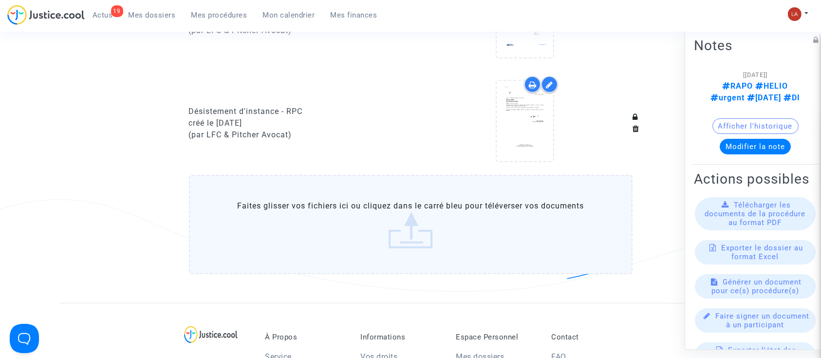
click at [361, 226] on label "Faites glisser vos fichiers ici ou cliquez dans le carré bleu pour téléverser v…" at bounding box center [411, 224] width 444 height 99
click at [0, 0] on input "Faites glisser vos fichiers ici ou cliquez dans le carré bleu pour téléverser v…" at bounding box center [0, 0] width 0 height 0
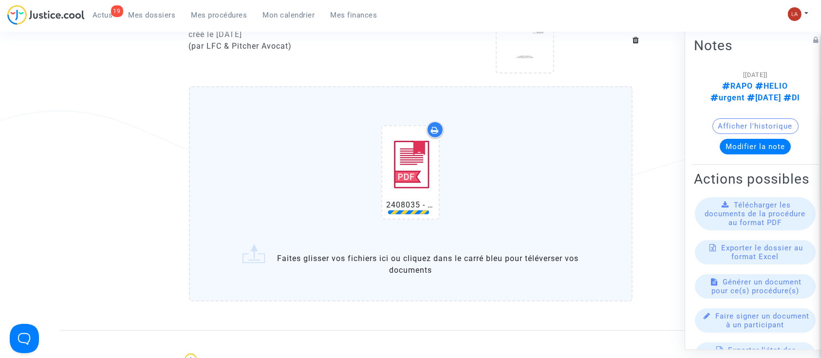
scroll to position [649, 0]
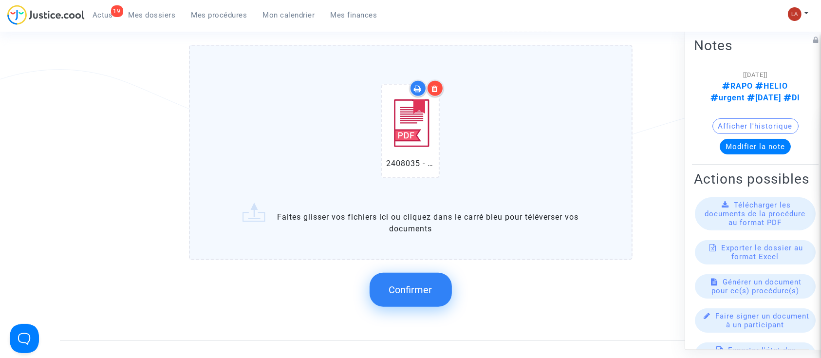
click at [423, 279] on button "Confirmer" at bounding box center [411, 290] width 82 height 34
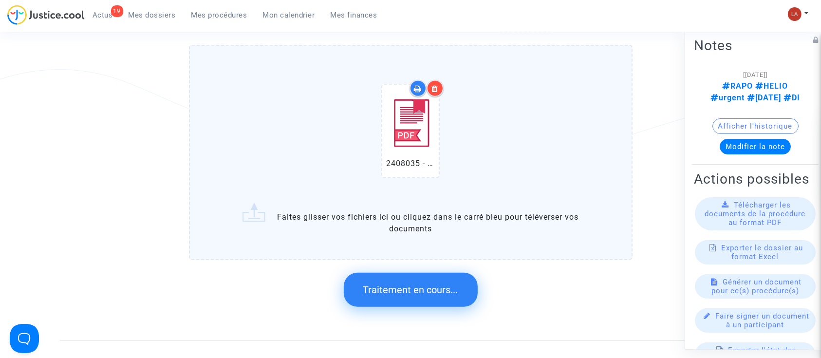
scroll to position [0, 0]
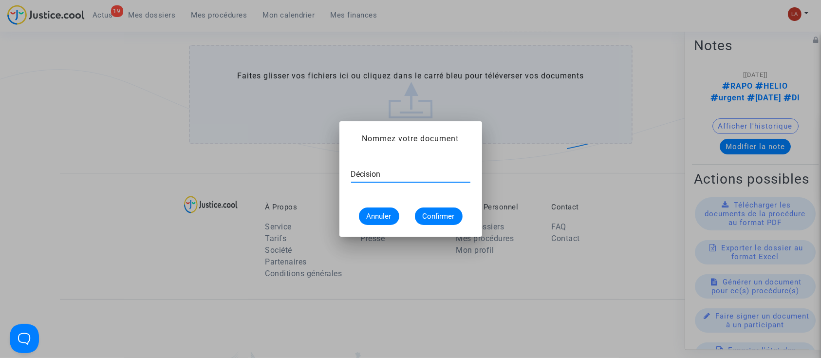
type input "Décision"
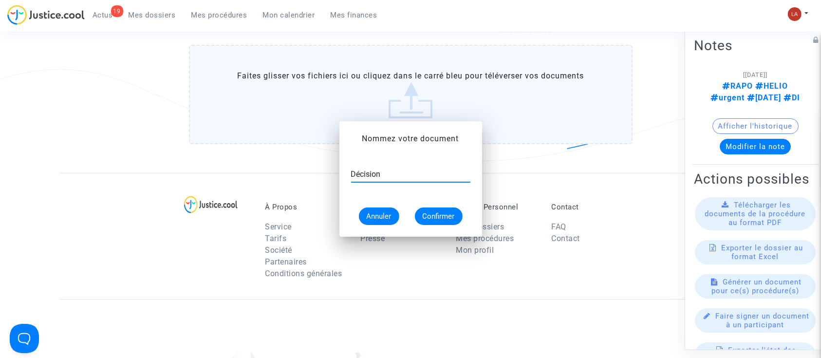
scroll to position [649, 0]
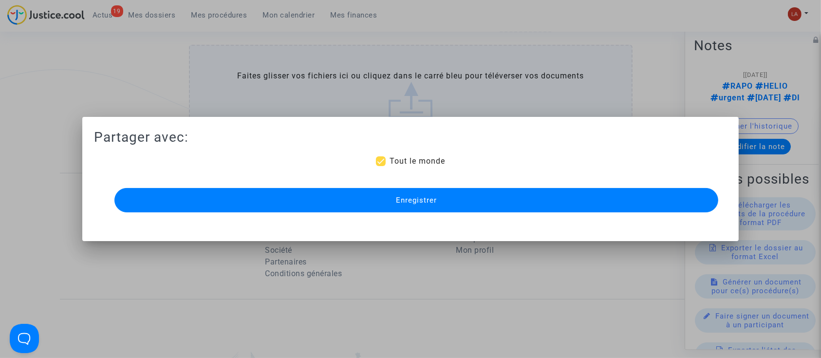
click at [495, 209] on button "Enregistrer" at bounding box center [416, 200] width 604 height 24
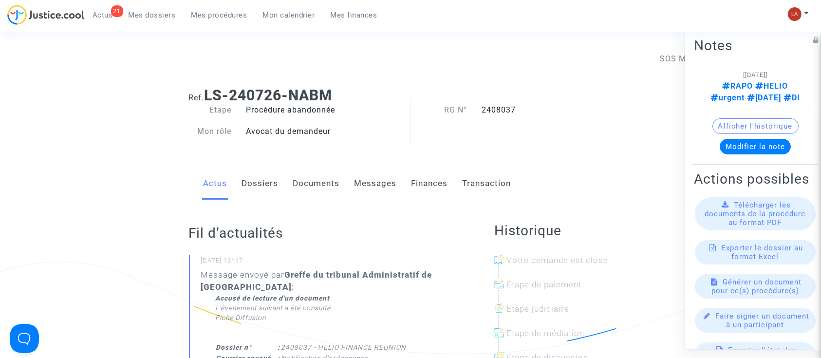
click at [325, 187] on link "Documents" at bounding box center [316, 184] width 47 height 32
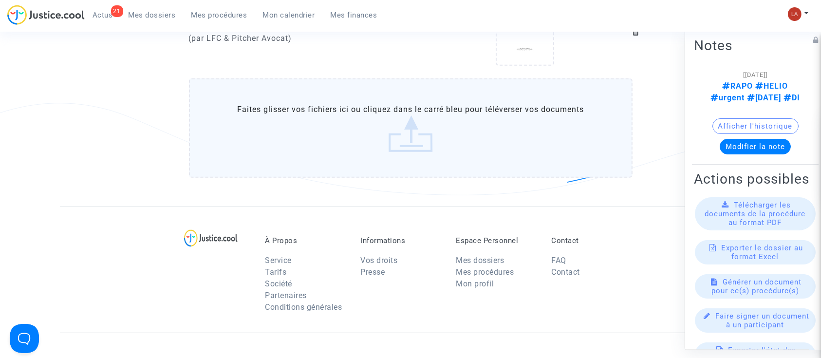
scroll to position [649, 0]
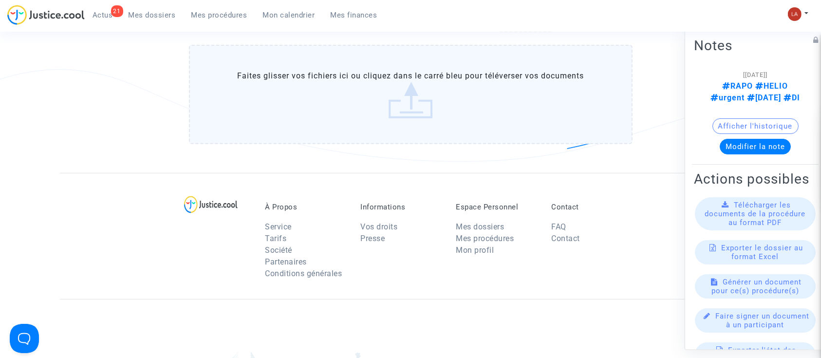
click at [365, 117] on label "Faites glisser vos fichiers ici ou cliquez dans le carré bleu pour téléverser v…" at bounding box center [411, 94] width 444 height 99
click at [0, 0] on input "Faites glisser vos fichiers ici ou cliquez dans le carré bleu pour téléverser v…" at bounding box center [0, 0] width 0 height 0
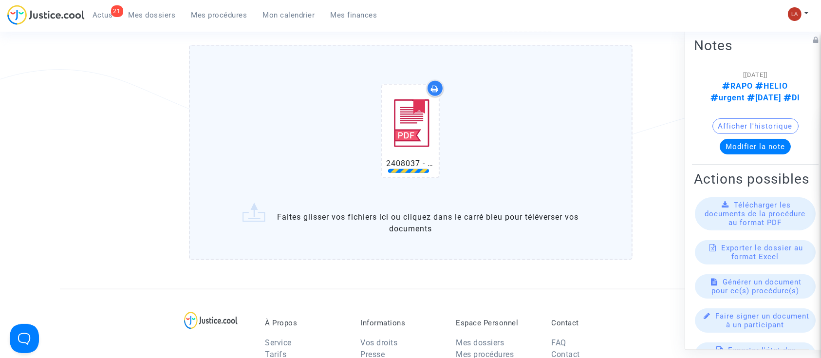
scroll to position [714, 0]
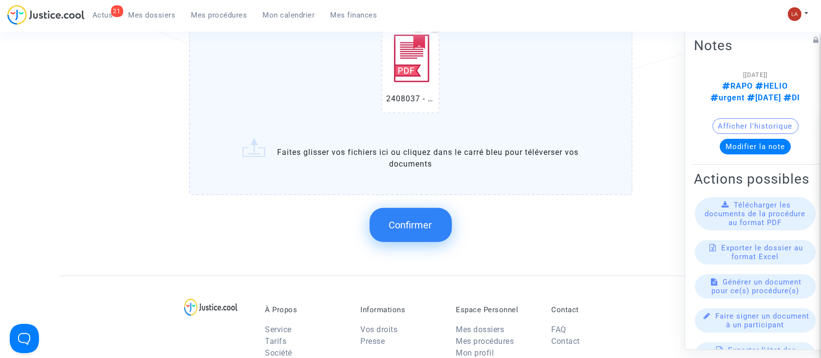
click at [408, 228] on span "Confirmer" at bounding box center [410, 225] width 43 height 12
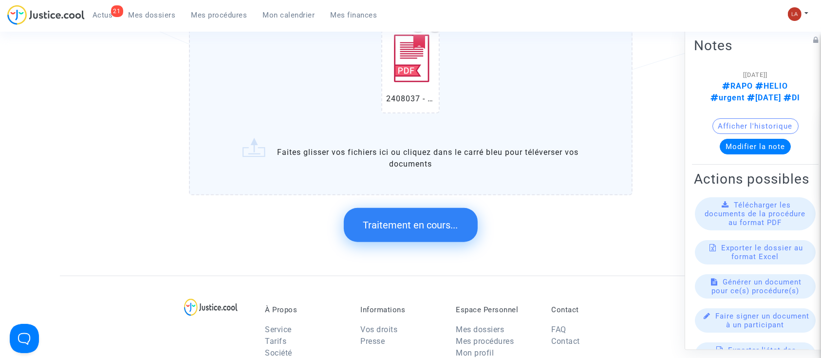
scroll to position [0, 0]
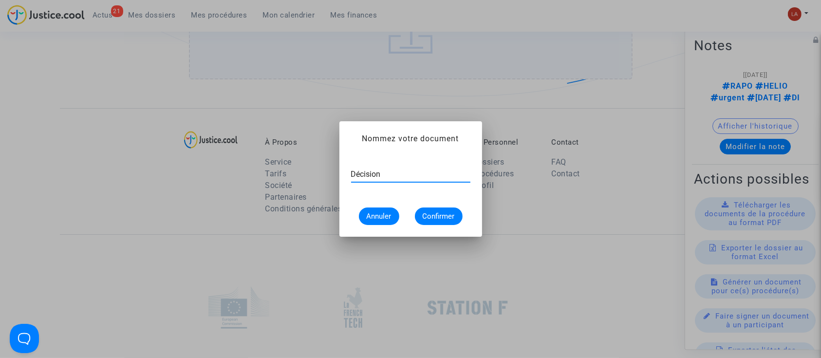
type input "Décision"
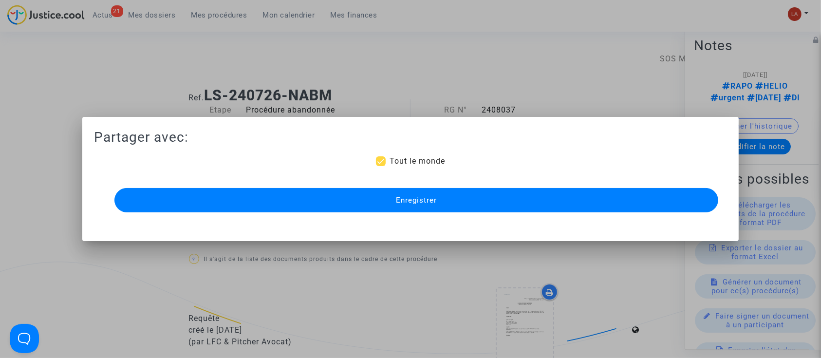
scroll to position [714, 0]
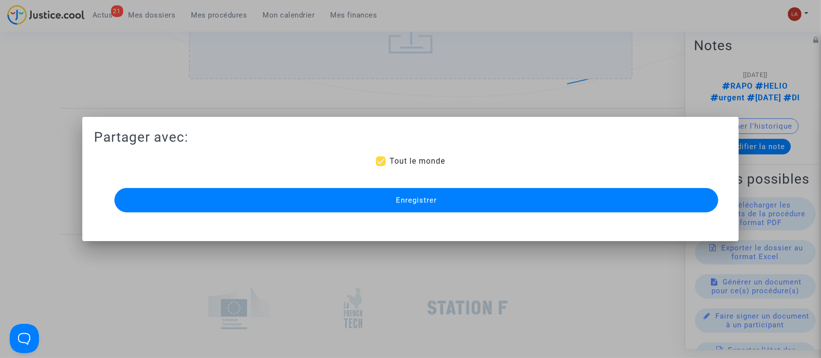
click at [421, 190] on button "Enregistrer" at bounding box center [416, 200] width 604 height 24
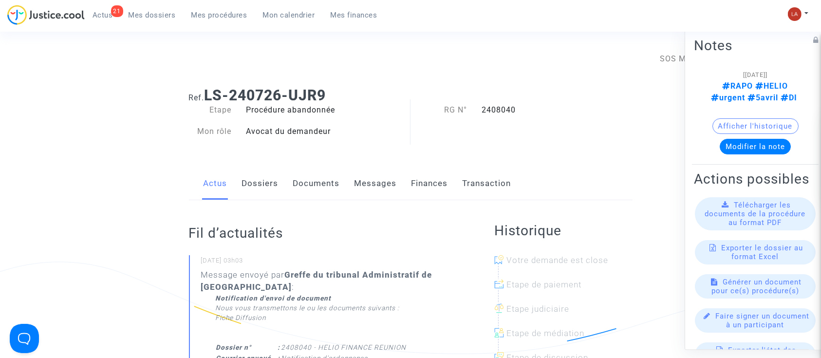
click at [343, 174] on div "Actus Dossiers Documents Messages Finances Transaction" at bounding box center [411, 184] width 444 height 33
click at [324, 178] on link "Documents" at bounding box center [316, 184] width 47 height 32
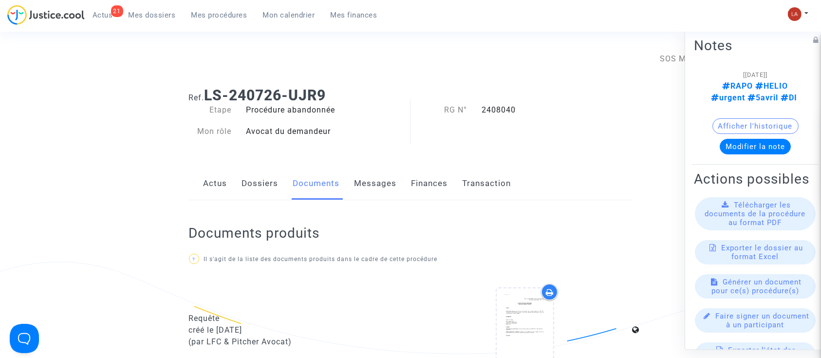
scroll to position [390, 0]
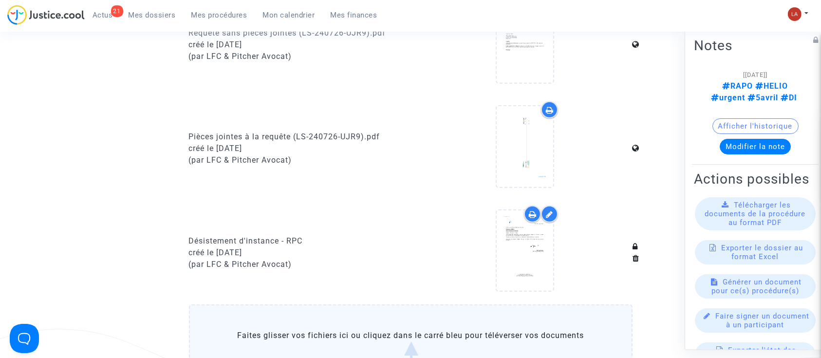
click at [446, 309] on label "Faites glisser vos fichiers ici ou cliquez dans le carré bleu pour téléverser v…" at bounding box center [411, 353] width 444 height 99
click at [0, 0] on input "Faites glisser vos fichiers ici ou cliquez dans le carré bleu pour téléverser v…" at bounding box center [0, 0] width 0 height 0
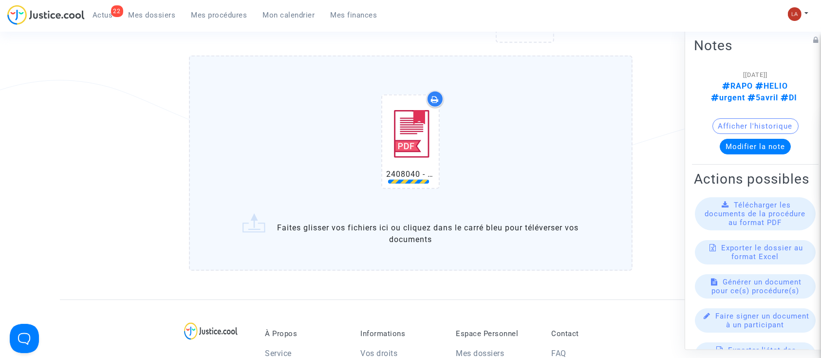
scroll to position [649, 0]
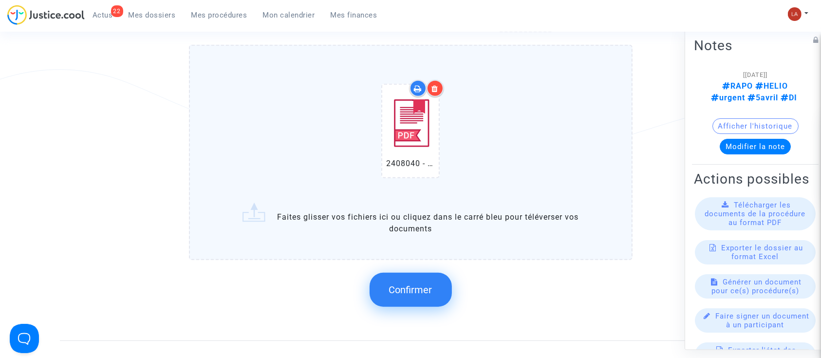
click at [408, 284] on span "Confirmer" at bounding box center [410, 290] width 43 height 12
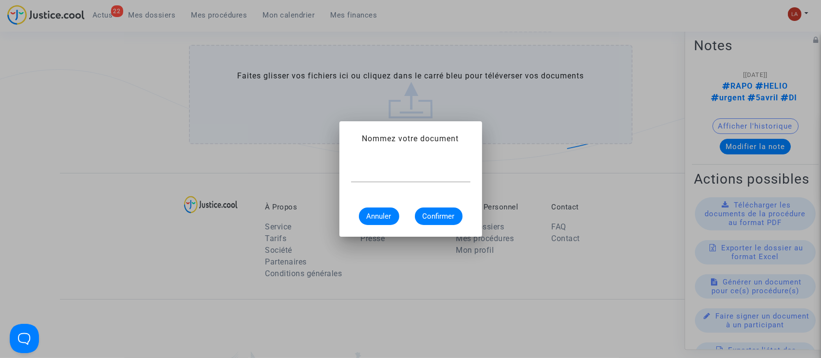
scroll to position [0, 0]
type input "Décision"
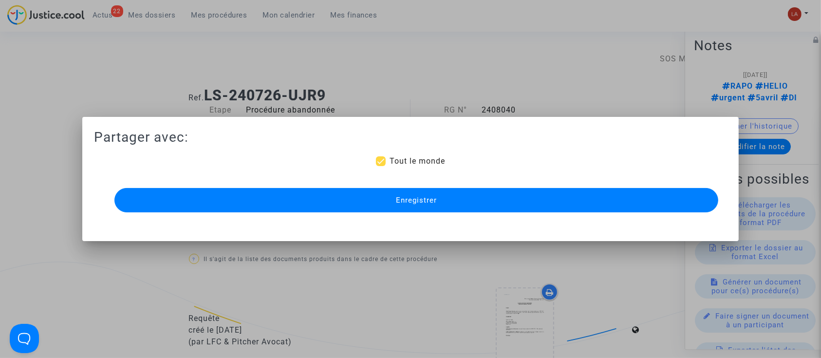
scroll to position [649, 0]
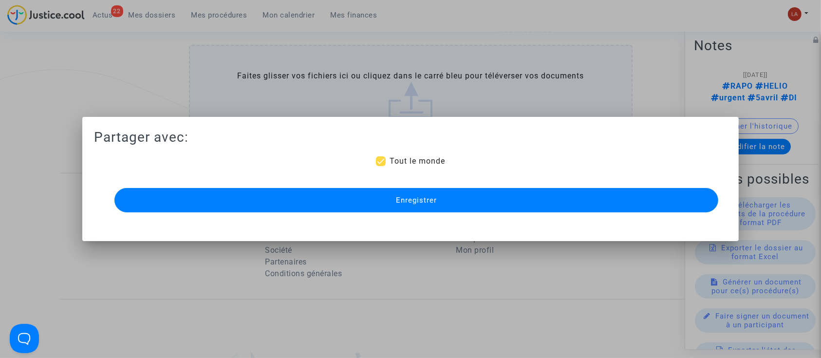
click at [380, 207] on button "Enregistrer" at bounding box center [416, 200] width 604 height 24
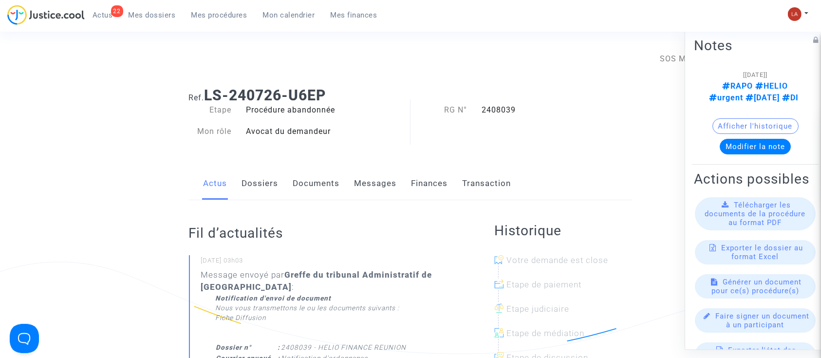
click at [323, 178] on link "Documents" at bounding box center [316, 184] width 47 height 32
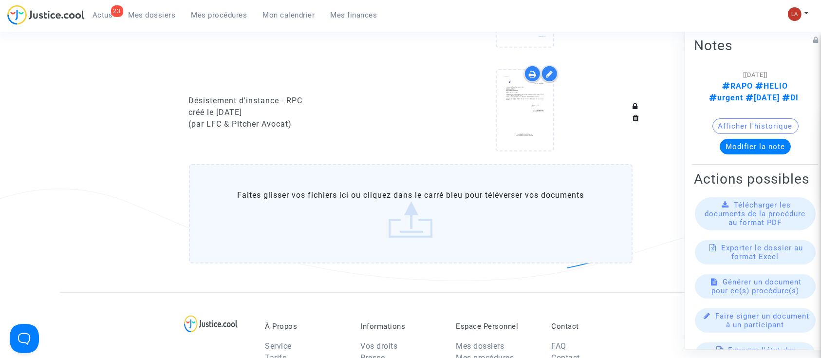
scroll to position [584, 0]
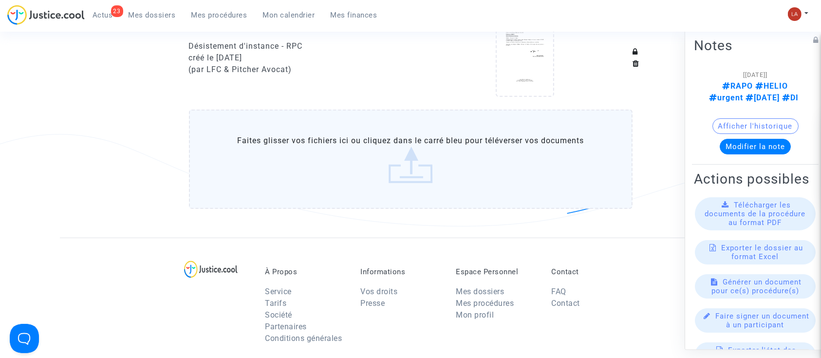
click at [371, 163] on label "Faites glisser vos fichiers ici ou cliquez dans le carré bleu pour téléverser v…" at bounding box center [411, 159] width 444 height 99
click at [0, 0] on input "Faites glisser vos fichiers ici ou cliquez dans le carré bleu pour téléverser v…" at bounding box center [0, 0] width 0 height 0
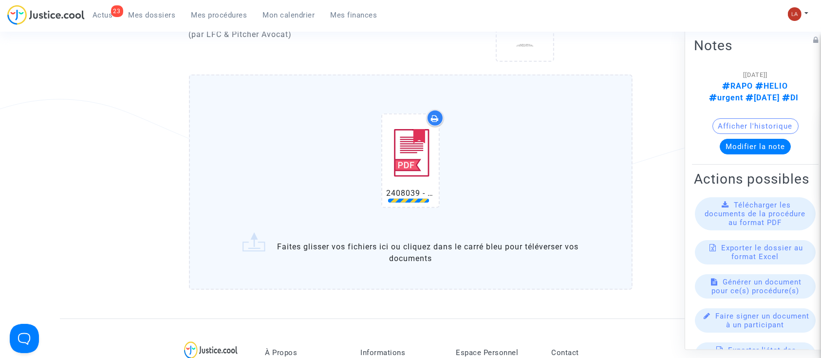
scroll to position [649, 0]
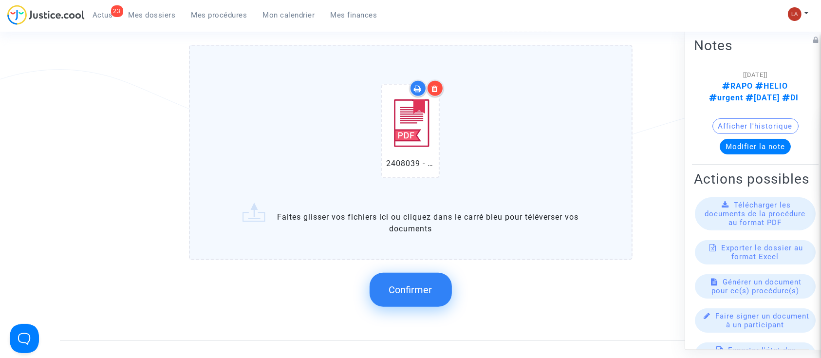
click at [423, 278] on button "Confirmer" at bounding box center [411, 290] width 82 height 34
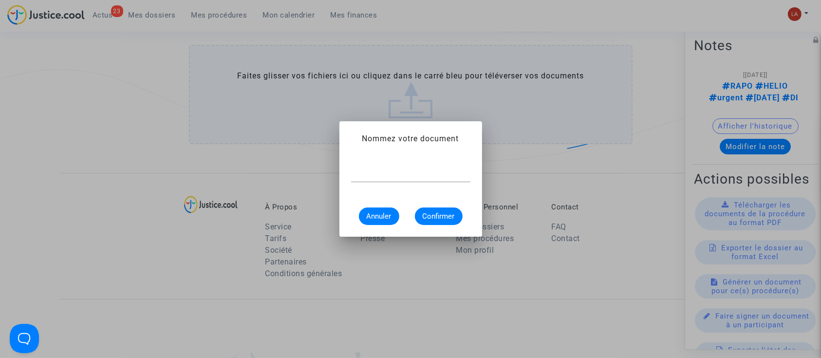
scroll to position [0, 0]
type input "Décision"
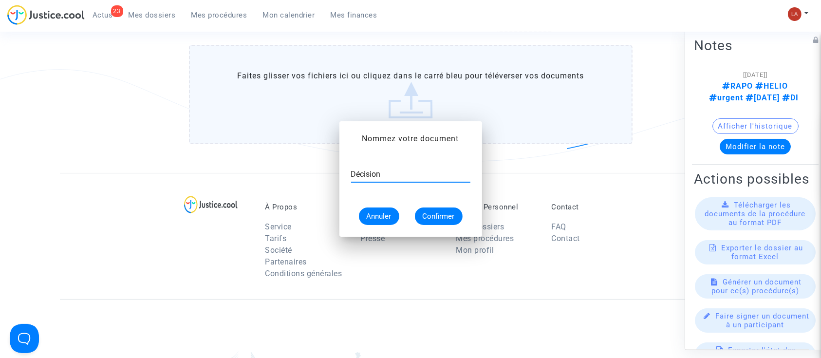
scroll to position [649, 0]
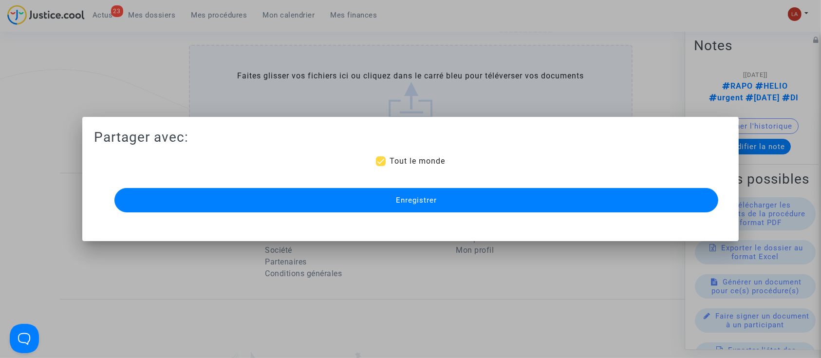
click at [440, 207] on button "Enregistrer" at bounding box center [416, 200] width 604 height 24
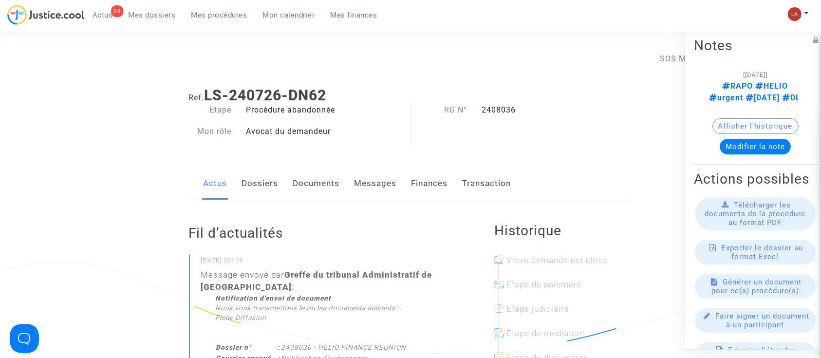
click at [329, 186] on link "Documents" at bounding box center [316, 184] width 47 height 32
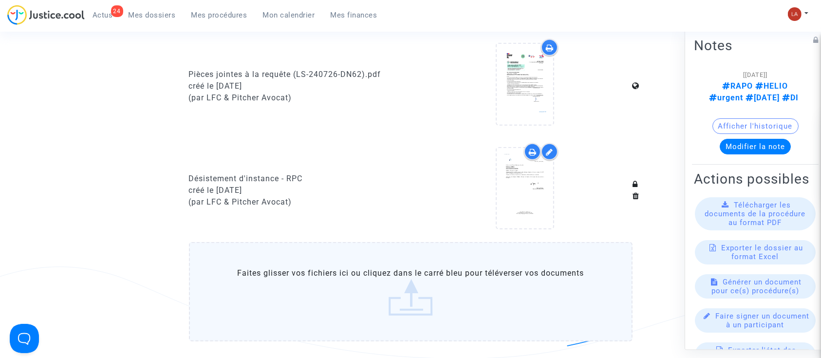
scroll to position [519, 0]
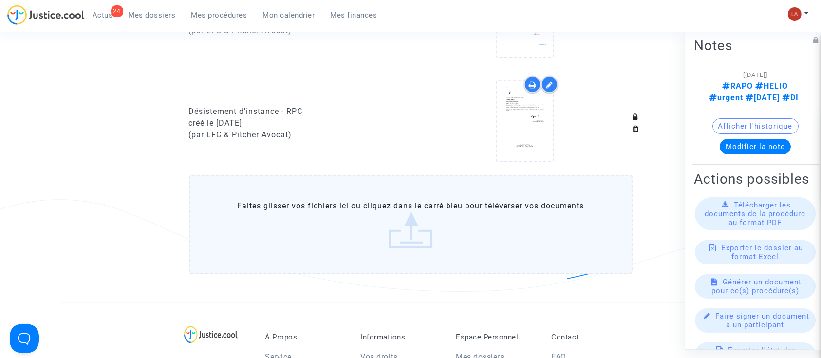
click at [320, 214] on label "Faites glisser vos fichiers ici ou cliquez dans le carré bleu pour téléverser v…" at bounding box center [411, 224] width 444 height 99
click at [0, 0] on input "Faites glisser vos fichiers ici ou cliquez dans le carré bleu pour téléverser v…" at bounding box center [0, 0] width 0 height 0
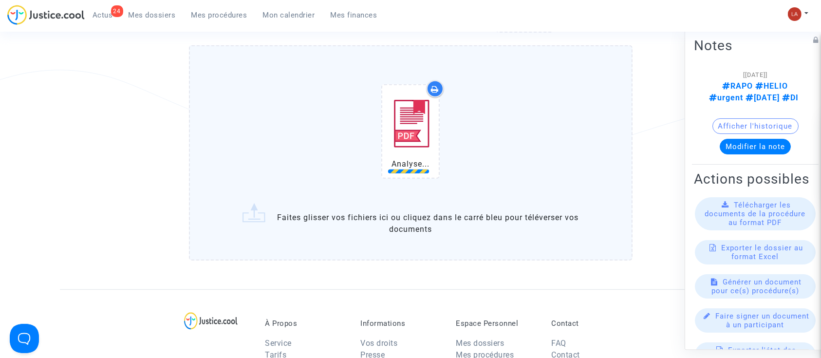
scroll to position [649, 0]
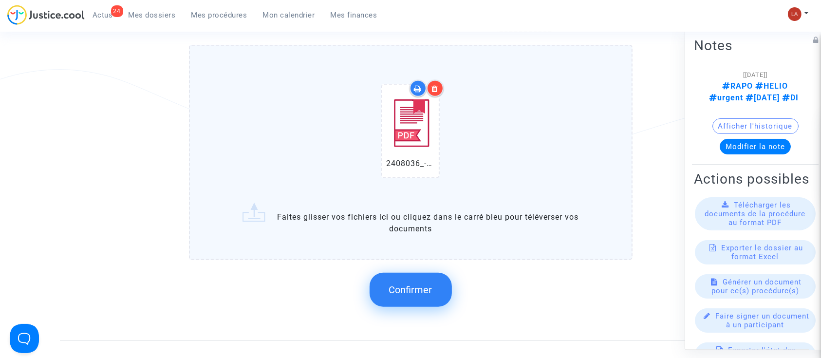
click at [403, 279] on button "Confirmer" at bounding box center [411, 290] width 82 height 34
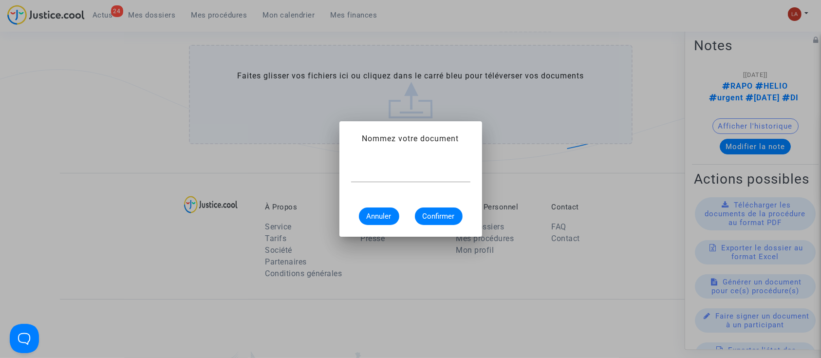
scroll to position [0, 0]
type input "Décision"
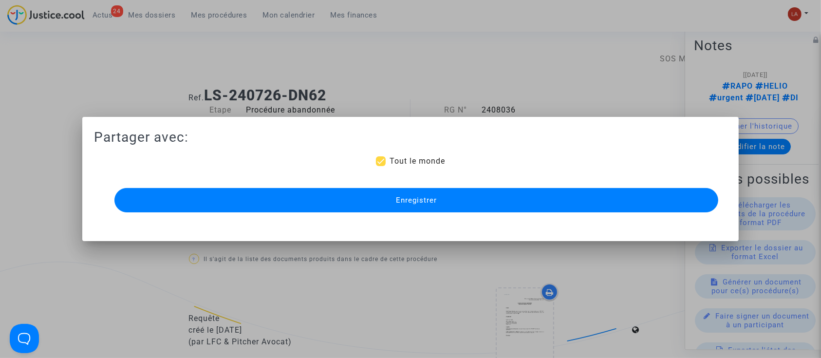
scroll to position [649, 0]
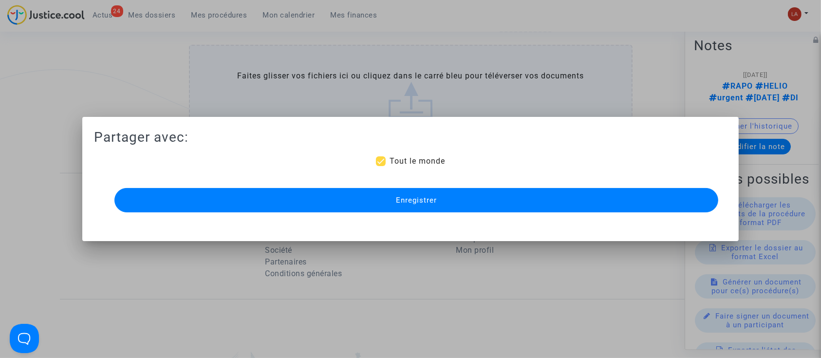
click at [407, 208] on button "Enregistrer" at bounding box center [416, 200] width 604 height 24
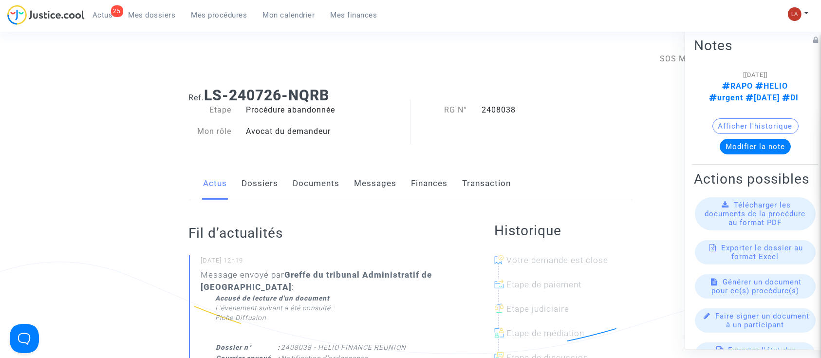
click at [320, 195] on link "Documents" at bounding box center [316, 184] width 47 height 32
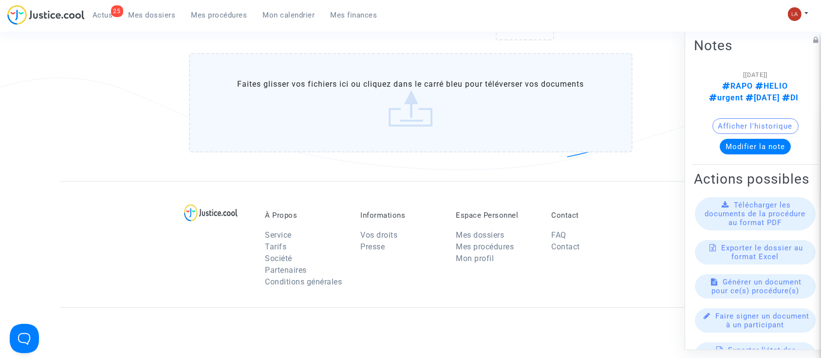
scroll to position [714, 0]
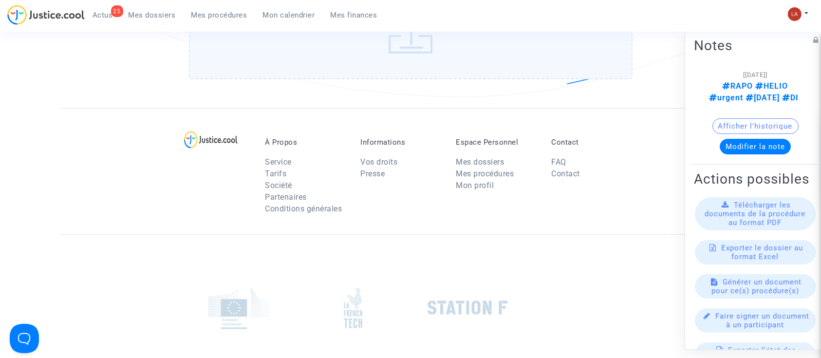
click at [432, 49] on label "Faites glisser vos fichiers ici ou cliquez dans le carré bleu pour téléverser v…" at bounding box center [411, 29] width 444 height 99
click at [0, 0] on input "Faites glisser vos fichiers ici ou cliquez dans le carré bleu pour téléverser v…" at bounding box center [0, 0] width 0 height 0
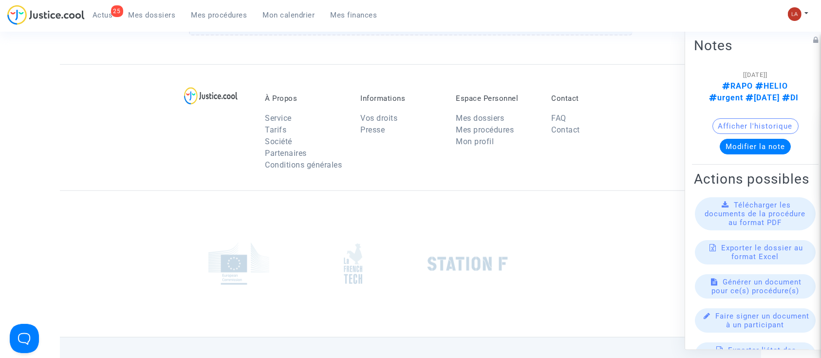
scroll to position [779, 0]
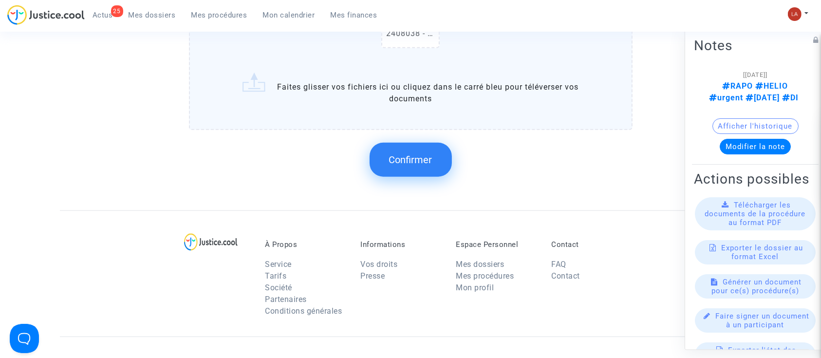
click at [420, 160] on span "Confirmer" at bounding box center [410, 160] width 43 height 12
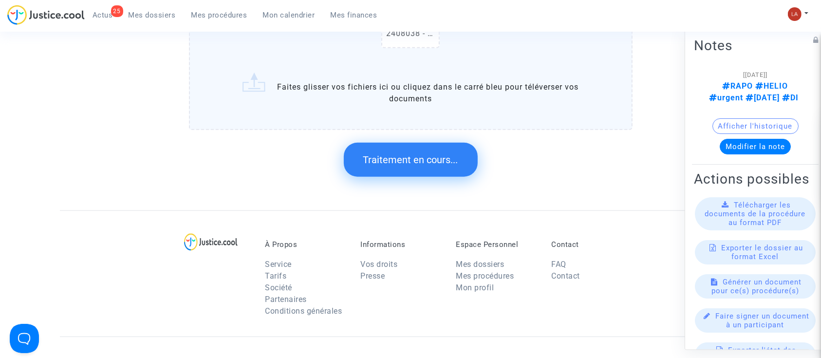
scroll to position [0, 0]
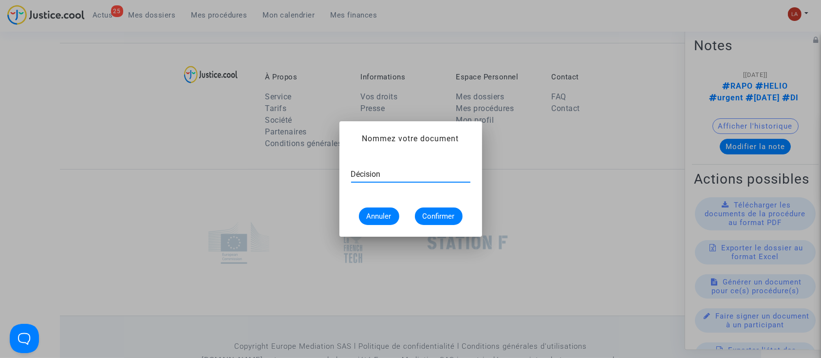
type input "Décision"
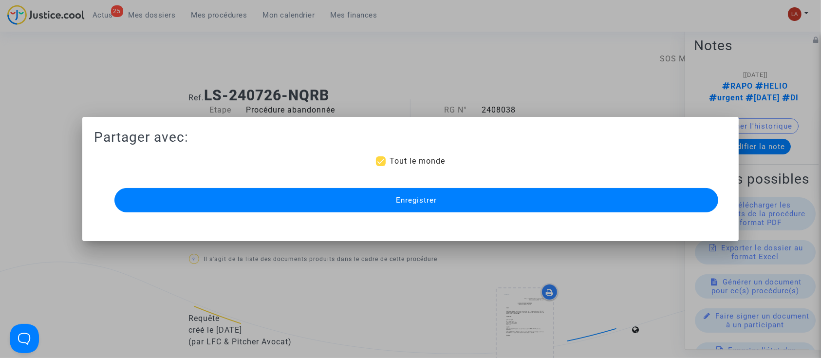
scroll to position [779, 0]
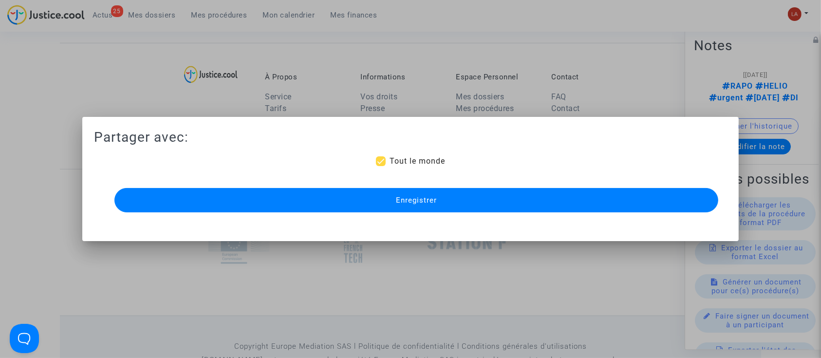
click at [414, 197] on span "Enregistrer" at bounding box center [416, 200] width 41 height 9
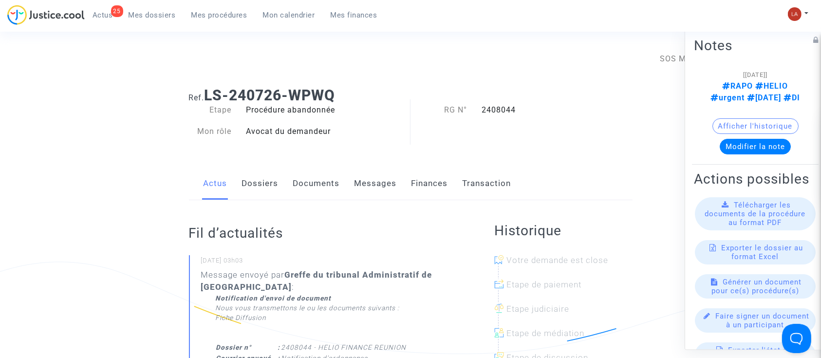
drag, startPoint x: 316, startPoint y: 183, endPoint x: 334, endPoint y: 185, distance: 18.6
click at [316, 183] on link "Documents" at bounding box center [316, 184] width 47 height 32
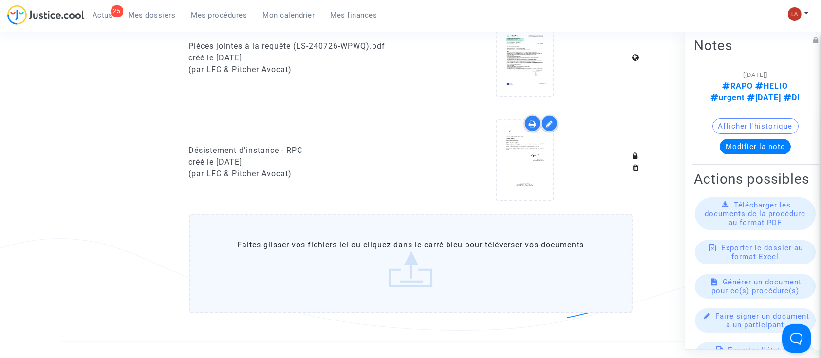
scroll to position [649, 0]
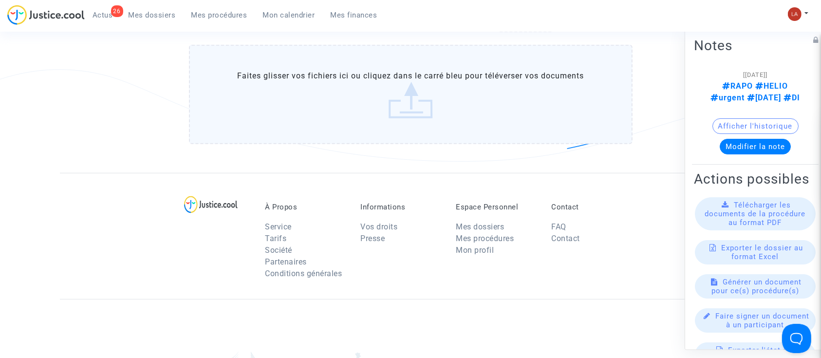
click at [389, 121] on label "Faites glisser vos fichiers ici ou cliquez dans le carré bleu pour téléverser v…" at bounding box center [411, 94] width 444 height 99
click at [0, 0] on input "Faites glisser vos fichiers ici ou cliquez dans le carré bleu pour téléverser v…" at bounding box center [0, 0] width 0 height 0
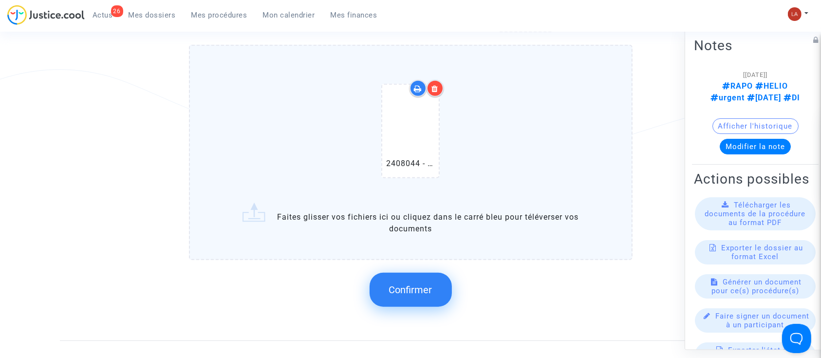
click at [418, 291] on span "Confirmer" at bounding box center [410, 290] width 43 height 12
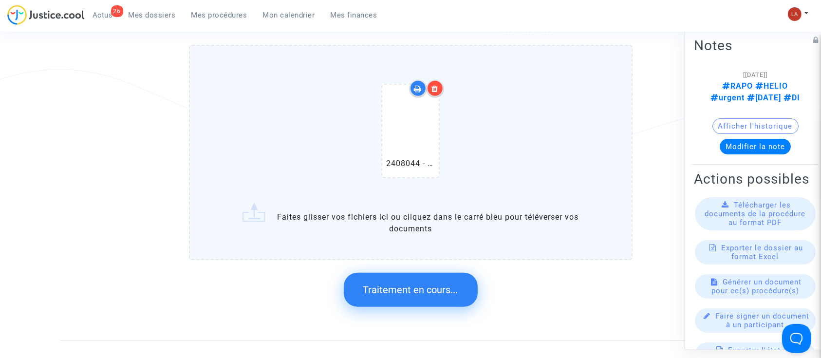
scroll to position [0, 0]
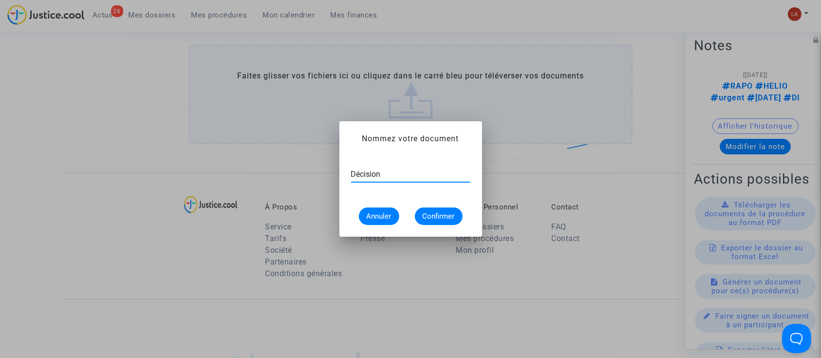
type input "Décision"
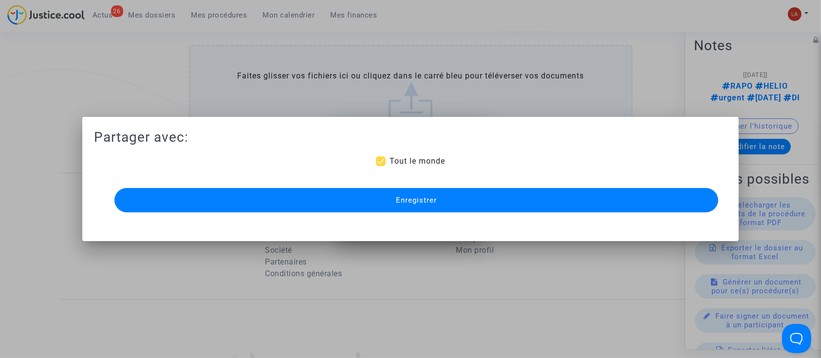
scroll to position [649, 0]
click at [413, 211] on button "Enregistrer" at bounding box center [416, 200] width 604 height 24
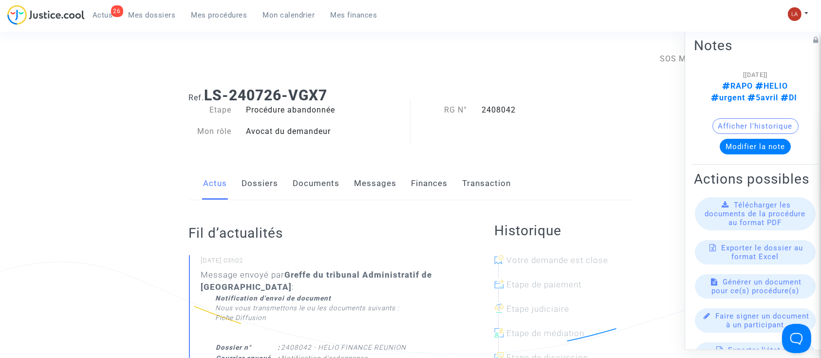
click at [320, 182] on link "Documents" at bounding box center [316, 184] width 47 height 32
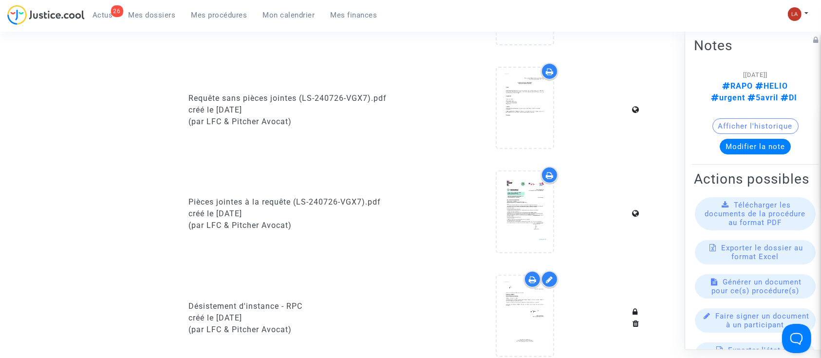
scroll to position [649, 0]
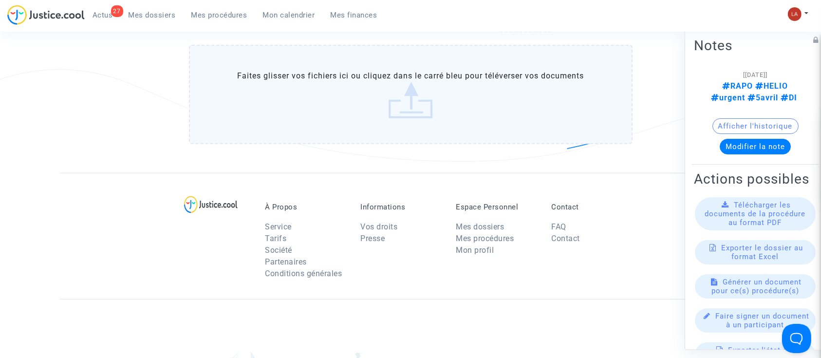
click at [382, 80] on label "Faites glisser vos fichiers ici ou cliquez dans le carré bleu pour téléverser v…" at bounding box center [411, 94] width 444 height 99
click at [0, 0] on input "Faites glisser vos fichiers ici ou cliquez dans le carré bleu pour téléverser v…" at bounding box center [0, 0] width 0 height 0
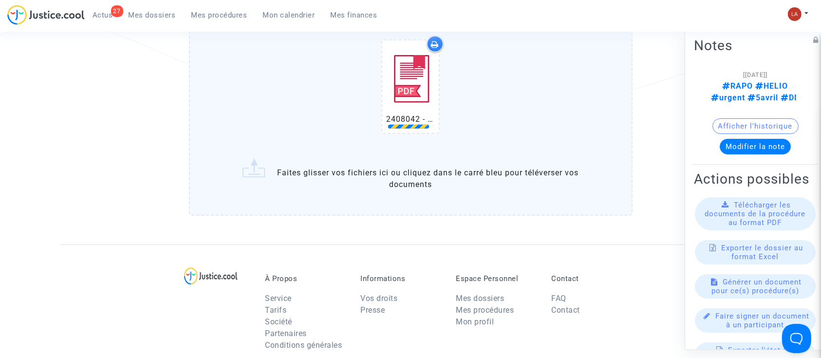
scroll to position [714, 0]
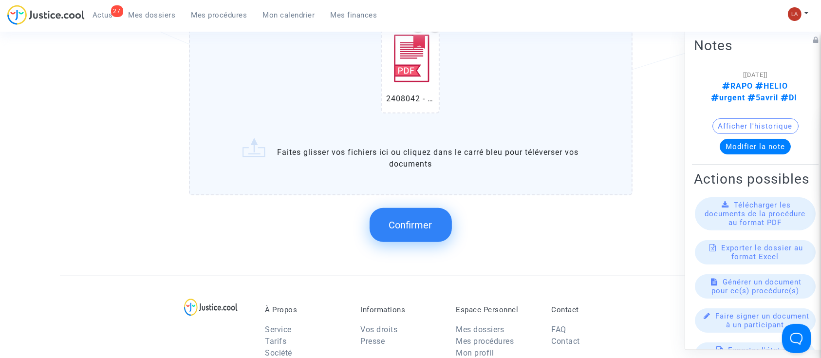
click at [409, 227] on span "Confirmer" at bounding box center [410, 225] width 43 height 12
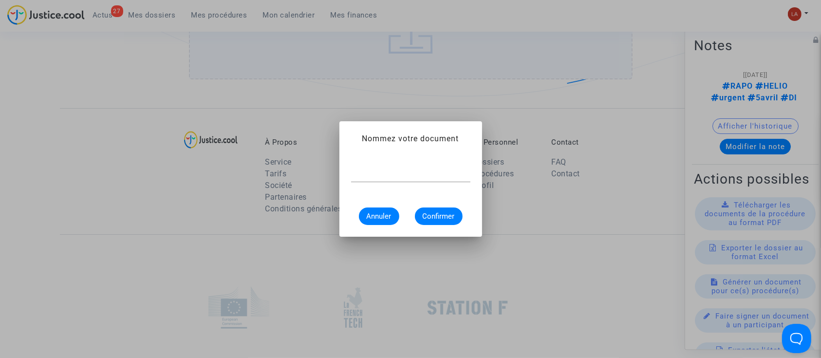
scroll to position [0, 0]
type input "é"
type input "Décision"
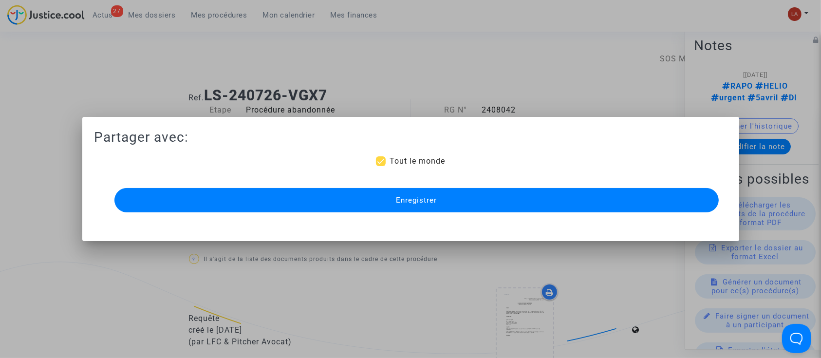
scroll to position [714, 0]
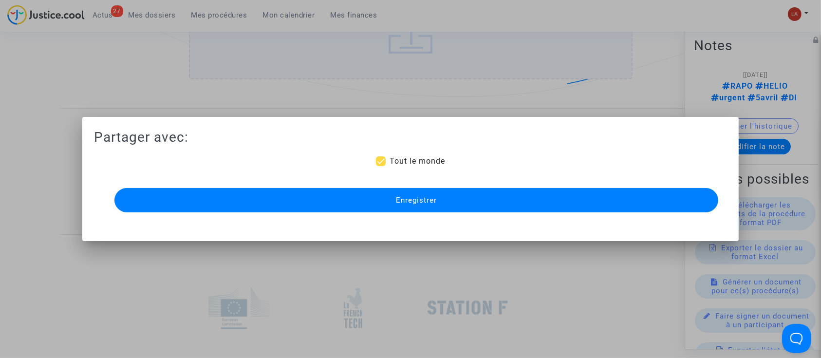
click at [435, 193] on button "Enregistrer" at bounding box center [416, 200] width 604 height 24
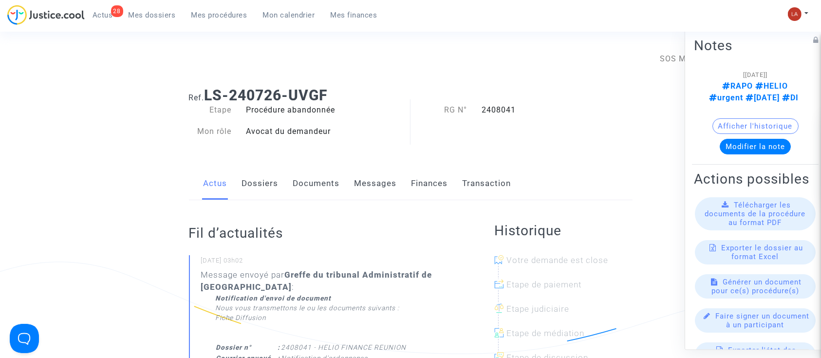
click at [316, 180] on link "Documents" at bounding box center [316, 184] width 47 height 32
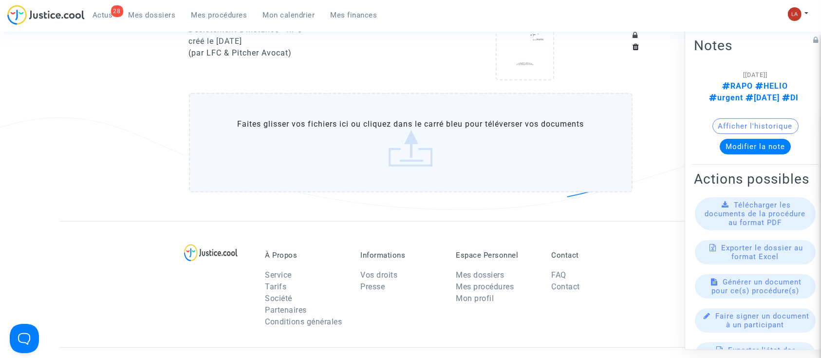
scroll to position [649, 0]
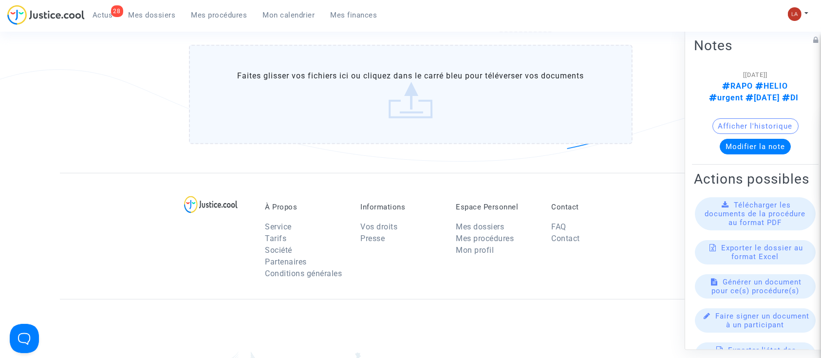
click at [382, 106] on label "Faites glisser vos fichiers ici ou cliquez dans le carré bleu pour téléverser v…" at bounding box center [411, 94] width 444 height 99
click at [0, 0] on input "Faites glisser vos fichiers ici ou cliquez dans le carré bleu pour téléverser v…" at bounding box center [0, 0] width 0 height 0
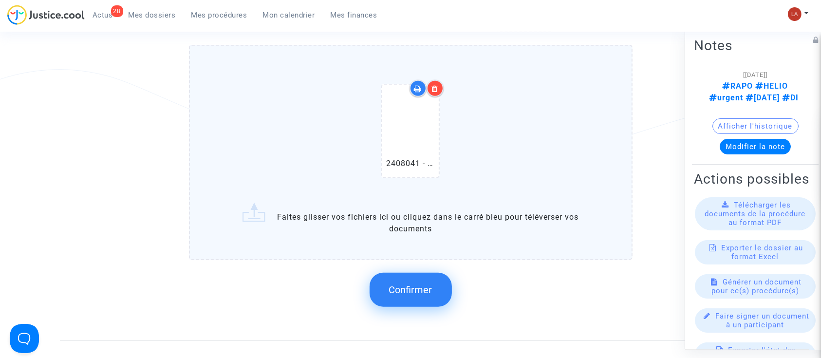
click at [420, 289] on span "Confirmer" at bounding box center [410, 290] width 43 height 12
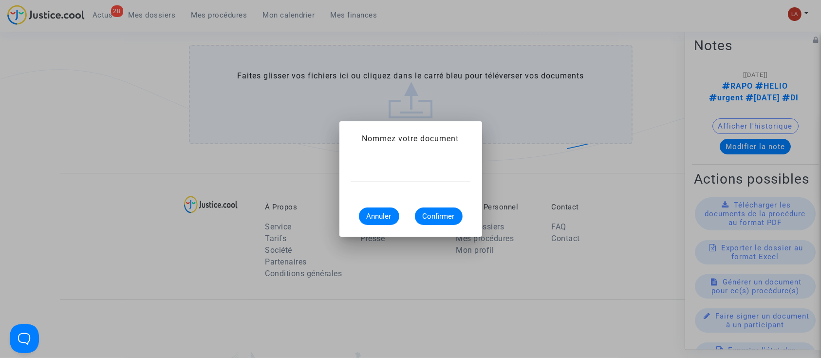
scroll to position [0, 0]
type input "Décision"
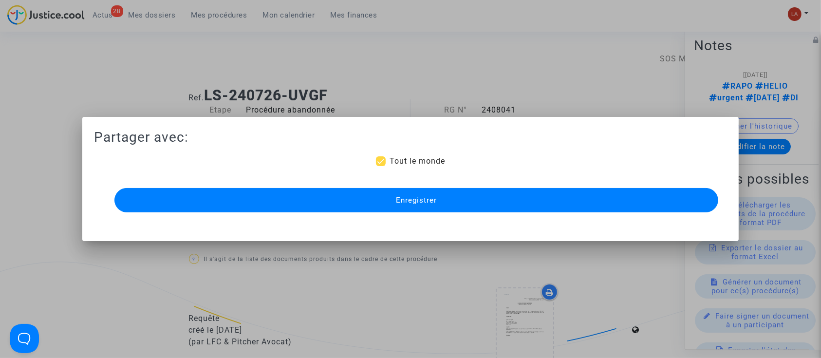
scroll to position [649, 0]
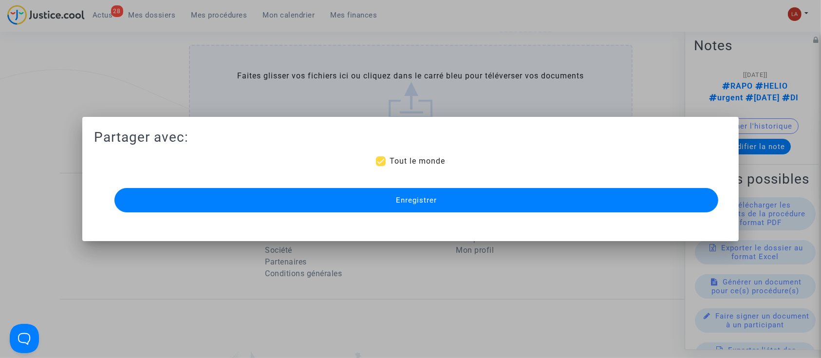
click at [417, 210] on button "Enregistrer" at bounding box center [416, 200] width 604 height 24
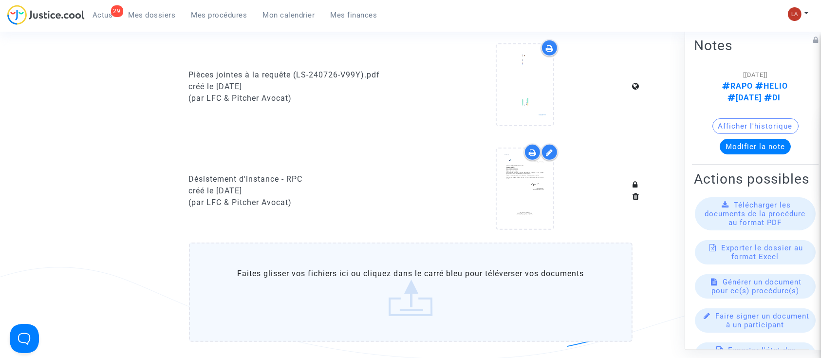
scroll to position [454, 0]
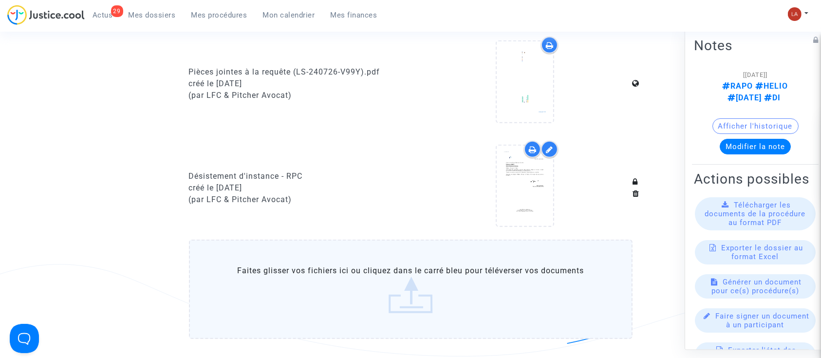
click at [450, 278] on label "Faites glisser vos fichiers ici ou cliquez dans le carré bleu pour téléverser v…" at bounding box center [411, 289] width 444 height 99
click at [0, 0] on input "Faites glisser vos fichiers ici ou cliquez dans le carré bleu pour téléverser v…" at bounding box center [0, 0] width 0 height 0
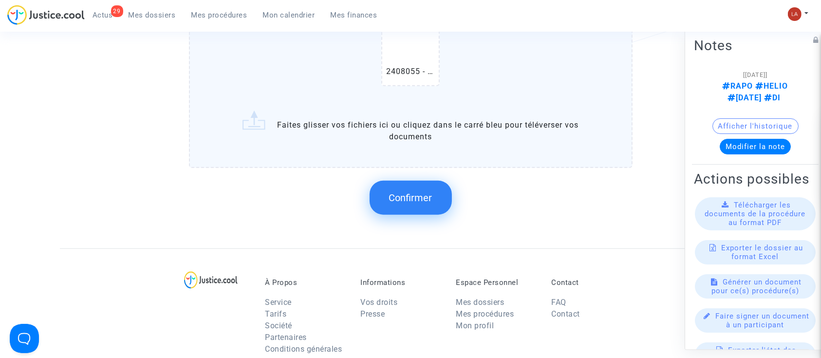
scroll to position [714, 0]
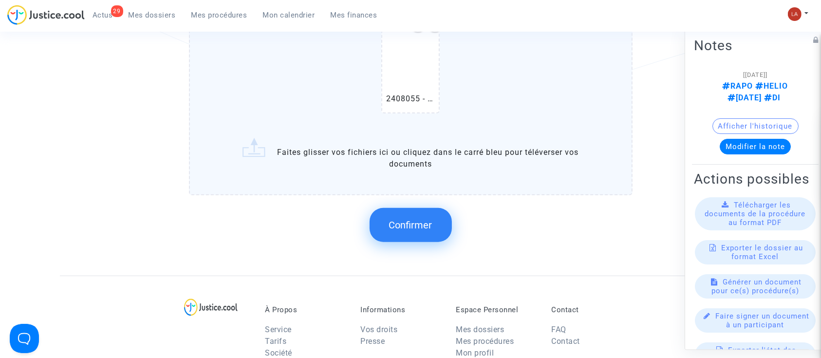
click at [405, 209] on button "Confirmer" at bounding box center [411, 225] width 82 height 34
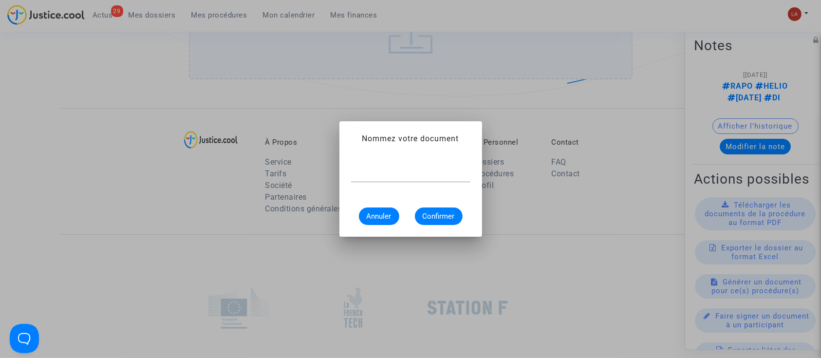
scroll to position [0, 0]
type input "Décision"
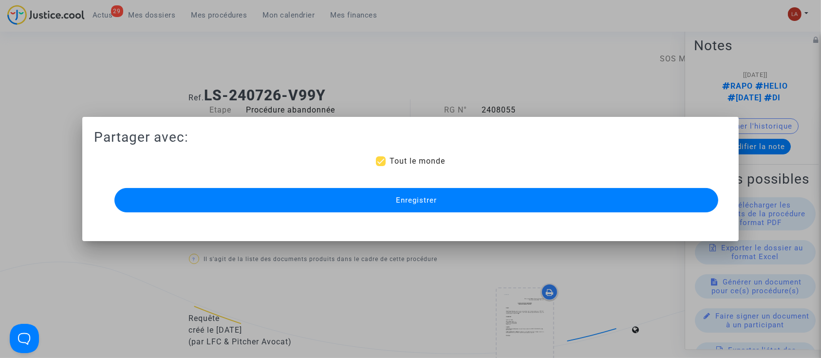
scroll to position [714, 0]
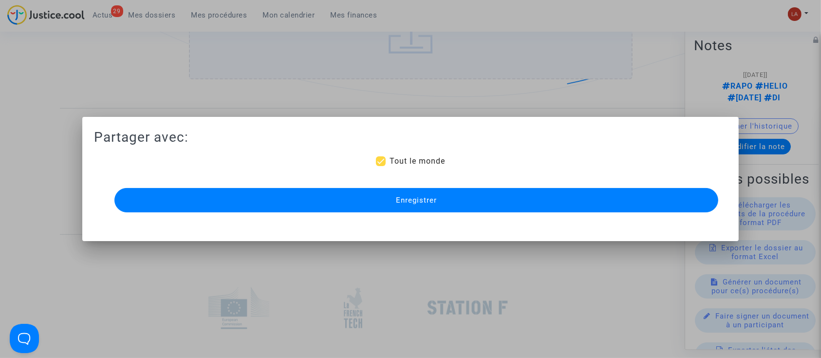
click at [447, 200] on button "Enregistrer" at bounding box center [416, 200] width 604 height 24
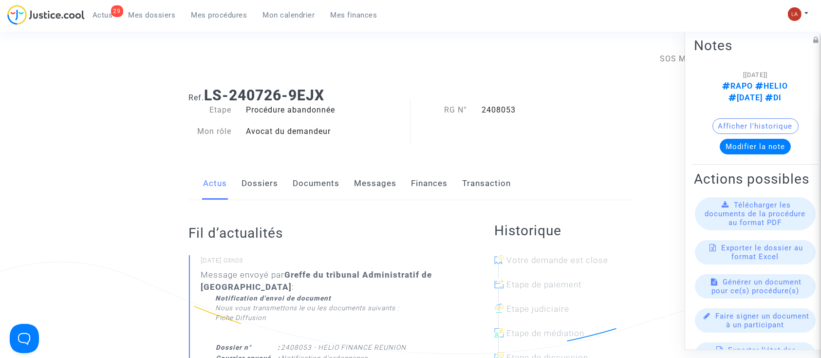
click at [314, 192] on link "Documents" at bounding box center [316, 184] width 47 height 32
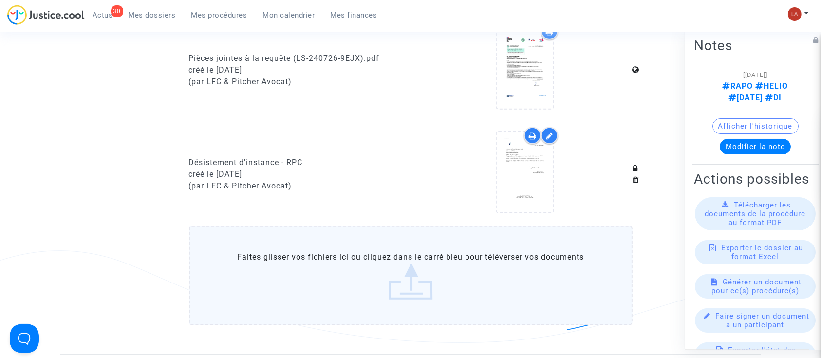
scroll to position [584, 0]
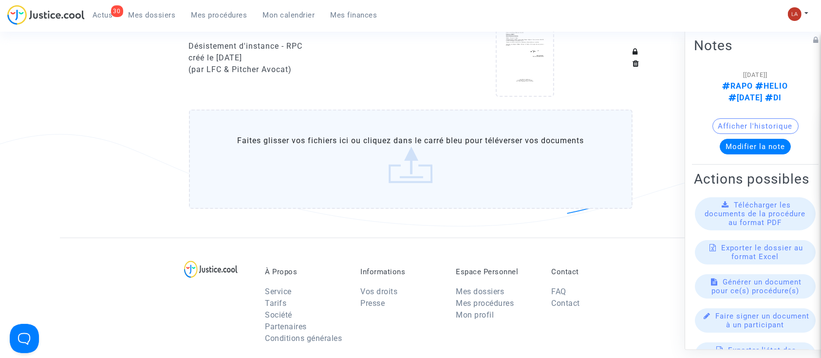
click at [447, 181] on label "Faites glisser vos fichiers ici ou cliquez dans le carré bleu pour téléverser v…" at bounding box center [411, 159] width 444 height 99
click at [0, 0] on input "Faites glisser vos fichiers ici ou cliquez dans le carré bleu pour téléverser v…" at bounding box center [0, 0] width 0 height 0
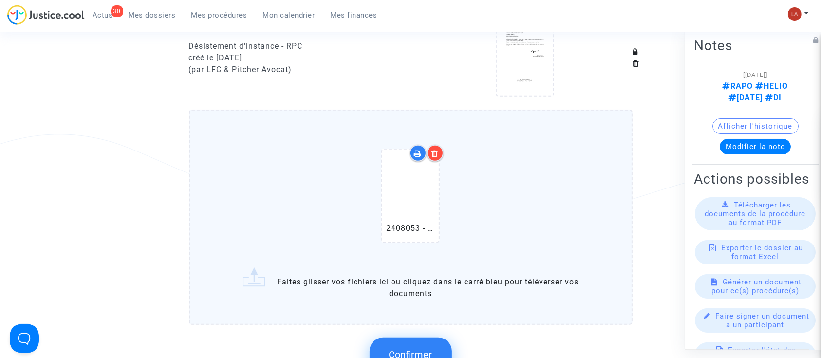
click at [416, 339] on button "Confirmer" at bounding box center [411, 355] width 82 height 34
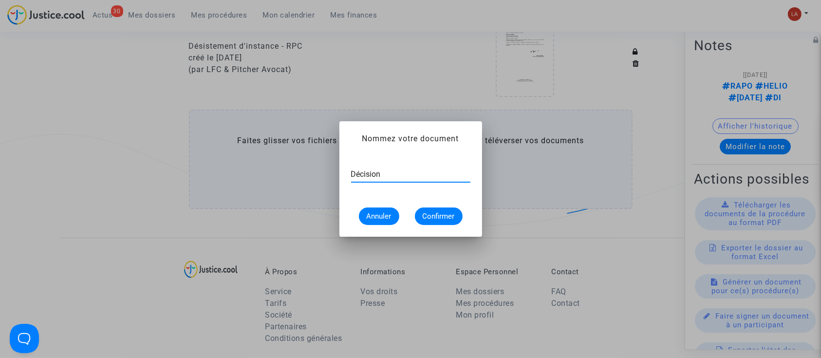
type input "Décision"
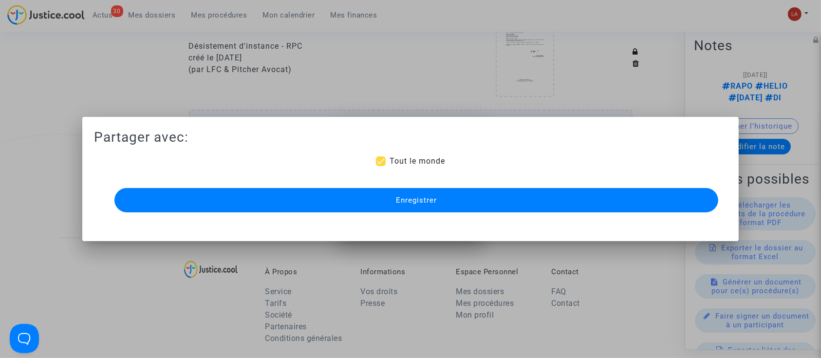
scroll to position [584, 0]
click at [404, 230] on mat-dialog-container "Partager avec: Tout le monde Enregistrer" at bounding box center [410, 179] width 657 height 124
click at [410, 218] on mat-dialog-container "Partager avec: Tout le monde Enregistrer" at bounding box center [410, 179] width 657 height 124
click at [412, 206] on button "Enregistrer" at bounding box center [416, 200] width 604 height 24
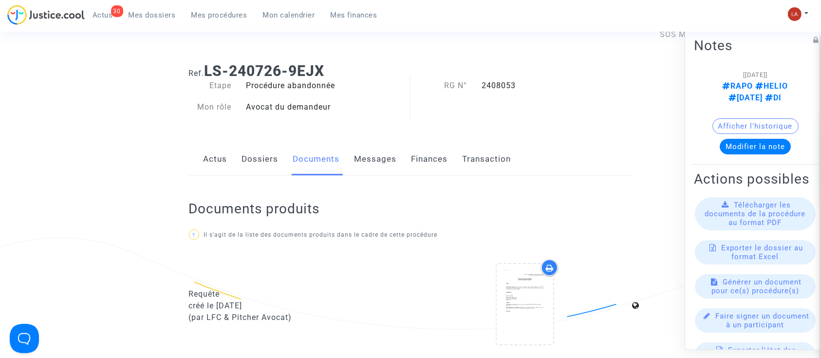
scroll to position [0, 0]
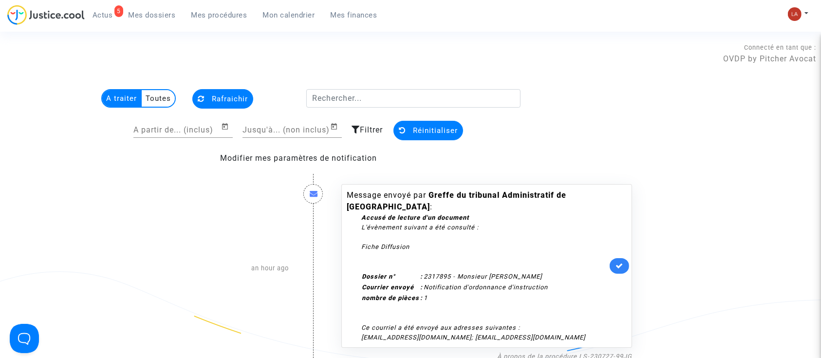
click at [617, 263] on icon at bounding box center [620, 265] width 8 height 7
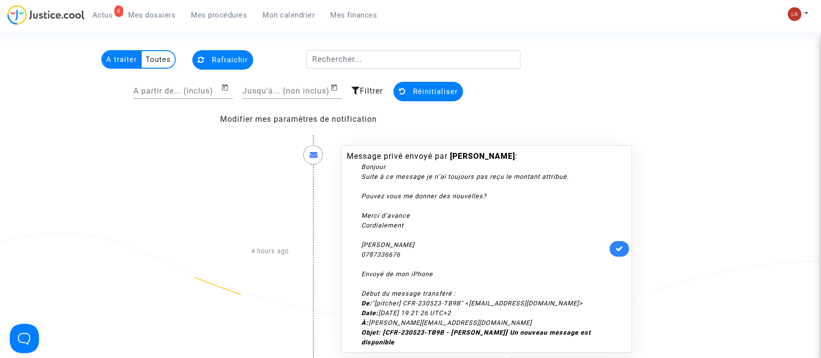
scroll to position [65, 0]
